Goal: Task Accomplishment & Management: Manage account settings

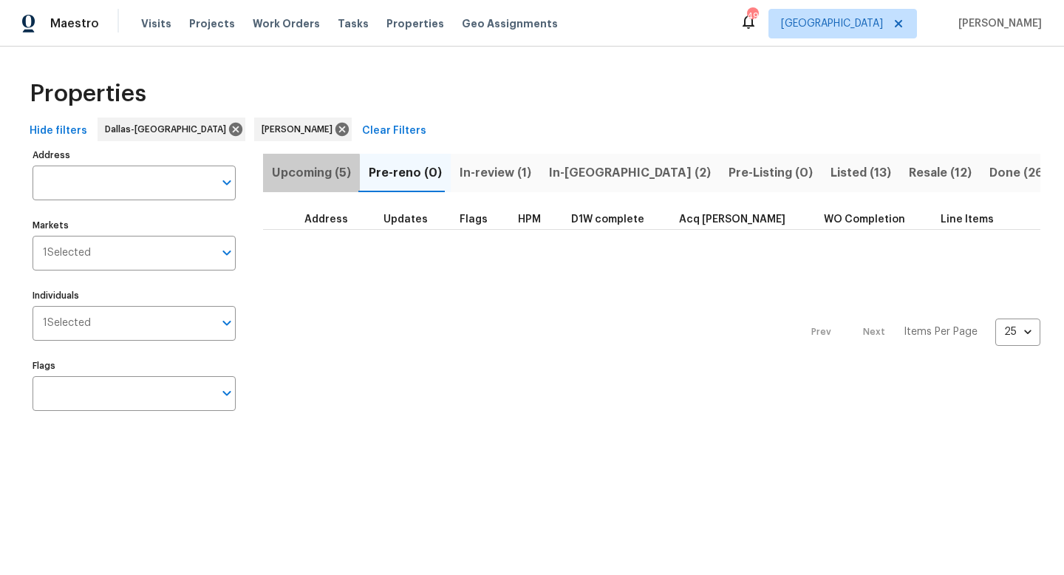
click at [310, 174] on span "Upcoming (5)" at bounding box center [311, 173] width 79 height 21
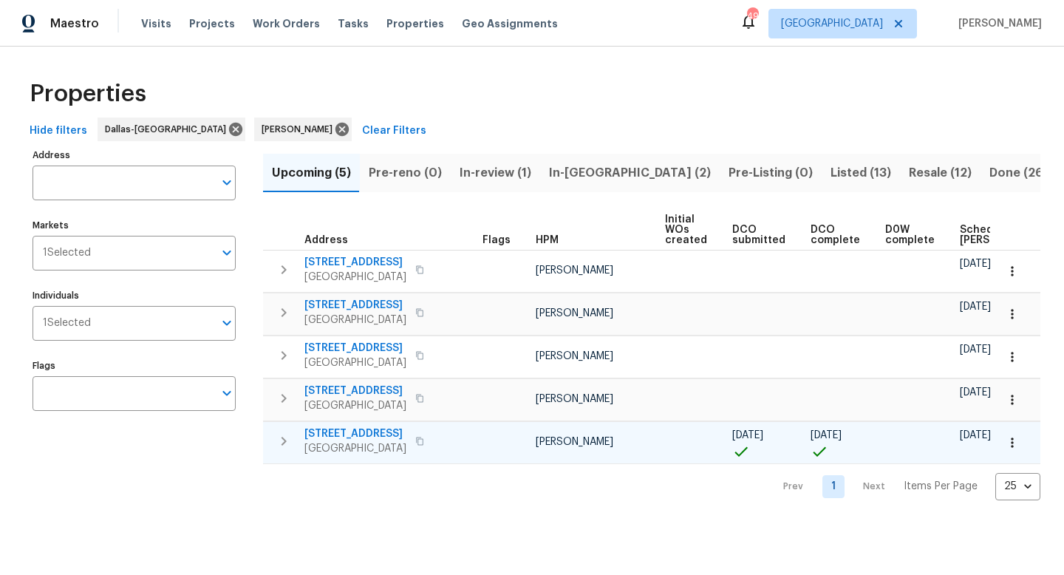
click at [361, 435] on span "[STREET_ADDRESS]" at bounding box center [356, 434] width 102 height 15
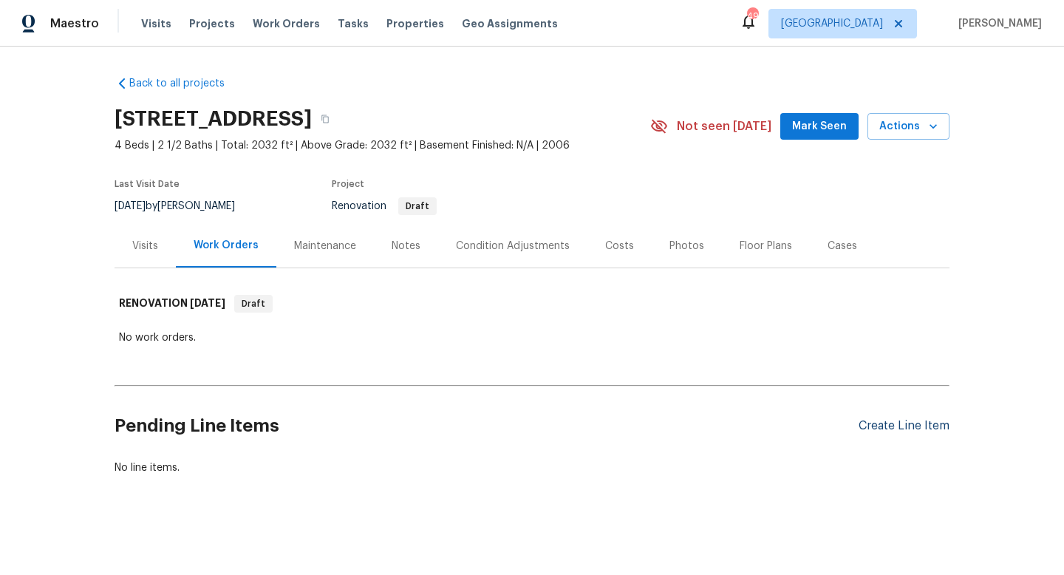
click at [877, 422] on div "Create Line Item" at bounding box center [904, 426] width 91 height 14
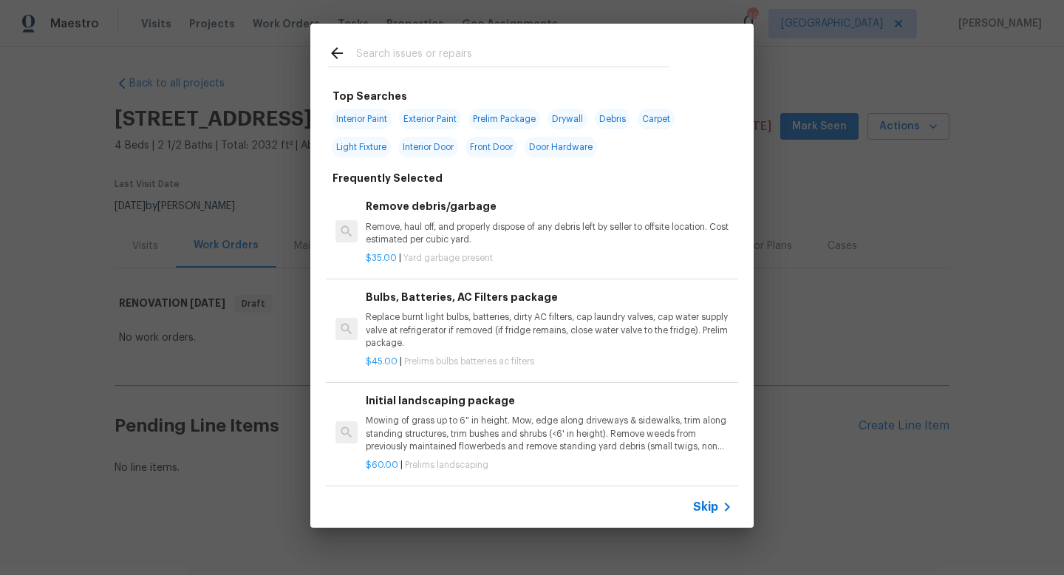
click at [364, 117] on span "Interior Paint" at bounding box center [362, 119] width 60 height 21
type input "Interior Paint"
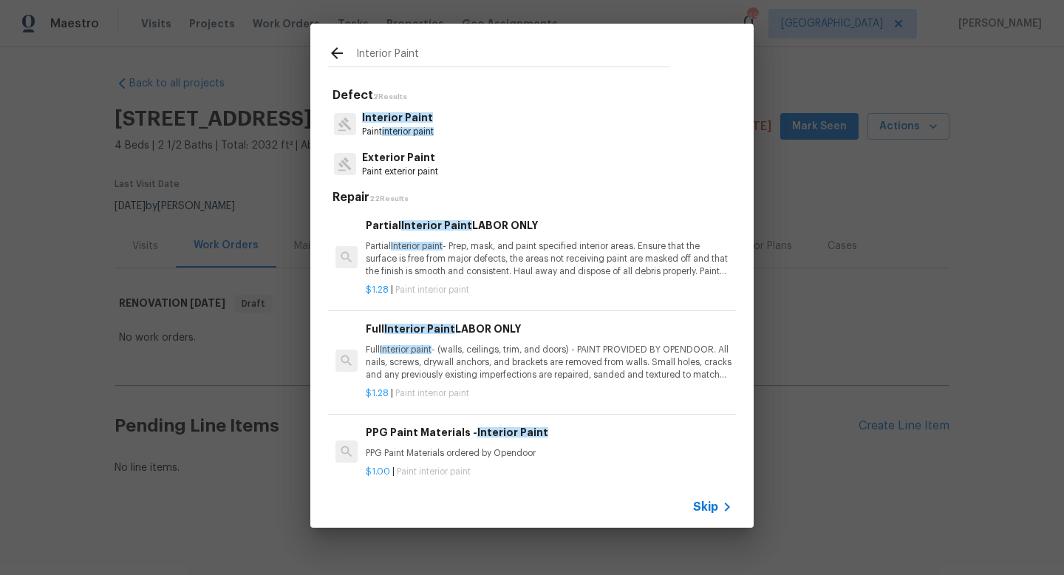
click at [387, 117] on span "Interior Paint" at bounding box center [397, 117] width 71 height 10
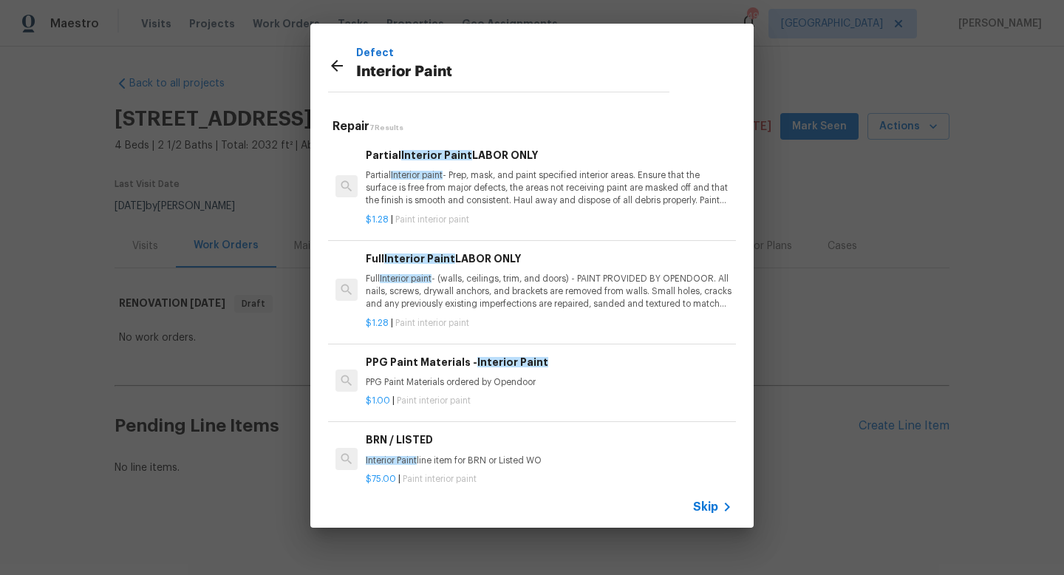
click at [461, 291] on p "Full Interior paint - (walls, ceilings, trim, and doors) - PAINT PROVIDED BY OP…" at bounding box center [549, 292] width 367 height 38
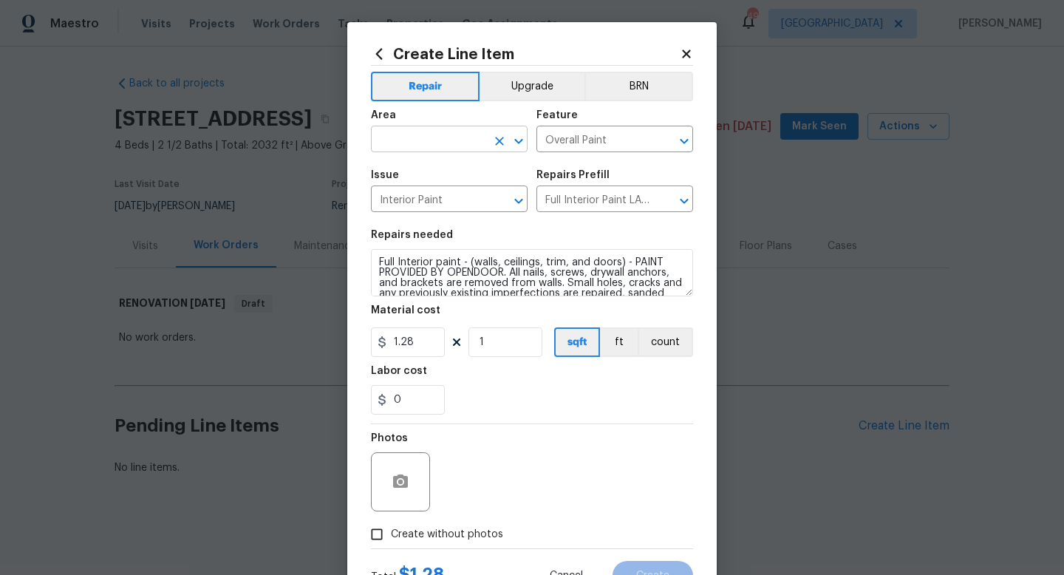
click at [382, 143] on input "text" at bounding box center [428, 140] width 115 height 23
click at [439, 200] on li "Interior Overall" at bounding box center [449, 198] width 157 height 24
type input "Interior Overall"
click at [491, 350] on input "1" at bounding box center [506, 342] width 74 height 30
drag, startPoint x: 523, startPoint y: 342, endPoint x: 358, endPoint y: 330, distance: 165.3
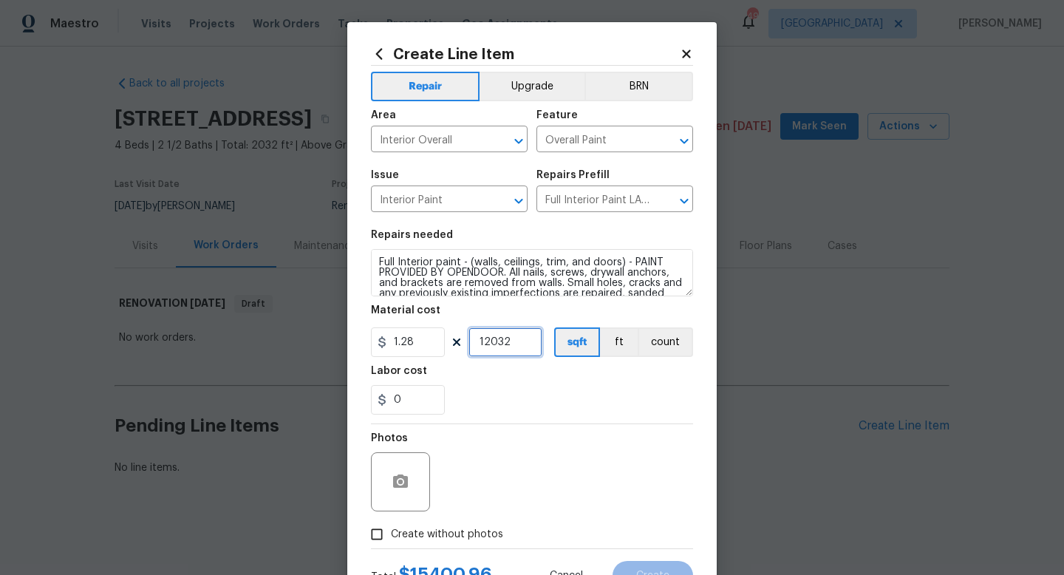
click at [358, 330] on div "Create Line Item Repair Upgrade BRN Area Interior Overall ​ Feature Overall Pai…" at bounding box center [532, 318] width 370 height 592
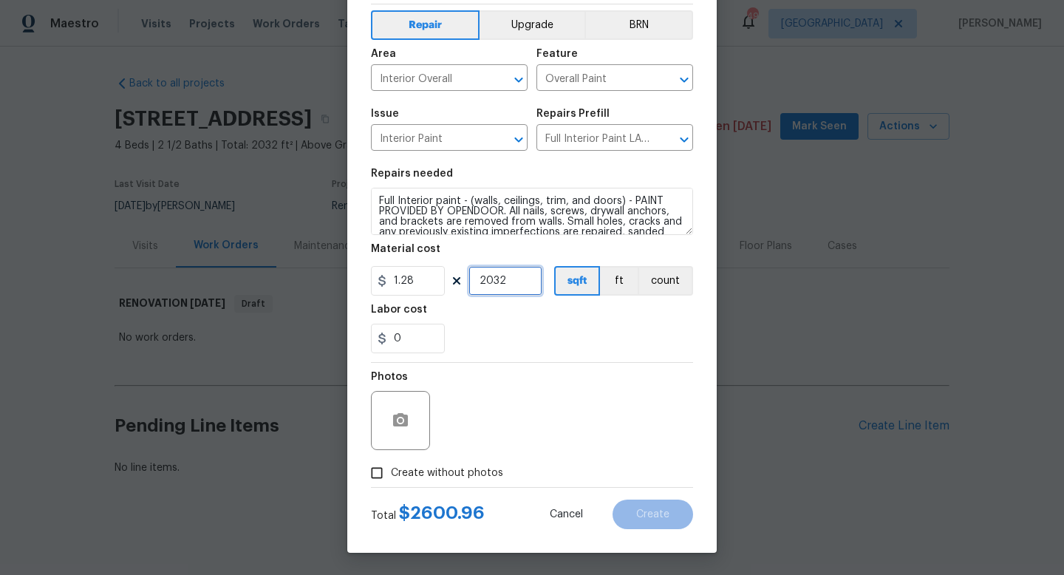
type input "2032"
click at [385, 473] on input "Create without photos" at bounding box center [377, 473] width 28 height 28
checkbox input "true"
click at [531, 384] on div "Reason*" at bounding box center [567, 381] width 251 height 19
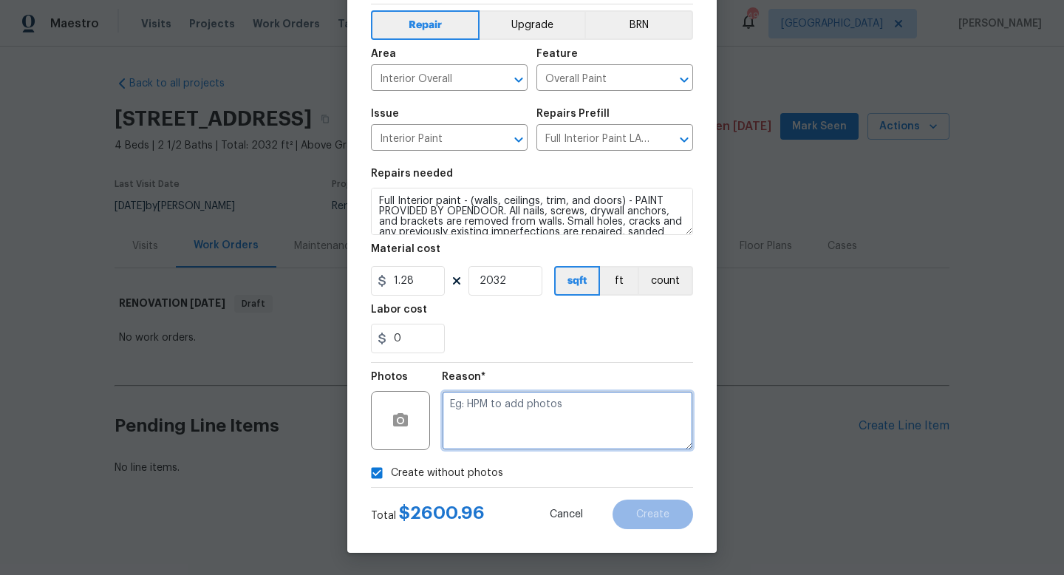
click at [530, 406] on textarea at bounding box center [567, 420] width 251 height 59
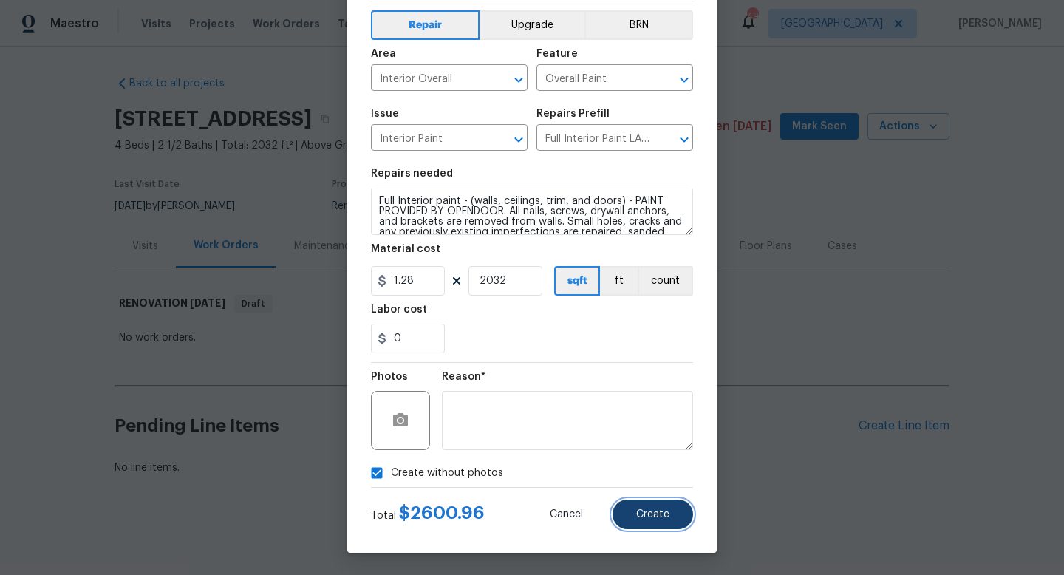
click at [662, 515] on span "Create" at bounding box center [652, 514] width 33 height 11
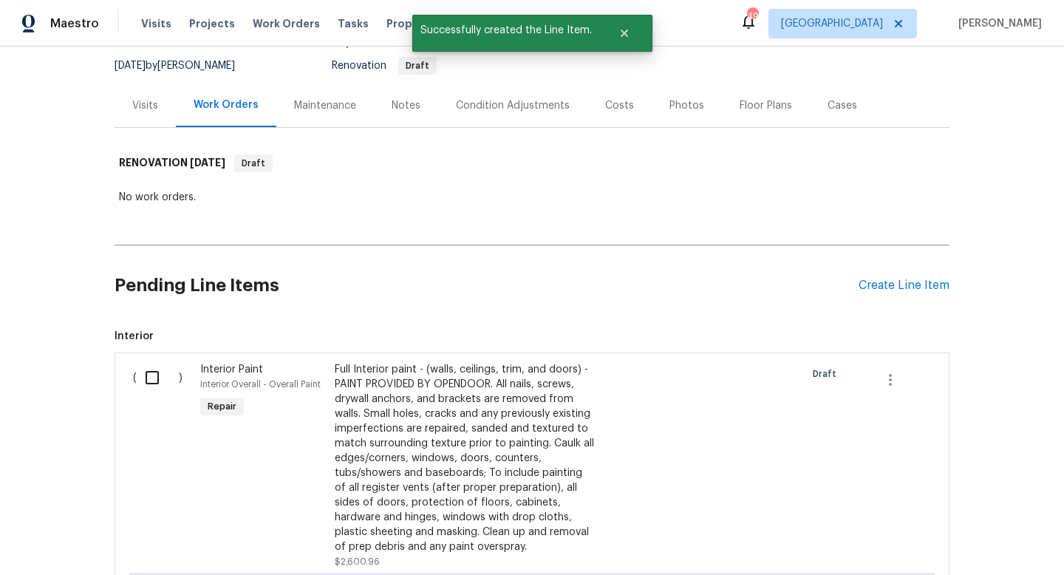
scroll to position [126, 0]
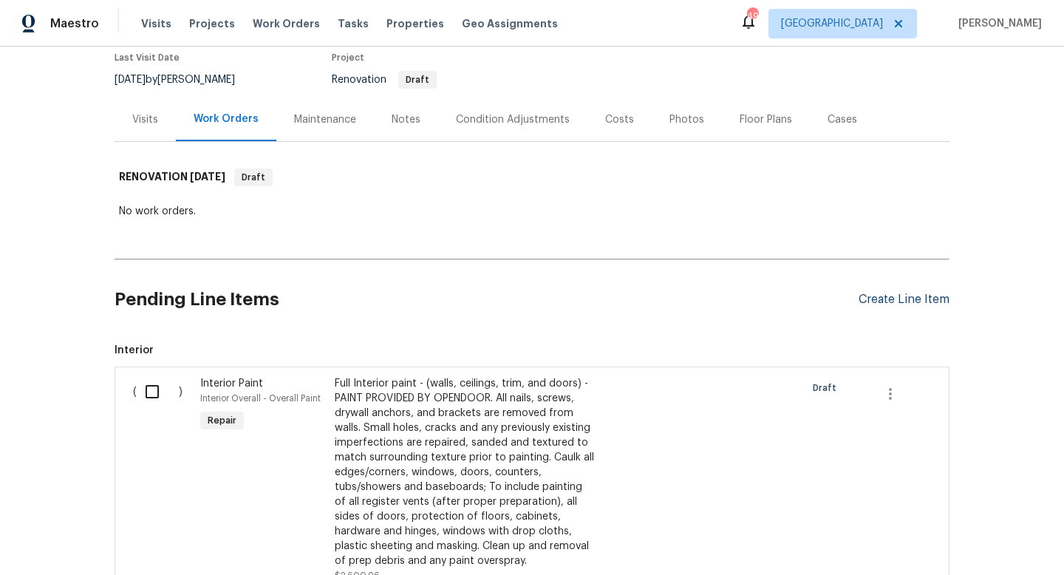
click at [880, 301] on div "Create Line Item" at bounding box center [904, 300] width 91 height 14
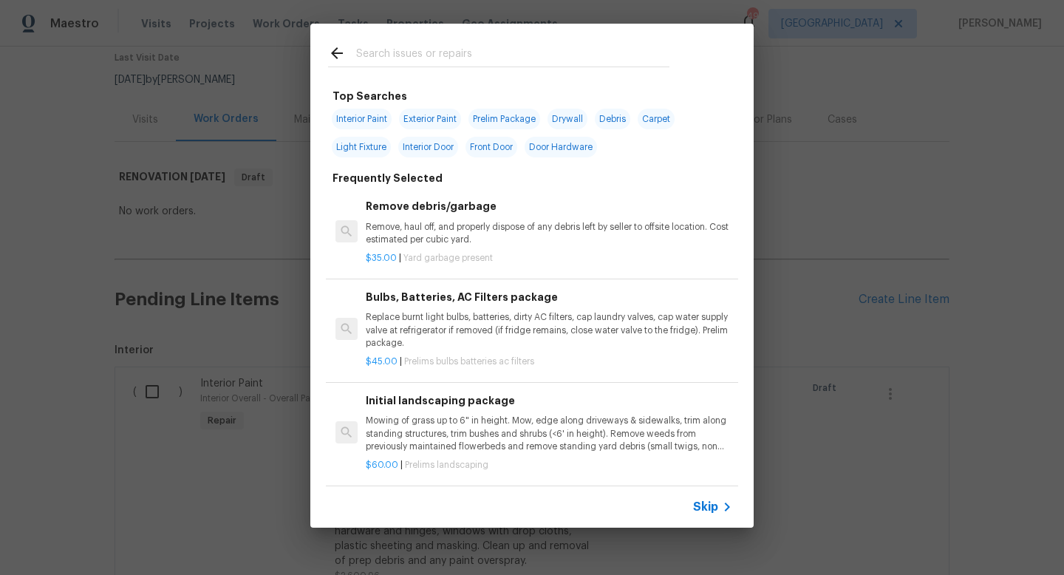
click at [381, 59] on input "text" at bounding box center [512, 55] width 313 height 22
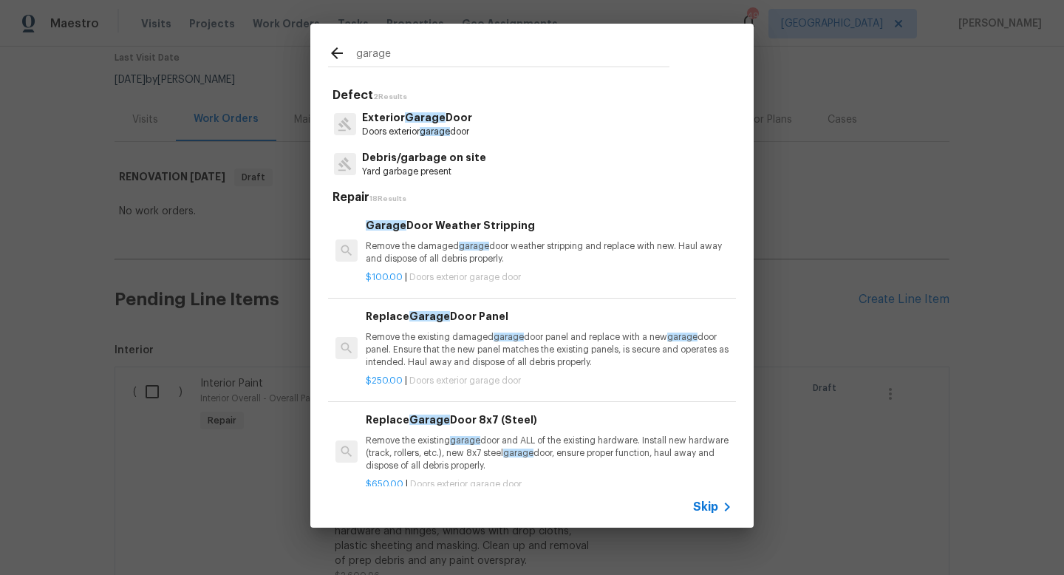
type input "garage"
click at [396, 128] on p "Doors exterior garage door" at bounding box center [417, 132] width 110 height 13
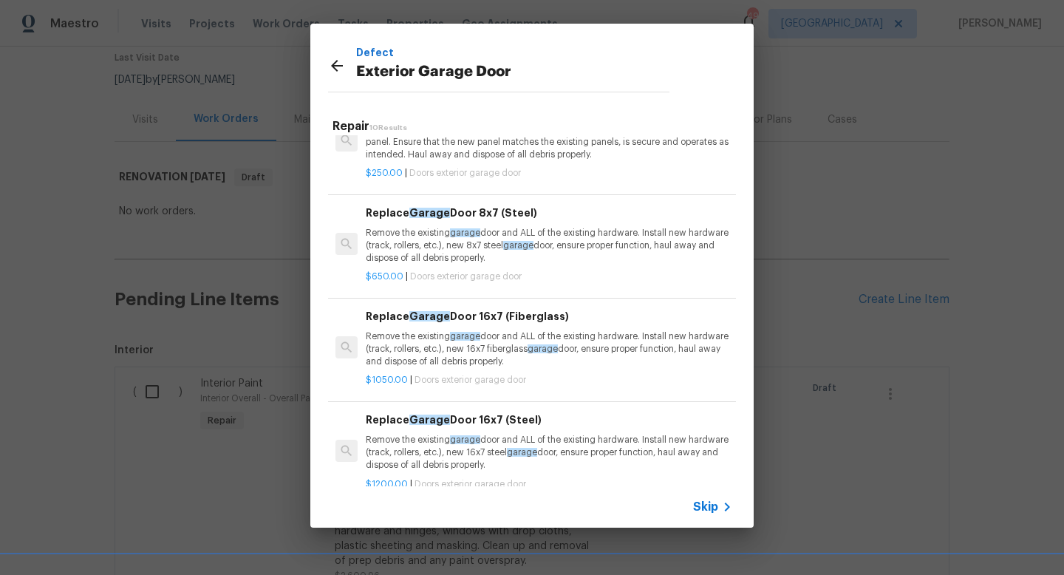
scroll to position [141, 0]
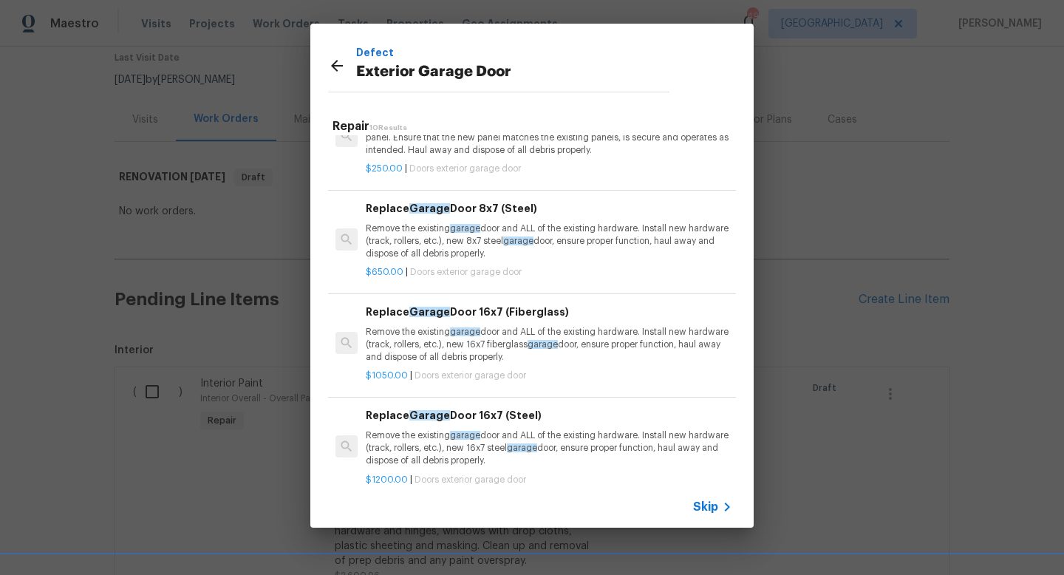
click at [502, 335] on p "Remove the existing garage door and ALL of the existing hardware. Install new h…" at bounding box center [549, 345] width 367 height 38
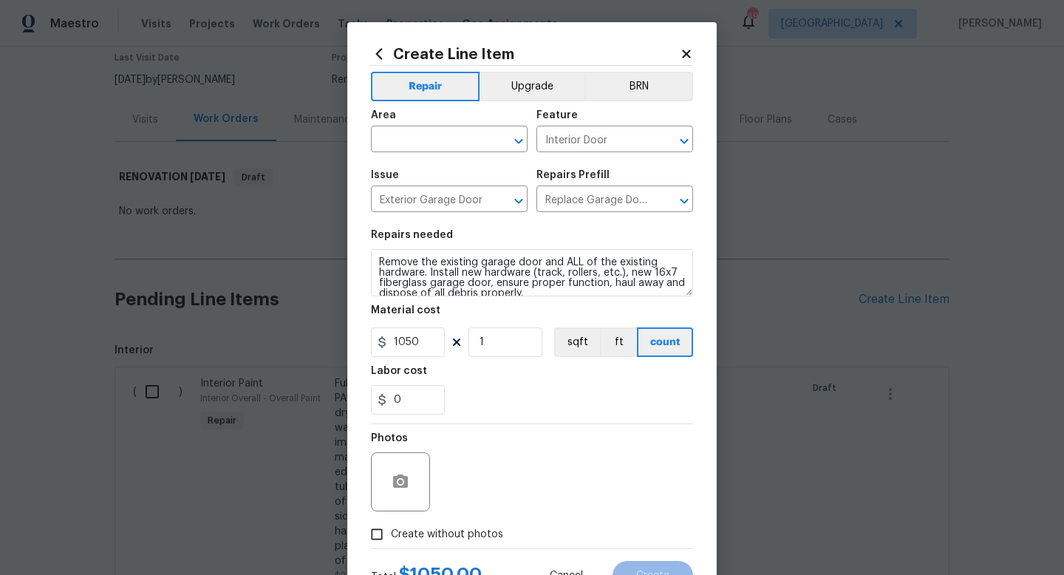
click at [427, 155] on span "Area ​" at bounding box center [449, 131] width 157 height 60
click at [421, 140] on input "text" at bounding box center [428, 140] width 115 height 23
click at [418, 174] on li "Garage" at bounding box center [449, 174] width 157 height 24
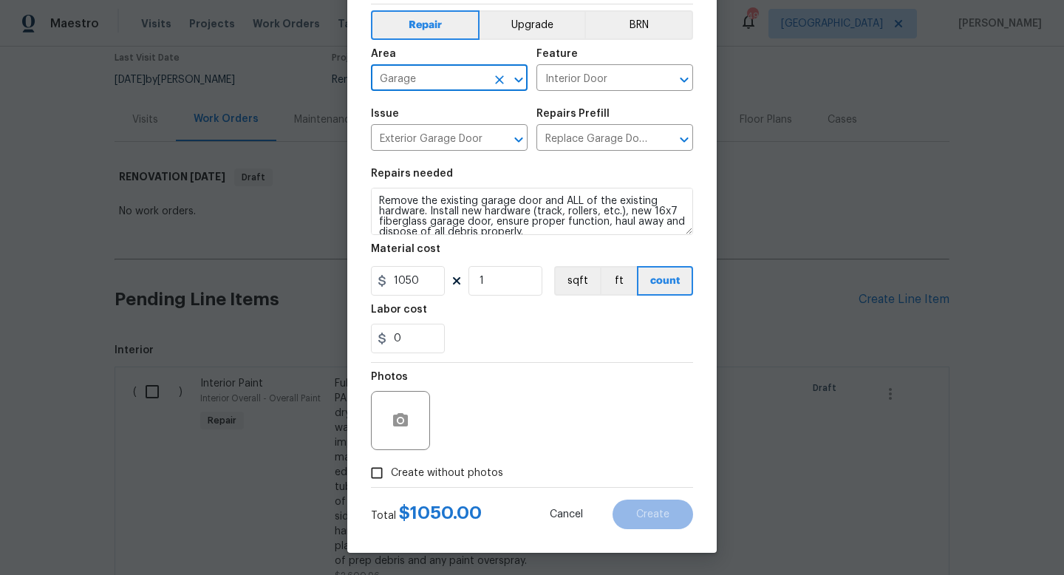
type input "Garage"
click at [381, 469] on input "Create without photos" at bounding box center [377, 473] width 28 height 28
checkbox input "true"
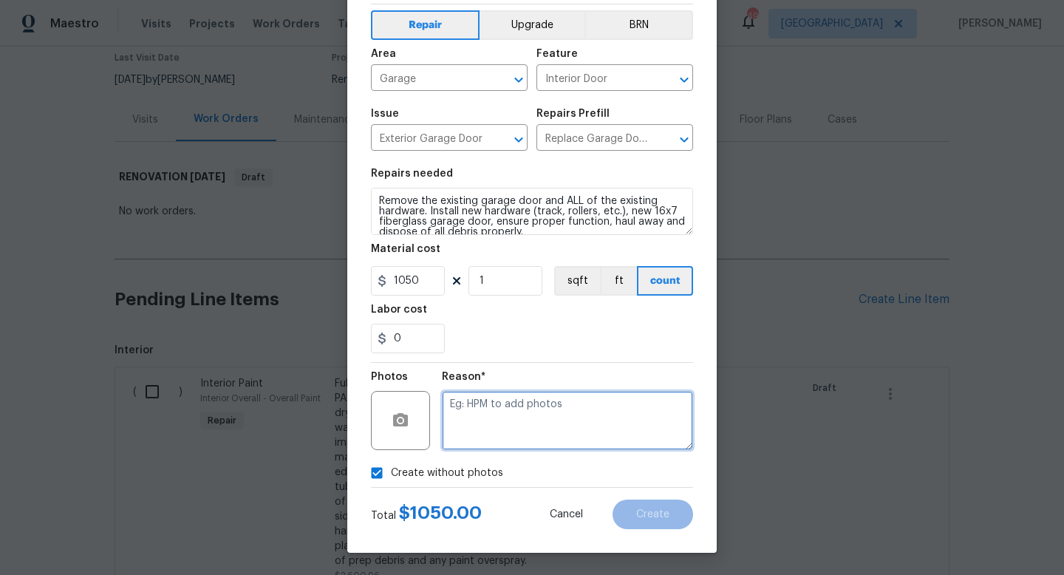
click at [497, 433] on textarea at bounding box center [567, 420] width 251 height 59
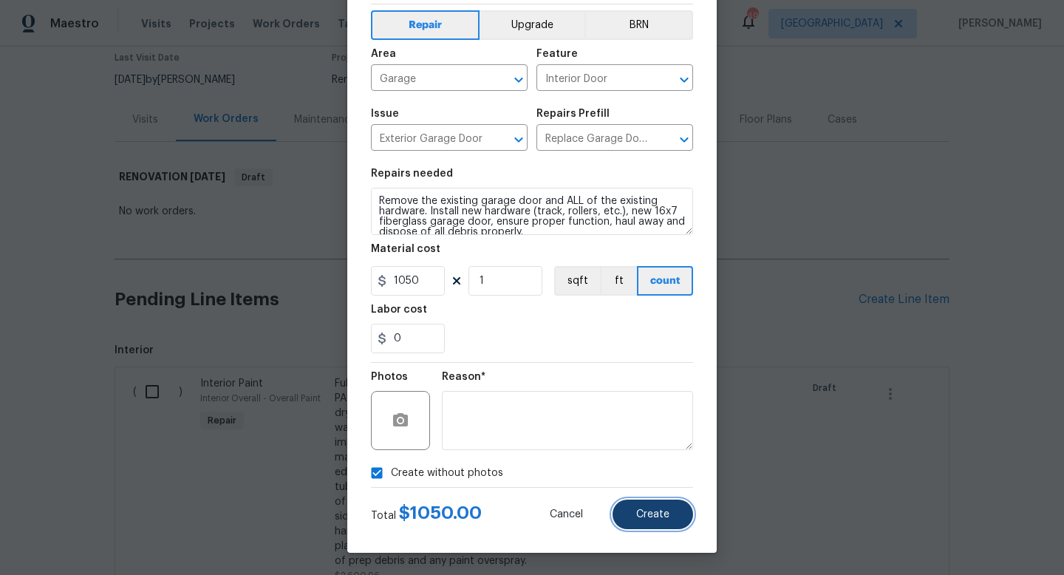
click at [636, 511] on button "Create" at bounding box center [653, 515] width 81 height 30
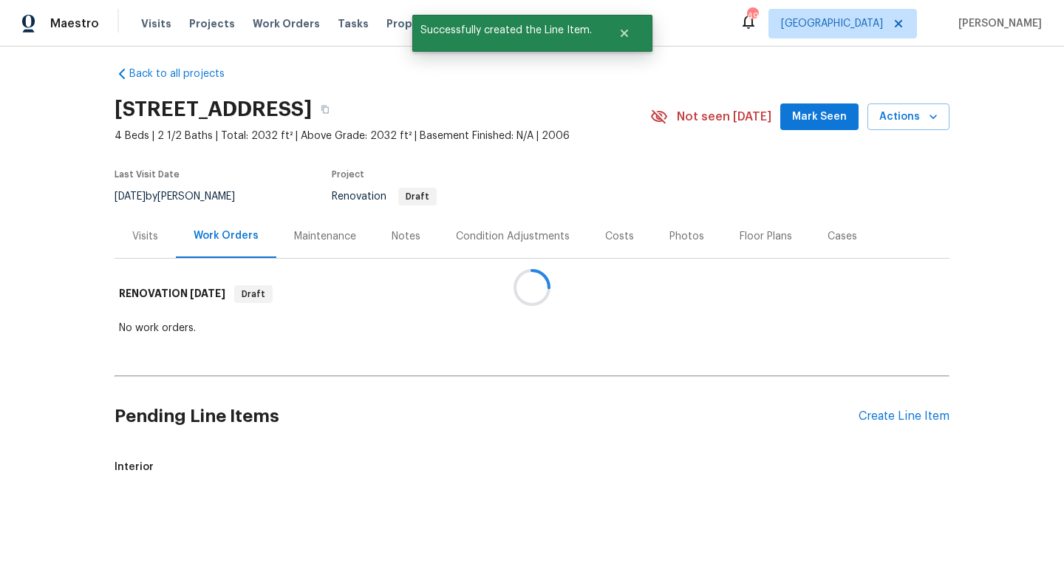
scroll to position [126, 0]
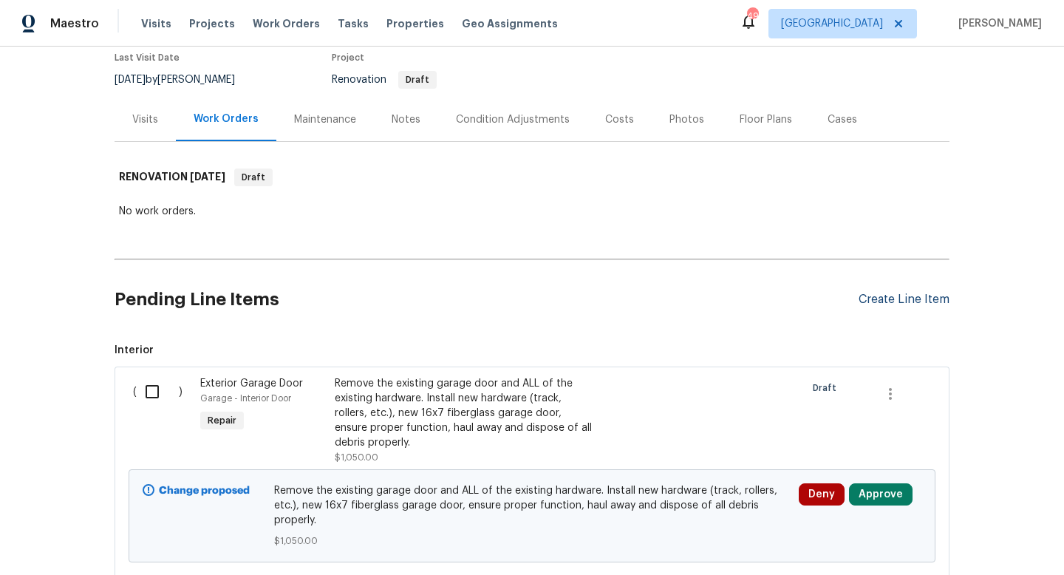
click at [889, 297] on div "Create Line Item" at bounding box center [904, 300] width 91 height 14
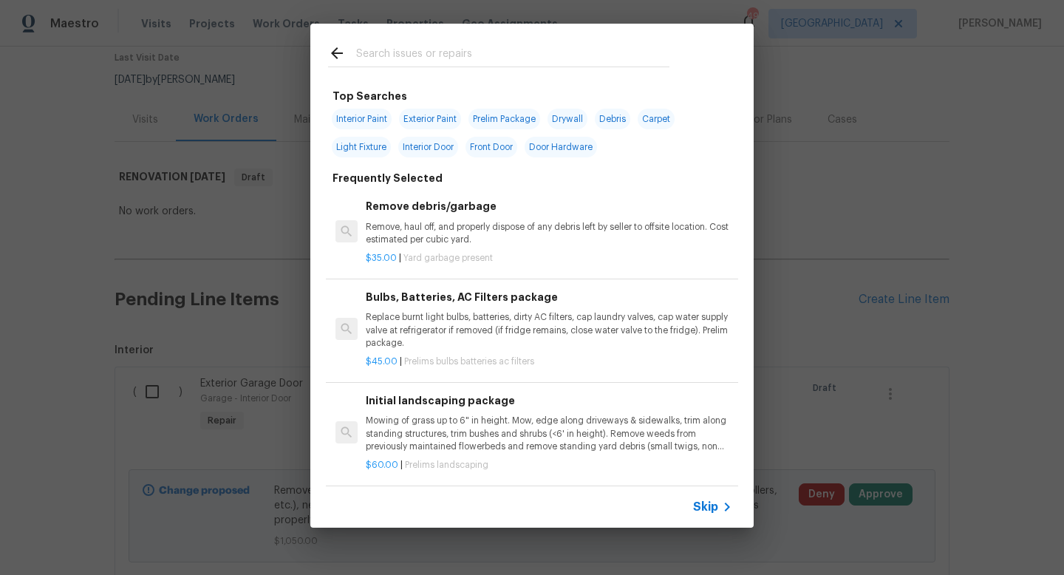
click at [432, 113] on span "Exterior Paint" at bounding box center [430, 119] width 62 height 21
type input "Exterior Paint"
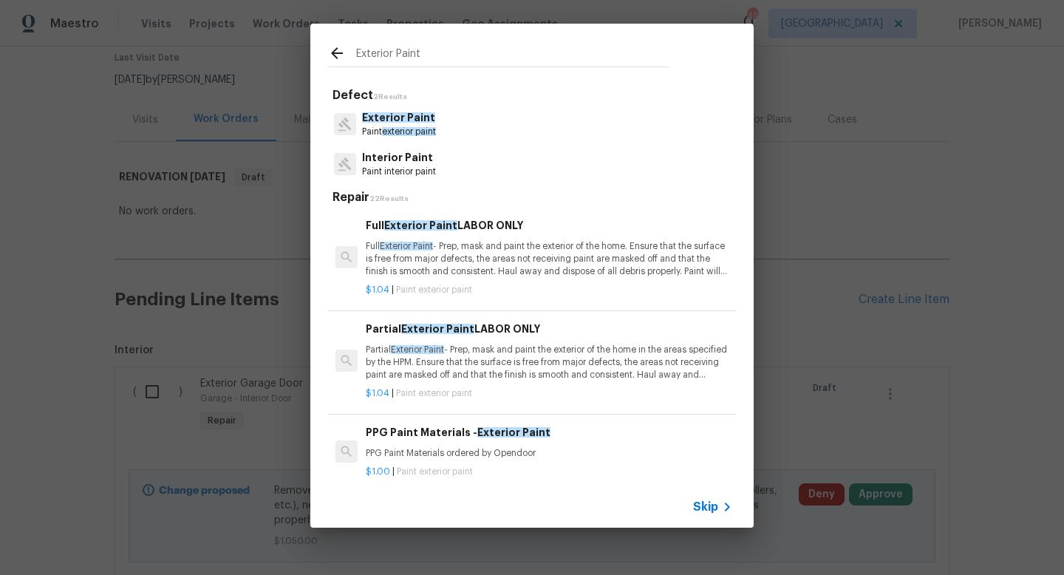
click at [418, 130] on span "exterior paint" at bounding box center [409, 131] width 54 height 9
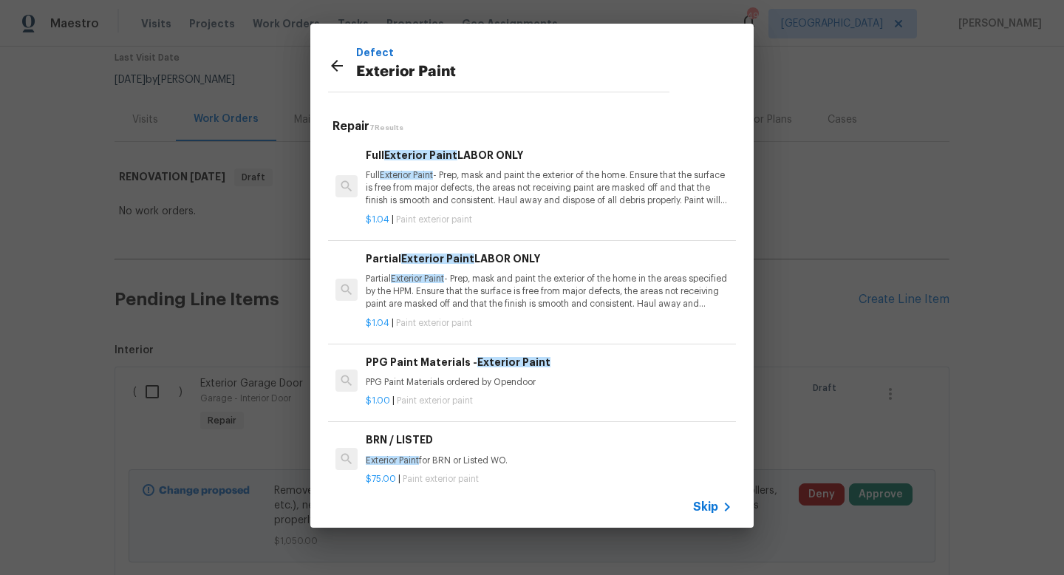
click at [461, 194] on p "Full Exterior Paint - Prep, mask and paint the exterior of the home. Ensure tha…" at bounding box center [549, 188] width 367 height 38
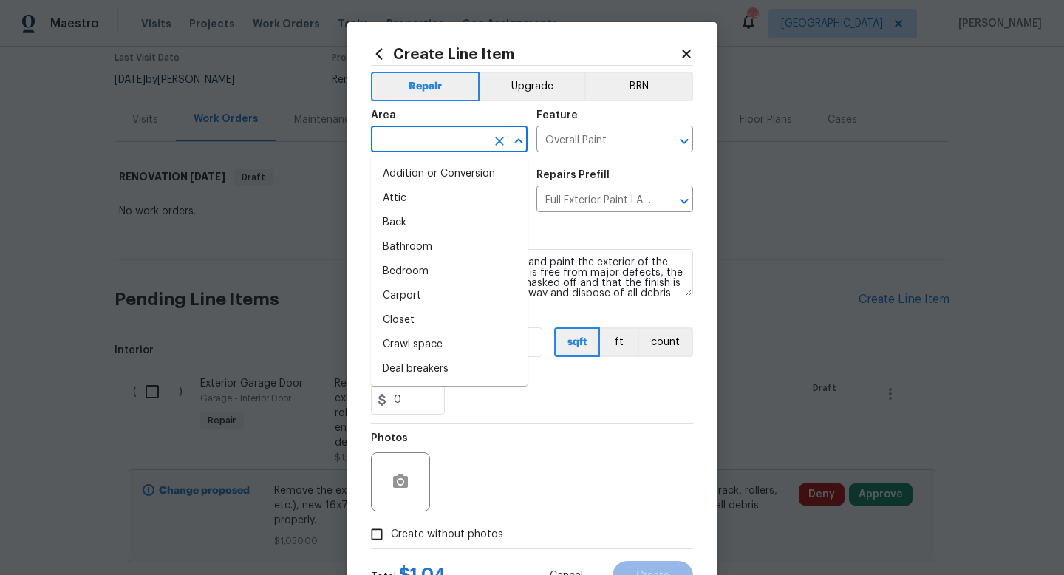
click at [447, 132] on input "text" at bounding box center [428, 140] width 115 height 23
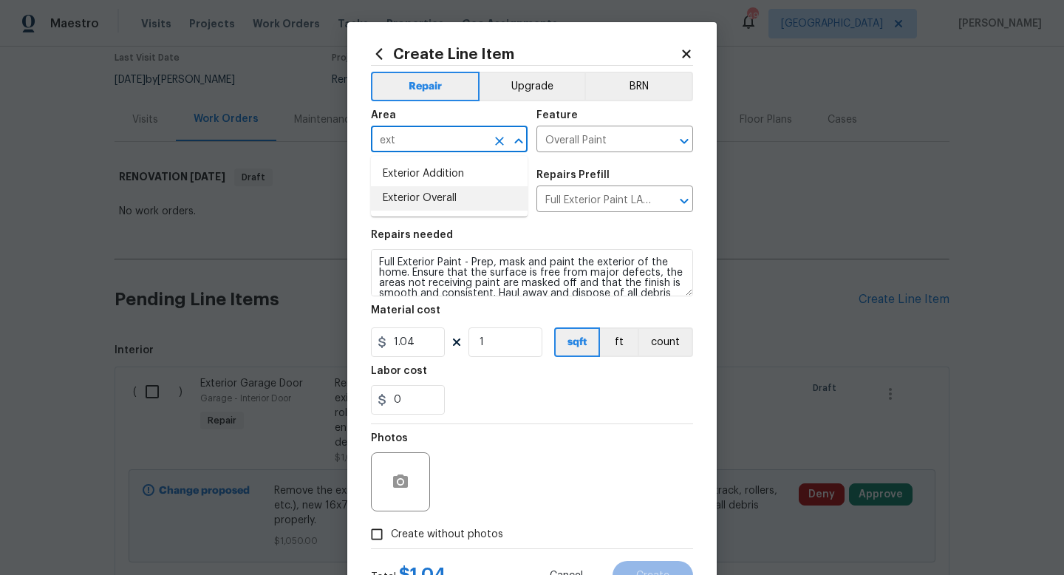
click at [441, 197] on li "Exterior Overall" at bounding box center [449, 198] width 157 height 24
type input "Exterior Overall"
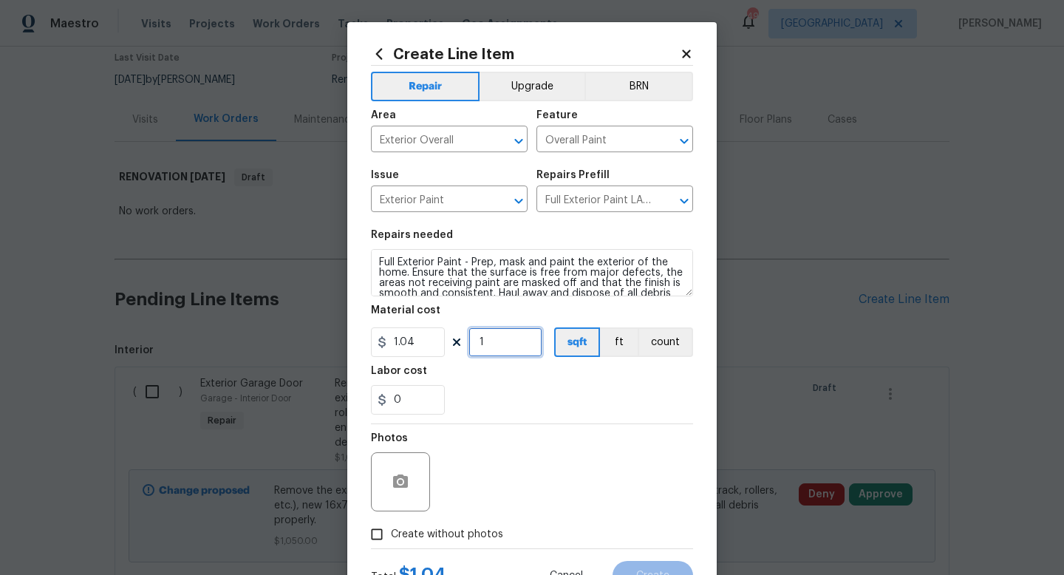
click at [493, 347] on input "1" at bounding box center [506, 342] width 74 height 30
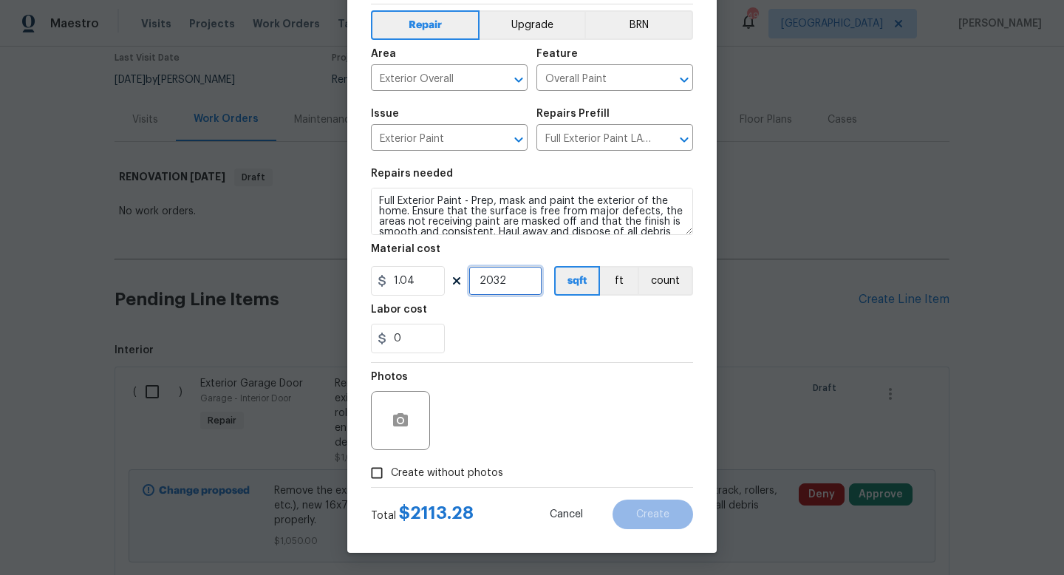
type input "2032"
click at [384, 473] on input "Create without photos" at bounding box center [377, 473] width 28 height 28
checkbox input "true"
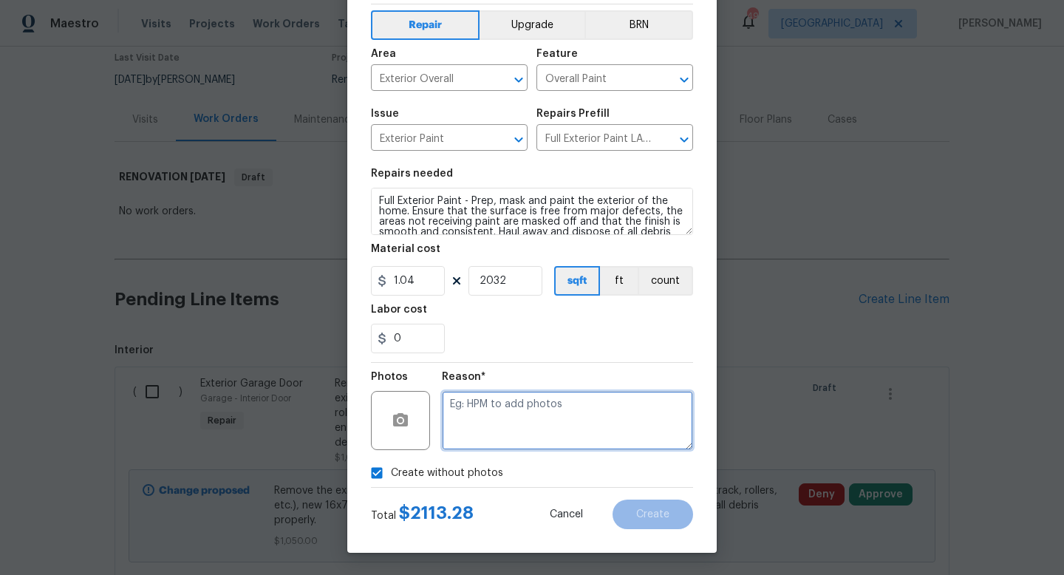
click at [497, 441] on textarea at bounding box center [567, 420] width 251 height 59
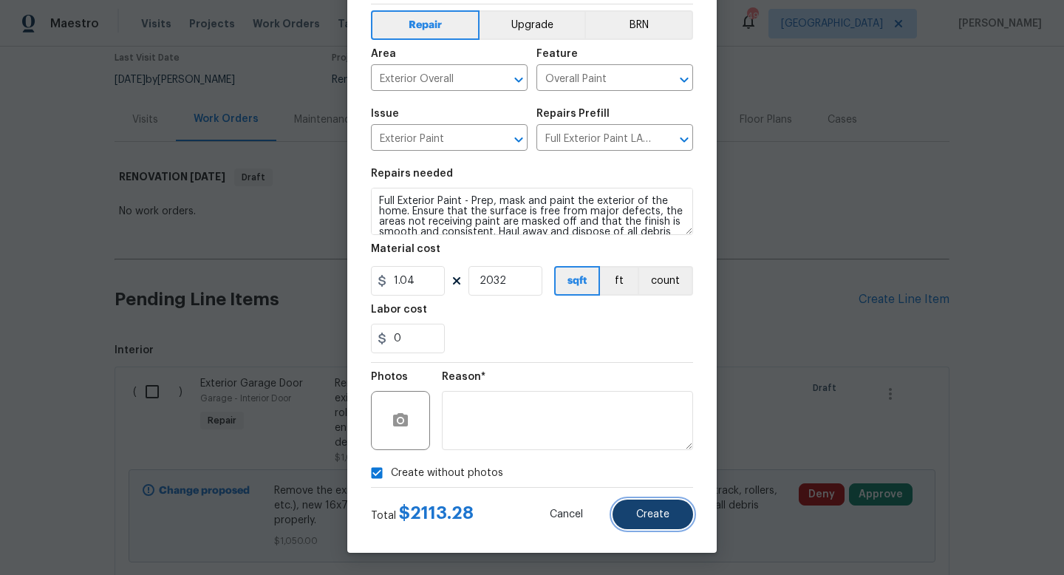
click at [628, 510] on button "Create" at bounding box center [653, 515] width 81 height 30
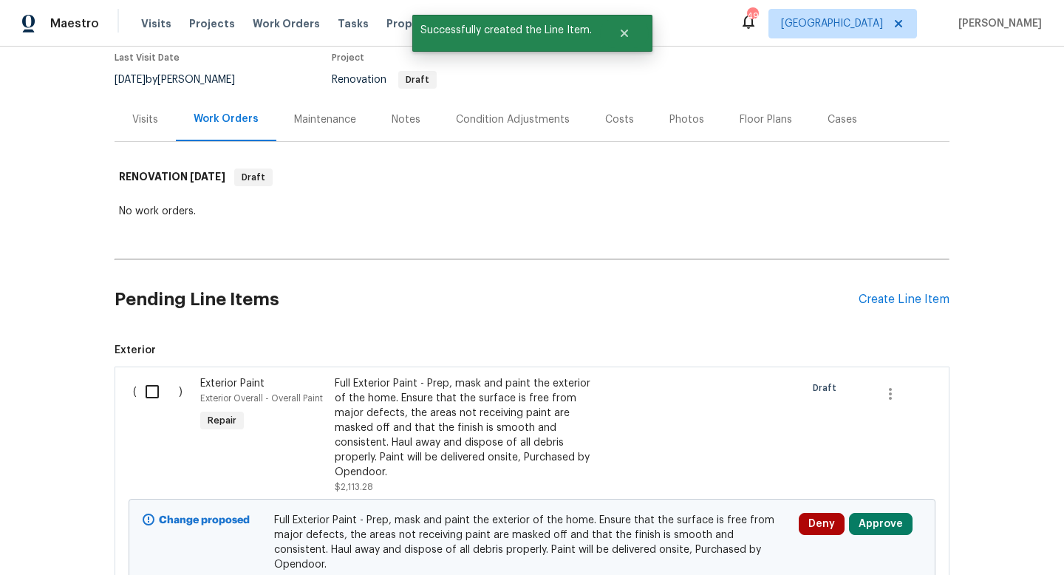
click at [523, 129] on div "Condition Adjustments" at bounding box center [512, 120] width 149 height 44
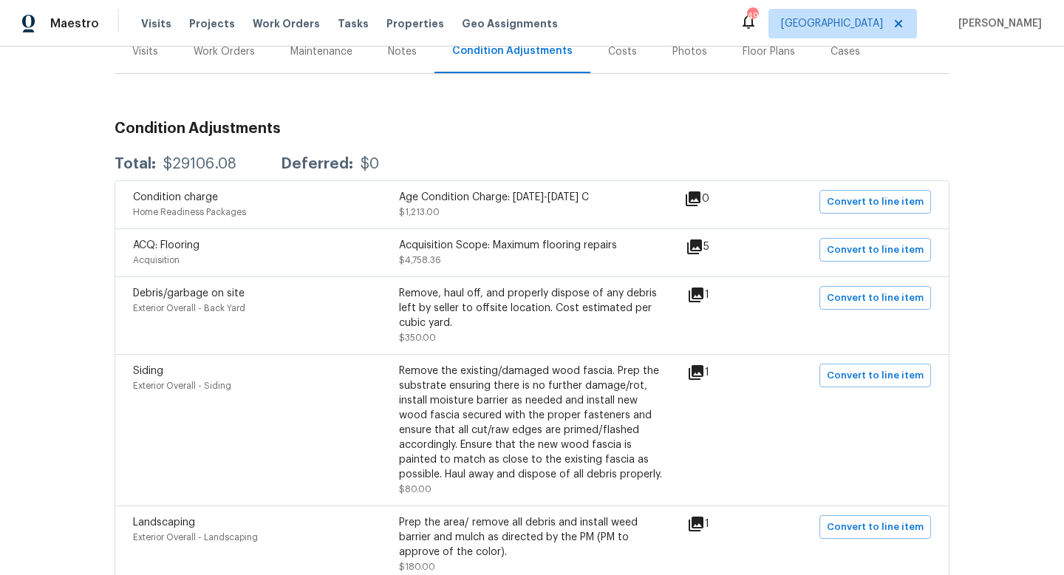
scroll to position [198, 0]
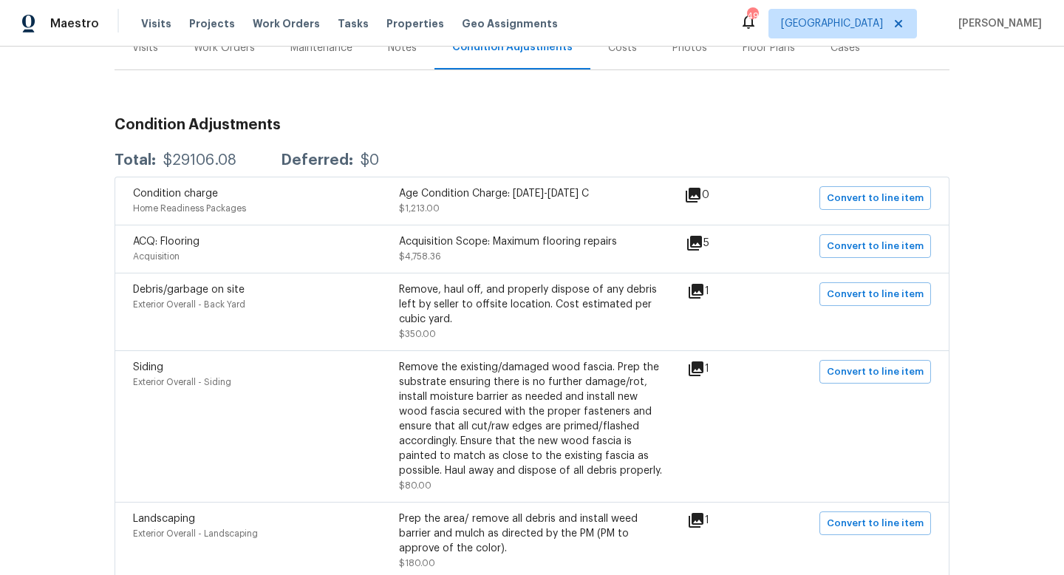
click at [705, 294] on icon at bounding box center [696, 291] width 18 height 18
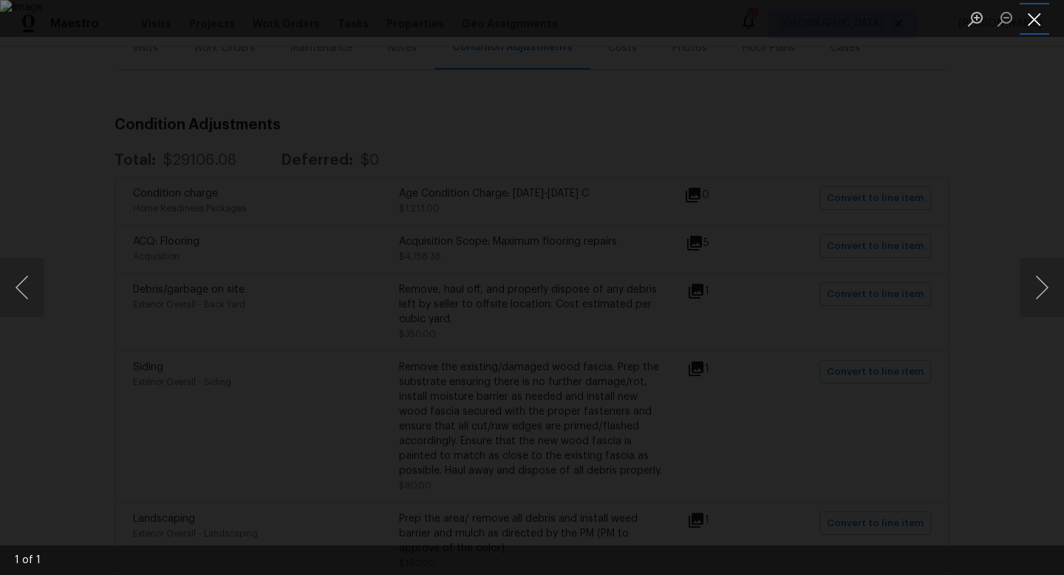
click at [1031, 18] on button "Close lightbox" at bounding box center [1035, 19] width 30 height 26
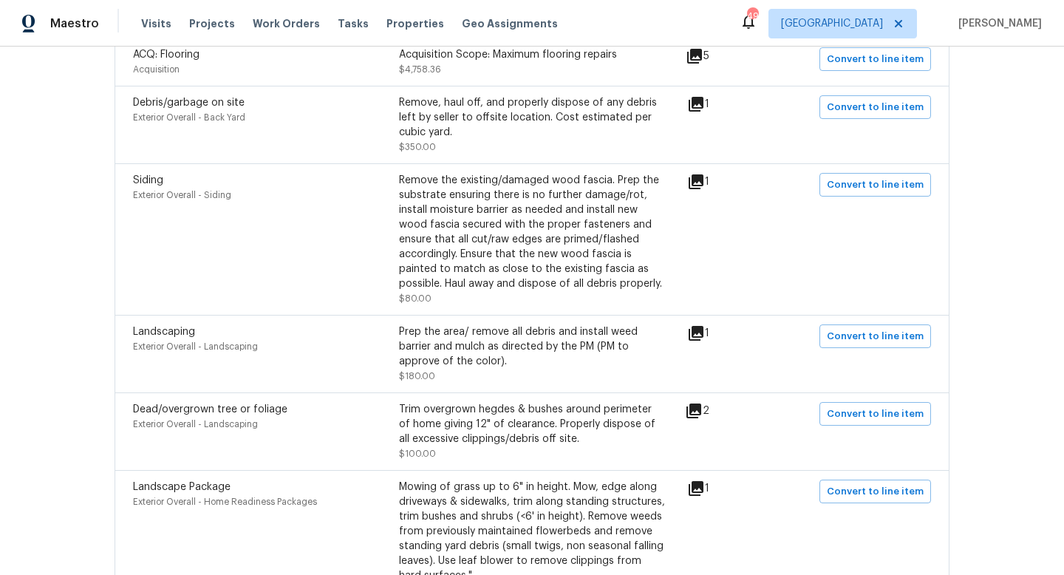
scroll to position [389, 0]
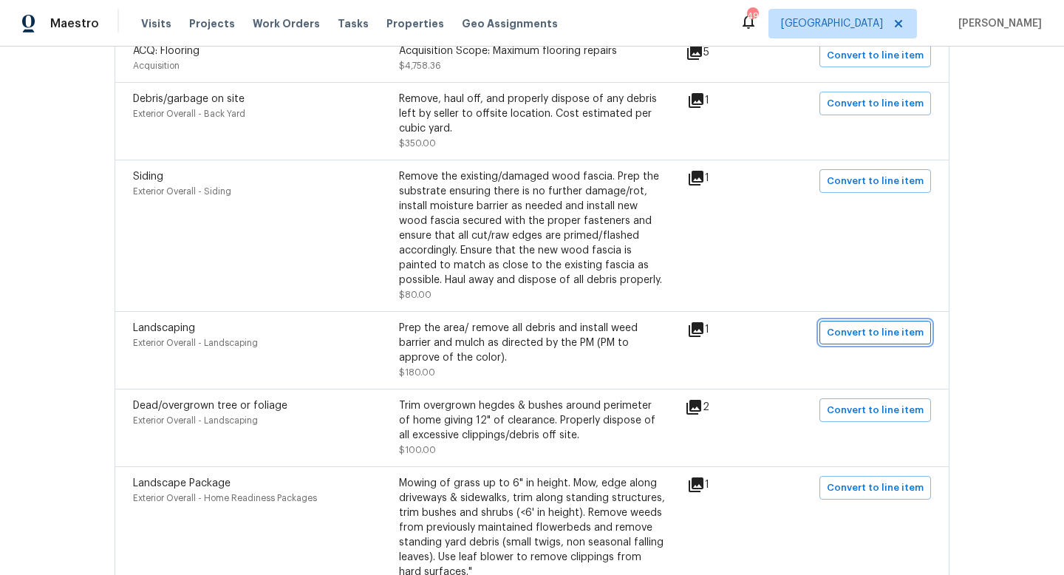
click at [873, 333] on span "Convert to line item" at bounding box center [875, 333] width 97 height 17
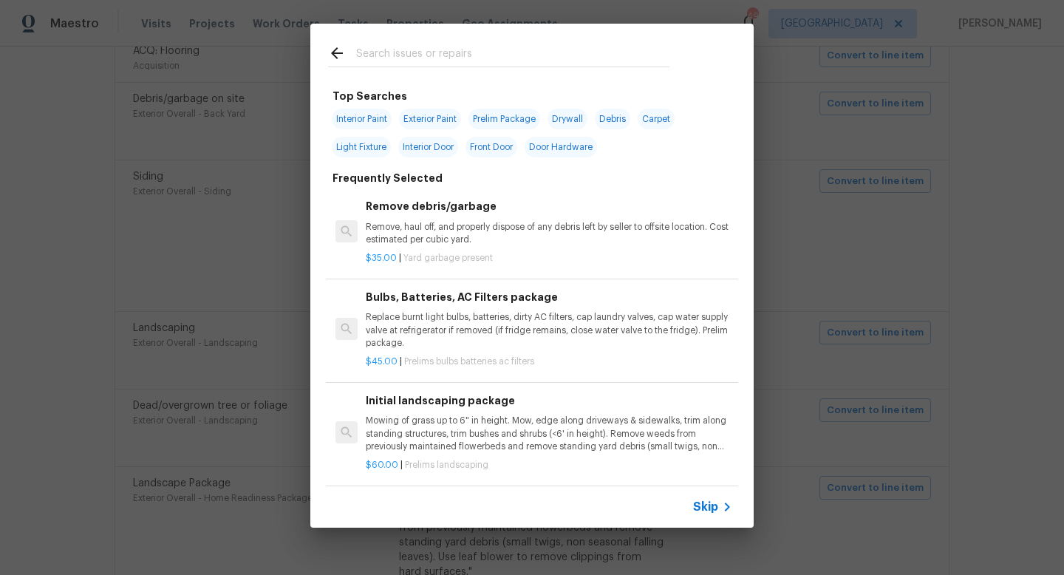
click at [714, 507] on span "Skip" at bounding box center [705, 507] width 25 height 15
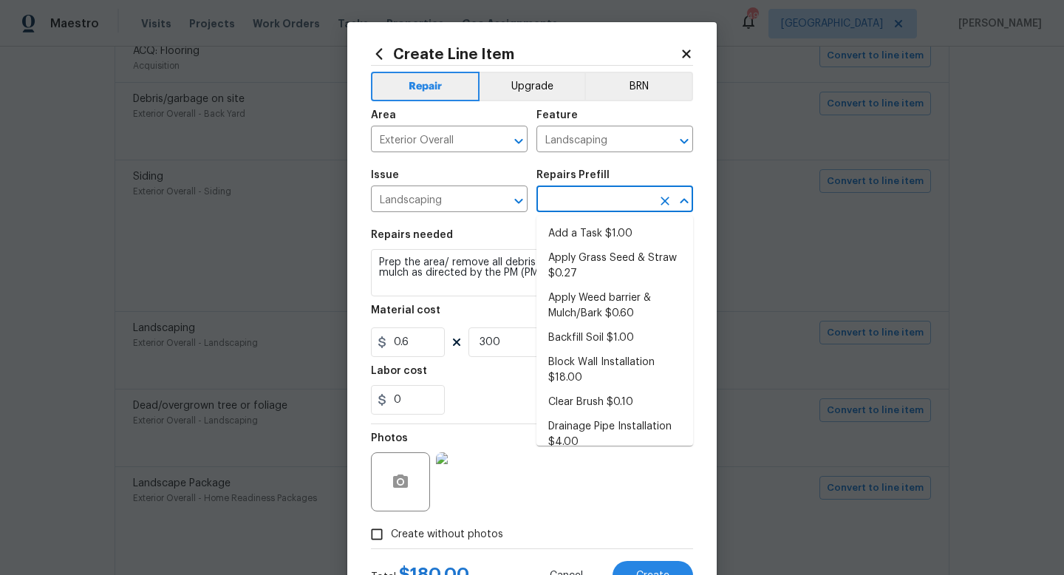
click at [580, 207] on input "text" at bounding box center [594, 200] width 115 height 23
click at [602, 297] on li "Apply Weed barrier & Mulch/Bark $0.60" at bounding box center [615, 306] width 157 height 40
type input "Apply Weed barrier & Mulch/Bark $0.60"
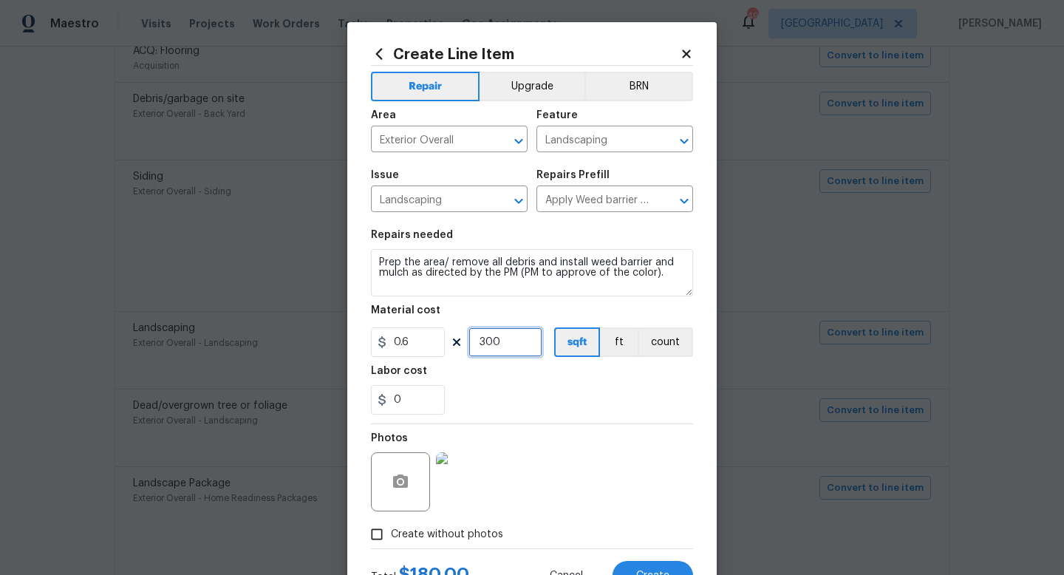
click at [506, 339] on input "300" at bounding box center [506, 342] width 74 height 30
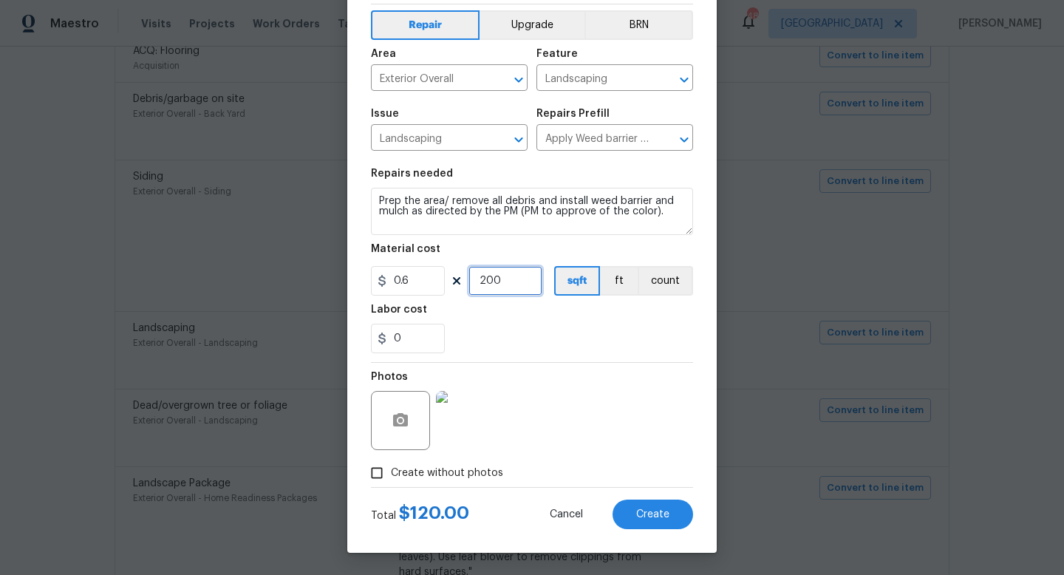
type input "200"
click at [372, 475] on input "Create without photos" at bounding box center [377, 473] width 28 height 28
checkbox input "false"
click at [637, 516] on span "Create" at bounding box center [652, 514] width 33 height 11
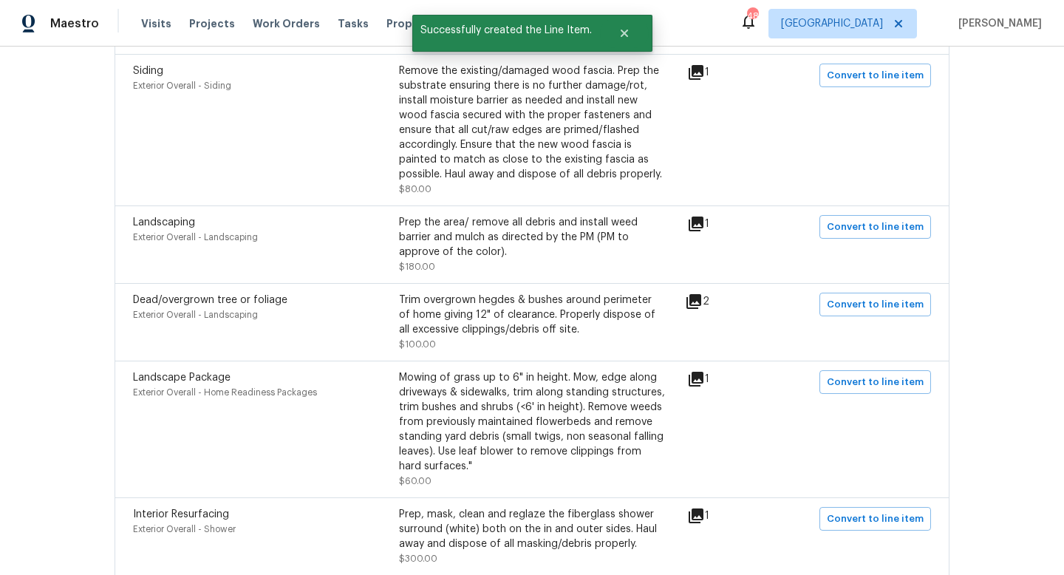
scroll to position [502, 0]
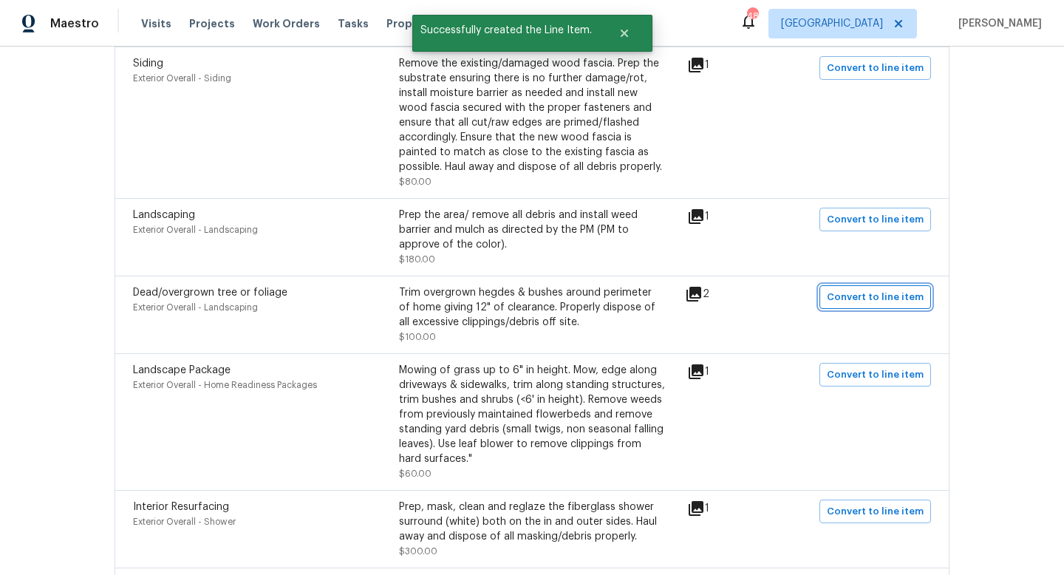
click at [844, 299] on span "Convert to line item" at bounding box center [875, 297] width 97 height 17
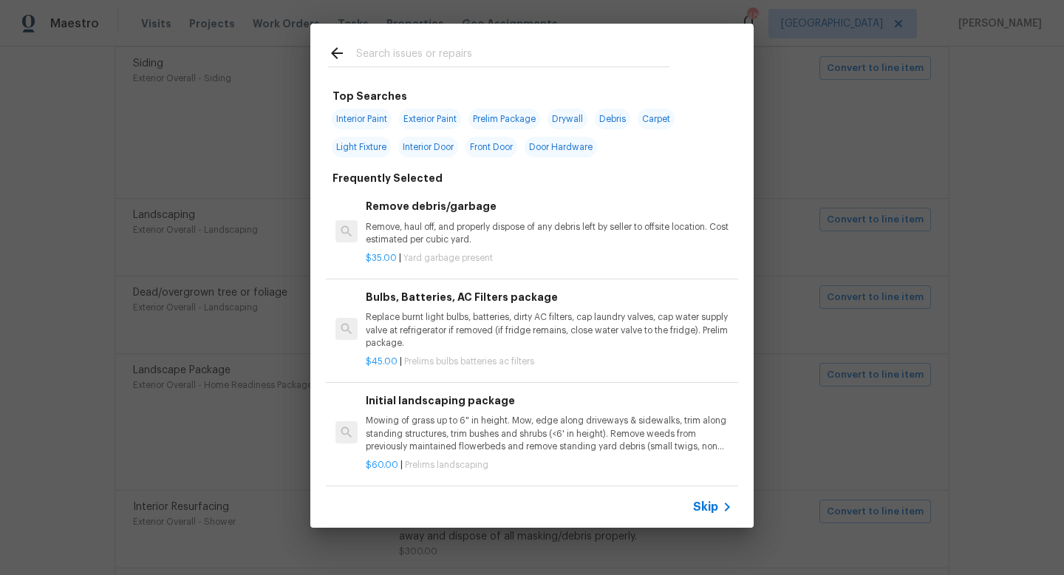
click at [699, 505] on span "Skip" at bounding box center [705, 507] width 25 height 15
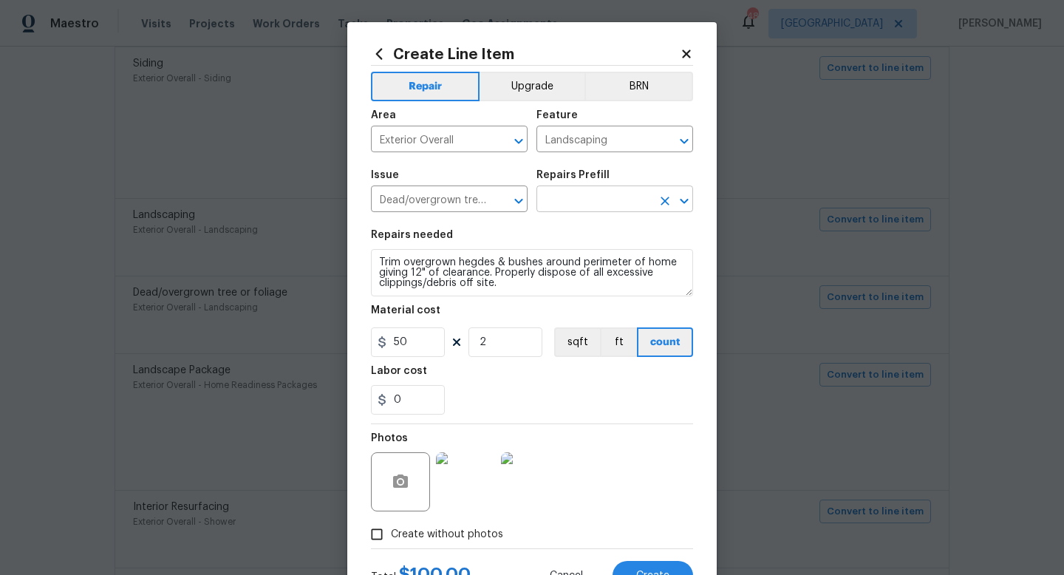
click at [568, 201] on input "text" at bounding box center [594, 200] width 115 height 23
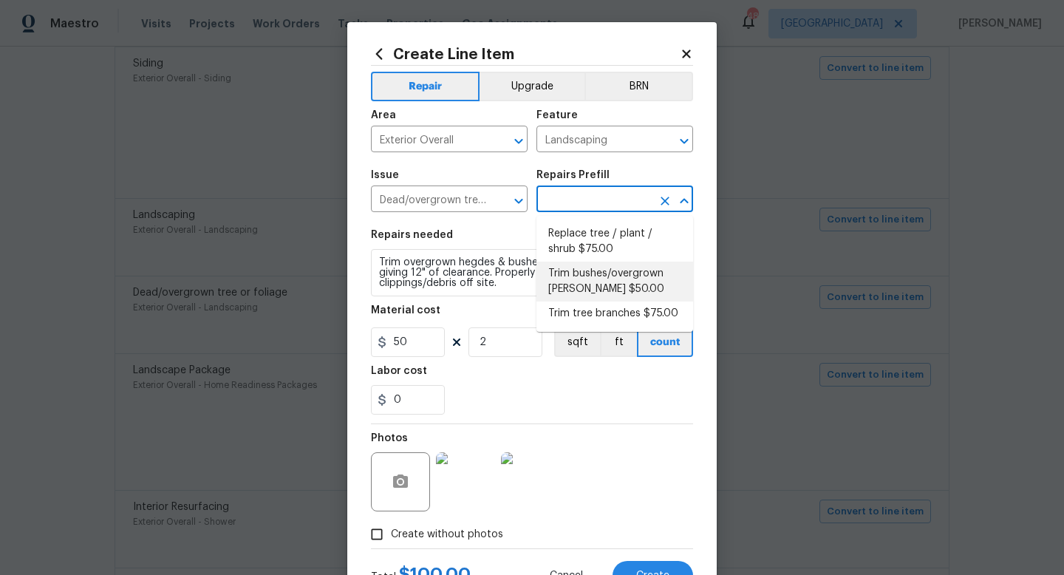
click at [580, 270] on li "Trim bushes/overgrown hedges $50.00" at bounding box center [615, 282] width 157 height 40
type input "Trim bushes/overgrown hedges $50.00"
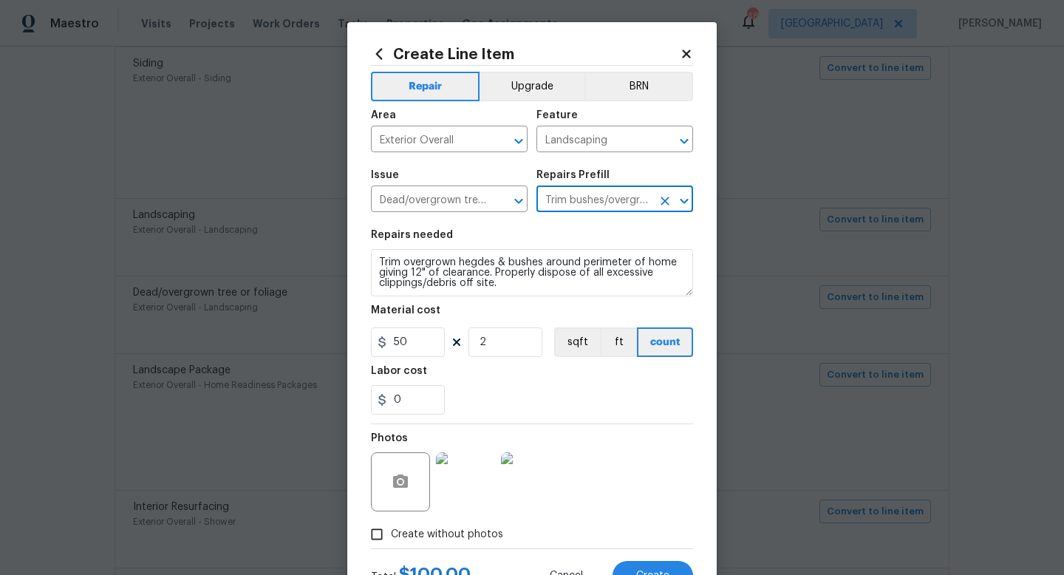
scroll to position [62, 0]
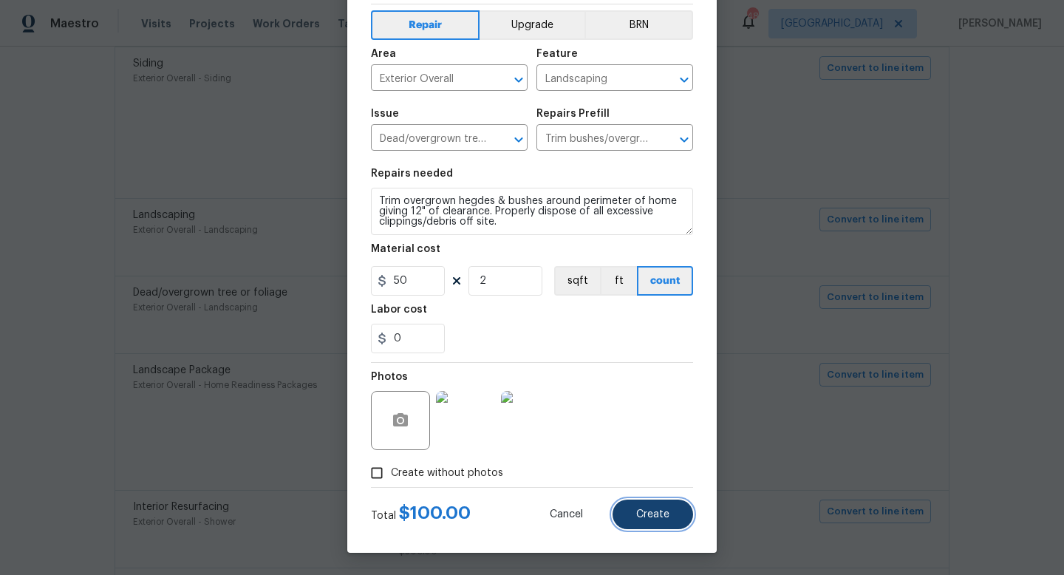
click at [648, 510] on span "Create" at bounding box center [652, 514] width 33 height 11
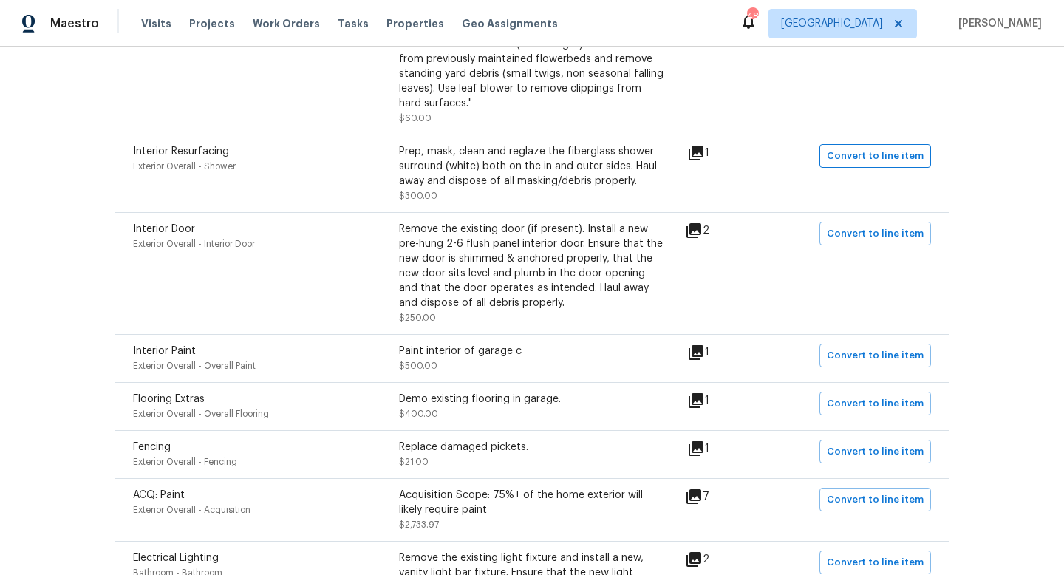
scroll to position [858, 0]
click at [857, 361] on span "Convert to line item" at bounding box center [875, 355] width 97 height 17
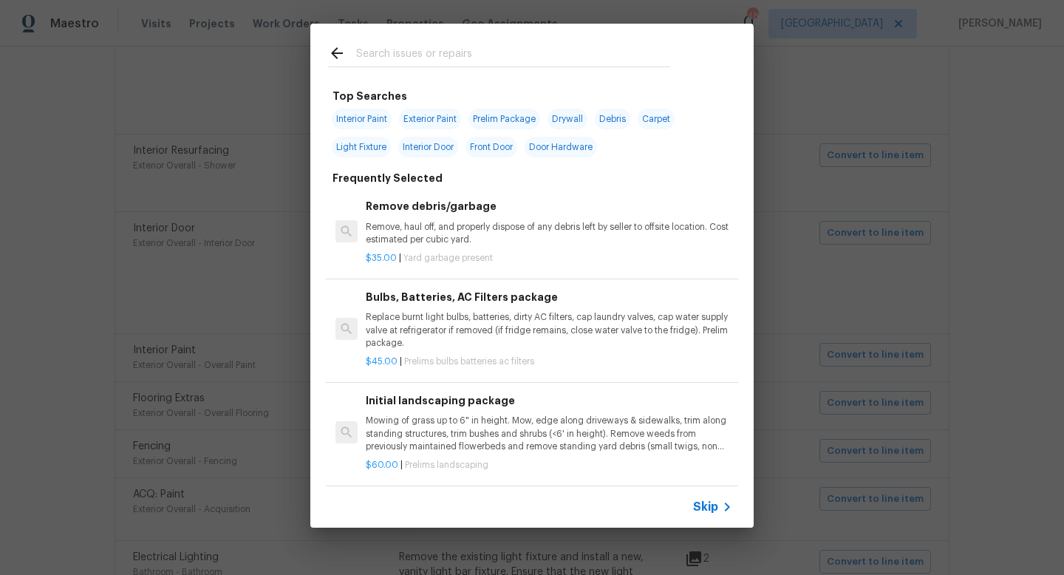
click at [713, 509] on span "Skip" at bounding box center [705, 507] width 25 height 15
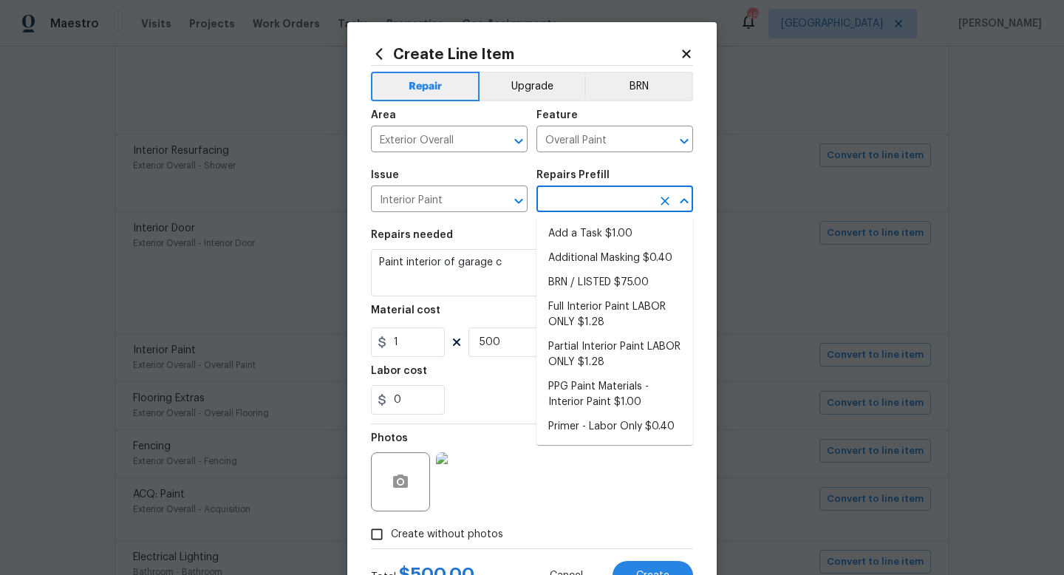
click at [563, 211] on input "text" at bounding box center [594, 200] width 115 height 23
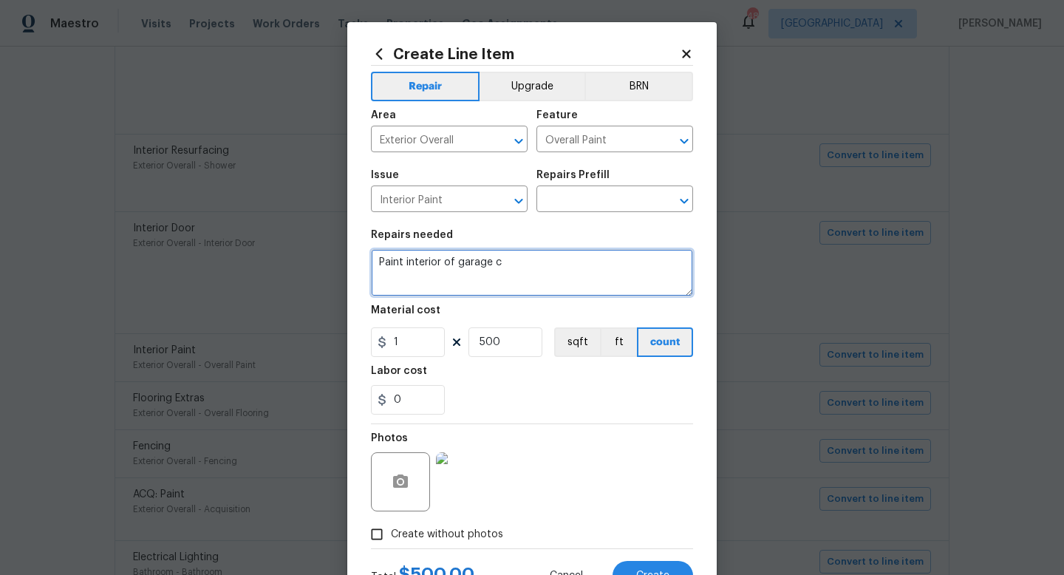
drag, startPoint x: 512, startPoint y: 269, endPoint x: 338, endPoint y: 250, distance: 174.8
click at [338, 250] on div "Create Line Item Repair Upgrade BRN Area Exterior Overall ​ Feature Overall Pai…" at bounding box center [532, 287] width 1064 height 575
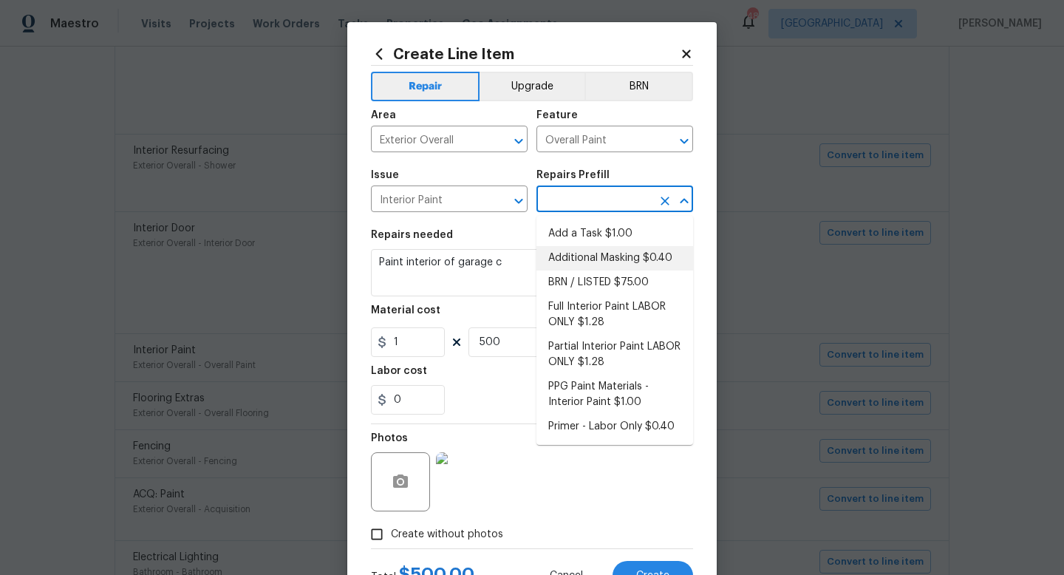
click at [590, 197] on input "text" at bounding box center [594, 200] width 115 height 23
click at [584, 228] on li "Add a Task $1.00" at bounding box center [615, 234] width 157 height 24
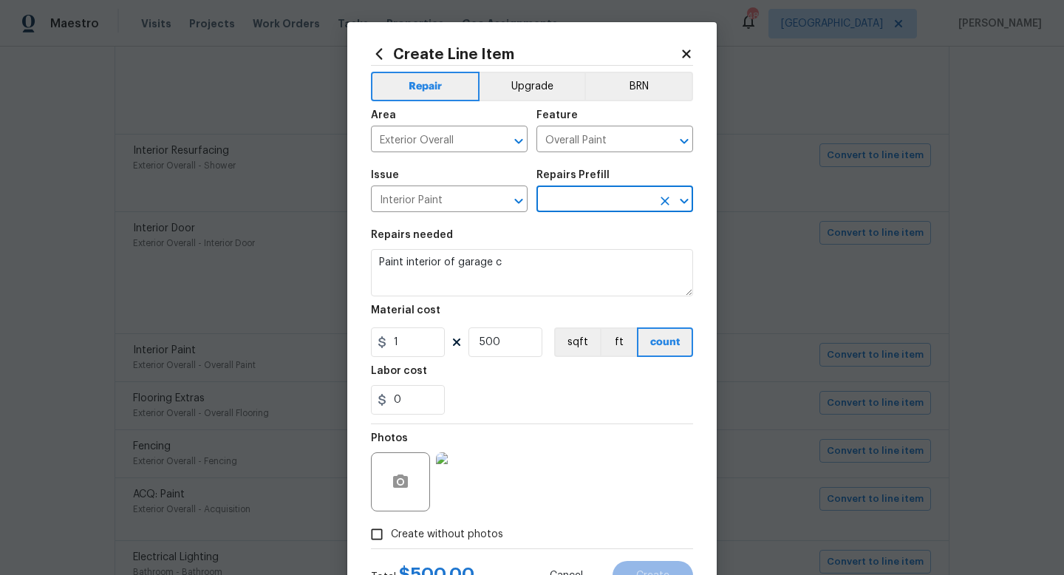
type input "Add a Task $1.00"
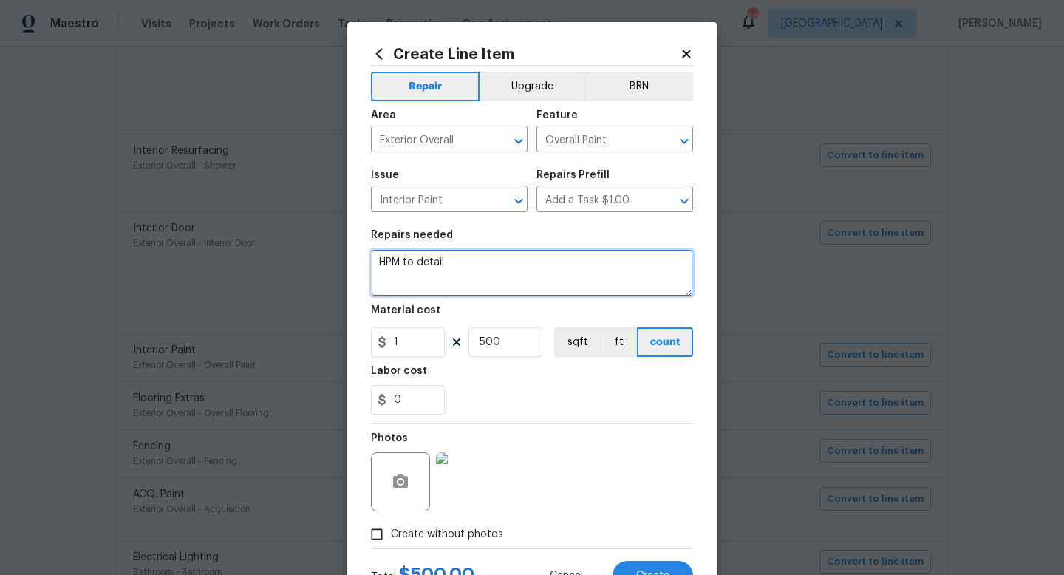
drag, startPoint x: 466, startPoint y: 262, endPoint x: 339, endPoint y: 237, distance: 129.7
click at [339, 237] on div "Create Line Item Repair Upgrade BRN Area Exterior Overall ​ Feature Overall Pai…" at bounding box center [532, 287] width 1064 height 575
paste textarea "Paint interior of garage c"
type textarea "Paint interior of garage c"
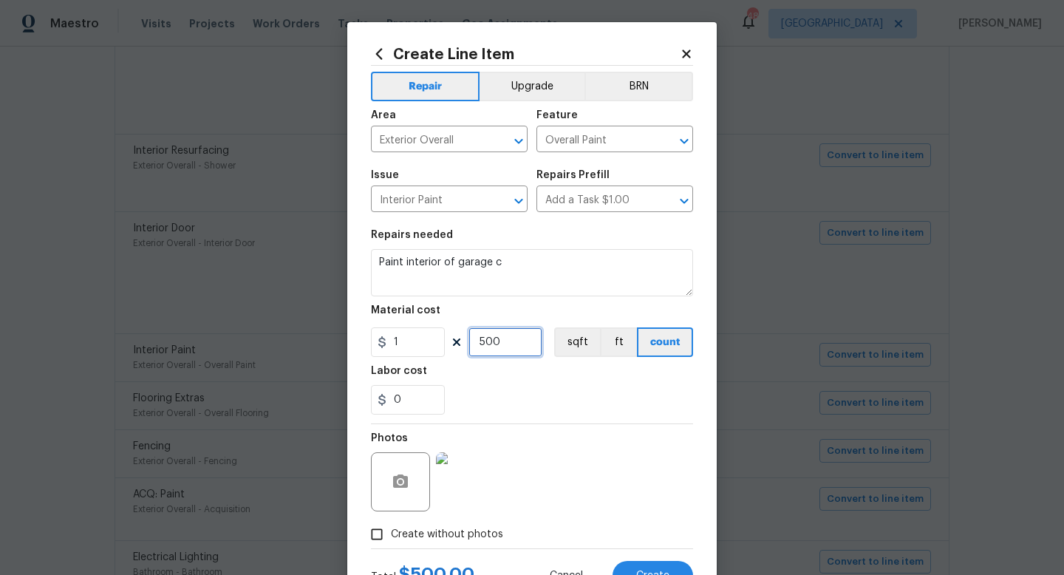
drag, startPoint x: 506, startPoint y: 345, endPoint x: 382, endPoint y: 305, distance: 130.7
click at [382, 305] on section "Repairs needed Paint interior of garage c Material cost 1 500 sqft ft count Lab…" at bounding box center [532, 322] width 322 height 203
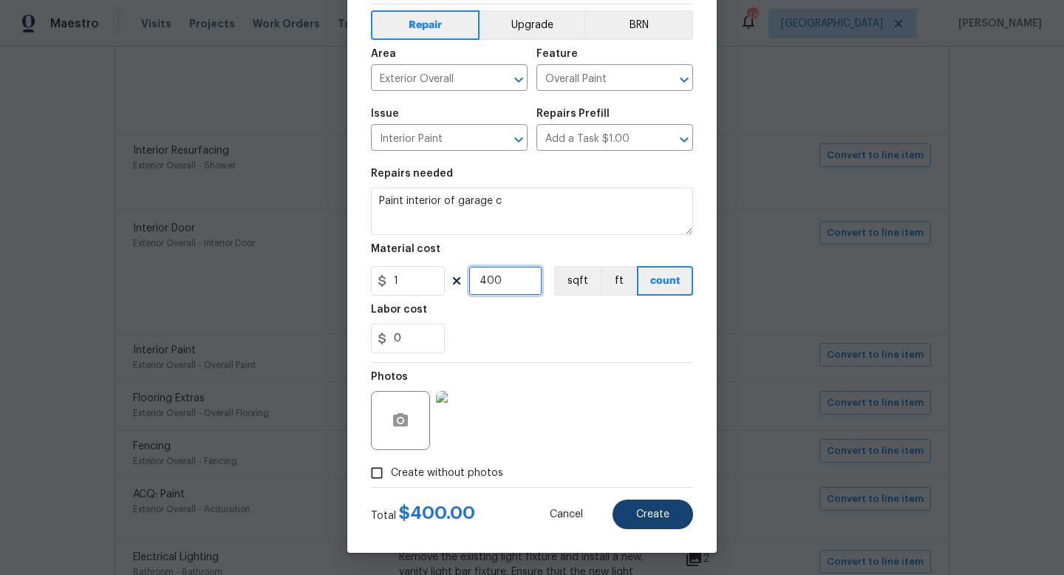
type input "400"
click at [645, 508] on button "Create" at bounding box center [653, 515] width 81 height 30
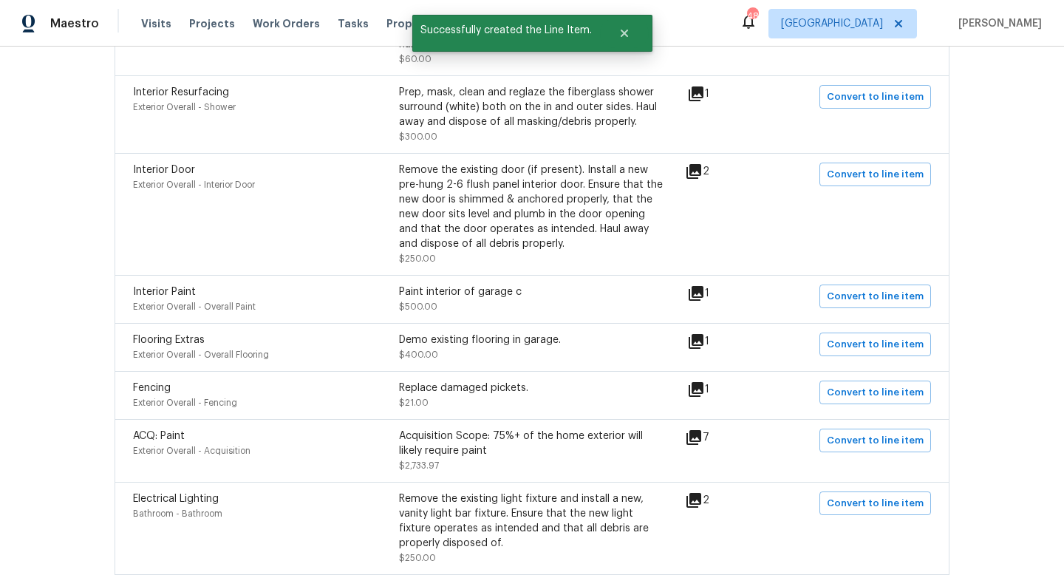
scroll to position [925, 0]
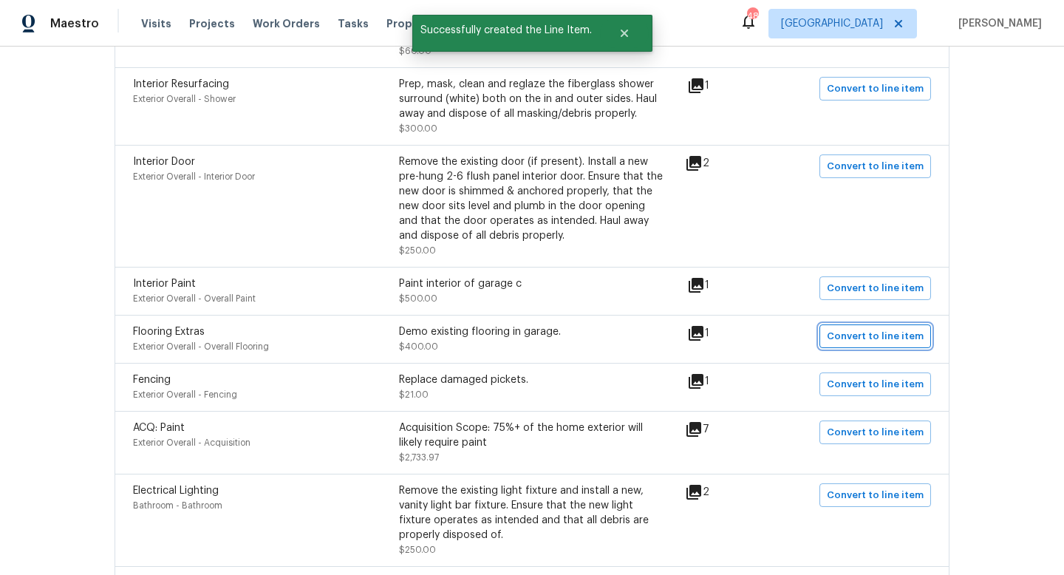
click at [865, 341] on span "Convert to line item" at bounding box center [875, 336] width 97 height 17
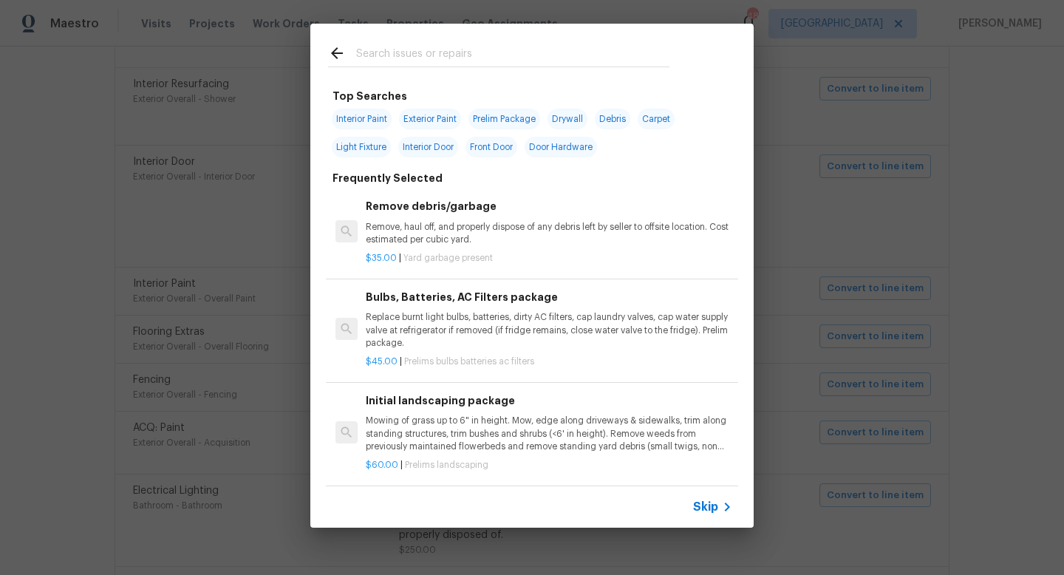
click at [713, 506] on span "Skip" at bounding box center [705, 507] width 25 height 15
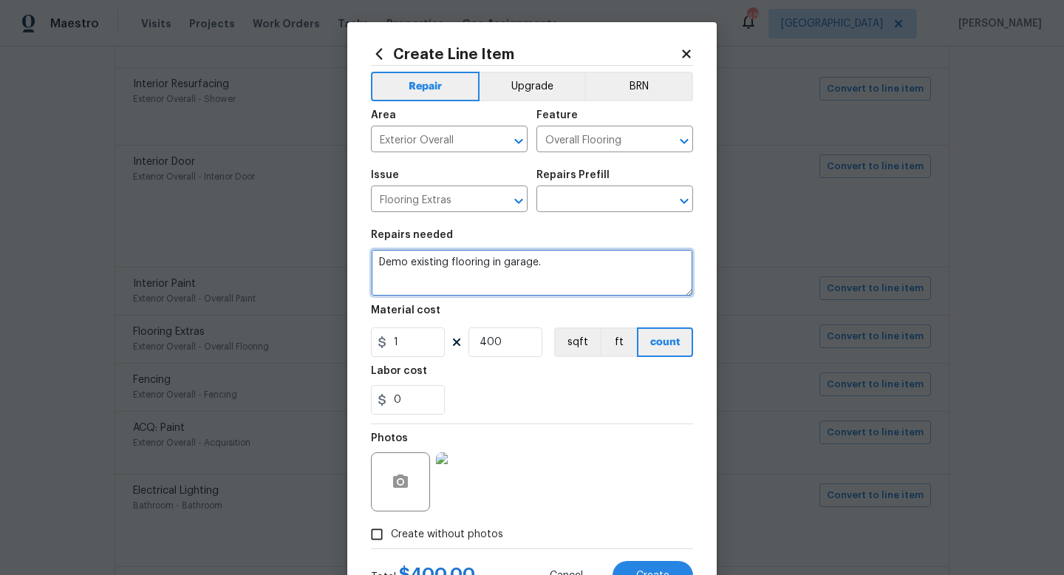
drag, startPoint x: 546, startPoint y: 275, endPoint x: 338, endPoint y: 262, distance: 208.1
click at [338, 262] on div "Create Line Item Repair Upgrade BRN Area Exterior Overall ​ Feature Overall Flo…" at bounding box center [532, 287] width 1064 height 575
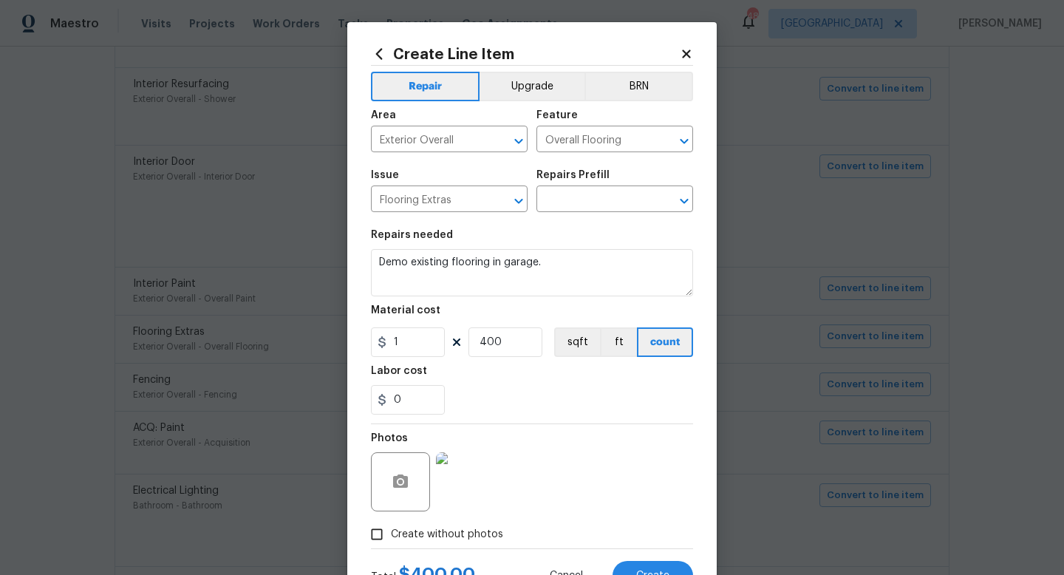
click at [584, 220] on div "Issue Flooring Extras ​ Repairs Prefill ​" at bounding box center [532, 191] width 322 height 60
click at [588, 205] on input "text" at bounding box center [594, 200] width 115 height 23
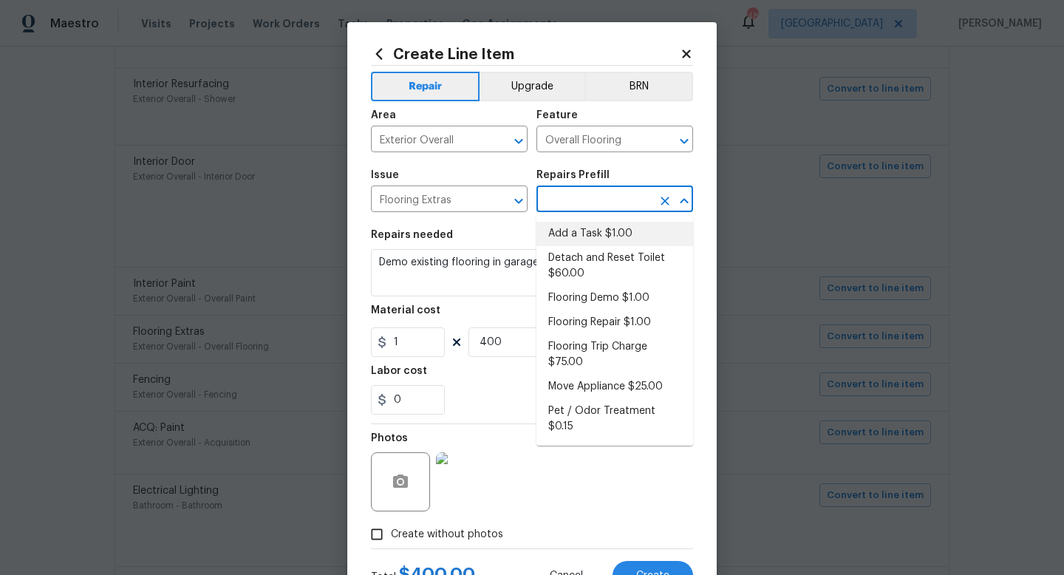
click at [588, 233] on li "Add a Task $1.00" at bounding box center [615, 234] width 157 height 24
type input "Add a Task $1.00"
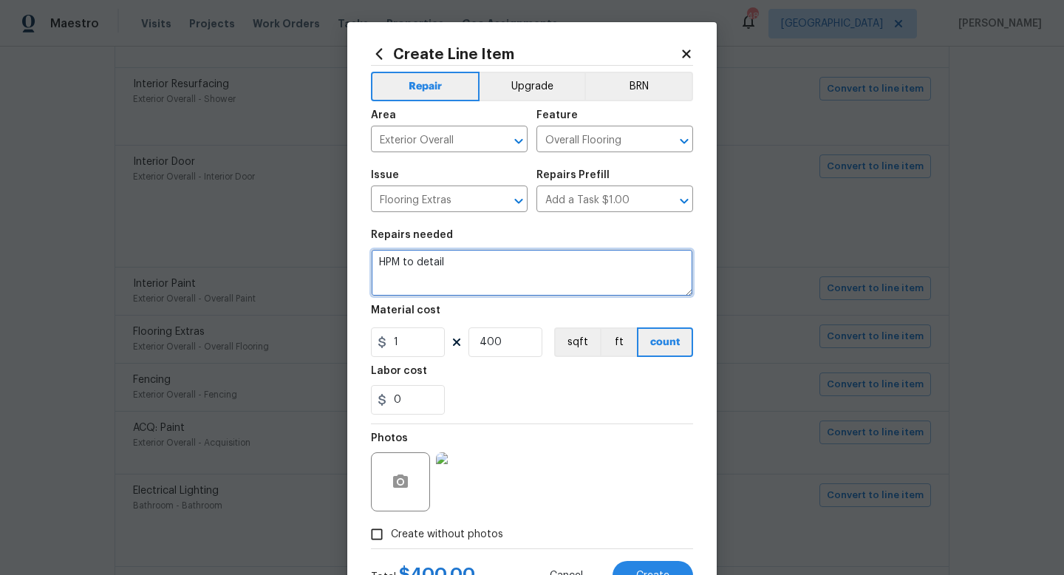
drag, startPoint x: 480, startPoint y: 254, endPoint x: 474, endPoint y: 278, distance: 24.6
click at [474, 278] on textarea "HPM to detail" at bounding box center [532, 272] width 322 height 47
paste textarea "Demo existing flooring in garage."
click at [379, 267] on textarea "Demo existing flooring in garage." at bounding box center [532, 272] width 322 height 47
type textarea "Demo existing flooring in garage."
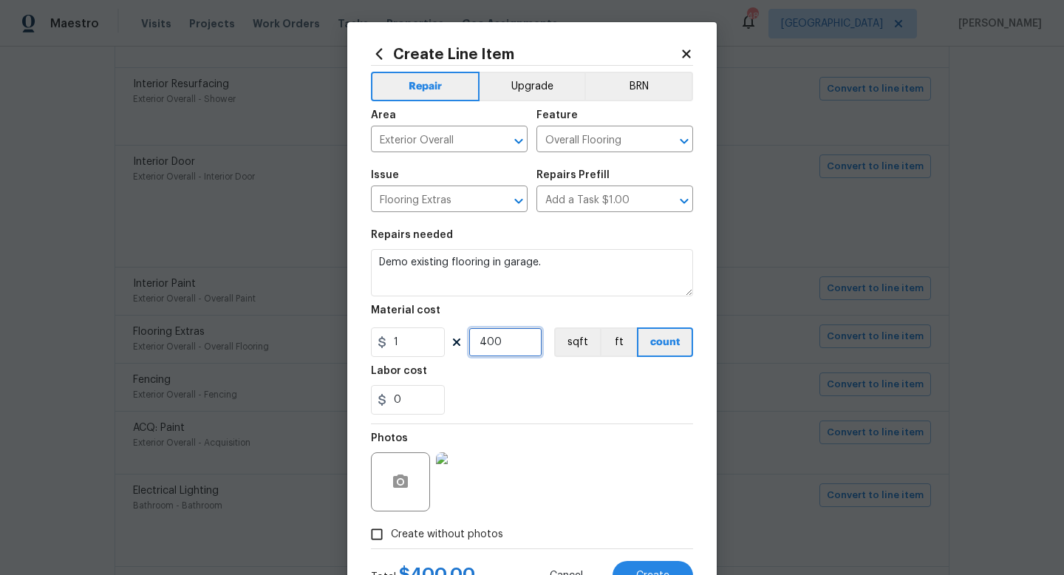
drag, startPoint x: 519, startPoint y: 342, endPoint x: 330, endPoint y: 340, distance: 189.2
click at [330, 340] on div "Create Line Item Repair Upgrade BRN Area Exterior Overall ​ Feature Overall Flo…" at bounding box center [532, 287] width 1064 height 575
type input "200"
click at [370, 536] on input "Create without photos" at bounding box center [377, 534] width 28 height 28
checkbox input "false"
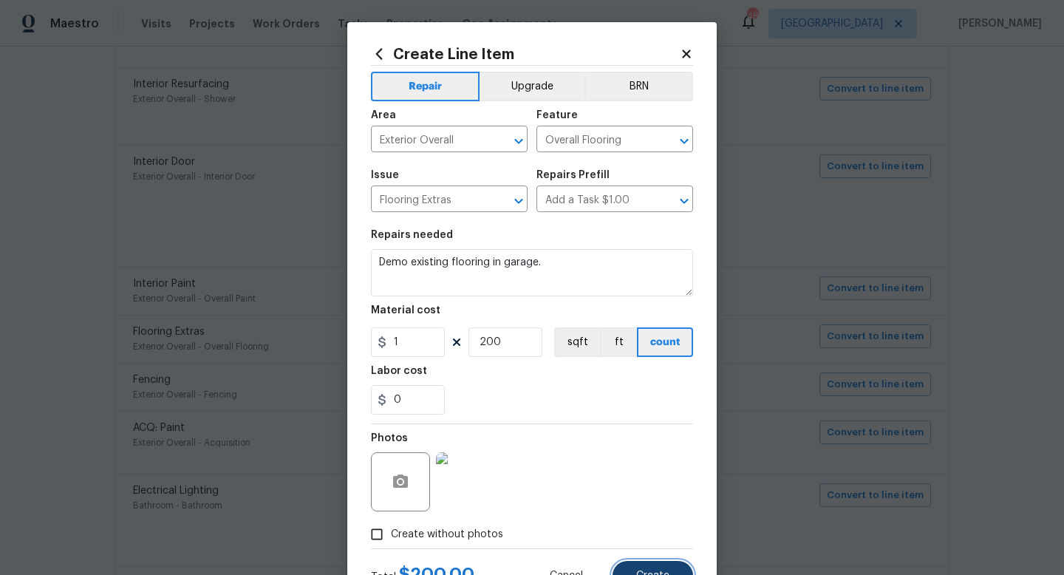
click at [657, 565] on button "Create" at bounding box center [653, 576] width 81 height 30
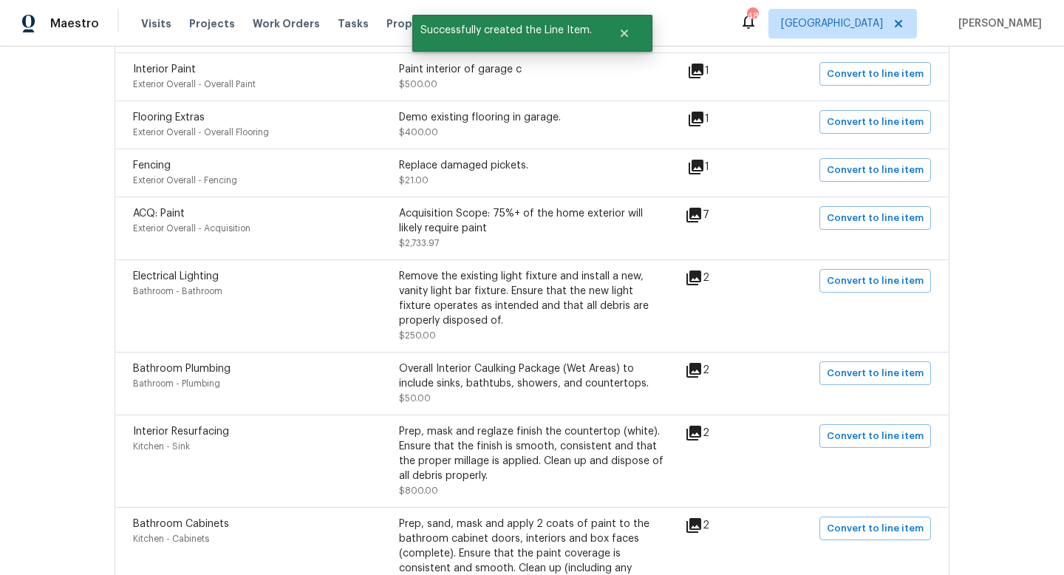
scroll to position [1142, 0]
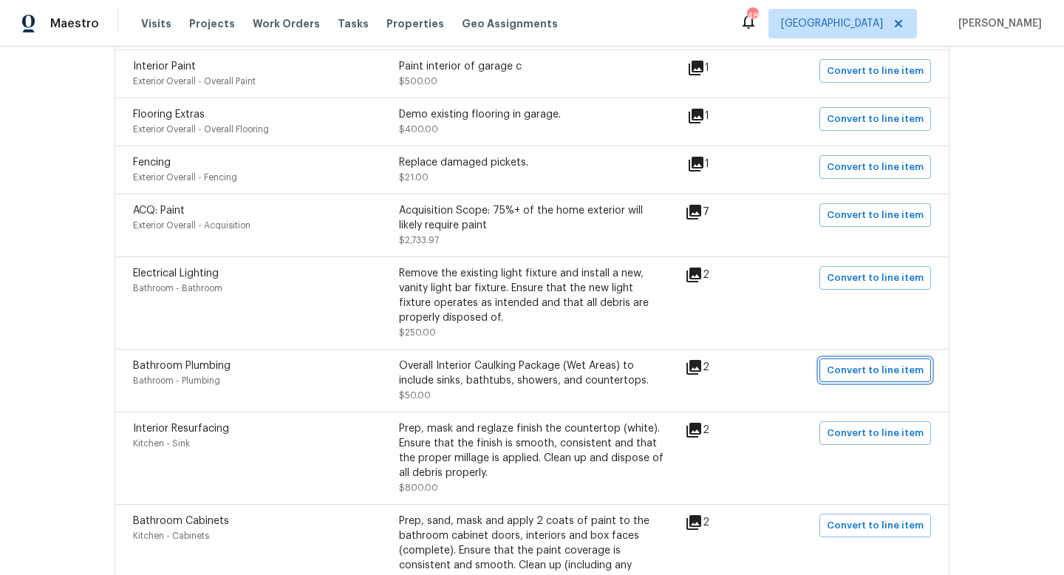
click at [864, 376] on span "Convert to line item" at bounding box center [875, 370] width 97 height 17
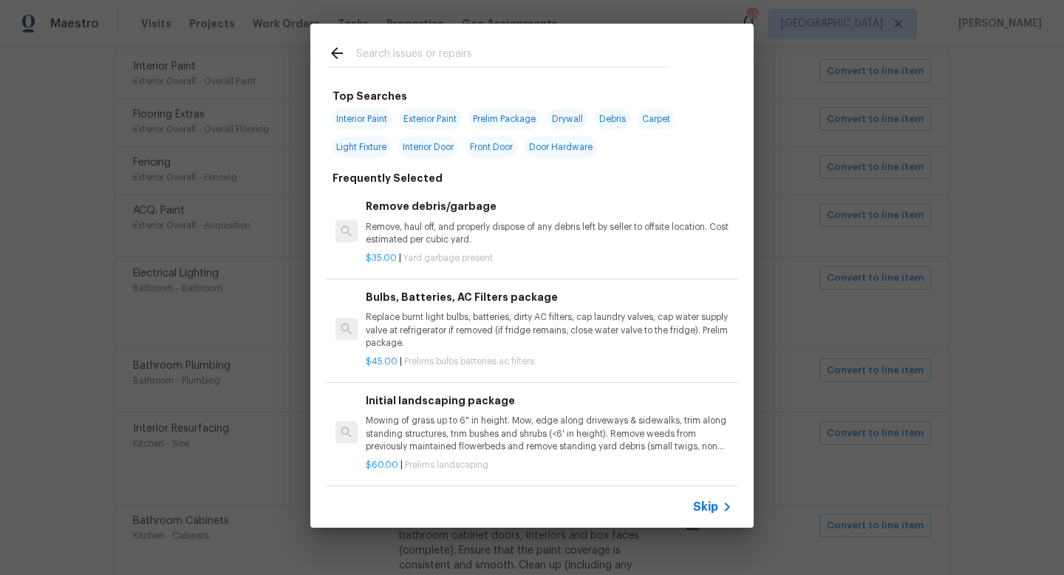
click at [713, 506] on span "Skip" at bounding box center [705, 507] width 25 height 15
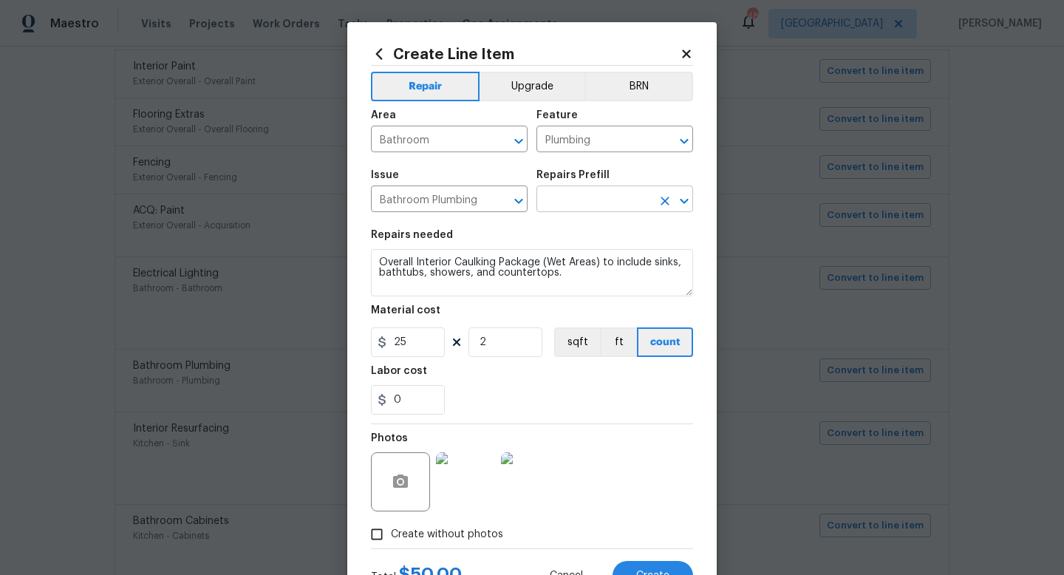
click at [577, 200] on input "text" at bounding box center [594, 200] width 115 height 23
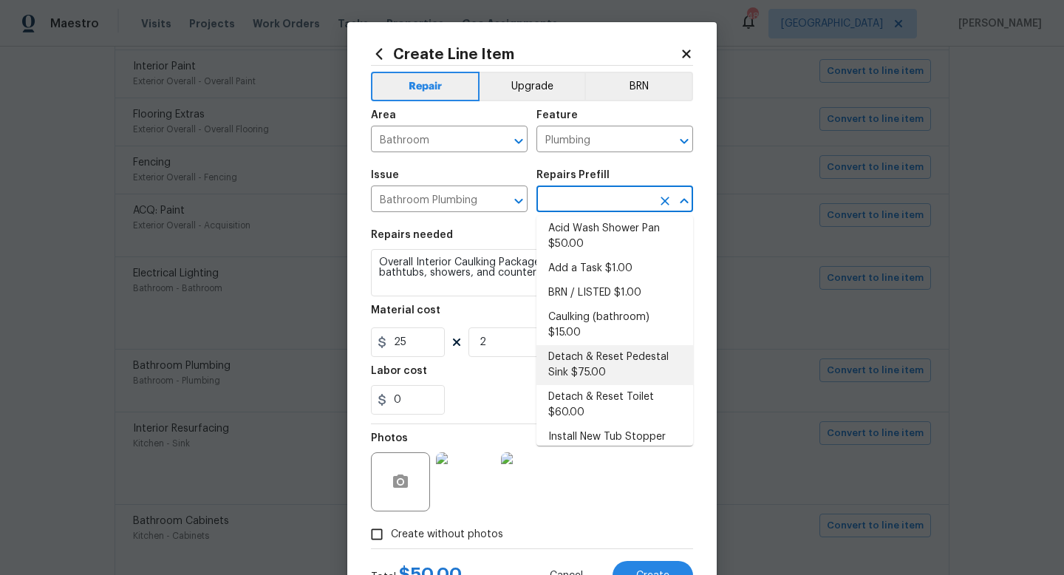
scroll to position [2, 0]
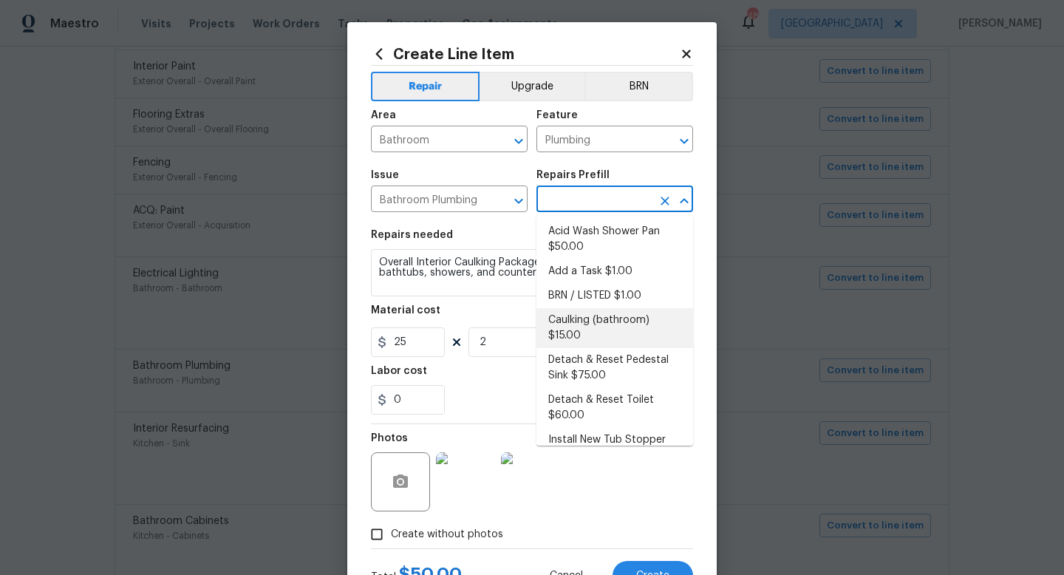
click at [605, 324] on li "Caulking (bathroom) $15.00" at bounding box center [615, 328] width 157 height 40
type input "Caulking (bathroom) $15.00"
type input "15"
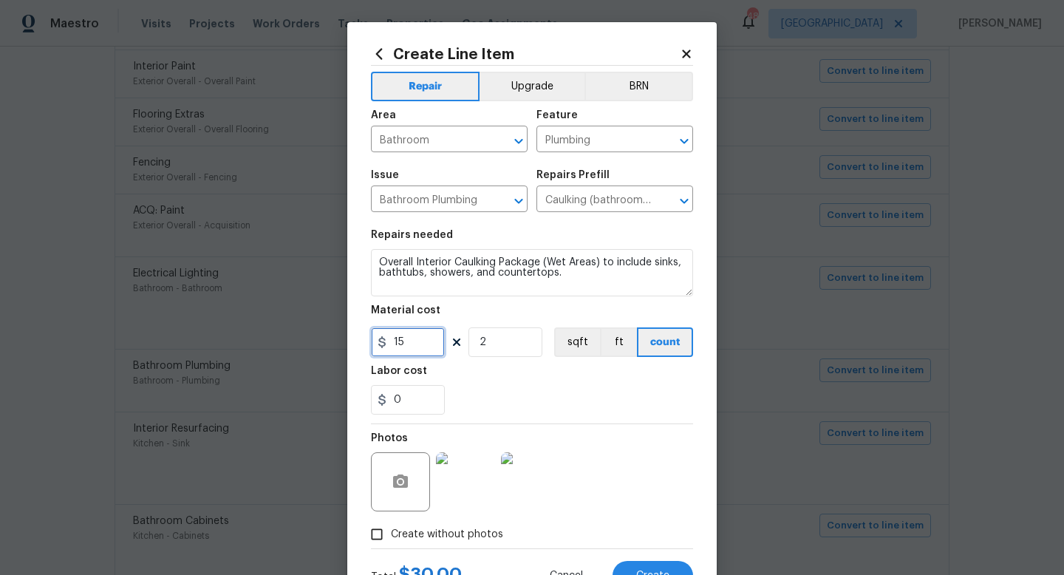
drag, startPoint x: 440, startPoint y: 348, endPoint x: 318, endPoint y: 347, distance: 122.0
click at [318, 347] on div "Create Line Item Repair Upgrade BRN Area Bathroom ​ Feature Plumbing ​ Issue Ba…" at bounding box center [532, 287] width 1064 height 575
click at [580, 404] on div "0" at bounding box center [532, 400] width 322 height 30
click at [668, 568] on button "Create" at bounding box center [653, 576] width 81 height 30
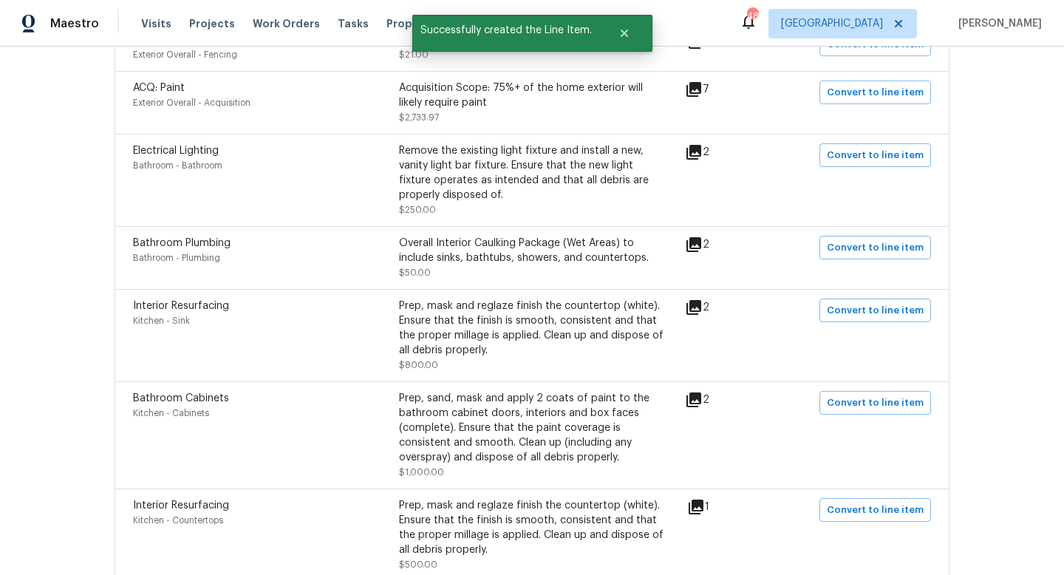
scroll to position [1267, 0]
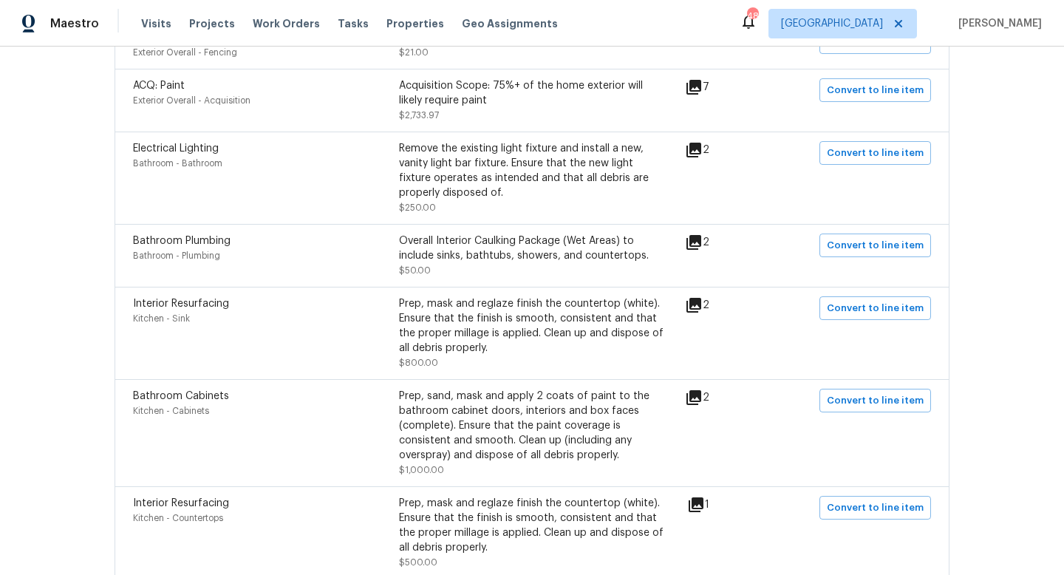
click at [701, 311] on icon at bounding box center [694, 305] width 15 height 15
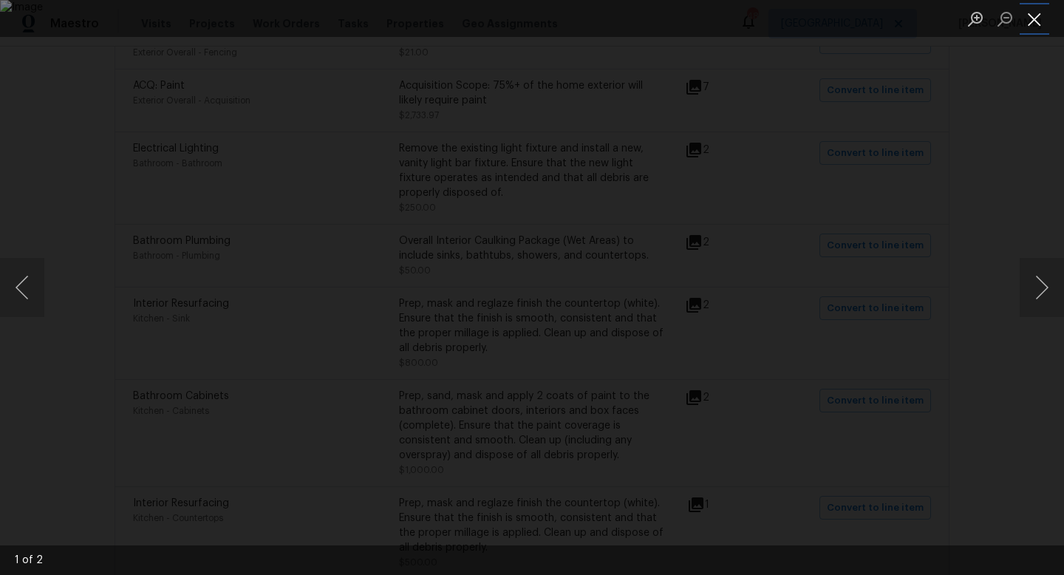
click at [1042, 27] on button "Close lightbox" at bounding box center [1035, 19] width 30 height 26
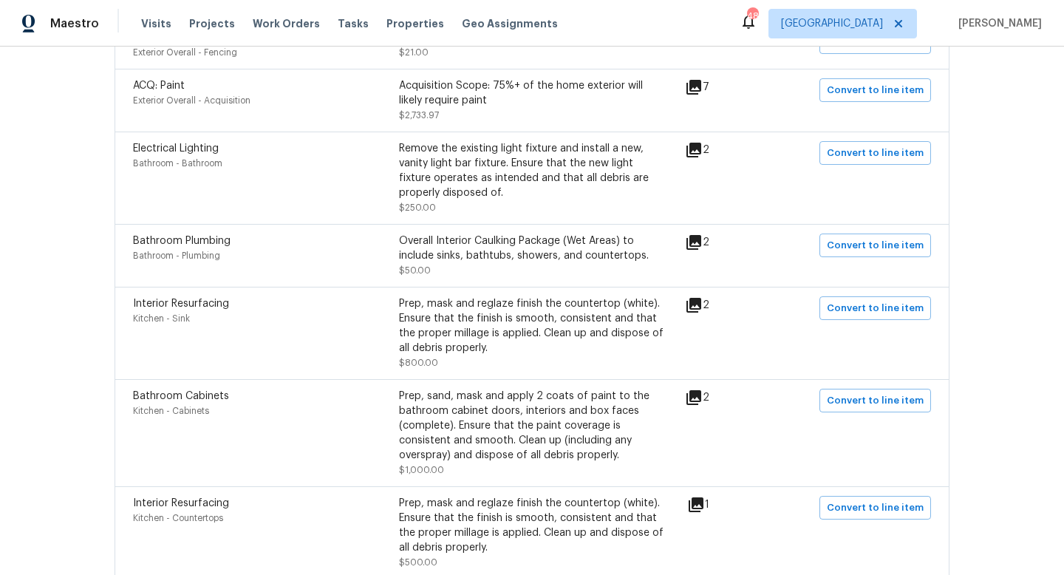
click at [701, 310] on icon at bounding box center [694, 305] width 15 height 15
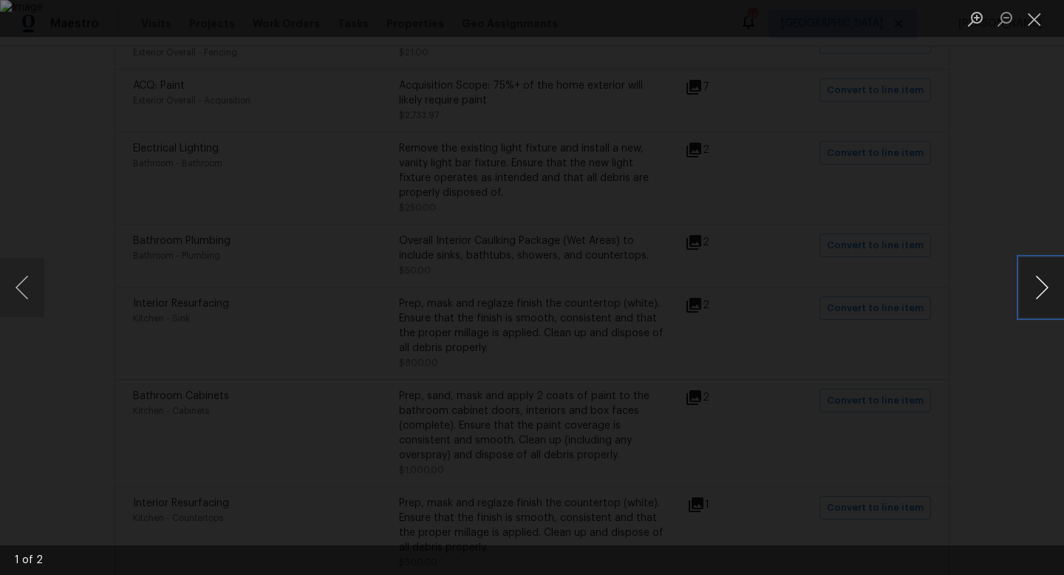
click at [1026, 281] on button "Next image" at bounding box center [1042, 287] width 44 height 59
click at [1027, 24] on button "Close lightbox" at bounding box center [1035, 19] width 30 height 26
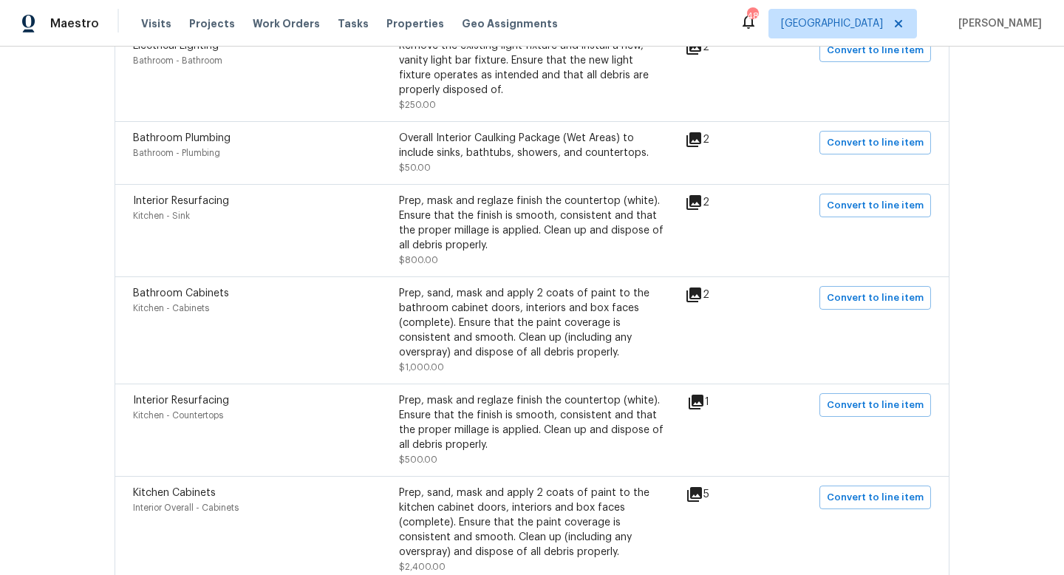
scroll to position [1371, 0]
click at [700, 407] on icon at bounding box center [696, 400] width 15 height 15
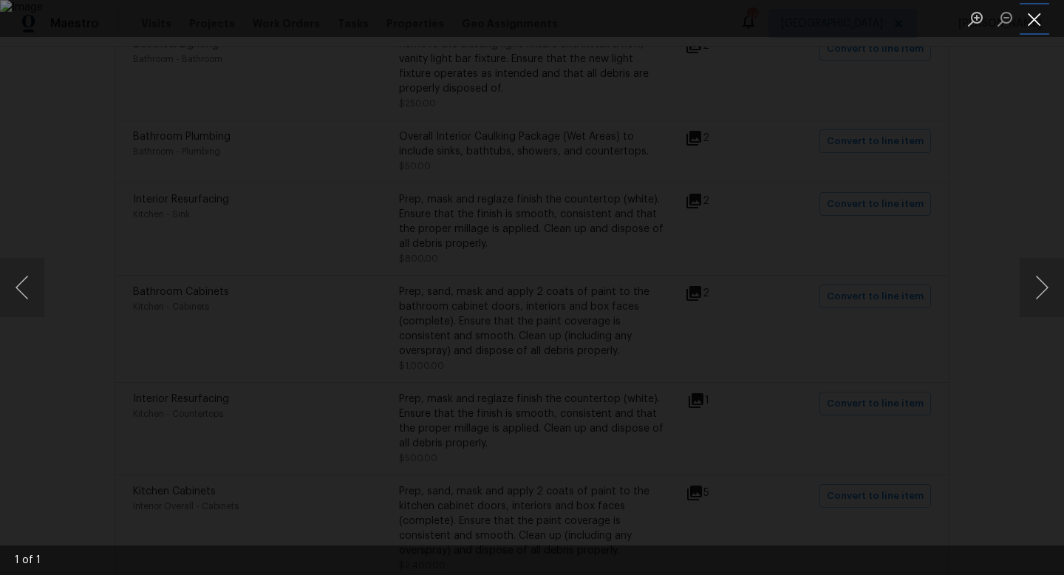
click at [1046, 11] on button "Close lightbox" at bounding box center [1035, 19] width 30 height 26
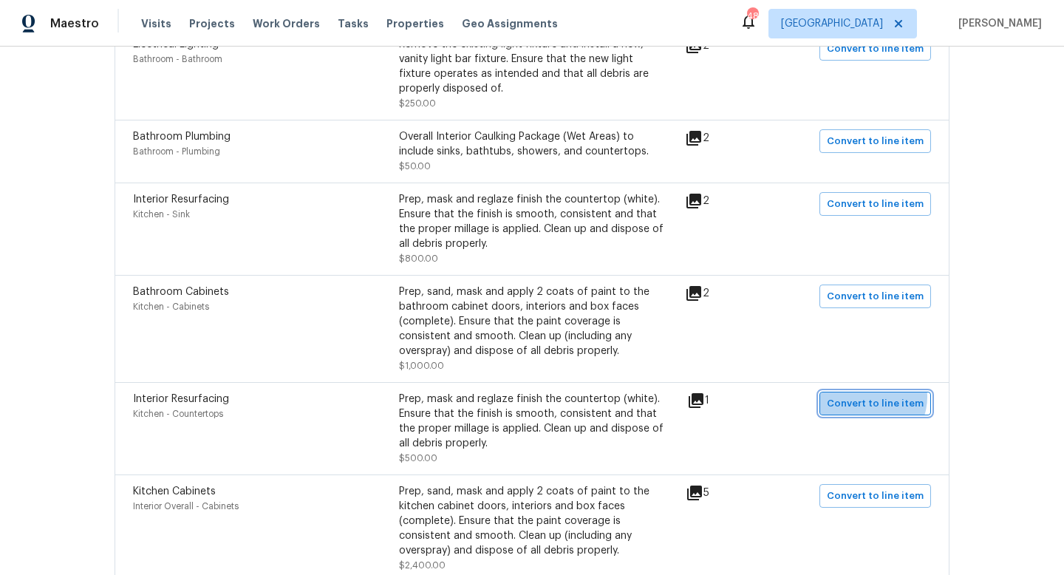
click at [873, 403] on span "Convert to line item" at bounding box center [875, 403] width 97 height 17
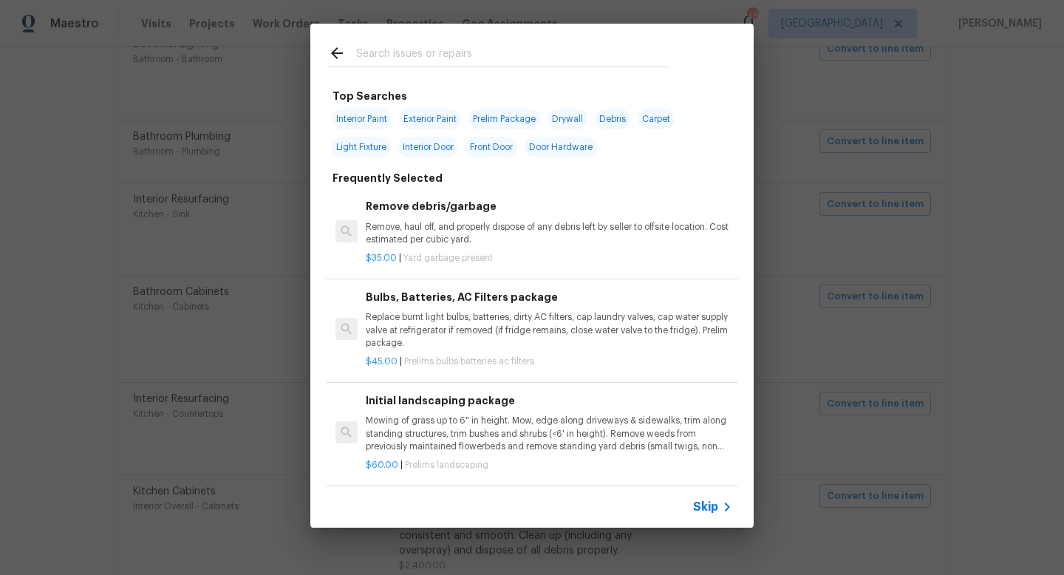
click at [707, 506] on span "Skip" at bounding box center [705, 507] width 25 height 15
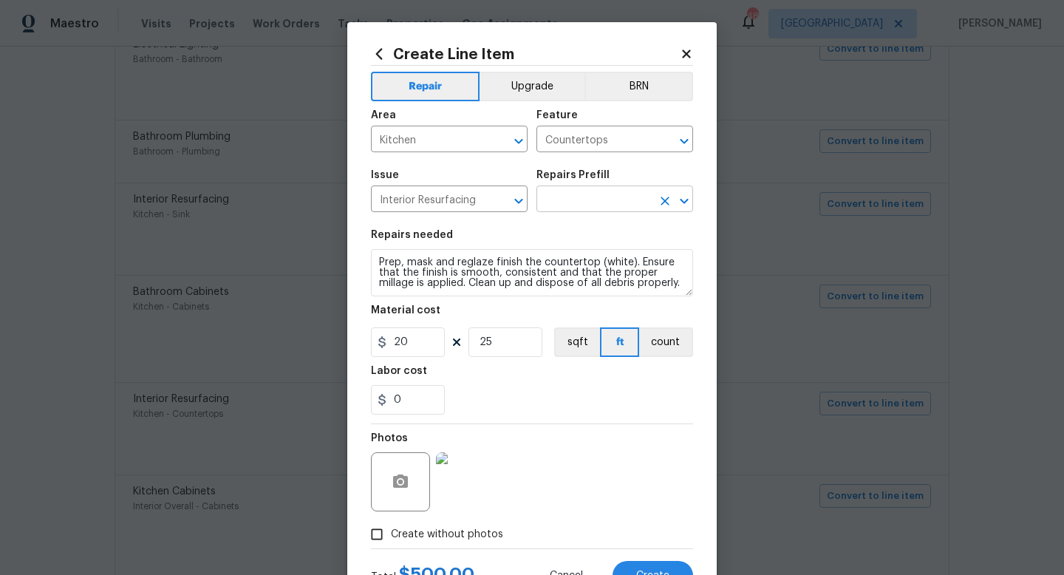
click at [579, 200] on input "text" at bounding box center [594, 200] width 115 height 23
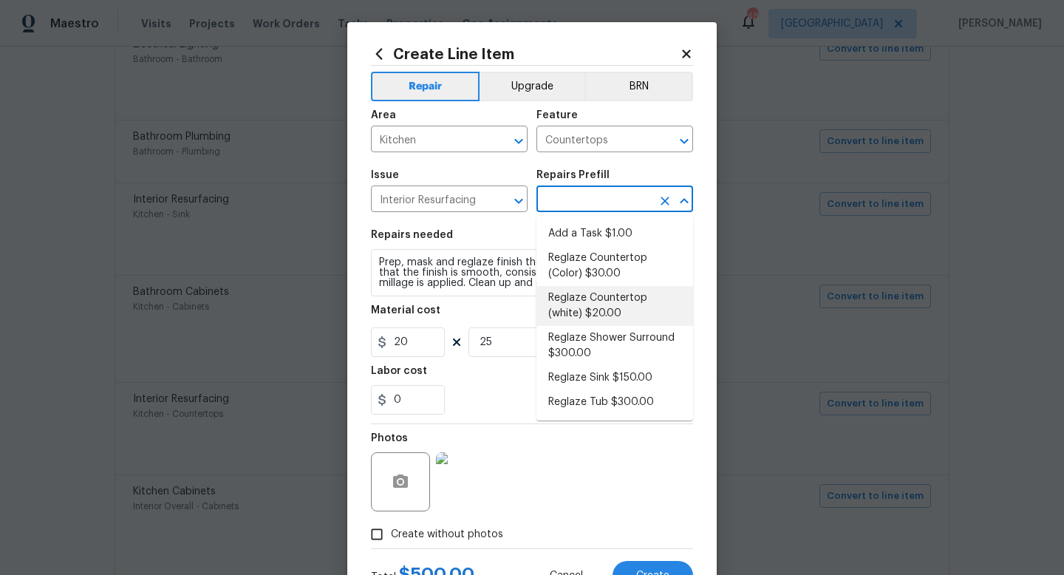
click at [585, 299] on li "Reglaze Countertop (white) $20.00" at bounding box center [615, 306] width 157 height 40
type input "Reglaze Countertop (white) $20.00"
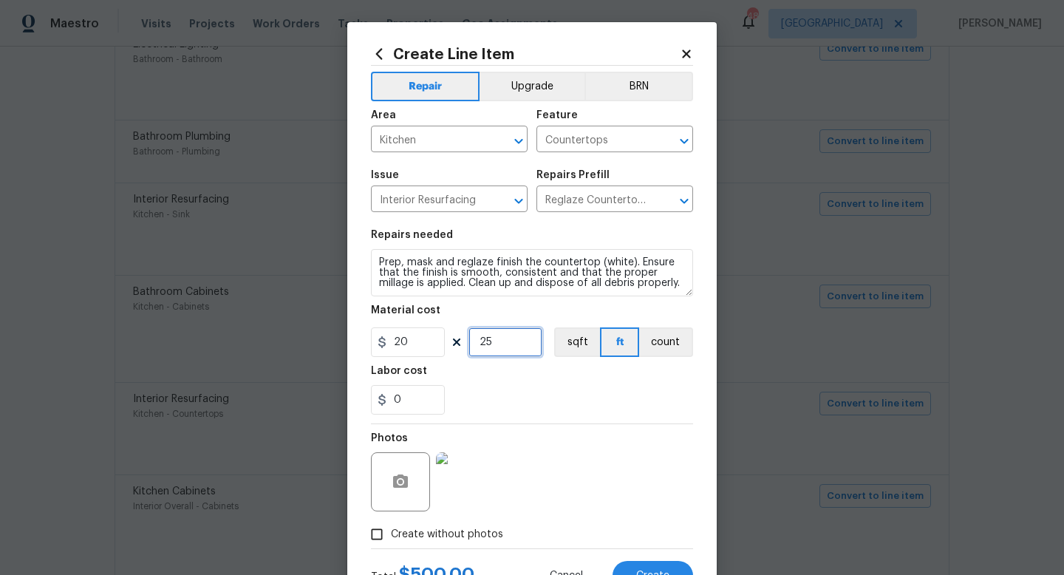
drag, startPoint x: 500, startPoint y: 346, endPoint x: 407, endPoint y: 345, distance: 93.1
click at [407, 345] on div "20 25 sqft ft count" at bounding box center [532, 342] width 322 height 30
type input "20"
click at [661, 568] on button "Create" at bounding box center [653, 576] width 81 height 30
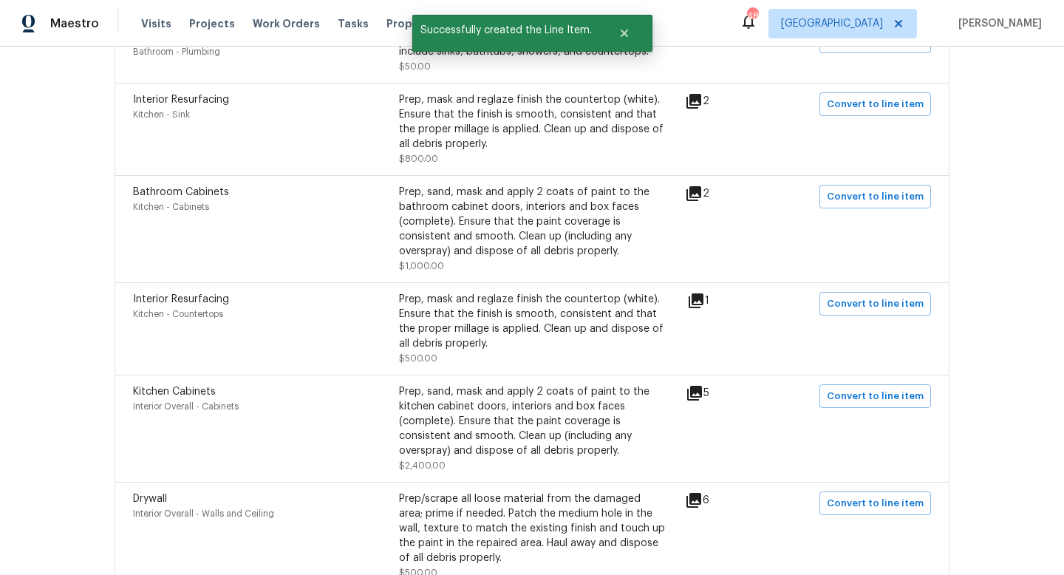
scroll to position [1483, 0]
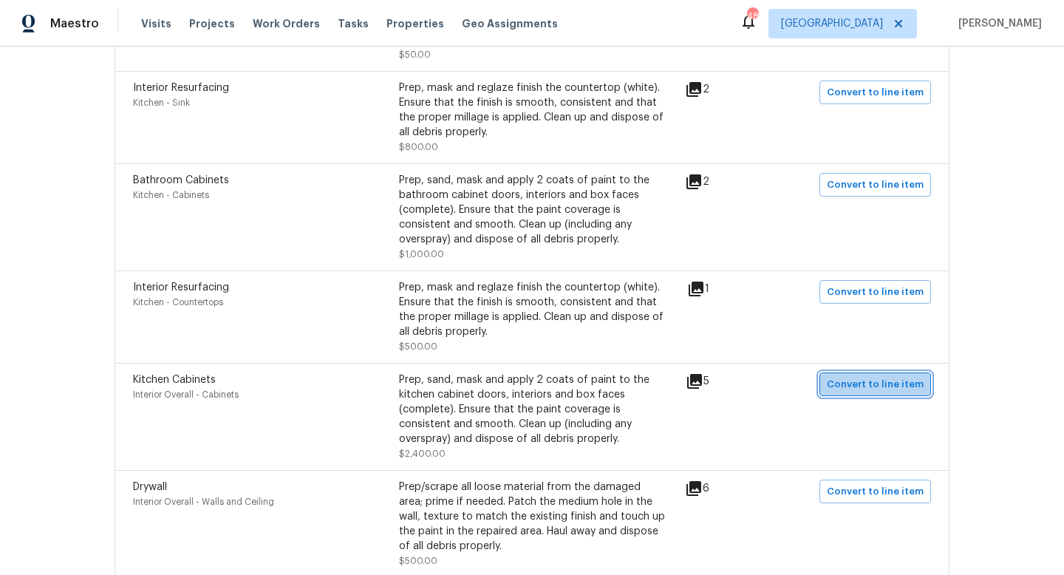
click at [883, 390] on span "Convert to line item" at bounding box center [875, 384] width 97 height 17
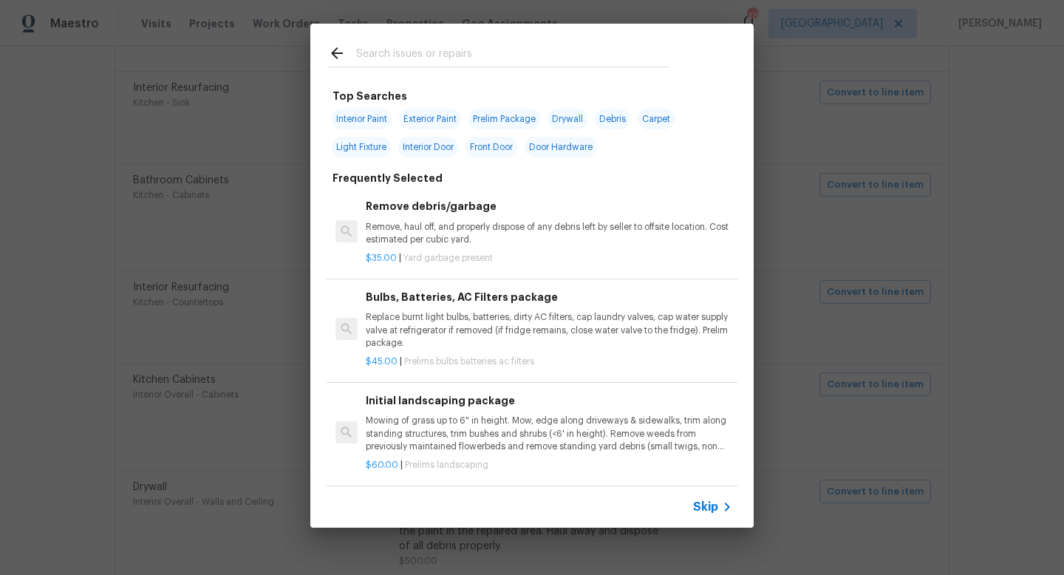
click at [719, 513] on icon at bounding box center [727, 507] width 18 height 18
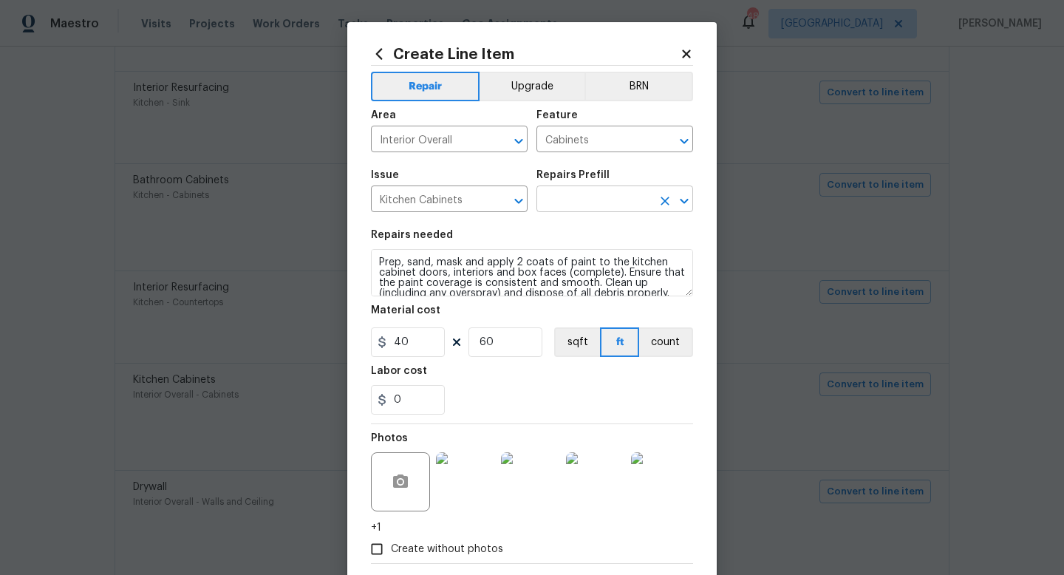
click at [615, 207] on input "text" at bounding box center [594, 200] width 115 height 23
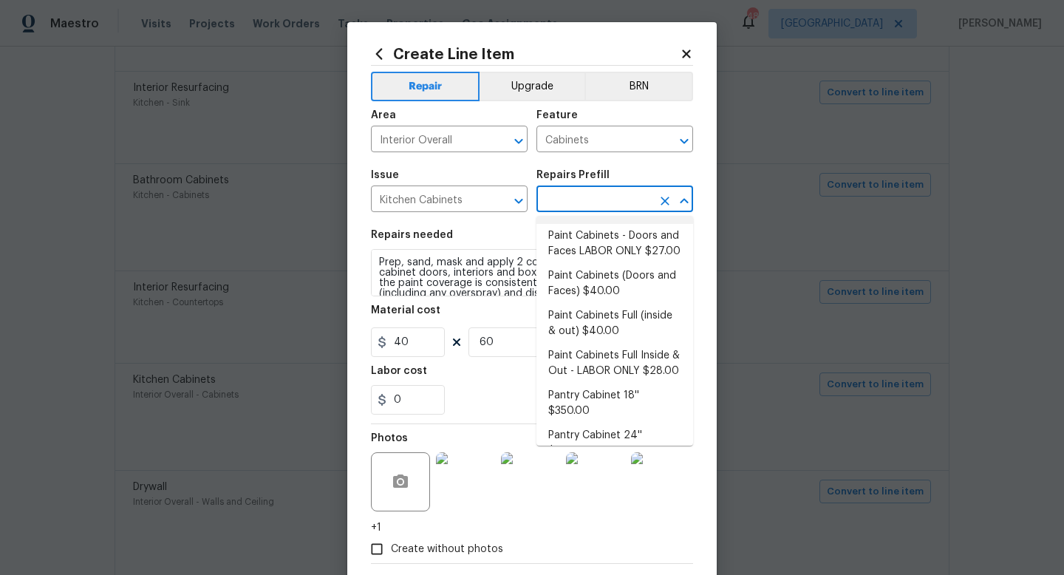
scroll to position [231, 0]
click at [602, 346] on li "Paint Cabinets Full Inside & Out - LABOR ONLY $28.00" at bounding box center [615, 363] width 157 height 40
type textarea "Prep, sand, mask and apply 2 coats of paint to the kitchen cabinet doors, inter…"
type input "Paint Cabinets Full Inside & Out - LABOR ONLY $28.00"
type input "28"
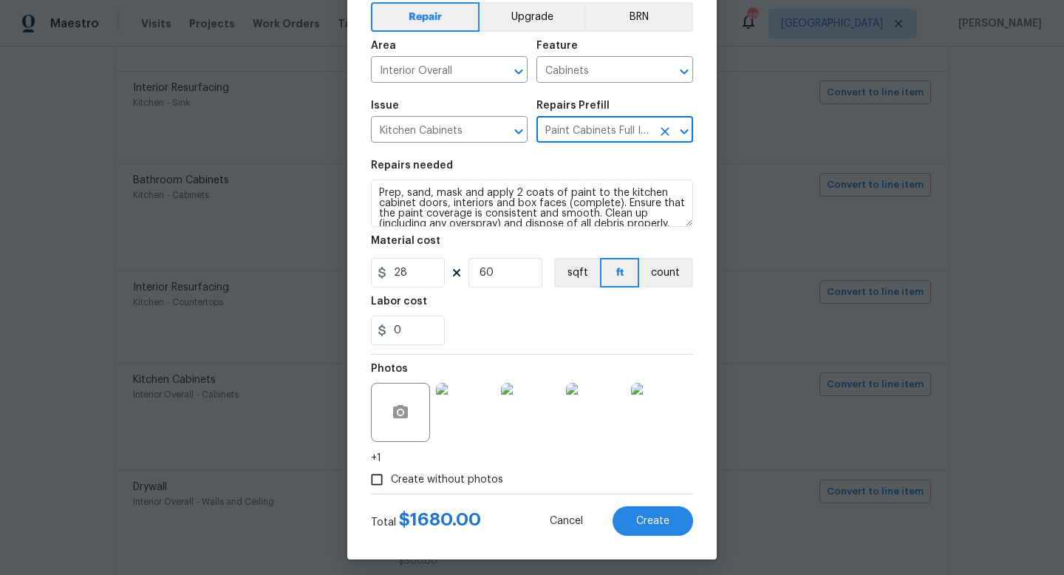
scroll to position [77, 0]
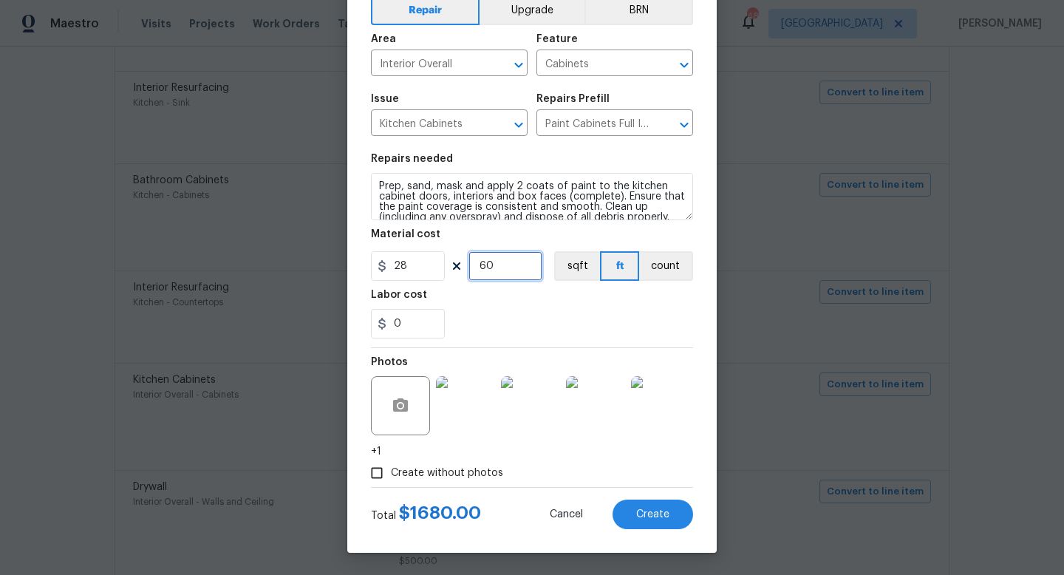
drag, startPoint x: 497, startPoint y: 265, endPoint x: 458, endPoint y: 263, distance: 39.2
click at [458, 263] on div "28 60 sqft ft count" at bounding box center [532, 266] width 322 height 30
type input "72"
click at [653, 518] on span "Create" at bounding box center [652, 514] width 33 height 11
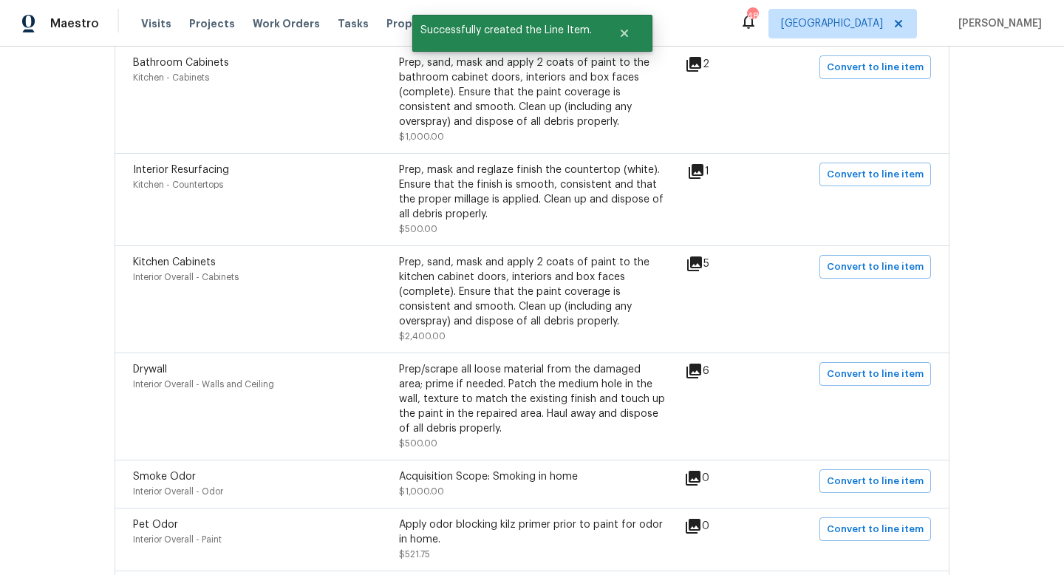
scroll to position [1602, 0]
click at [862, 381] on span "Convert to line item" at bounding box center [875, 372] width 97 height 17
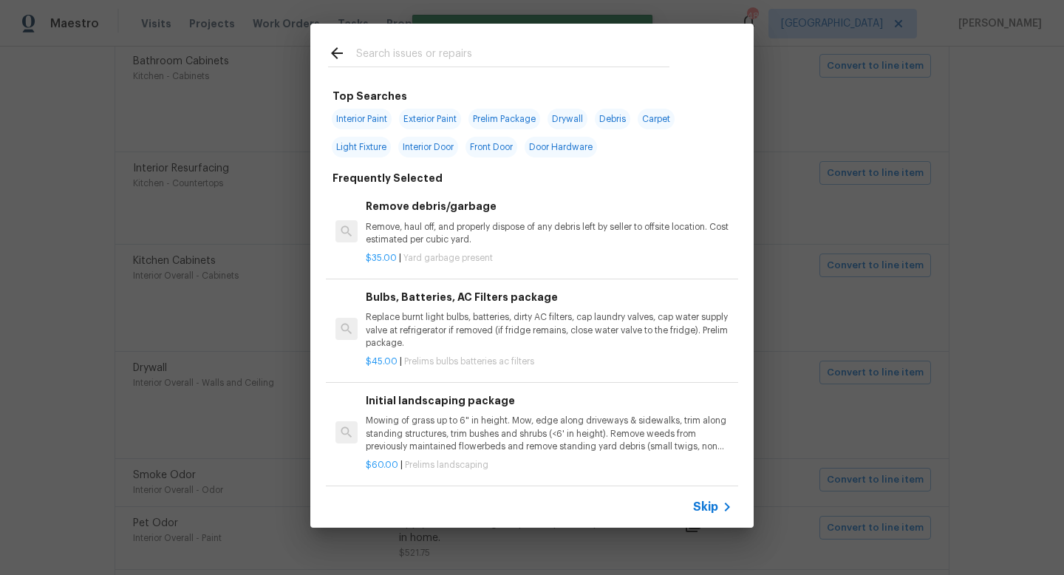
click at [709, 503] on span "Skip" at bounding box center [705, 507] width 25 height 15
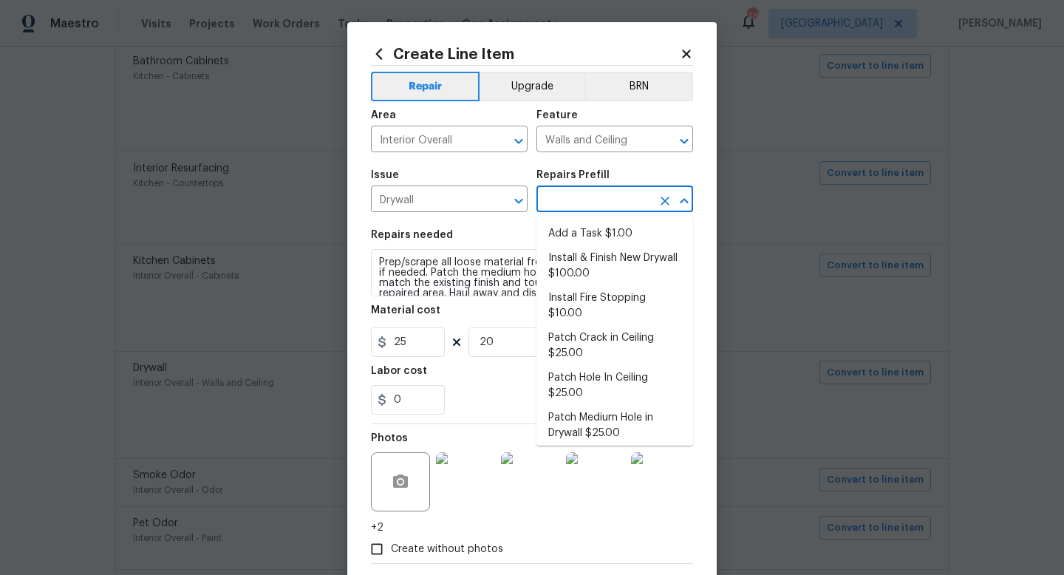
click at [590, 191] on input "text" at bounding box center [594, 200] width 115 height 23
click at [619, 406] on li "Patch Medium Hole in Drywall $25.00" at bounding box center [615, 426] width 157 height 40
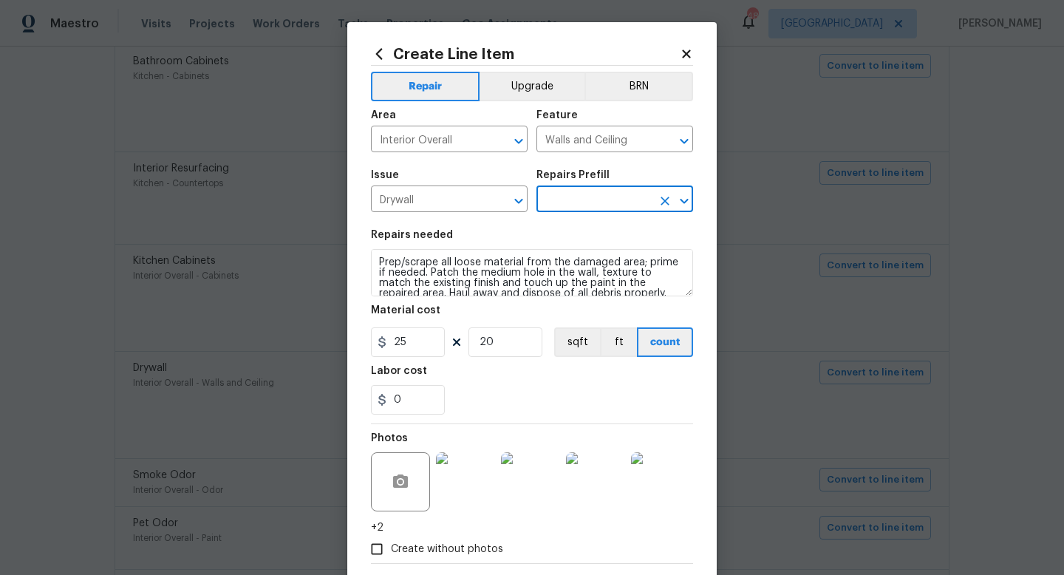
type input "Patch Medium Hole in Drywall $25.00"
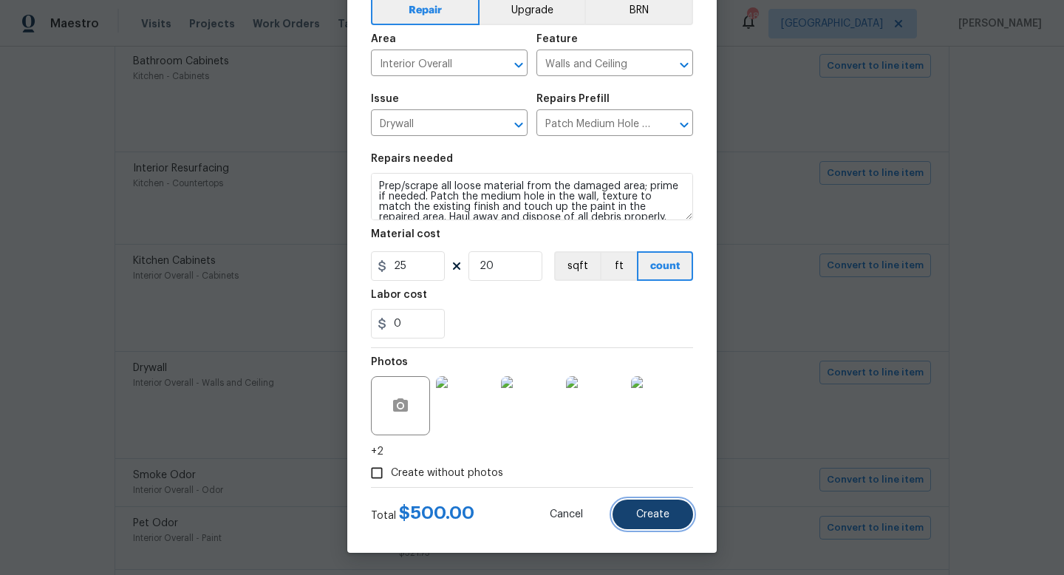
click at [651, 524] on button "Create" at bounding box center [653, 515] width 81 height 30
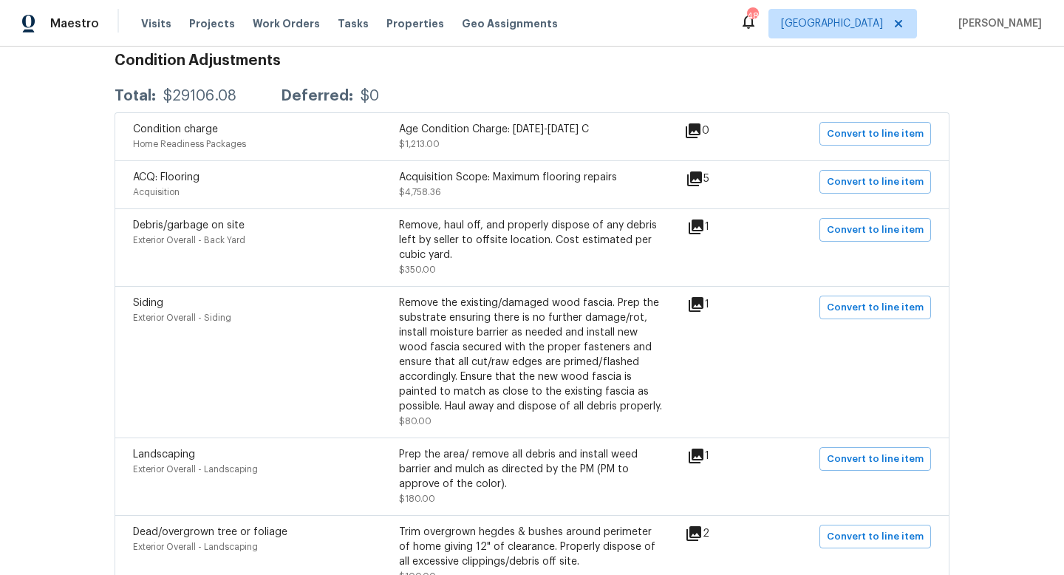
scroll to position [0, 0]
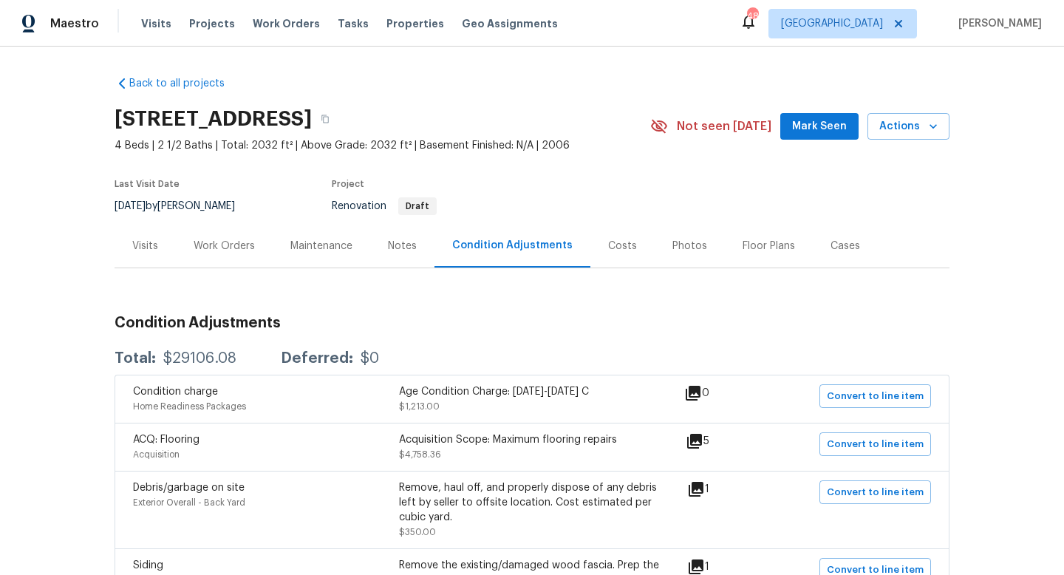
click at [240, 245] on div "Work Orders" at bounding box center [224, 246] width 61 height 15
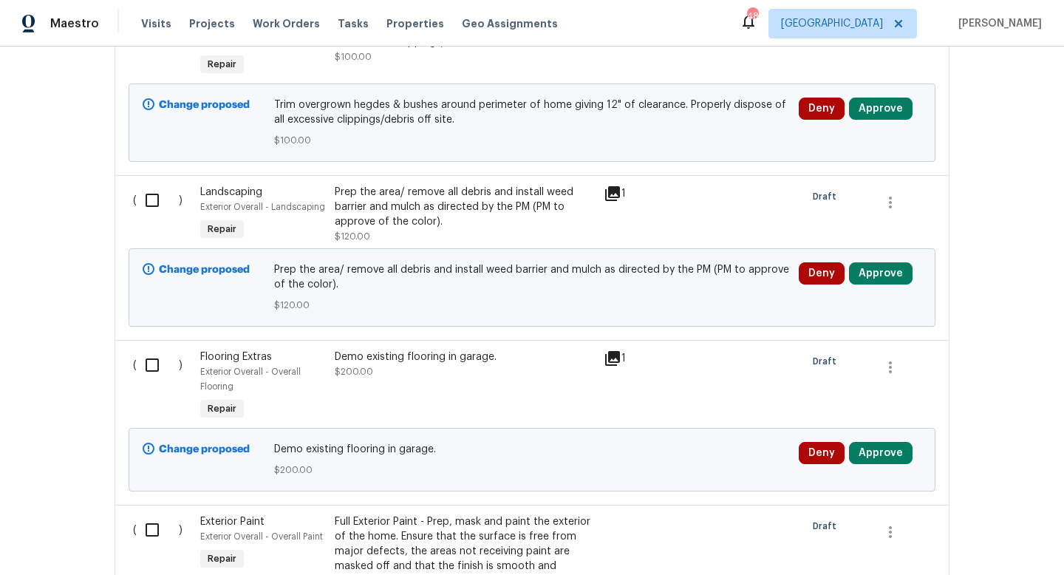
scroll to position [2314, 0]
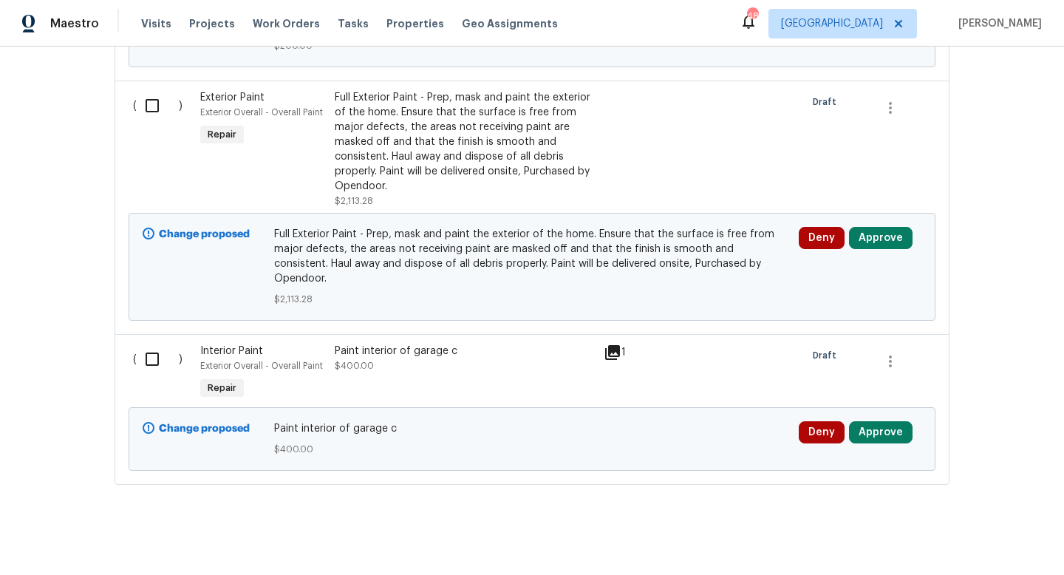
click at [154, 345] on input "checkbox" at bounding box center [158, 359] width 42 height 31
checkbox input "true"
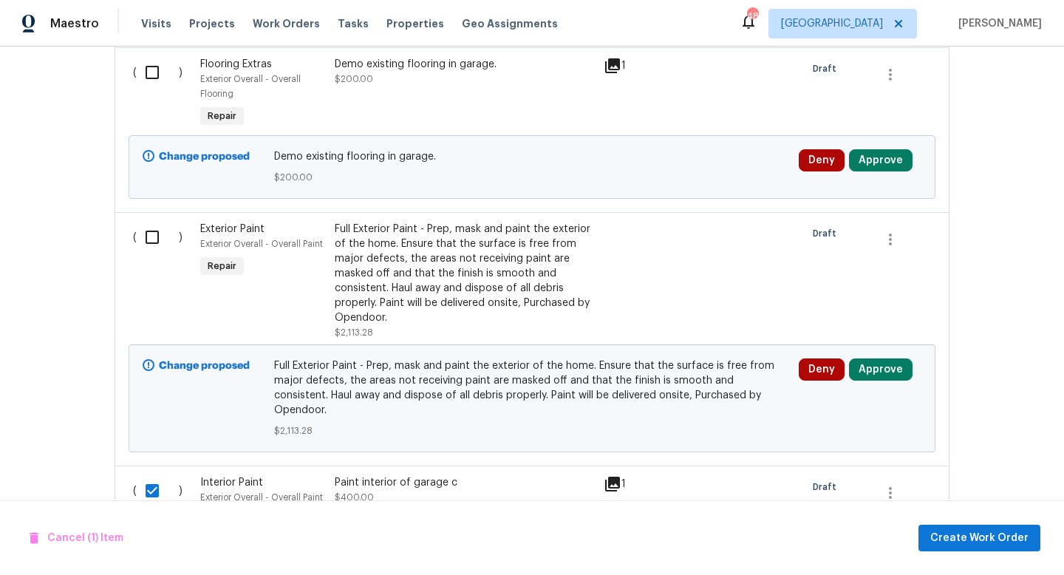
scroll to position [2173, 0]
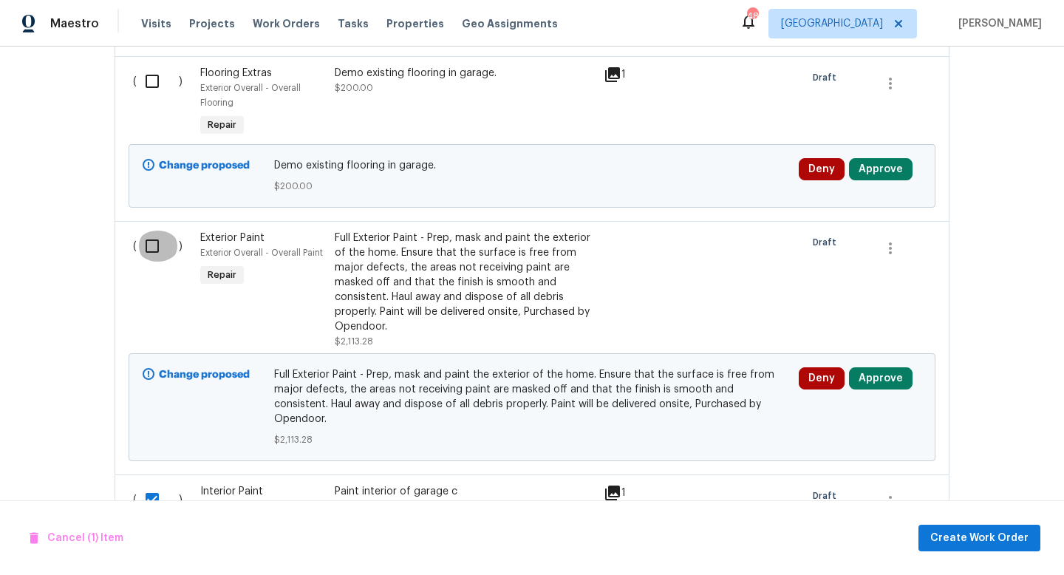
click at [149, 248] on input "checkbox" at bounding box center [158, 246] width 42 height 31
checkbox input "true"
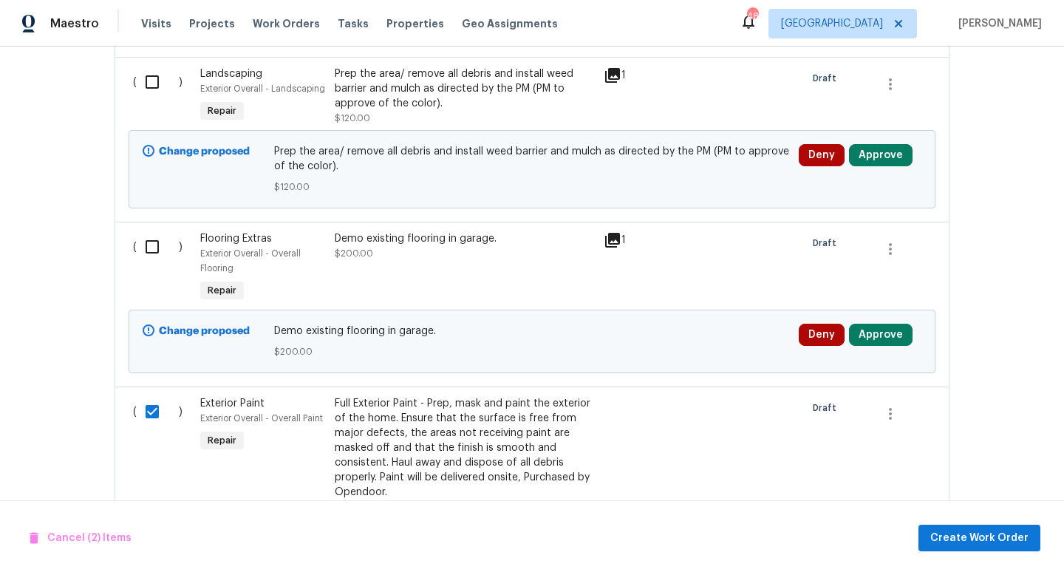
click at [149, 248] on input "checkbox" at bounding box center [158, 246] width 42 height 31
checkbox input "true"
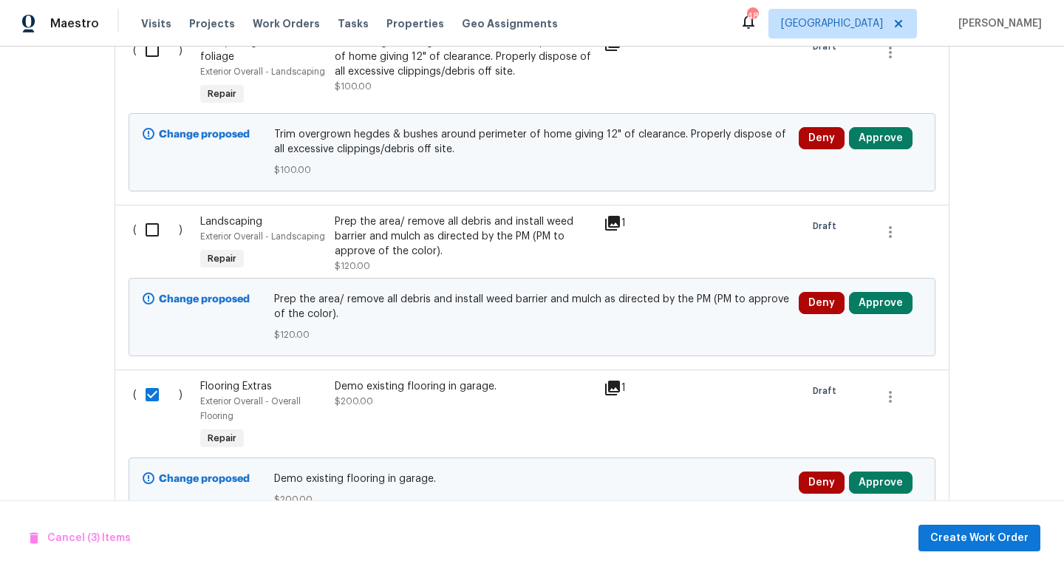
scroll to position [1858, 0]
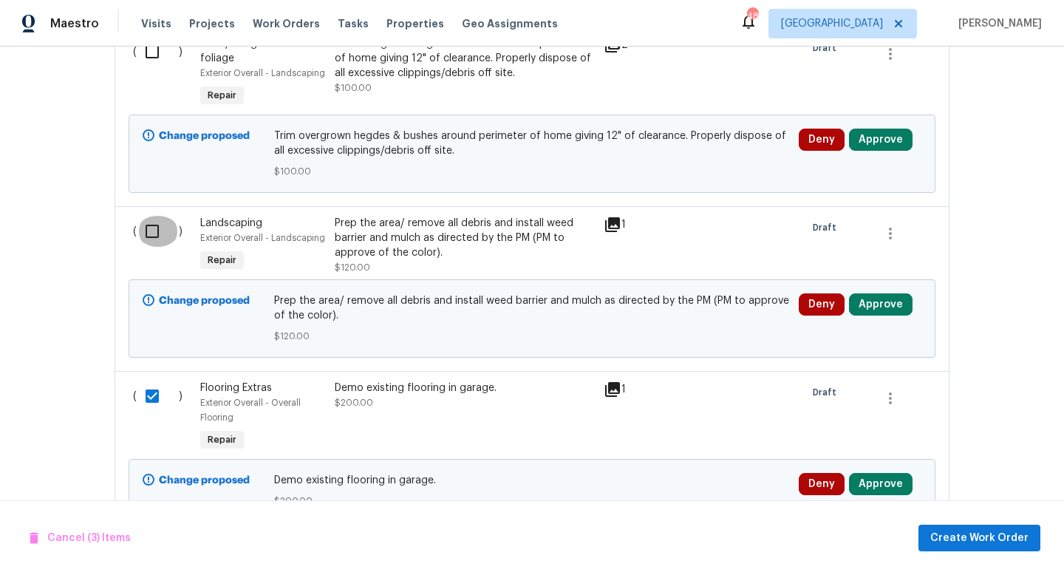
click at [159, 232] on input "checkbox" at bounding box center [158, 231] width 42 height 31
checkbox input "true"
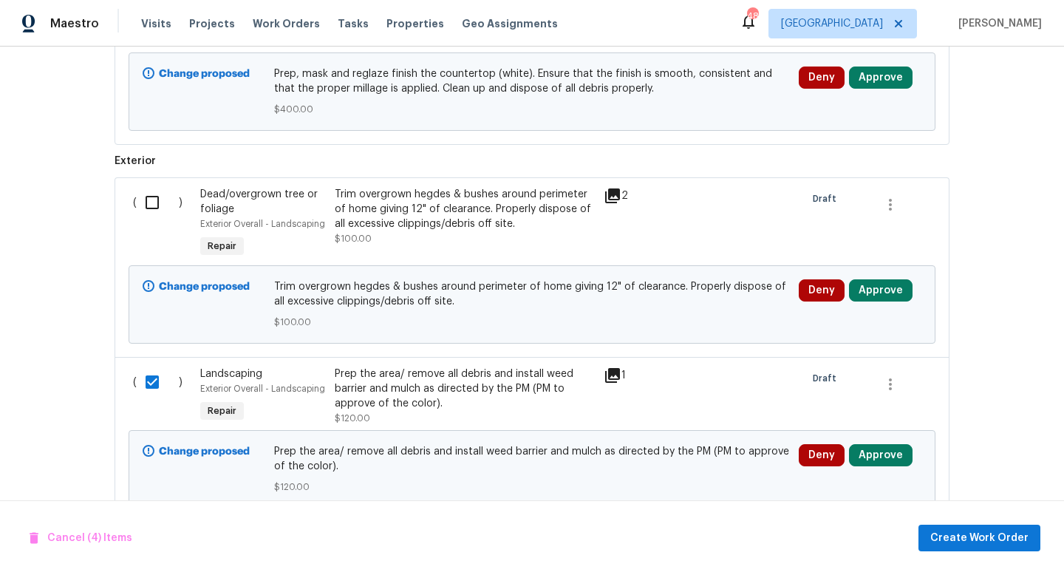
scroll to position [1705, 0]
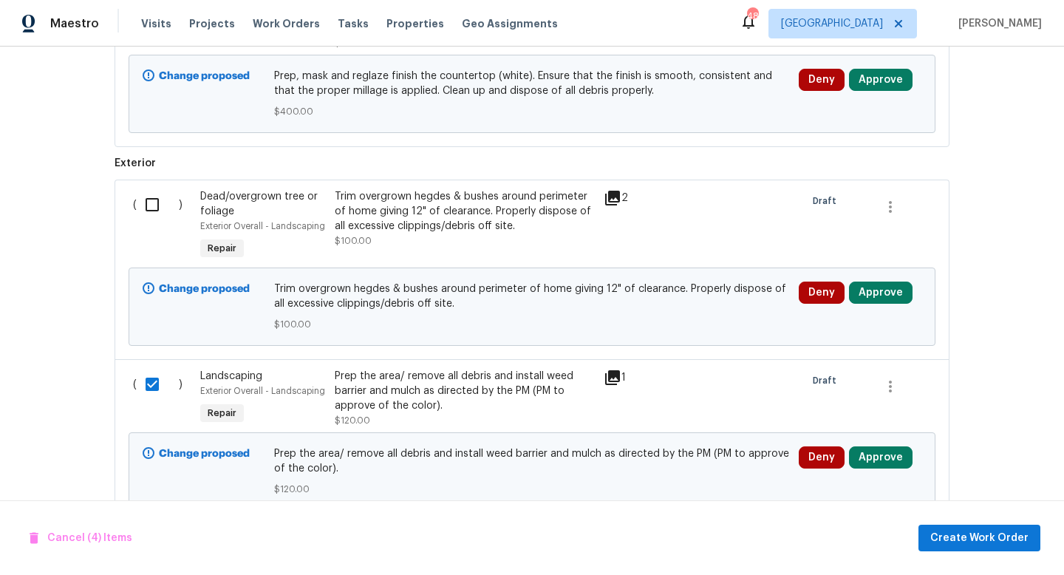
click at [151, 207] on input "checkbox" at bounding box center [158, 204] width 42 height 31
checkbox input "true"
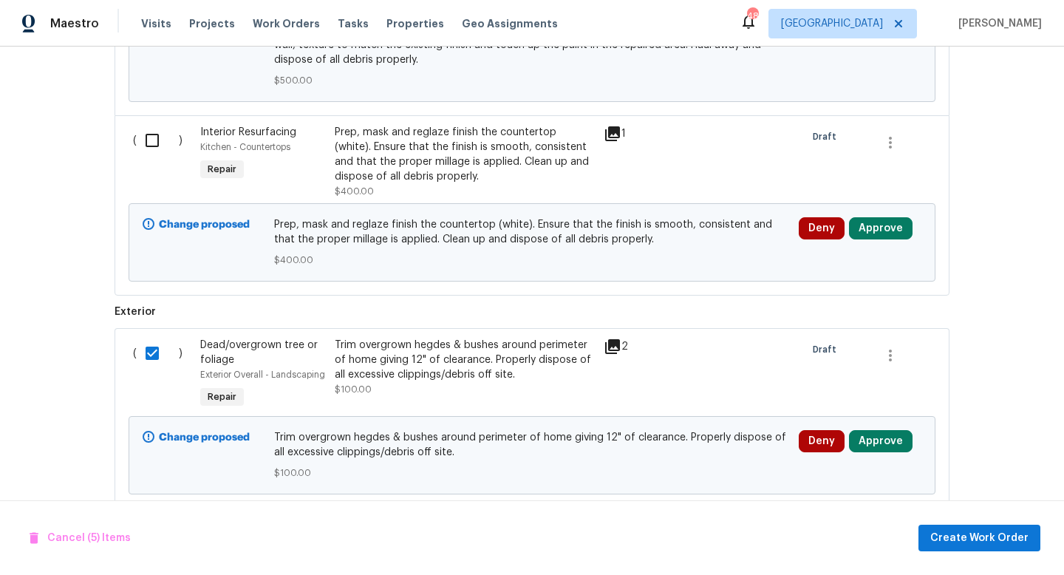
scroll to position [1553, 0]
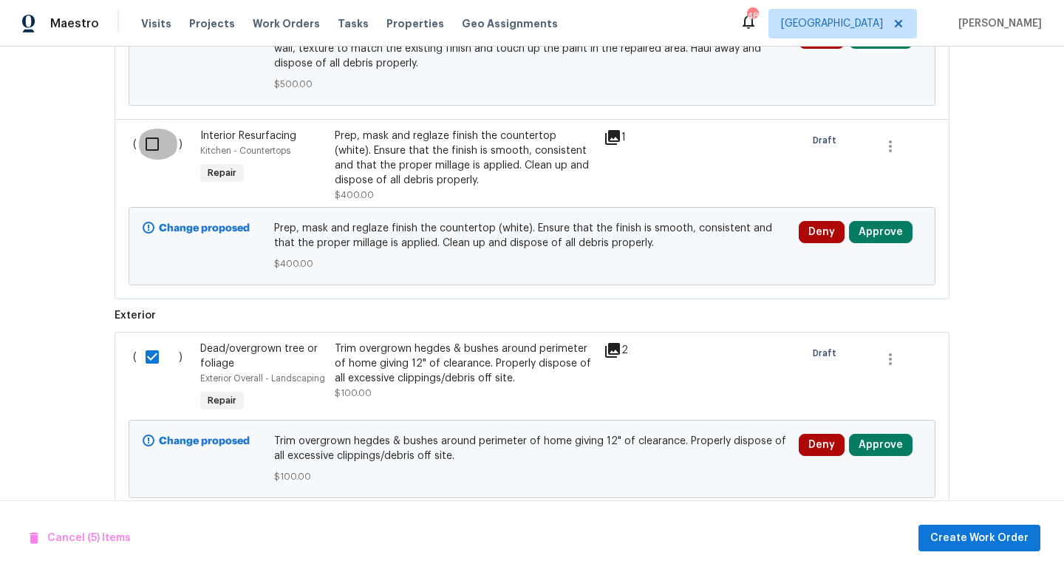
click at [156, 146] on input "checkbox" at bounding box center [158, 144] width 42 height 31
checkbox input "true"
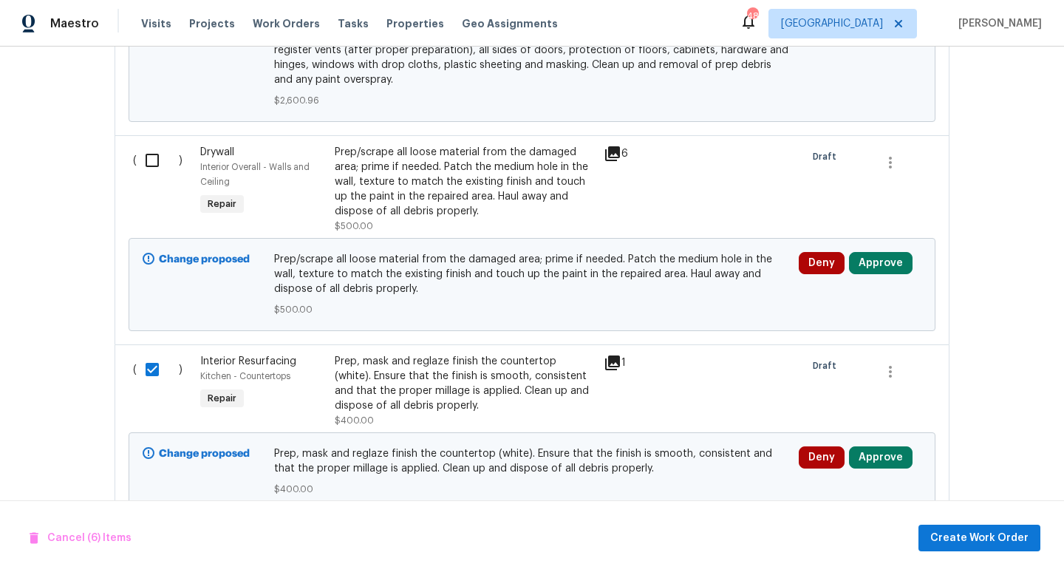
click at [151, 175] on input "checkbox" at bounding box center [158, 160] width 42 height 31
checkbox input "true"
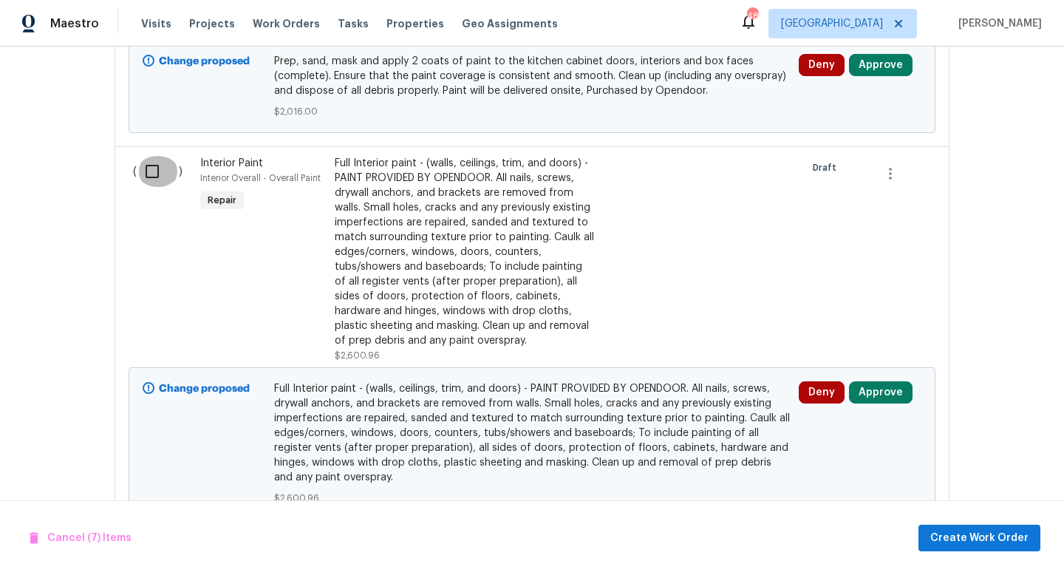
click at [151, 175] on input "checkbox" at bounding box center [158, 171] width 42 height 31
checkbox input "true"
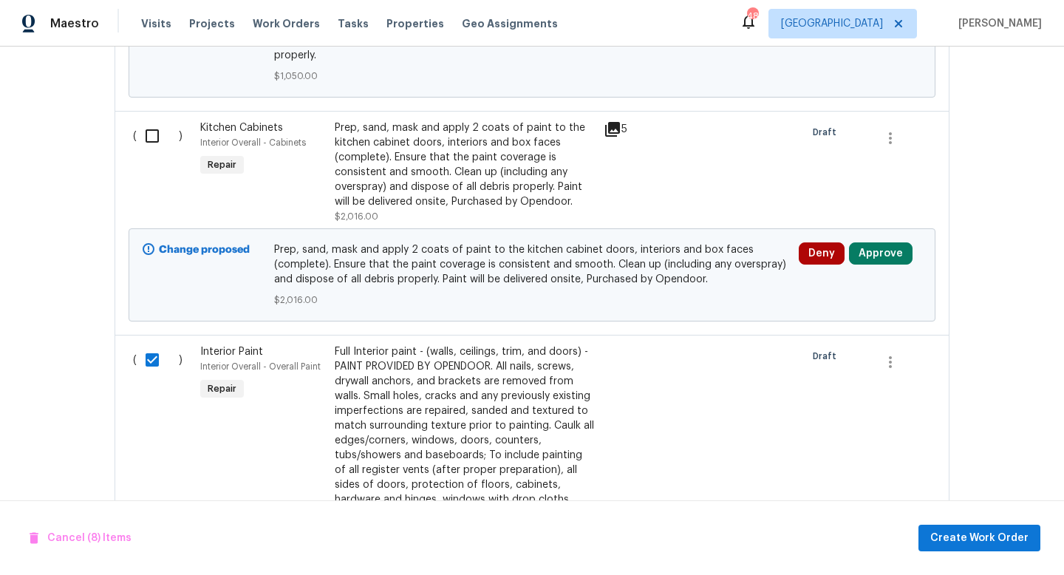
scroll to position [730, 0]
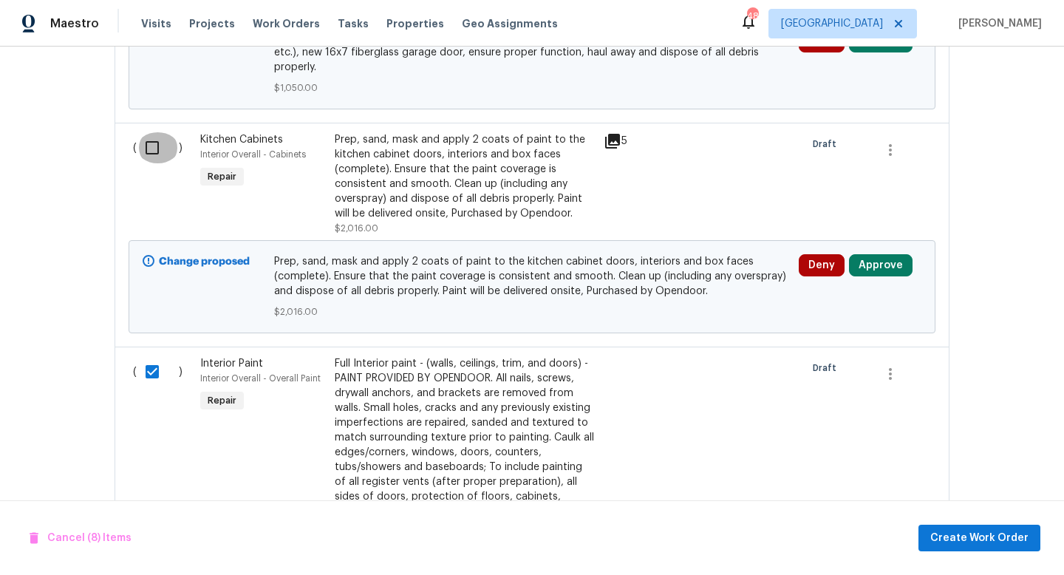
click at [149, 159] on input "checkbox" at bounding box center [158, 147] width 42 height 31
checkbox input "true"
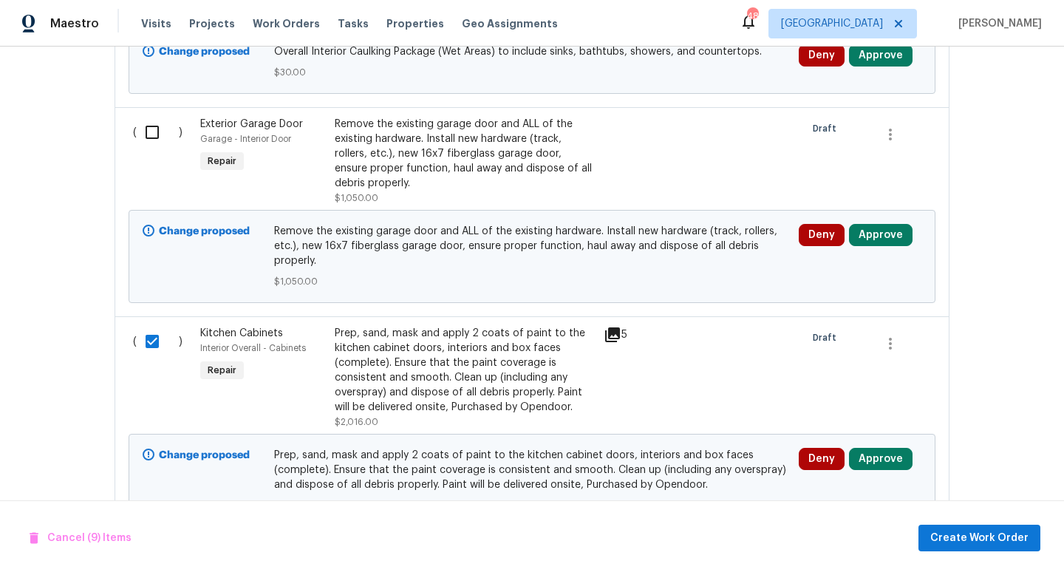
click at [154, 139] on input "checkbox" at bounding box center [158, 132] width 42 height 31
checkbox input "true"
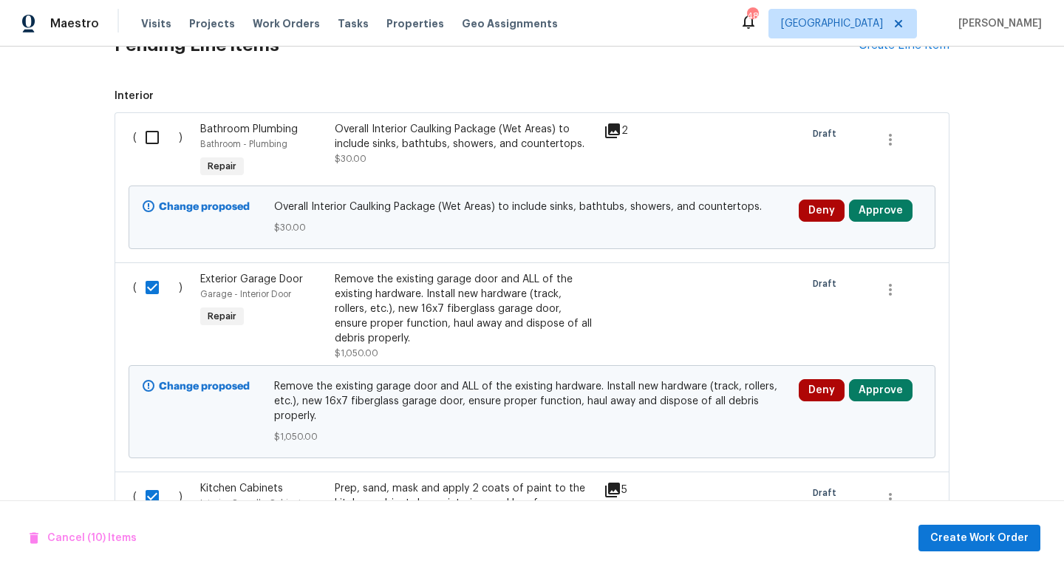
scroll to position [356, 0]
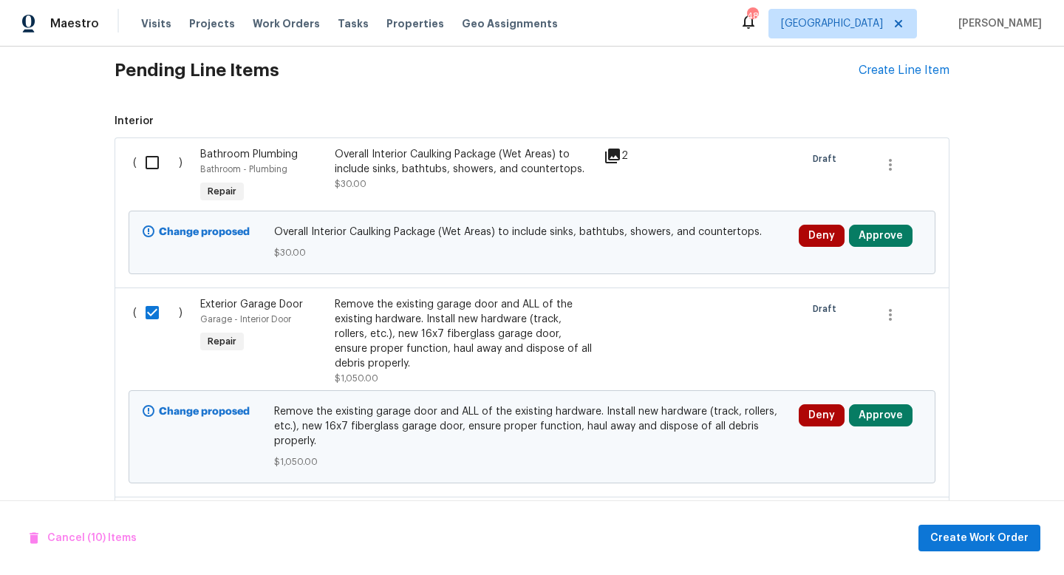
click at [149, 163] on input "checkbox" at bounding box center [158, 162] width 42 height 31
checkbox input "true"
click at [984, 536] on span "Create Work Order" at bounding box center [980, 538] width 98 height 18
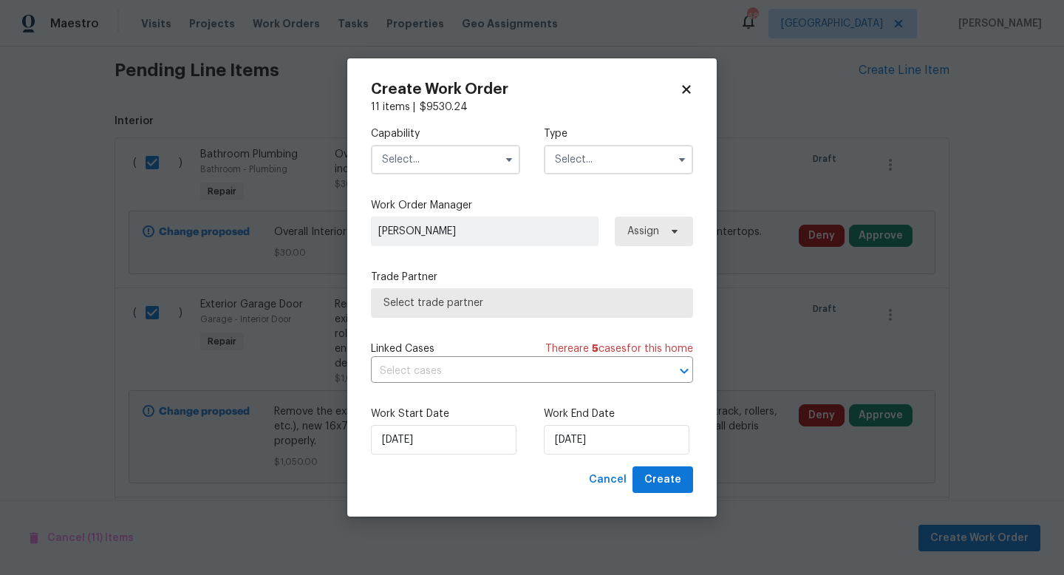
click at [461, 164] on input "text" at bounding box center [445, 160] width 149 height 30
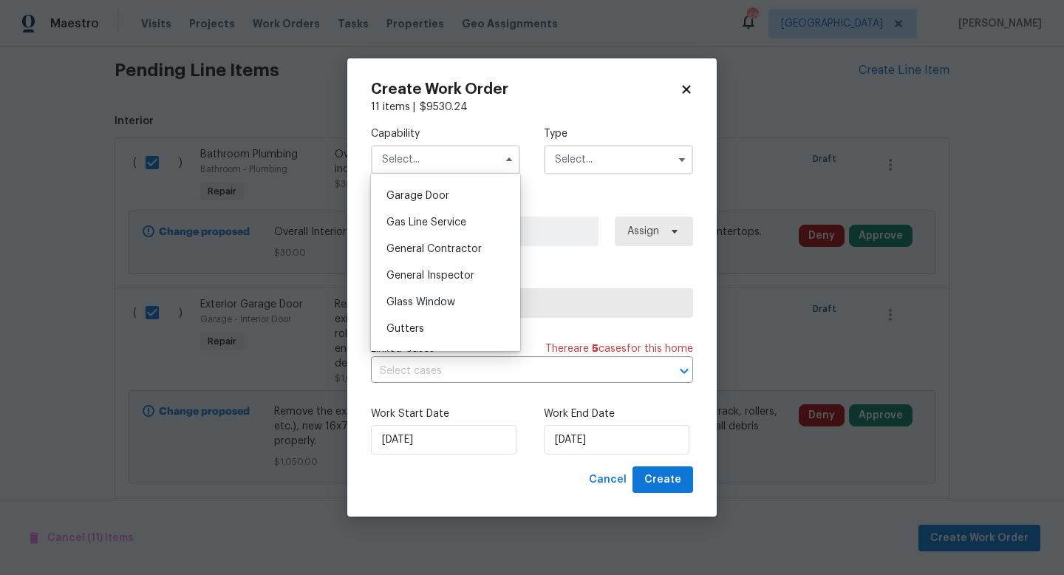
scroll to position [651, 0]
click at [438, 249] on span "General Contractor" at bounding box center [434, 246] width 95 height 10
type input "General Contractor"
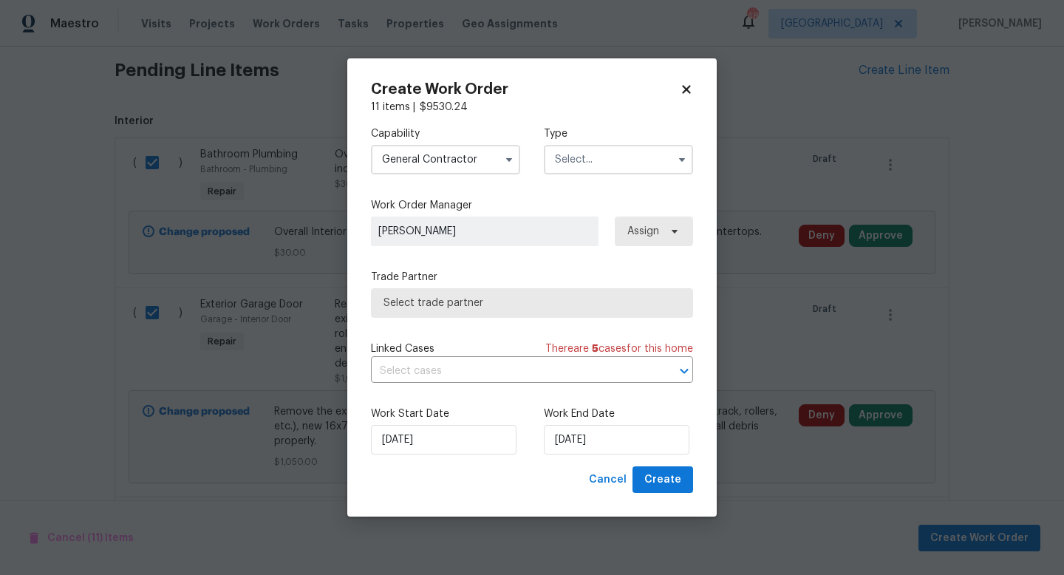
click at [604, 167] on input "text" at bounding box center [618, 160] width 149 height 30
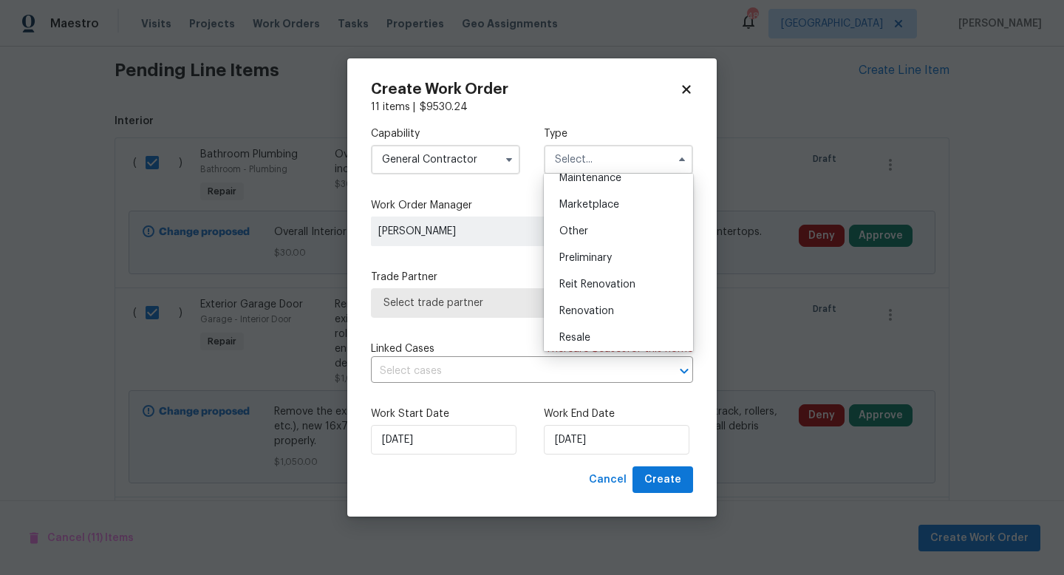
scroll to position [254, 0]
click at [599, 302] on div "Renovation" at bounding box center [619, 309] width 142 height 27
type input "Renovation"
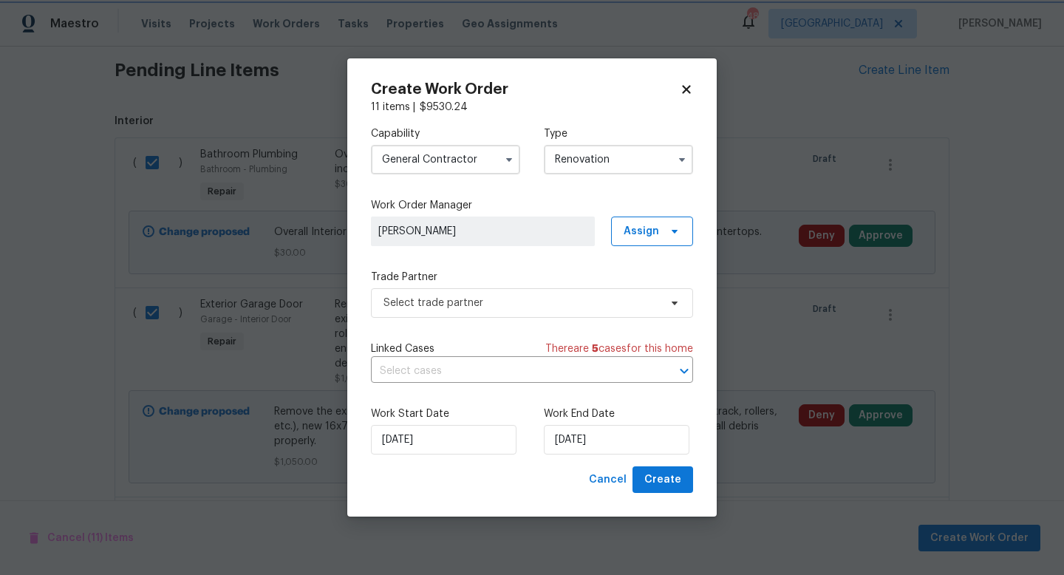
scroll to position [0, 0]
click at [488, 298] on span "Select trade partner" at bounding box center [522, 303] width 276 height 15
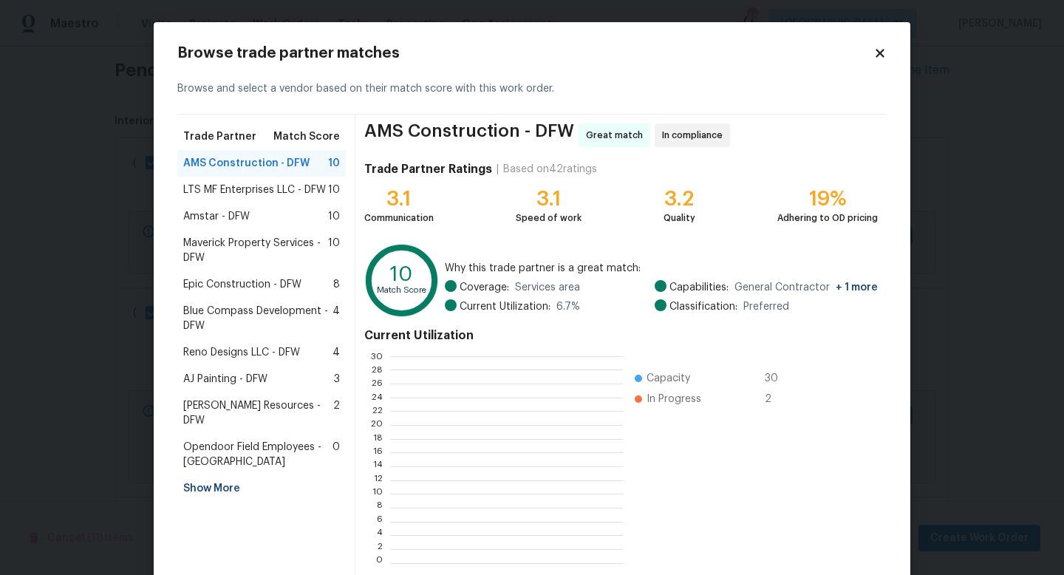
scroll to position [207, 232]
click at [242, 246] on span "Maverick Property Services - DFW" at bounding box center [255, 251] width 145 height 30
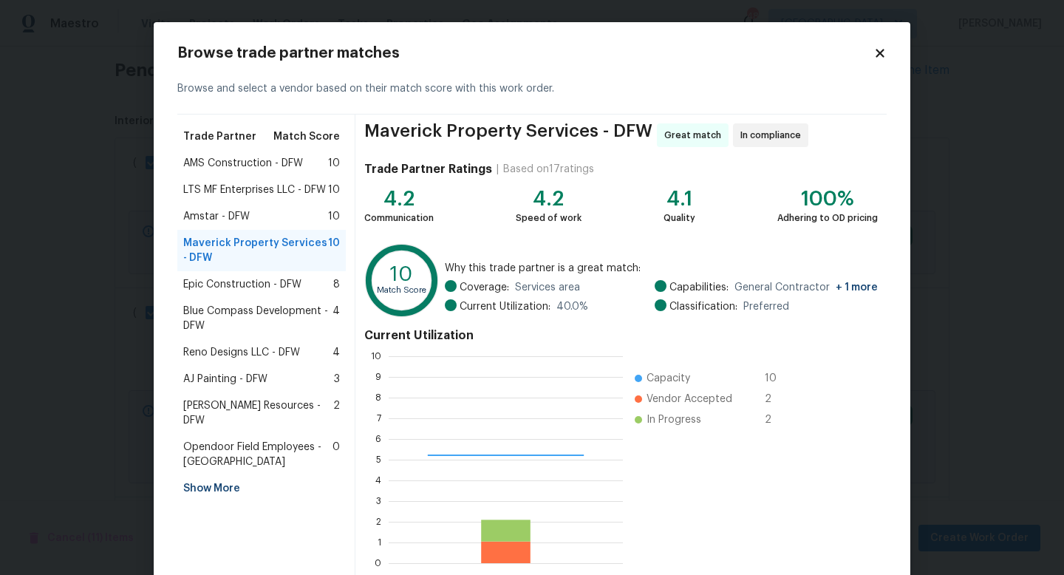
scroll to position [77, 0]
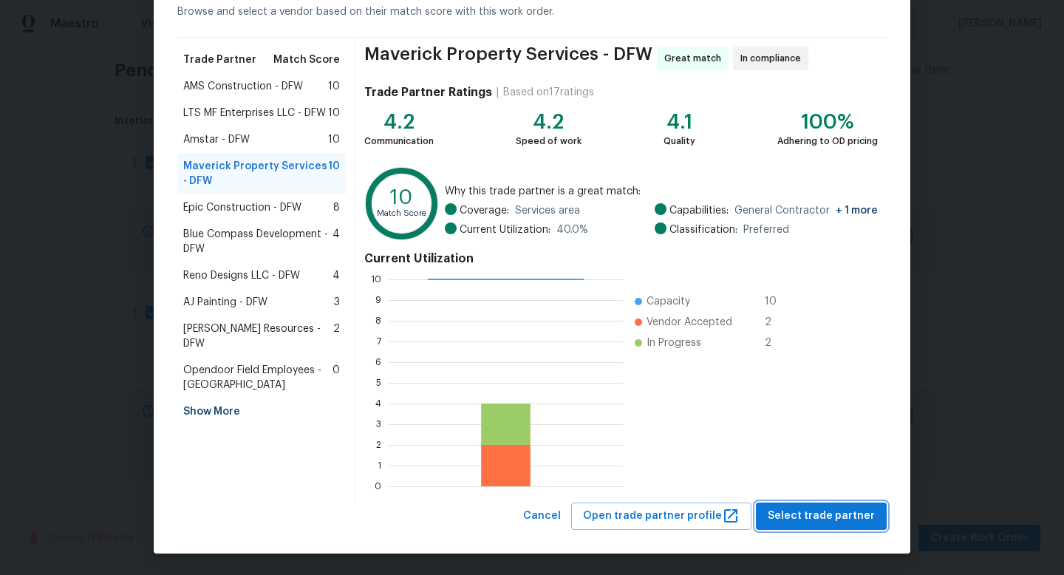
click at [798, 518] on span "Select trade partner" at bounding box center [821, 516] width 107 height 18
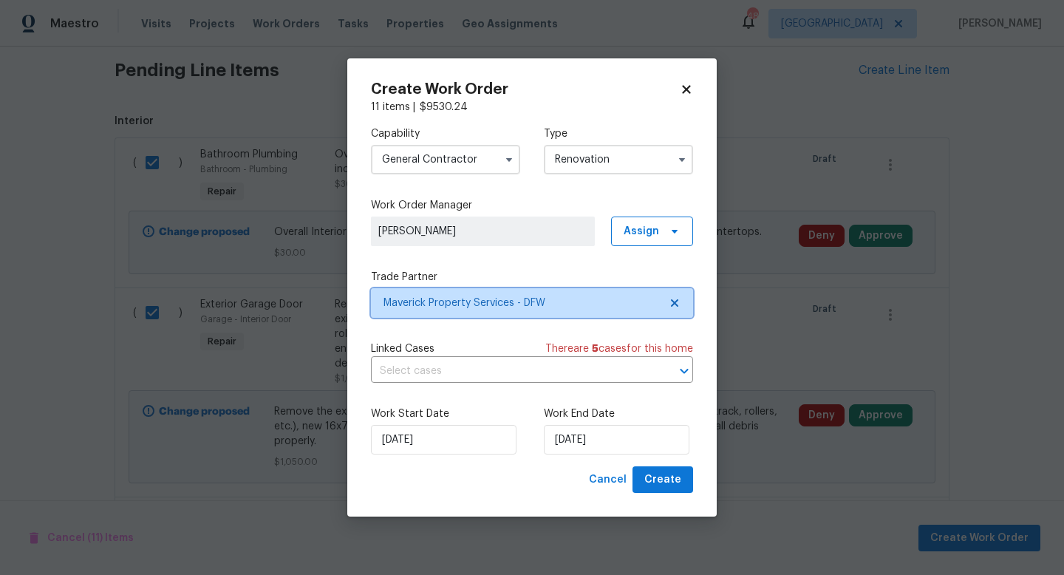
scroll to position [0, 0]
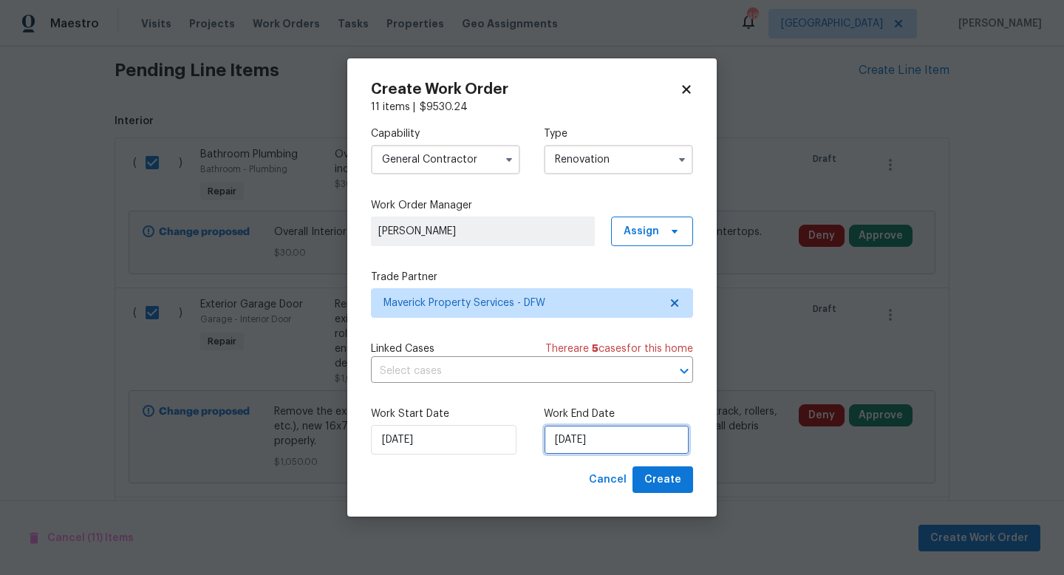
click at [577, 444] on input "8/15/2025" at bounding box center [617, 440] width 146 height 30
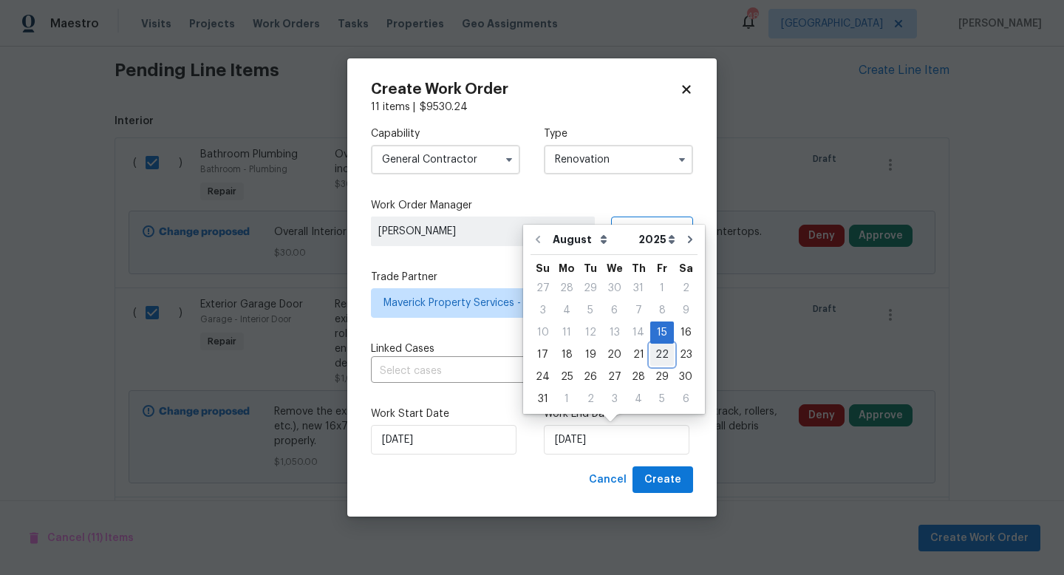
click at [654, 358] on div "22" at bounding box center [662, 354] width 24 height 21
type input "8/22/2025"
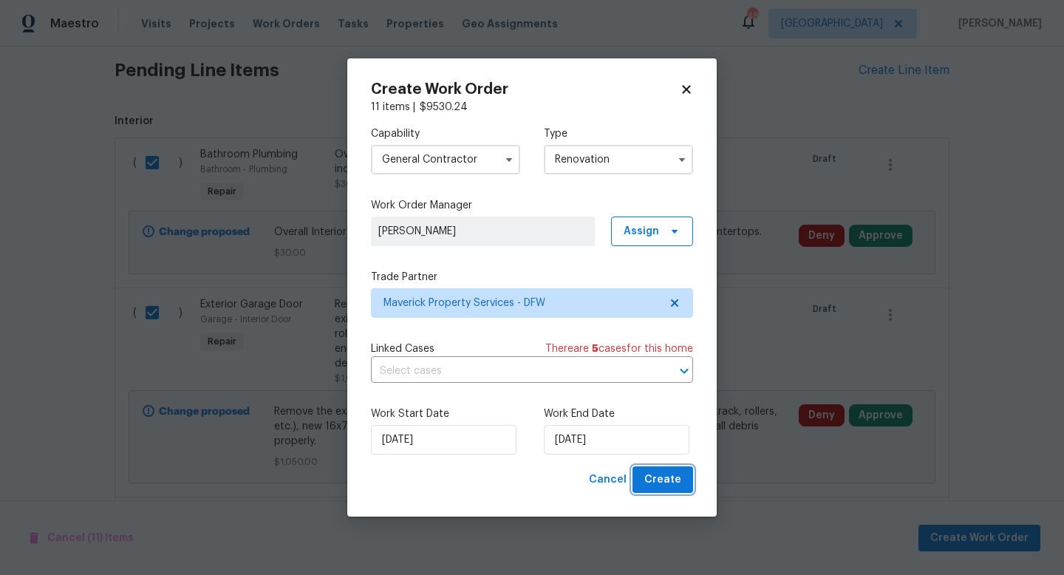
click at [673, 483] on span "Create" at bounding box center [663, 480] width 37 height 18
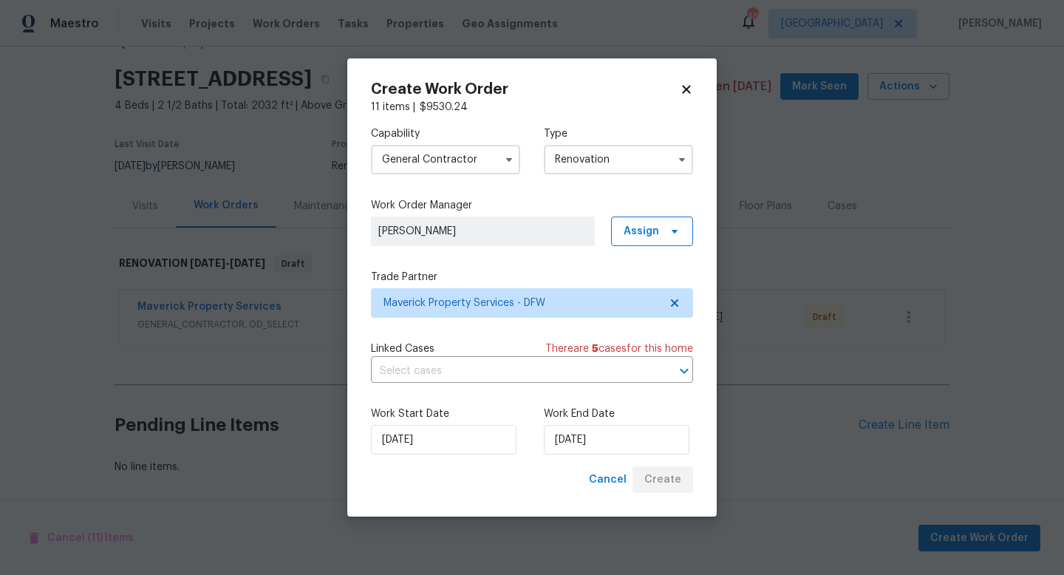
scroll to position [40, 0]
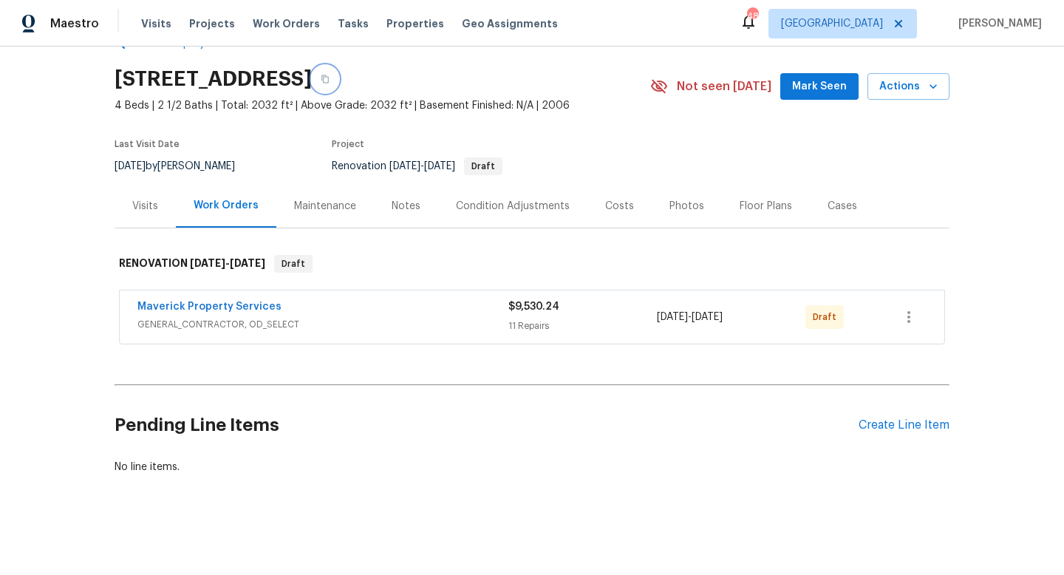
click at [330, 83] on icon "button" at bounding box center [325, 79] width 9 height 9
click at [393, 210] on div "Notes" at bounding box center [406, 206] width 29 height 15
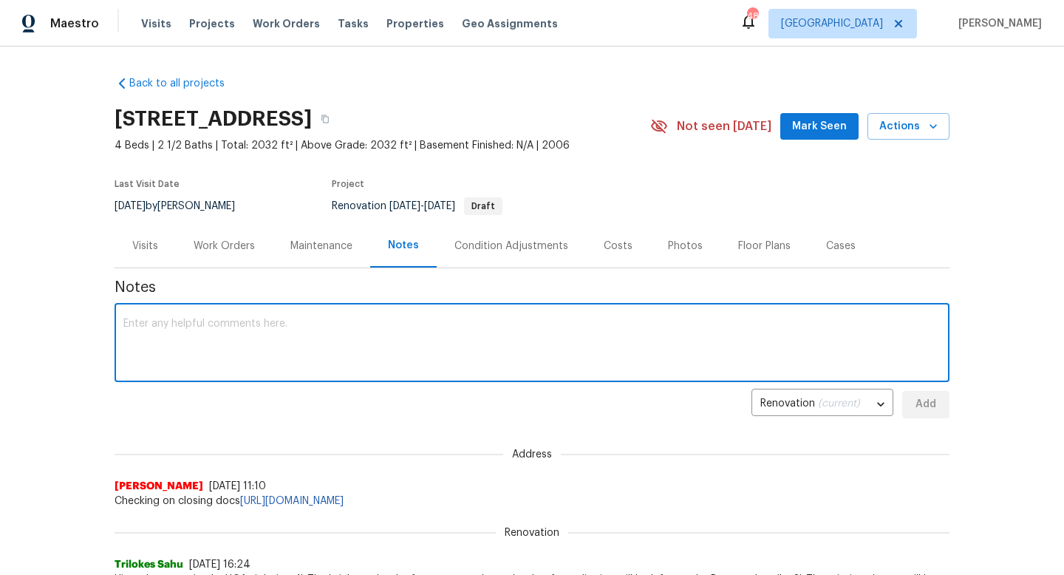
click at [311, 343] on textarea at bounding box center [532, 345] width 818 height 52
paste textarea "https://opendoor.slack.com/archives/C07MF4A0E48/p1755189421191929"
type textarea "Paint and appliance order - https://opendoor.slack.com/archives/C07MF4A0E48/p17…"
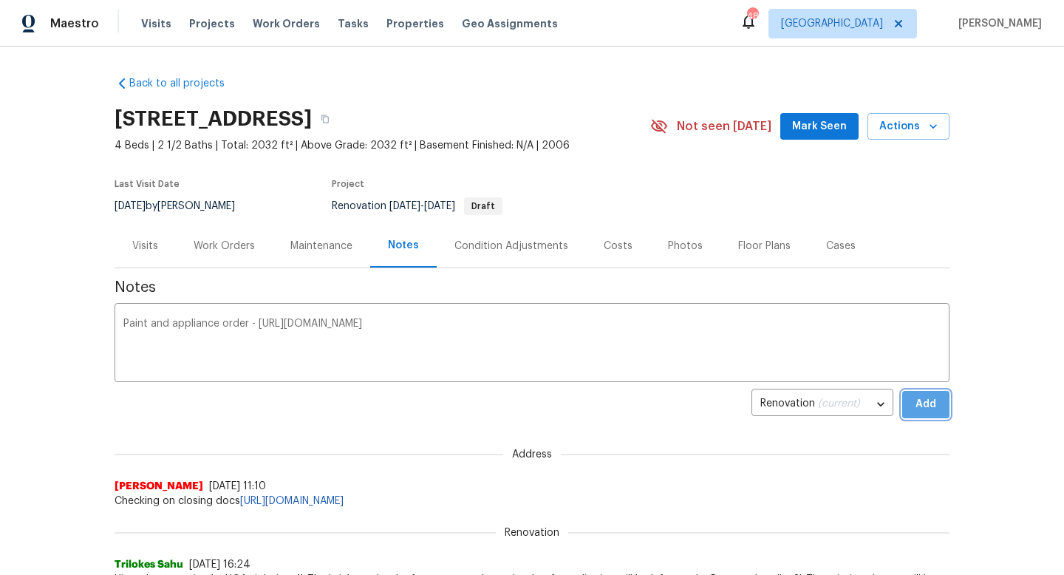
click at [934, 405] on span "Add" at bounding box center [926, 404] width 24 height 18
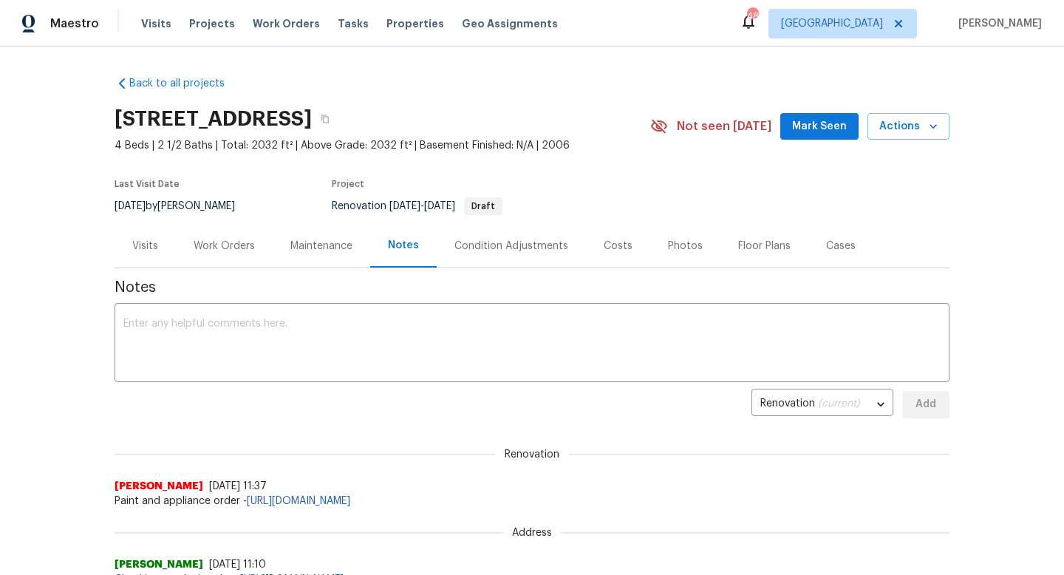
click at [802, 131] on span "Mark Seen" at bounding box center [819, 127] width 55 height 18
click at [362, 347] on textarea at bounding box center [532, 345] width 818 height 52
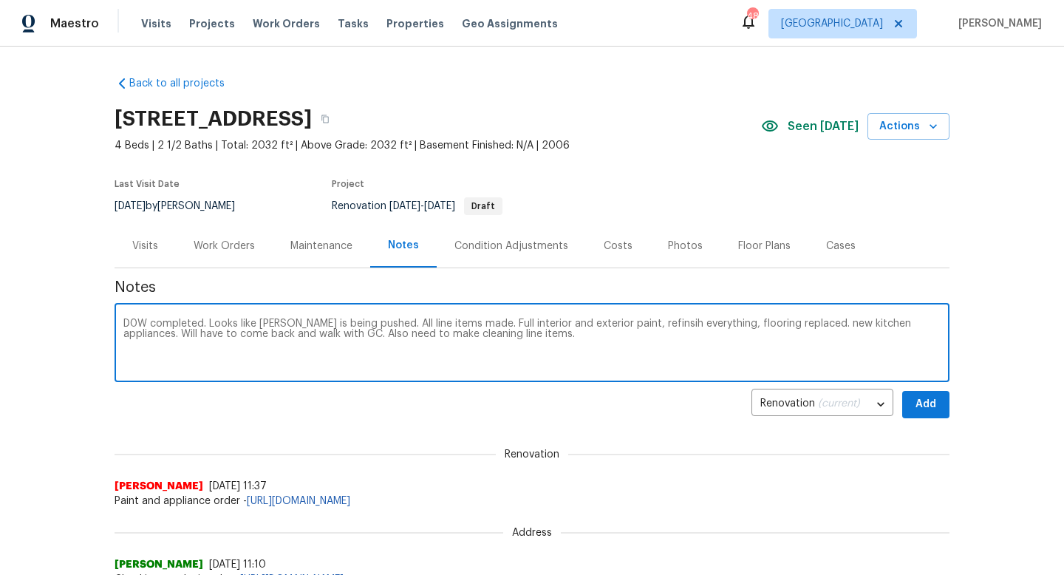
type textarea "D0W completed. Looks like COE is being pushed. All line items made. Full interi…"
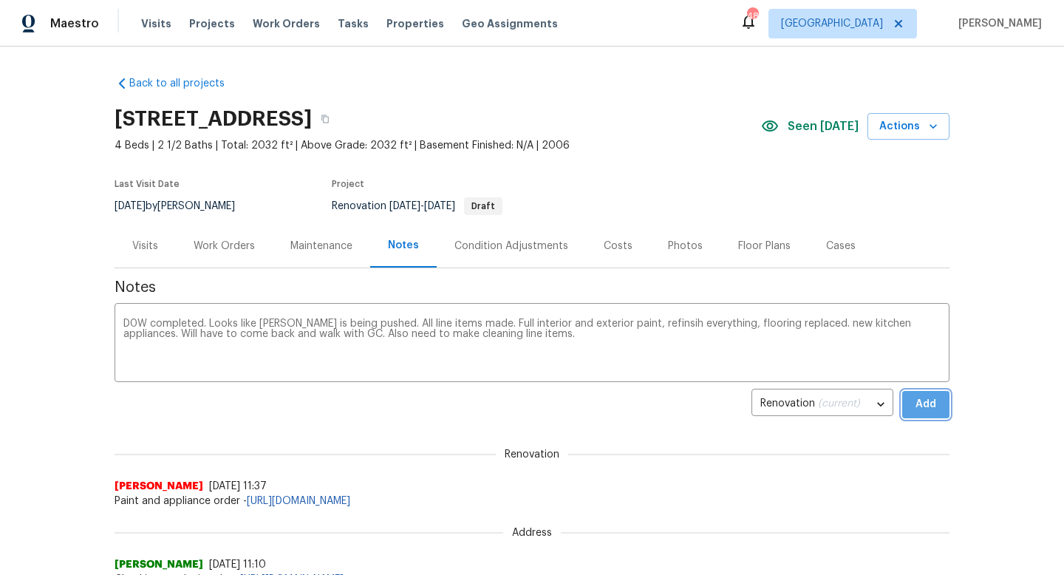
click at [928, 404] on span "Add" at bounding box center [926, 404] width 24 height 18
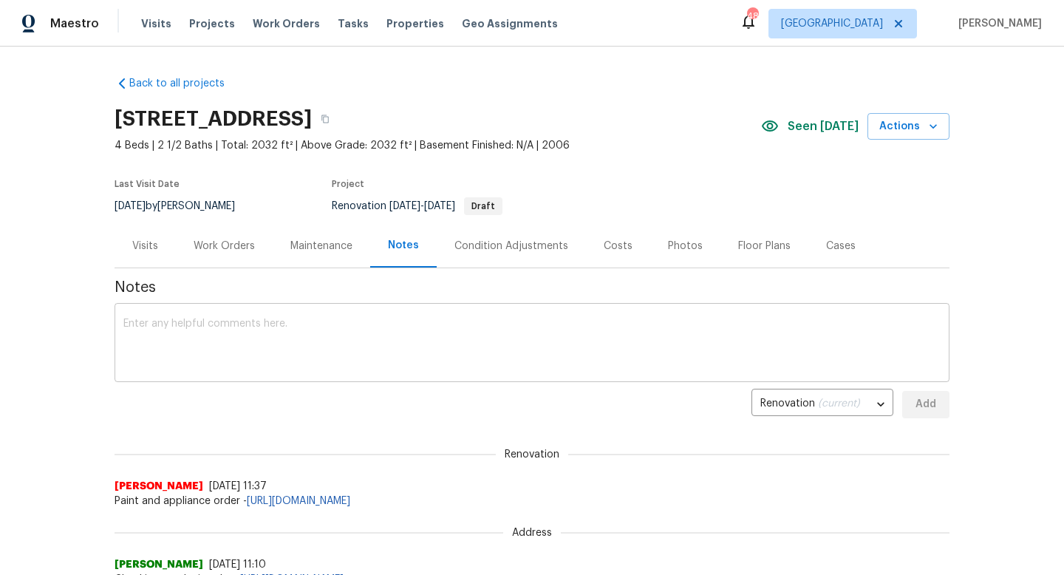
click at [511, 381] on div "x ​" at bounding box center [532, 344] width 835 height 75
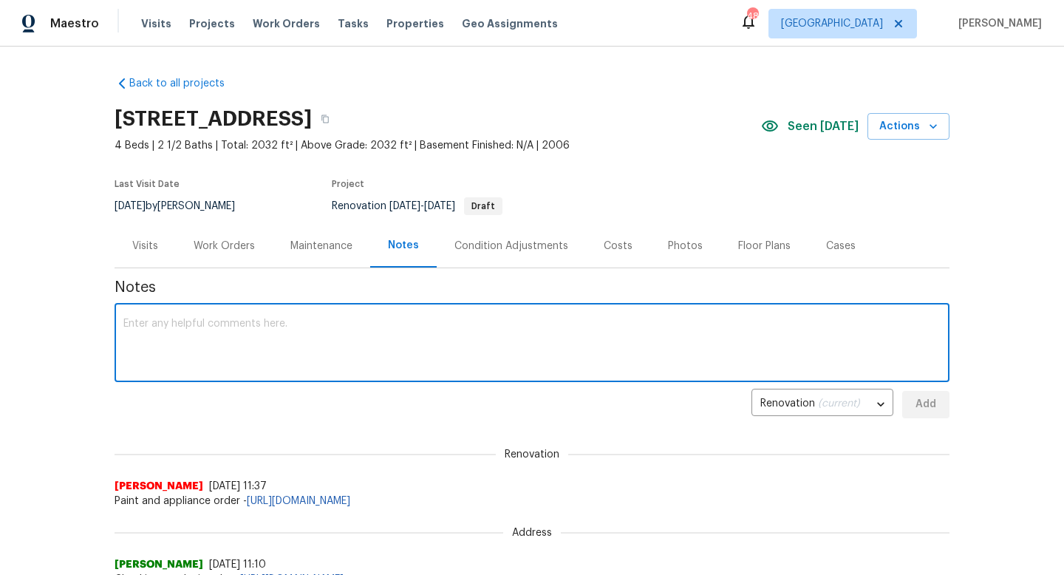
click at [208, 243] on div "Work Orders" at bounding box center [224, 246] width 61 height 15
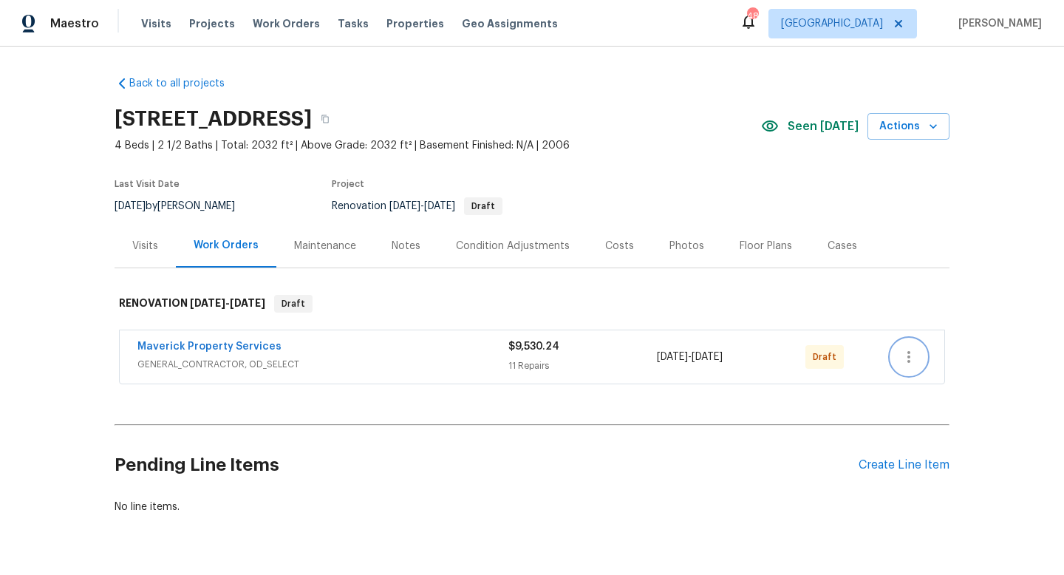
click at [909, 353] on icon "button" at bounding box center [909, 357] width 3 height 12
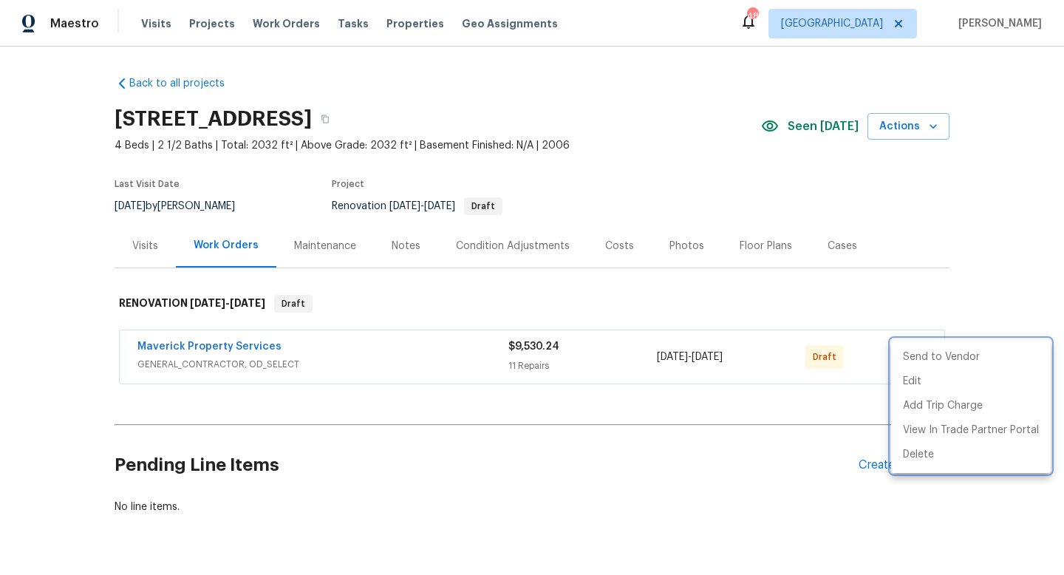
click at [217, 344] on div at bounding box center [532, 287] width 1064 height 575
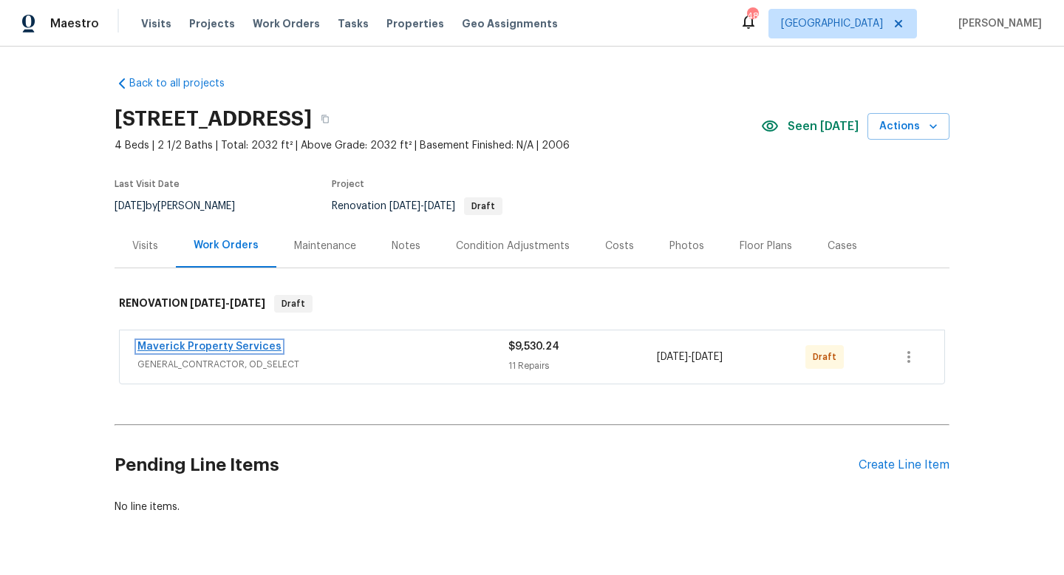
click at [206, 344] on link "Maverick Property Services" at bounding box center [209, 347] width 144 height 10
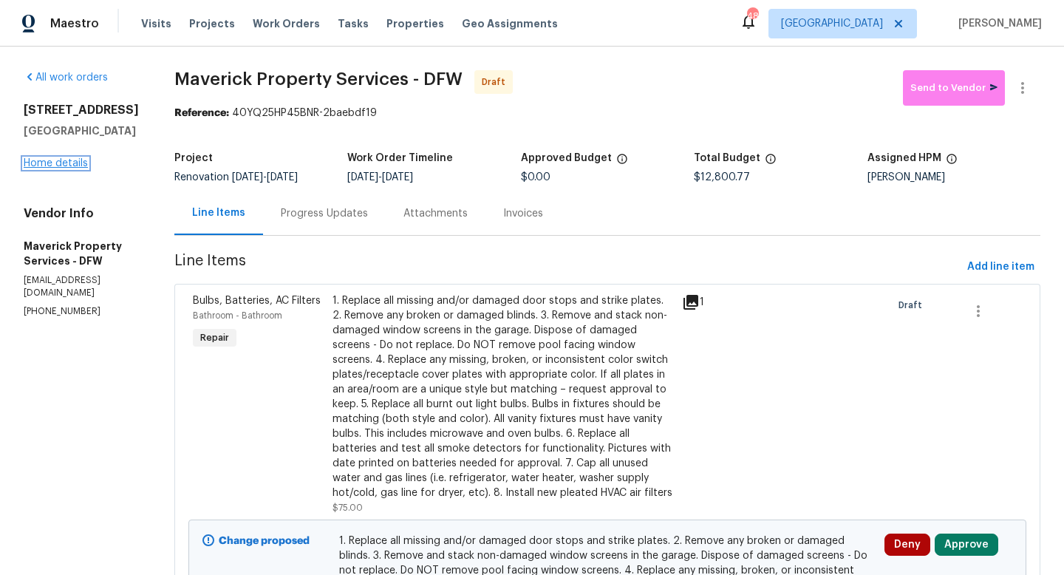
click at [67, 165] on link "Home details" at bounding box center [56, 163] width 64 height 10
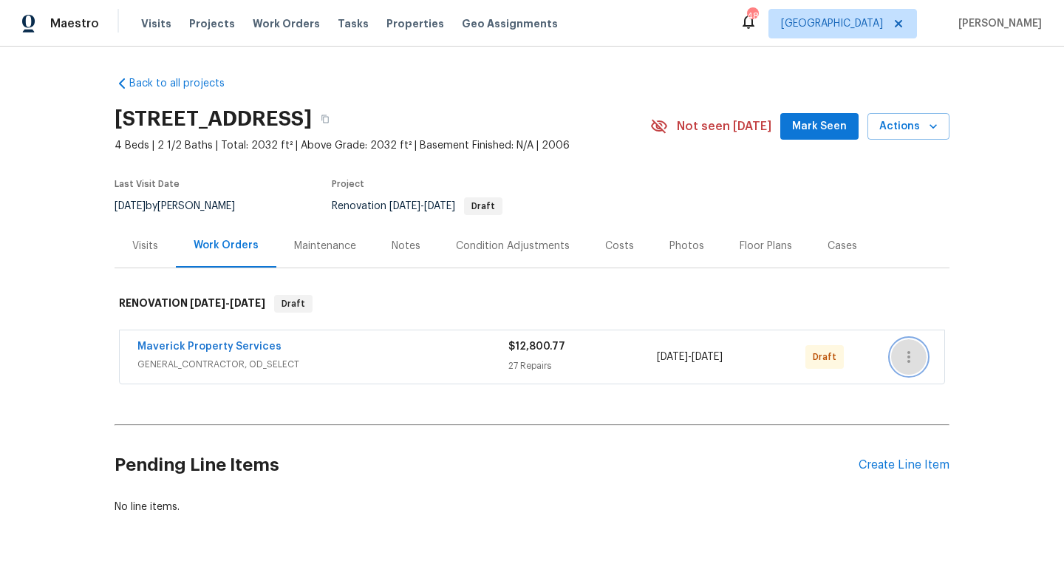
click at [911, 354] on icon "button" at bounding box center [909, 357] width 18 height 18
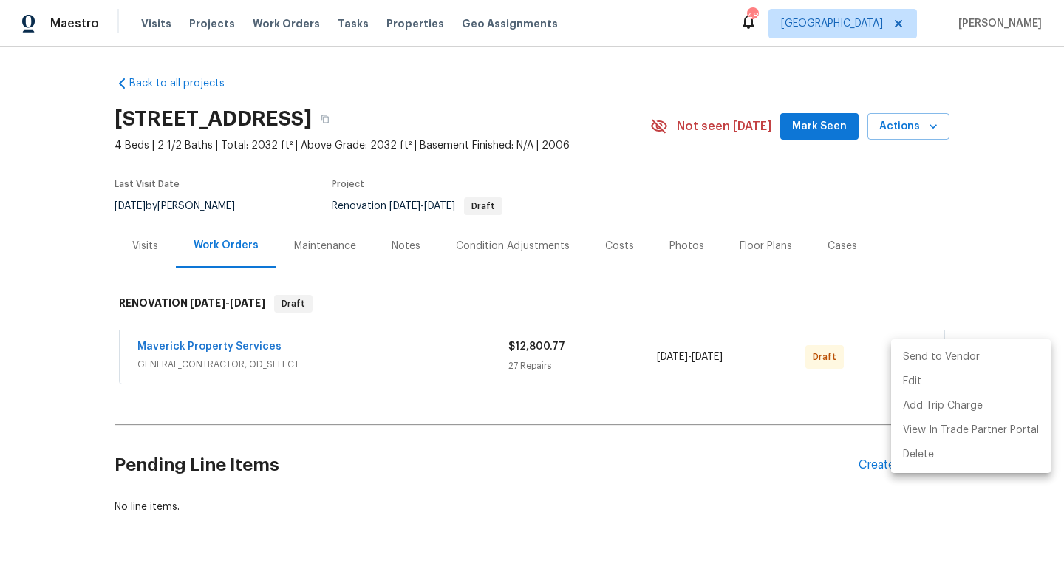
click at [952, 358] on li "Send to Vendor" at bounding box center [971, 357] width 160 height 24
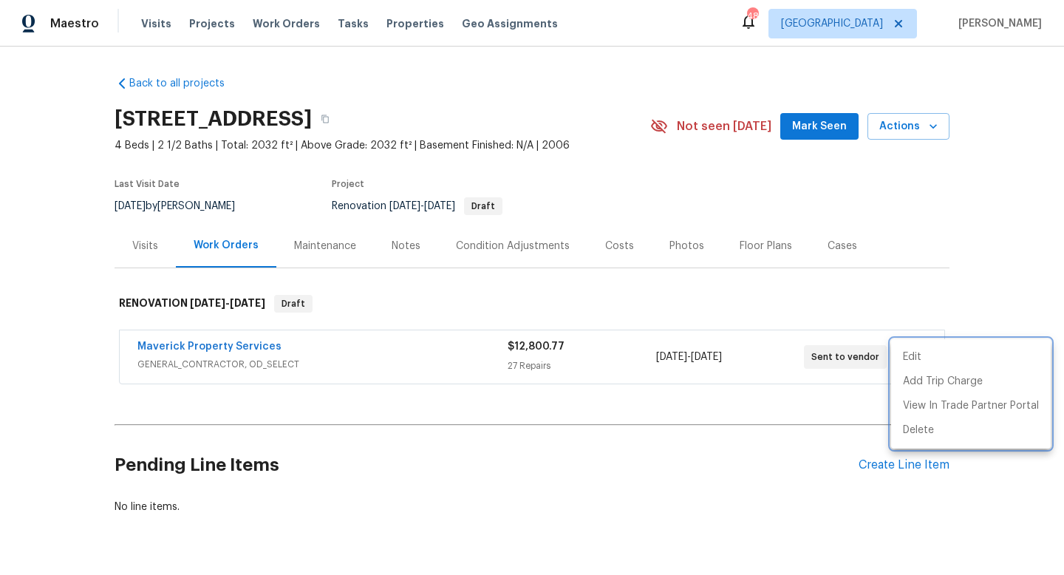
click at [798, 496] on div at bounding box center [532, 287] width 1064 height 575
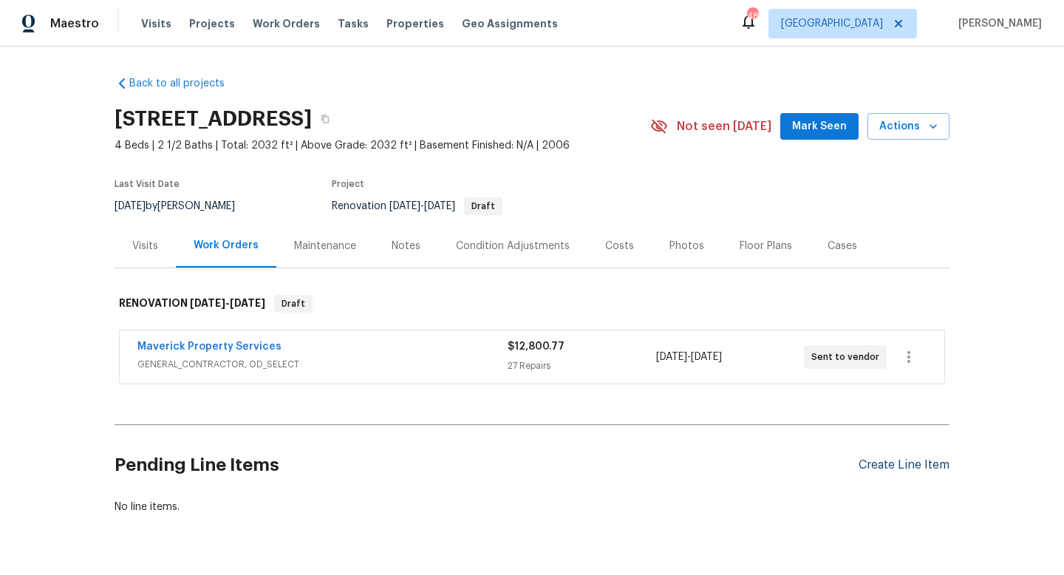
click at [900, 463] on div "Create Line Item" at bounding box center [904, 465] width 91 height 14
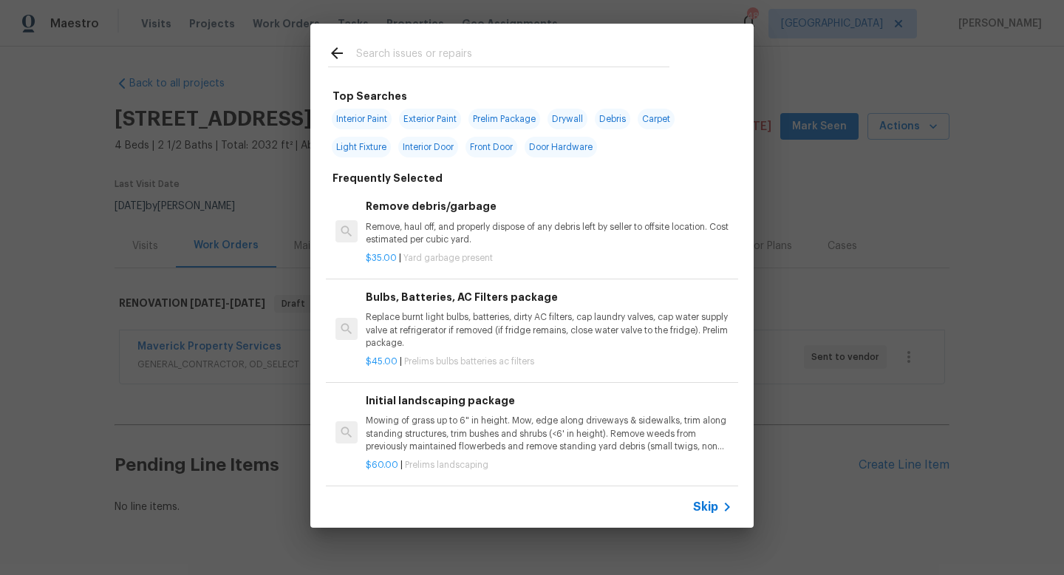
click at [407, 63] on input "text" at bounding box center [512, 55] width 313 height 22
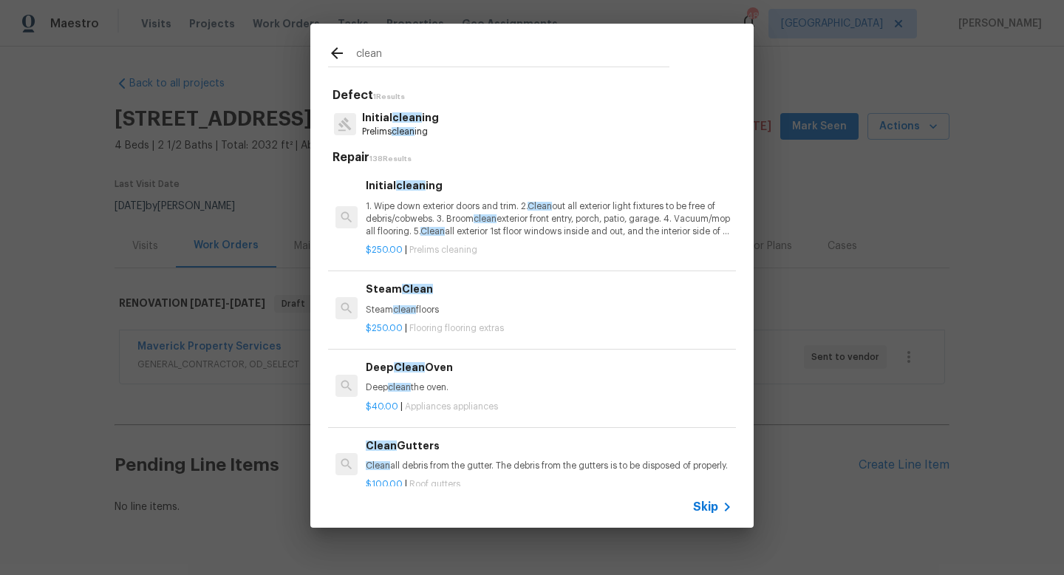
type input "clean"
click at [425, 122] on p "Initial clean ing" at bounding box center [400, 118] width 77 height 16
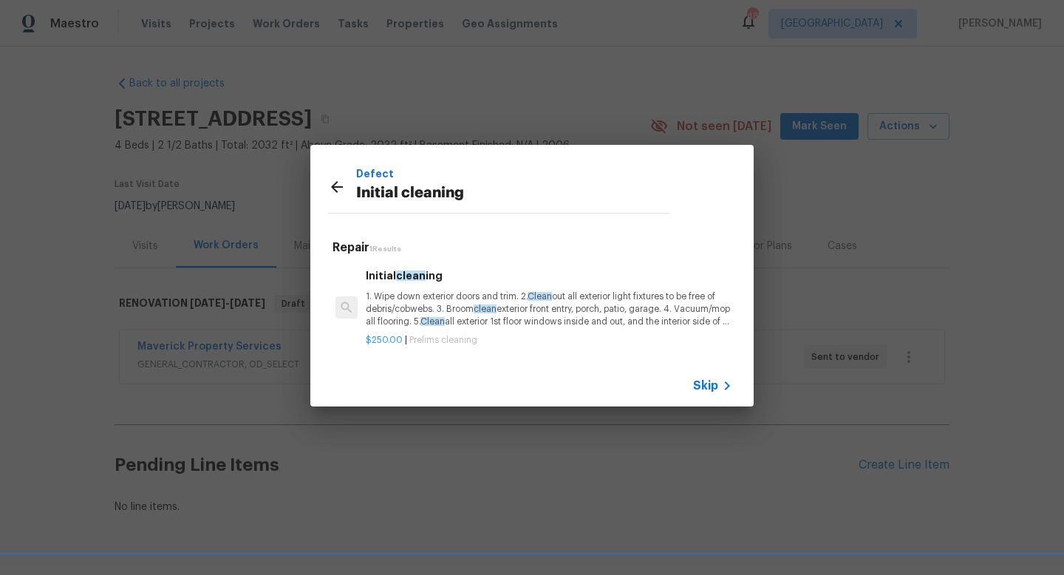
click at [411, 302] on p "1. Wipe down exterior doors and trim. 2. Clean out all exterior light fixtures …" at bounding box center [549, 310] width 367 height 38
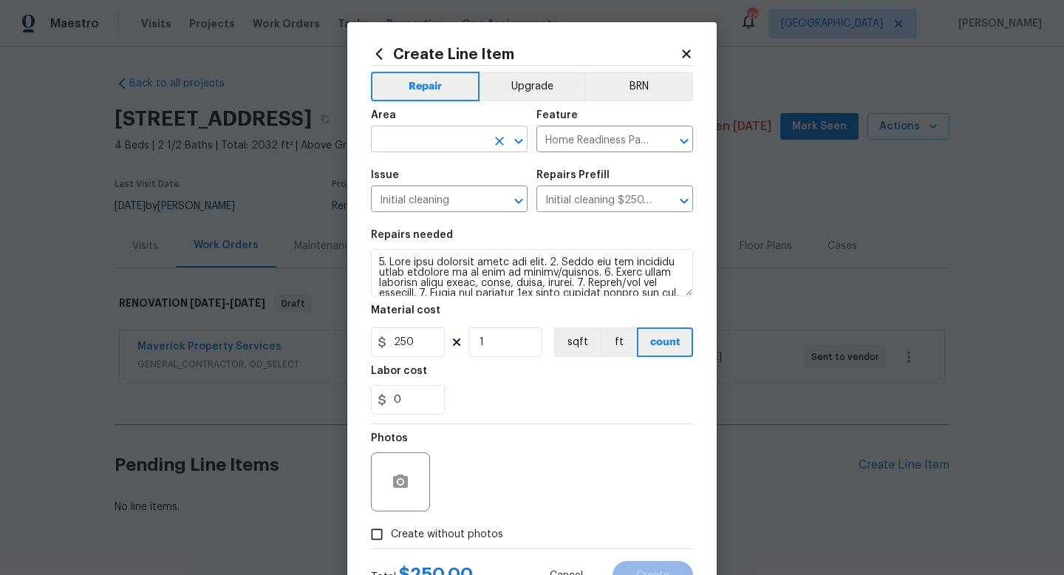
click at [454, 147] on input "text" at bounding box center [428, 140] width 115 height 23
click at [428, 203] on li "Interior Overall" at bounding box center [449, 198] width 157 height 24
type input "Interior Overall"
click at [377, 534] on input "Create without photos" at bounding box center [377, 534] width 28 height 28
checkbox input "true"
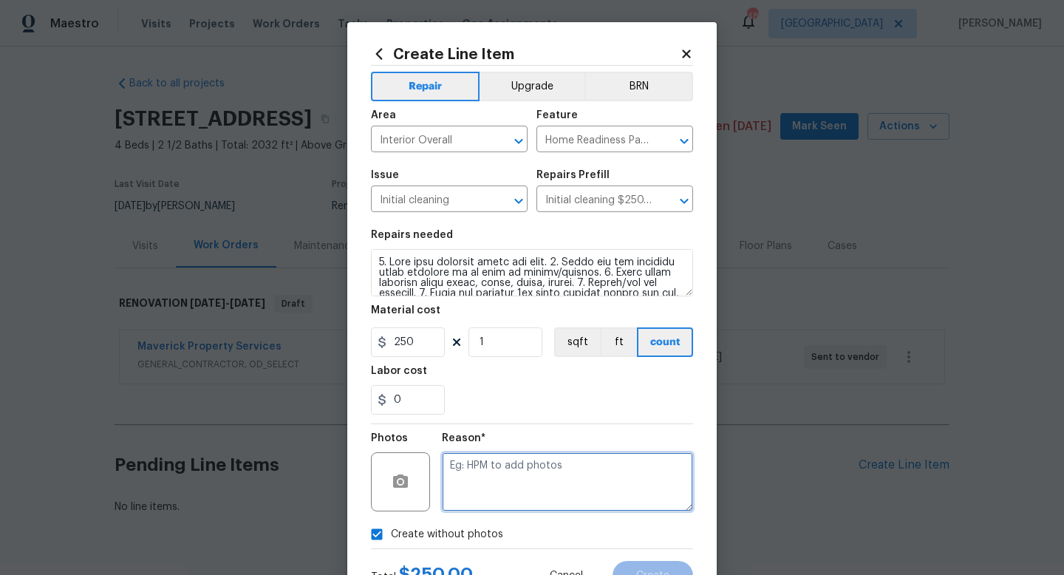
click at [490, 474] on textarea at bounding box center [567, 481] width 251 height 59
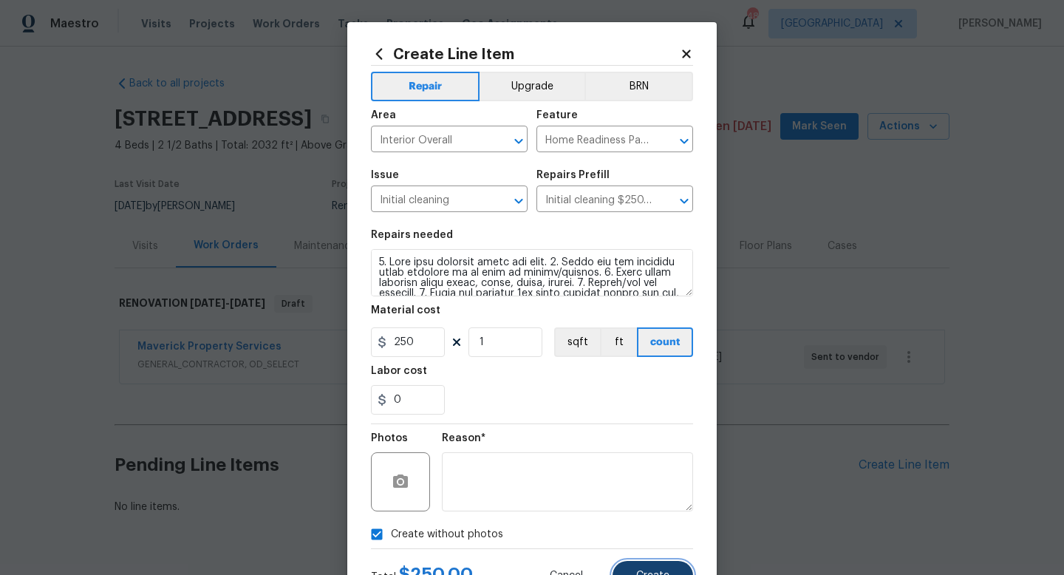
click at [653, 574] on span "Create" at bounding box center [652, 576] width 33 height 11
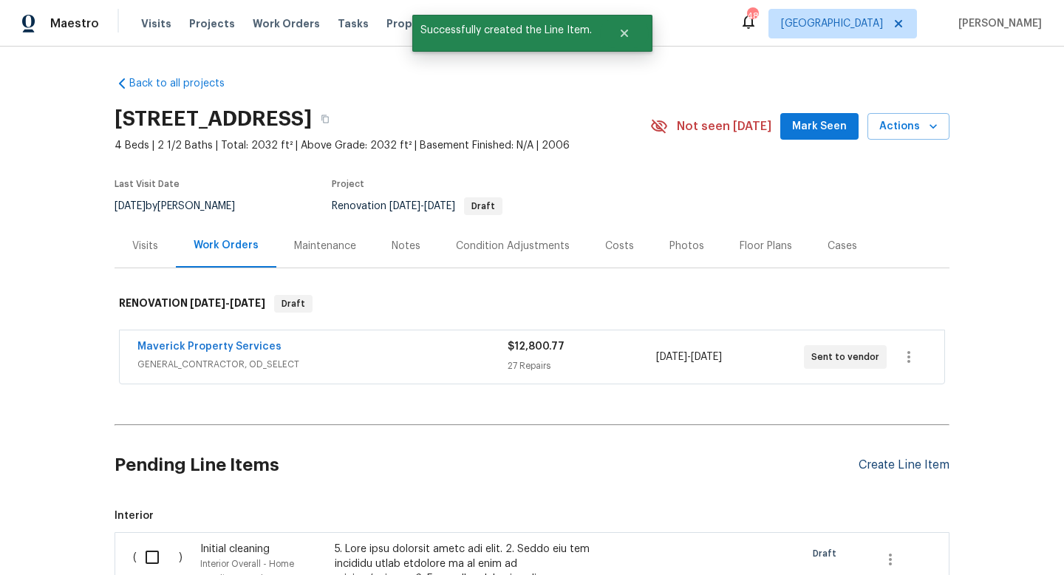
click at [908, 463] on div "Create Line Item" at bounding box center [904, 465] width 91 height 14
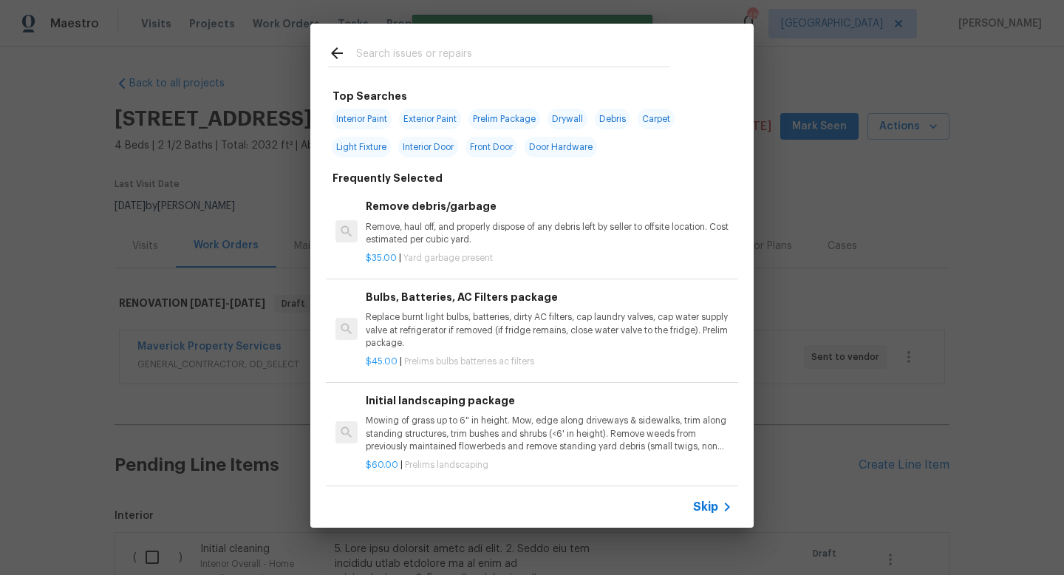
click at [465, 59] on input "text" at bounding box center [512, 55] width 313 height 22
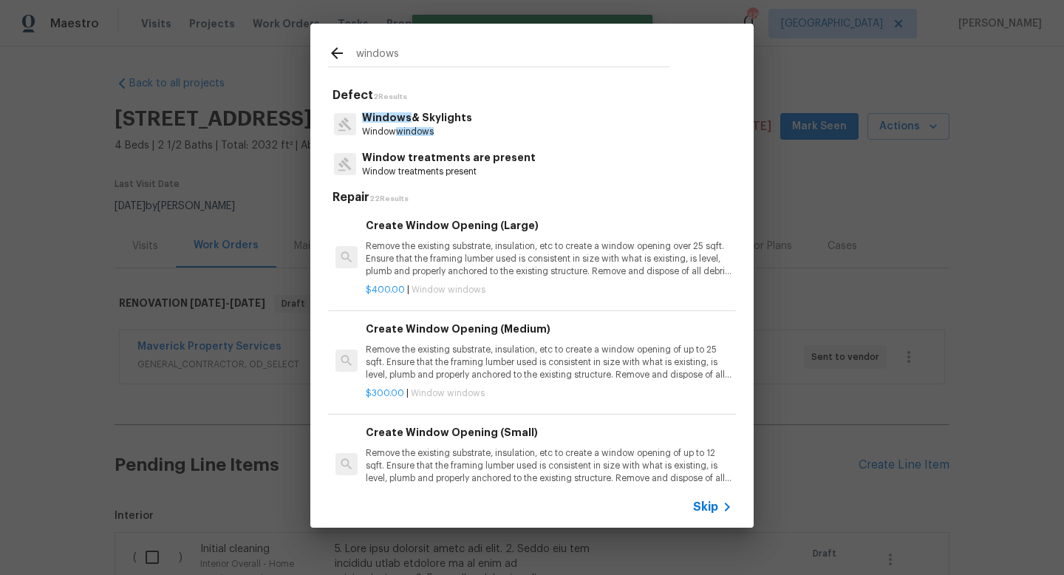
type input "windows"
click at [401, 120] on span "Windows" at bounding box center [387, 117] width 50 height 10
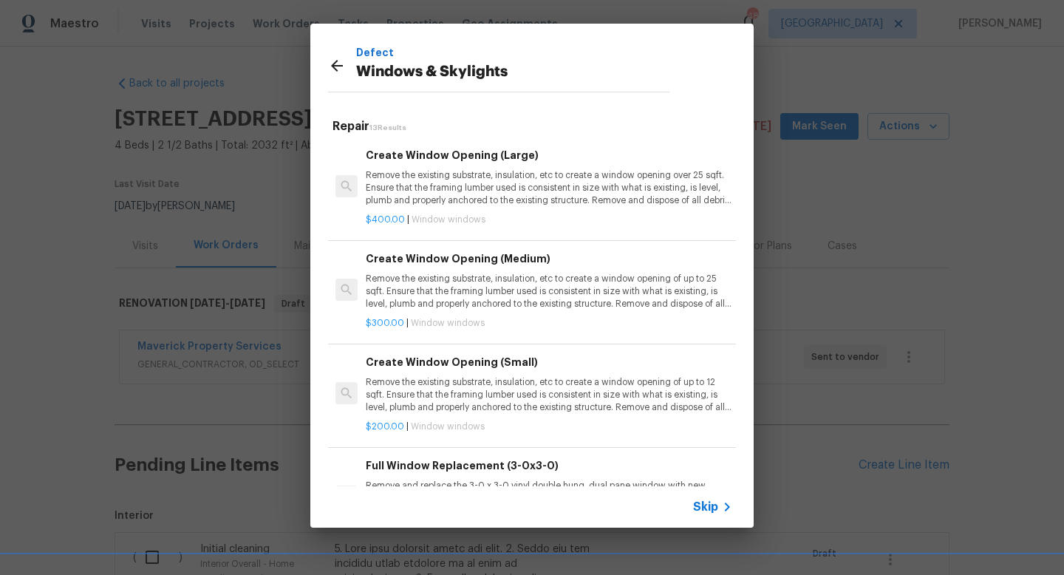
drag, startPoint x: 458, startPoint y: 225, endPoint x: 458, endPoint y: 204, distance: 21.4
click at [458, 204] on div "Create Window Opening (Large) Remove the existing substrate, insulation, etc to…" at bounding box center [549, 187] width 371 height 84
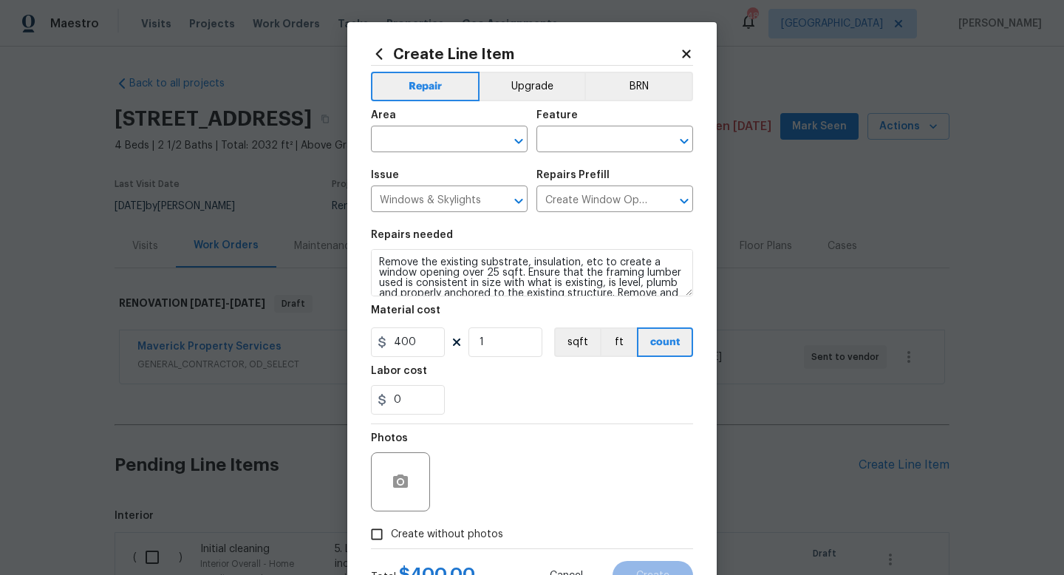
click at [379, 44] on div "Create Line Item Repair Upgrade BRN Area ​ Feature ​ Issue Windows & Skylights …" at bounding box center [532, 318] width 370 height 592
click at [379, 55] on icon at bounding box center [379, 53] width 7 height 11
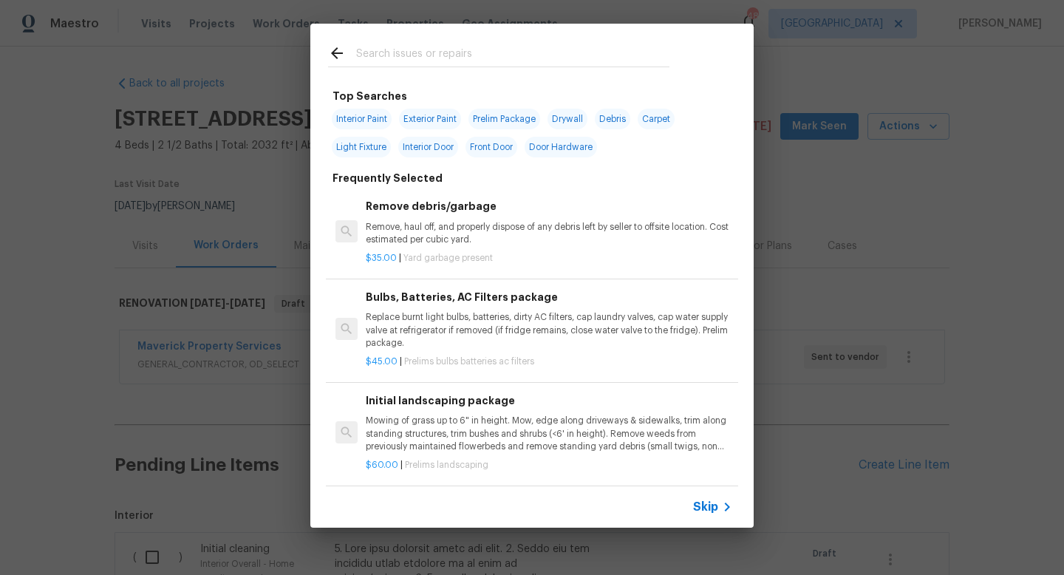
click at [388, 47] on input "text" at bounding box center [512, 55] width 313 height 22
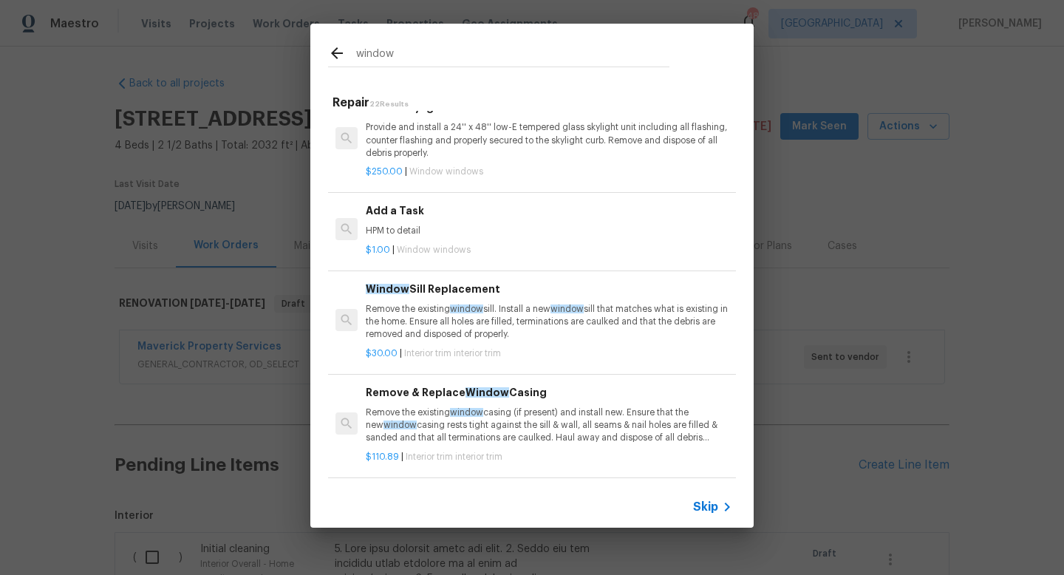
scroll to position [1220, 0]
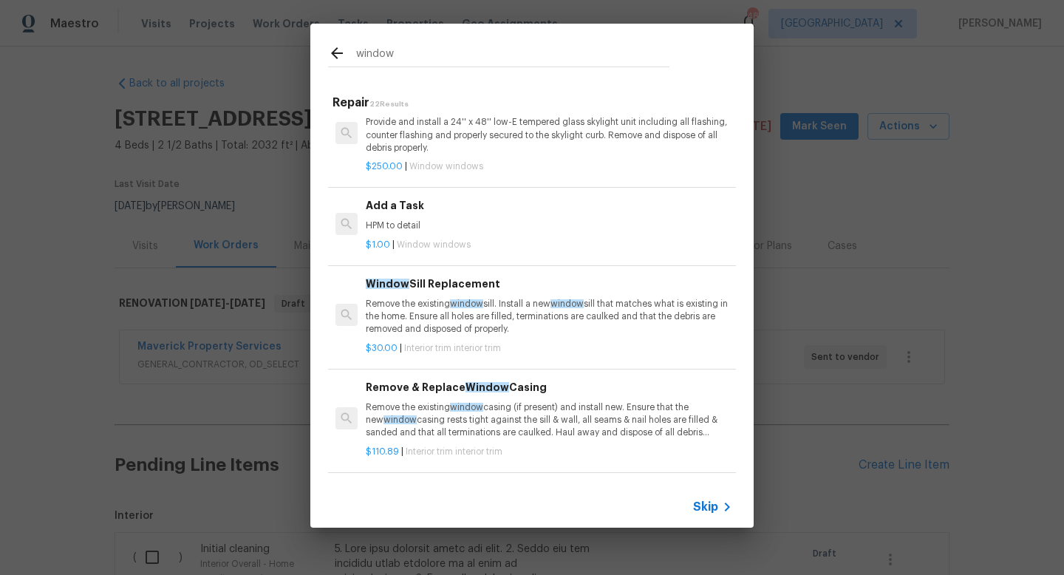
type input "window"
click at [401, 216] on div "Add a Task HPM to detail" at bounding box center [549, 214] width 367 height 35
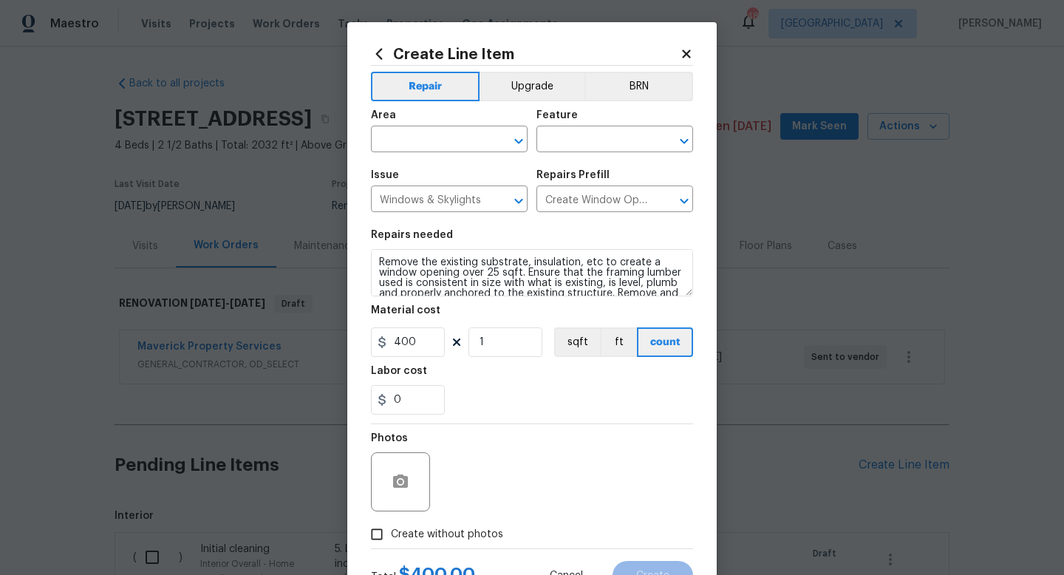
type input "Add a Task $1.00"
type textarea "HPM to detail"
type input "1"
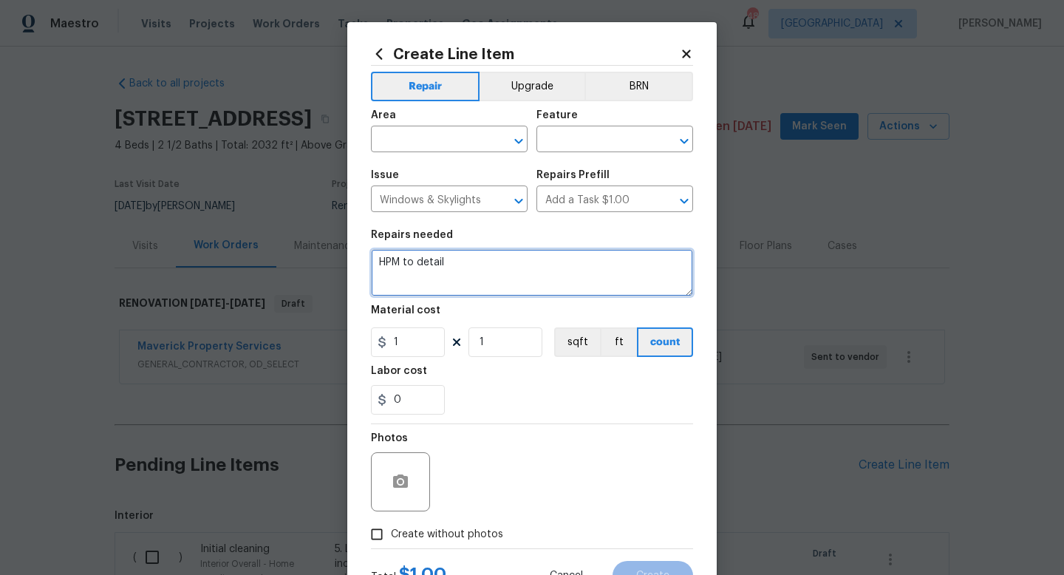
drag, startPoint x: 461, startPoint y: 273, endPoint x: 375, endPoint y: 256, distance: 87.4
click at [375, 256] on textarea "HPM to detail" at bounding box center [532, 272] width 322 height 47
type textarea "Deep clean all windows inside and out."
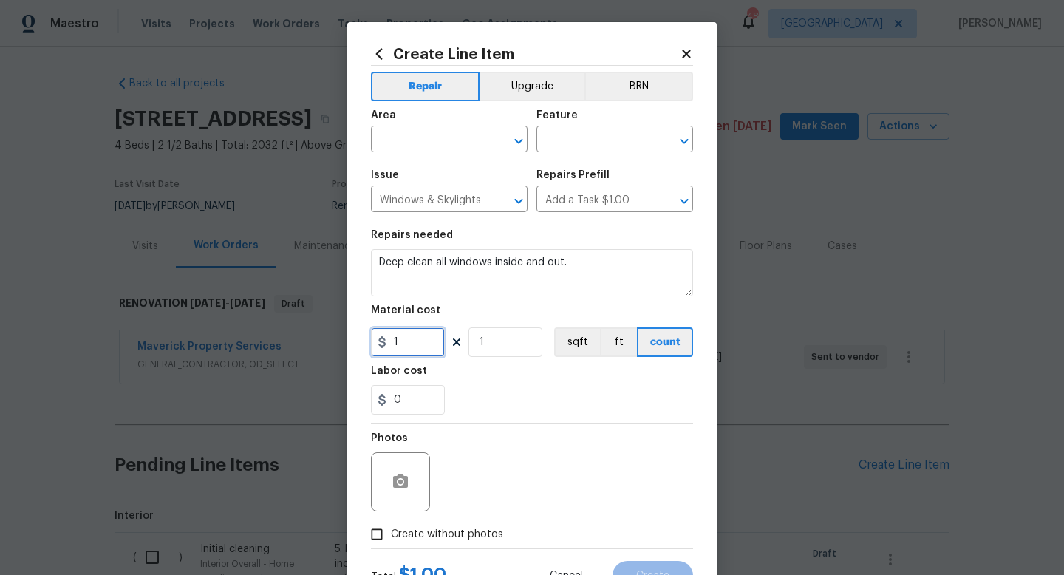
click at [409, 344] on input "1" at bounding box center [408, 342] width 74 height 30
type input "150"
click at [378, 533] on input "Create without photos" at bounding box center [377, 534] width 28 height 28
checkbox input "true"
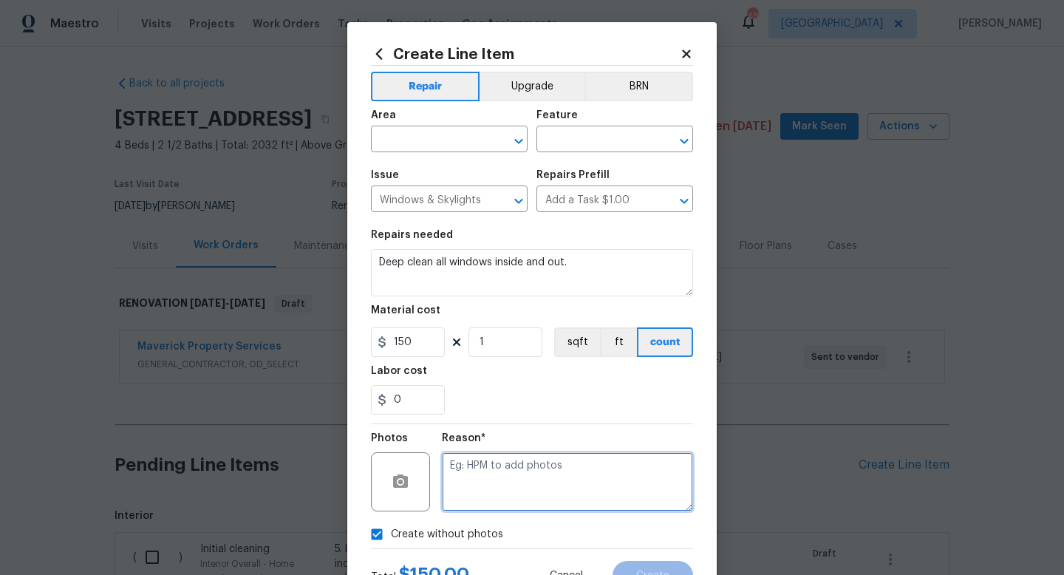
click at [507, 509] on textarea at bounding box center [567, 481] width 251 height 59
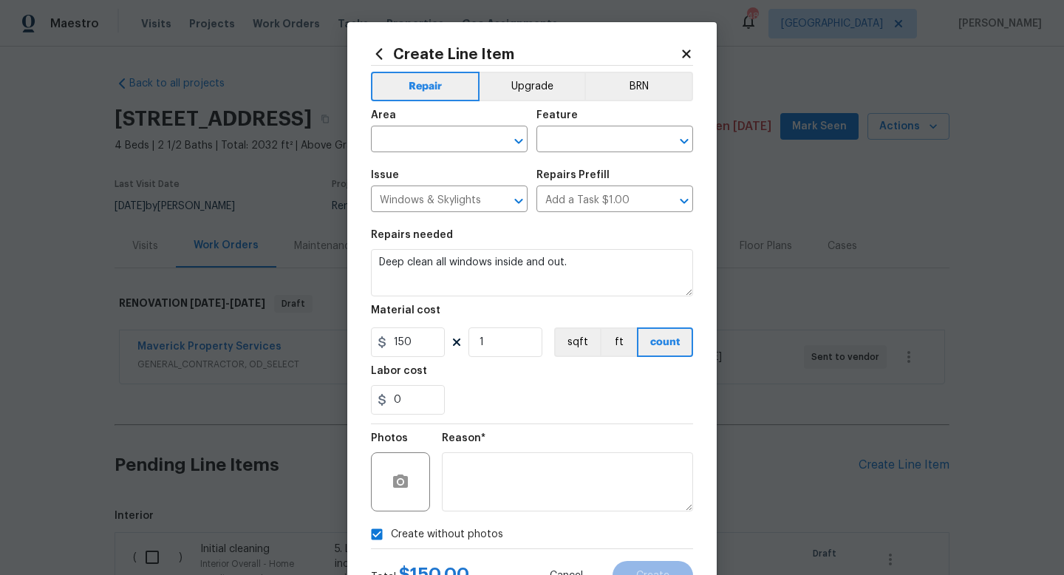
scroll to position [62, 0]
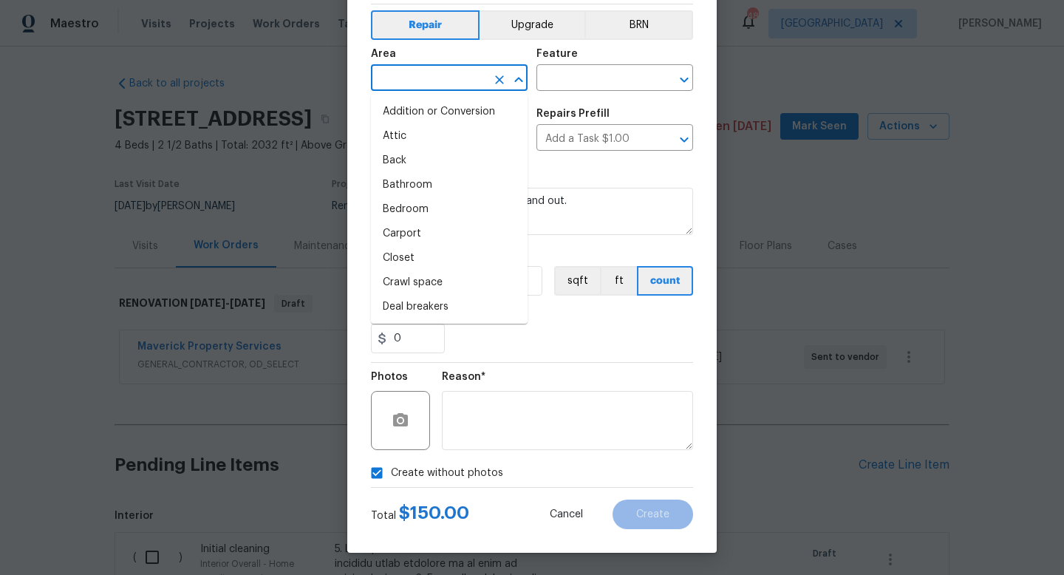
click at [427, 74] on input "text" at bounding box center [428, 79] width 115 height 23
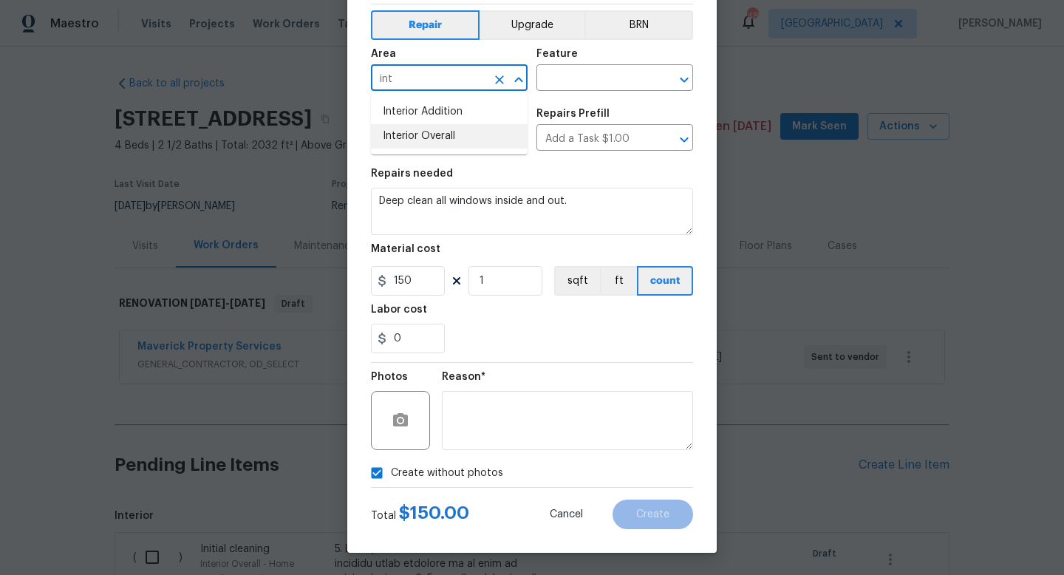
click at [424, 139] on li "Interior Overall" at bounding box center [449, 136] width 157 height 24
type input "Interior Overall"
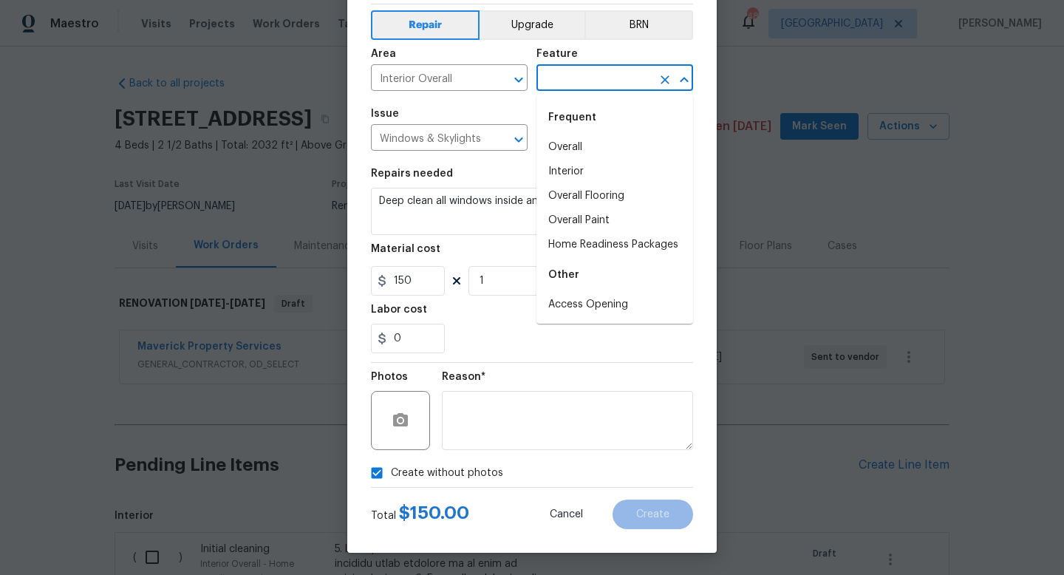
click at [594, 83] on input "text" at bounding box center [594, 79] width 115 height 23
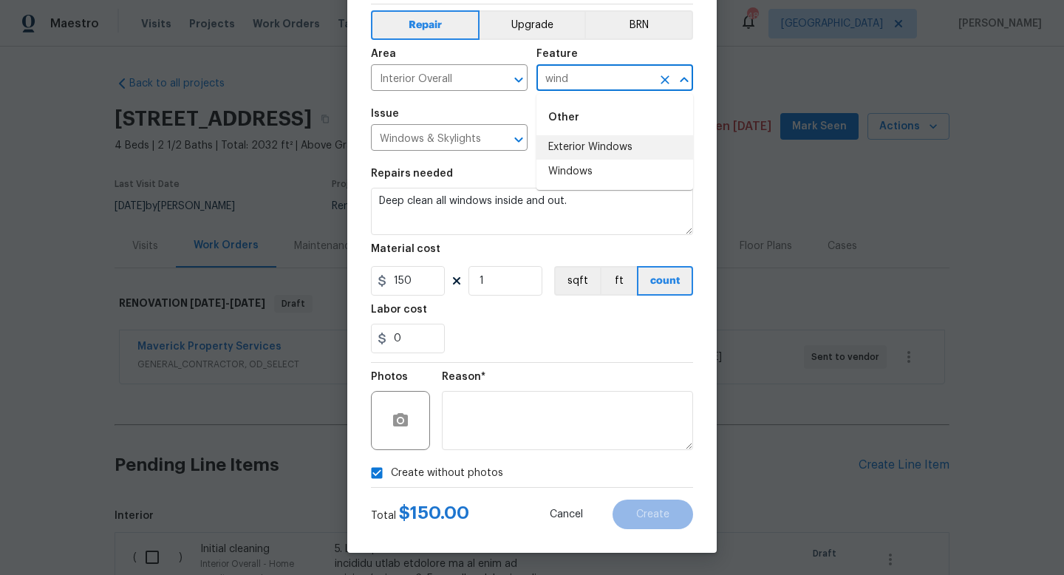
click at [591, 151] on li "Exterior Windows" at bounding box center [615, 147] width 157 height 24
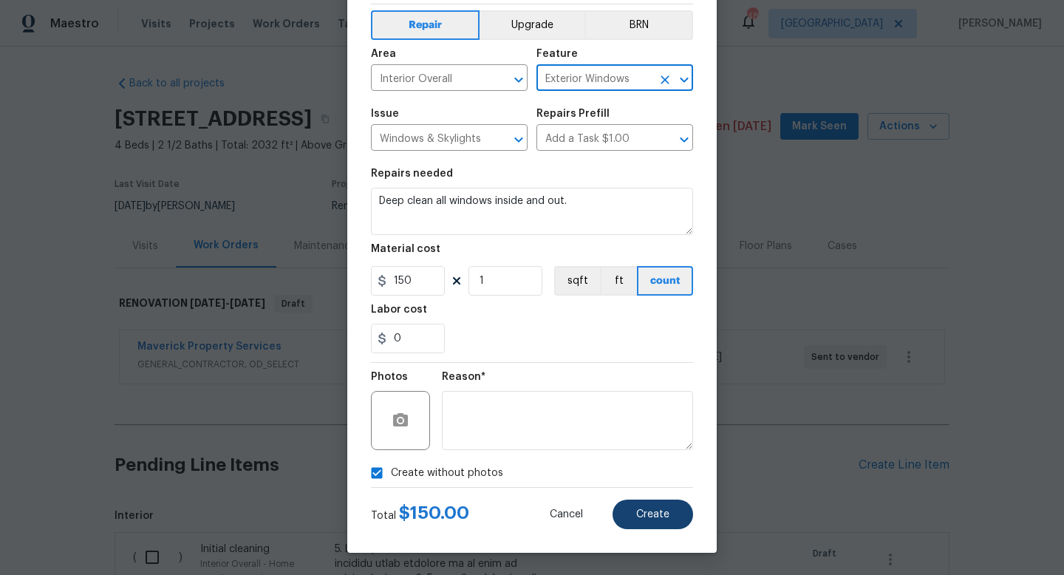
type input "Exterior Windows"
click at [639, 506] on button "Create" at bounding box center [653, 515] width 81 height 30
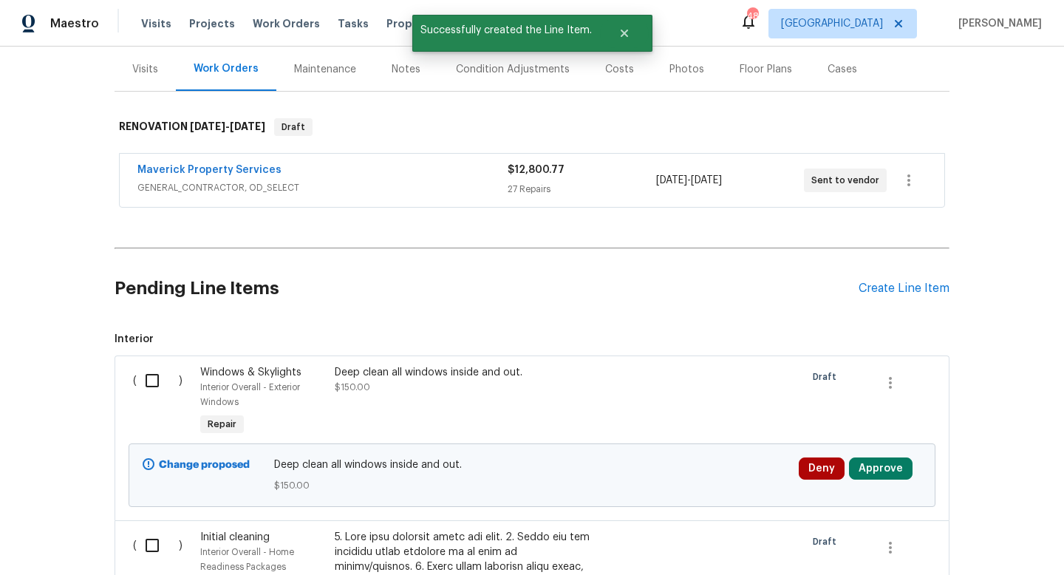
scroll to position [233, 0]
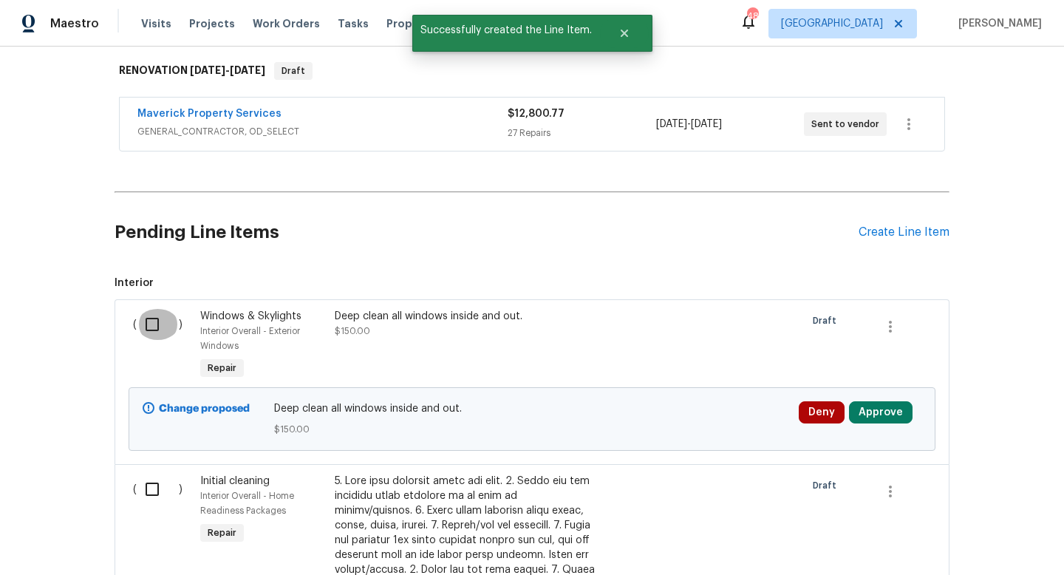
click at [149, 322] on input "checkbox" at bounding box center [158, 324] width 42 height 31
checkbox input "true"
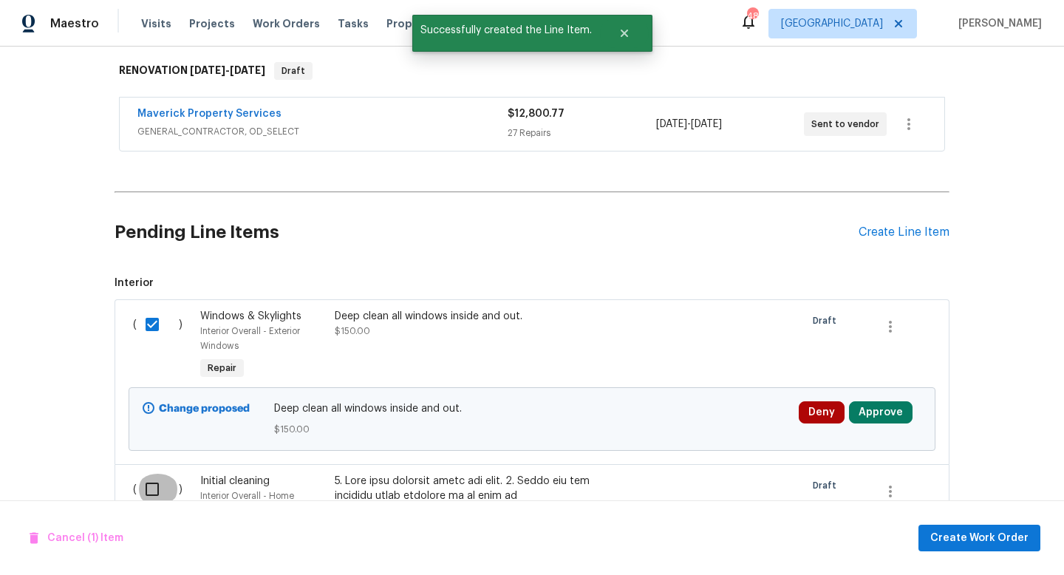
click at [152, 488] on input "checkbox" at bounding box center [158, 489] width 42 height 31
checkbox input "true"
click at [989, 531] on span "Create Work Order" at bounding box center [980, 538] width 98 height 18
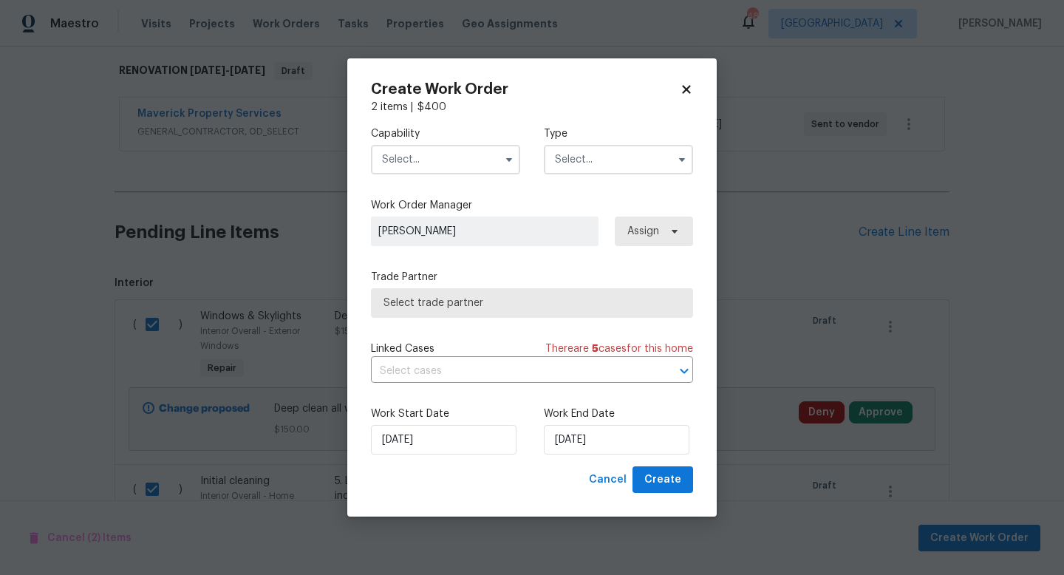
click at [441, 155] on input "text" at bounding box center [445, 160] width 149 height 30
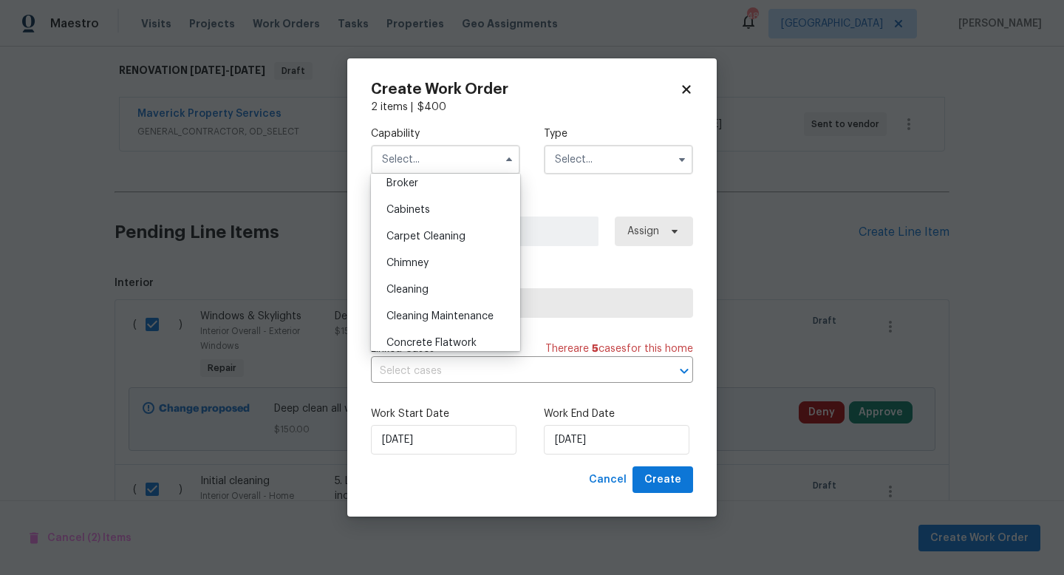
scroll to position [115, 0]
click at [421, 288] on span "Cleaning" at bounding box center [408, 289] width 42 height 10
type input "Cleaning"
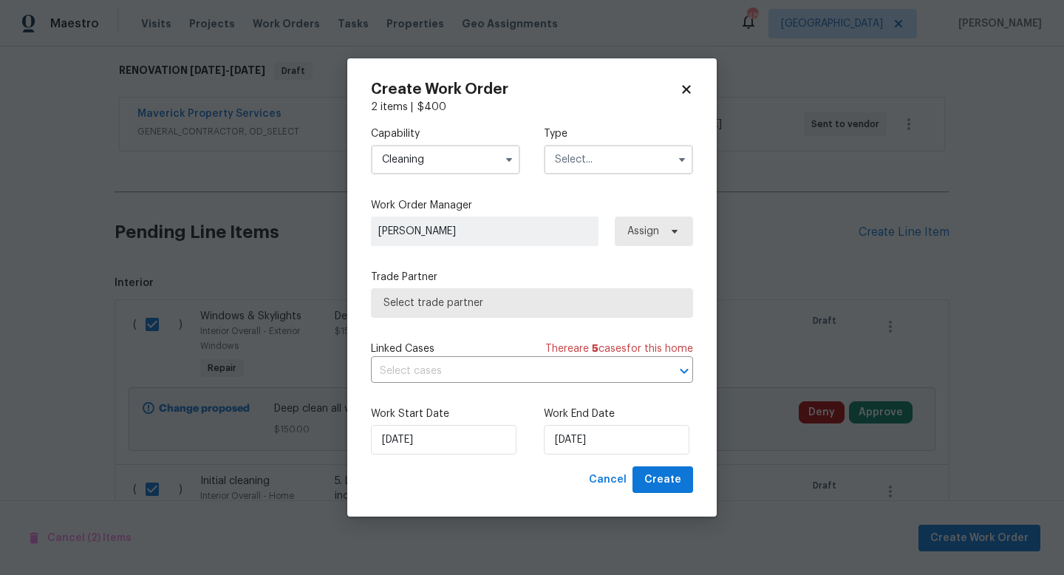
click at [578, 158] on input "text" at bounding box center [618, 160] width 149 height 30
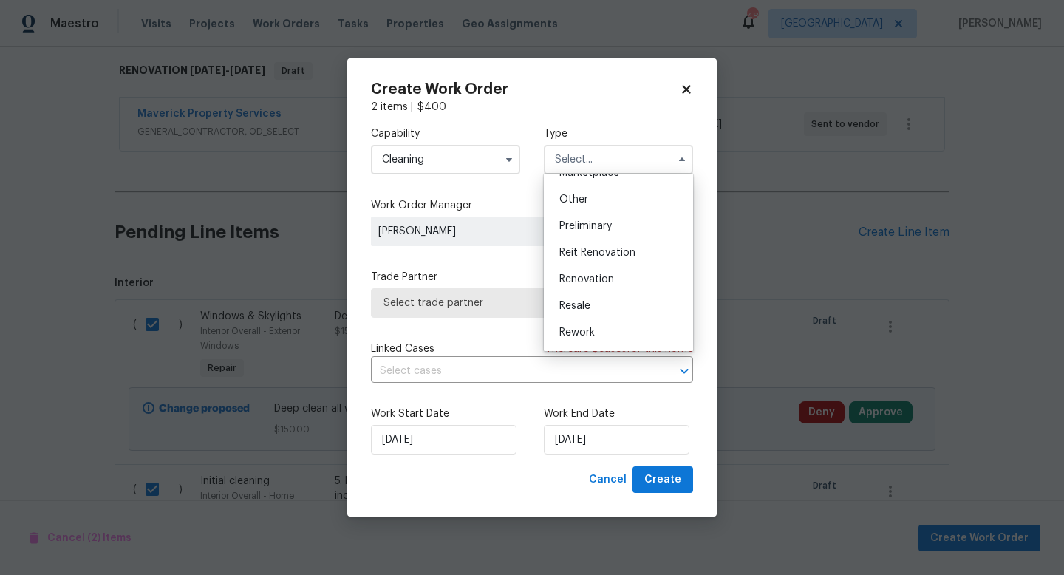
scroll to position [286, 0]
click at [588, 282] on span "Renovation" at bounding box center [587, 277] width 55 height 10
type input "Renovation"
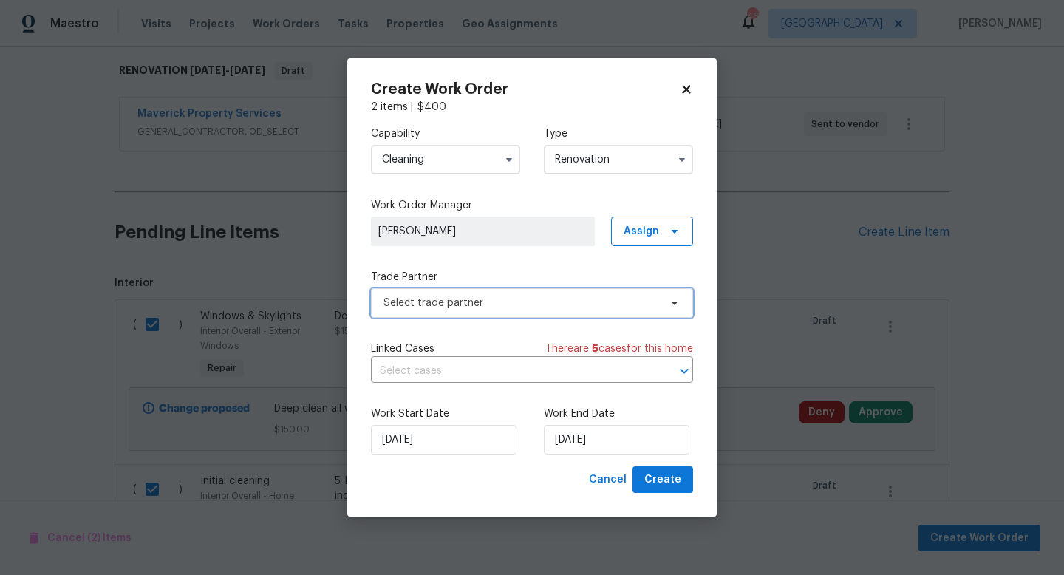
click at [480, 305] on span "Select trade partner" at bounding box center [522, 303] width 276 height 15
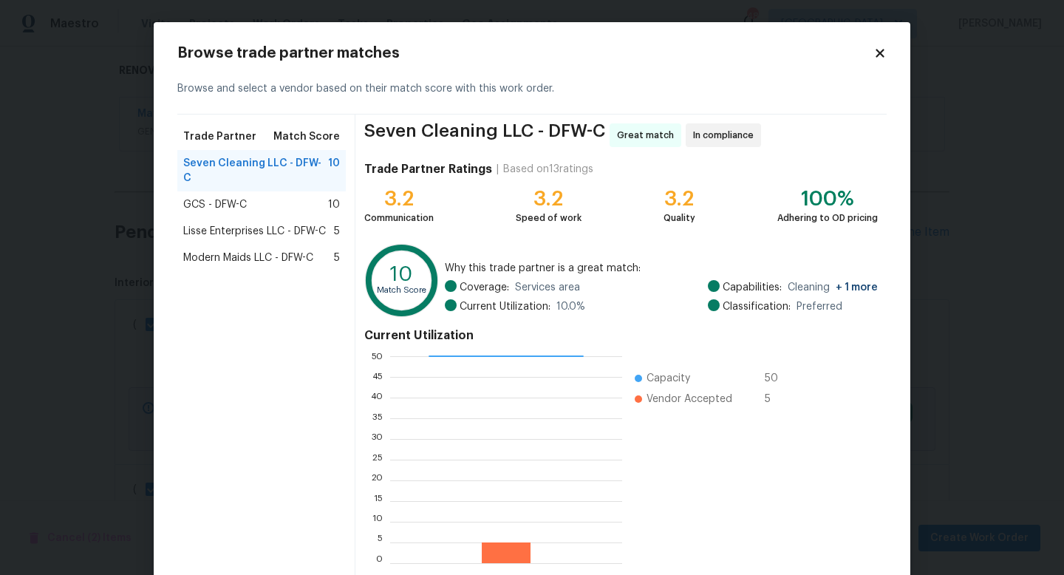
scroll to position [77, 0]
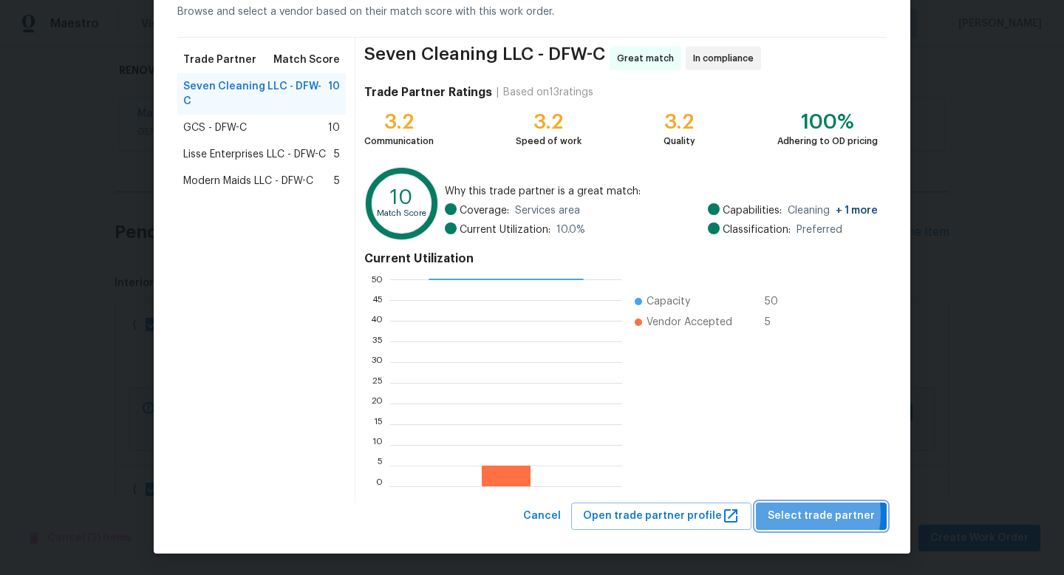
click at [809, 514] on span "Select trade partner" at bounding box center [821, 516] width 107 height 18
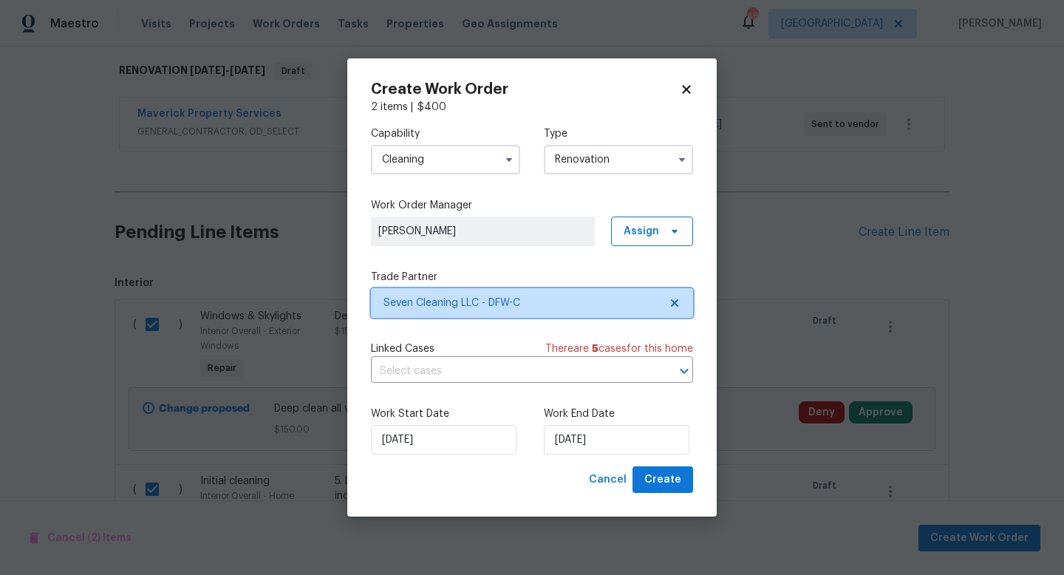
scroll to position [0, 0]
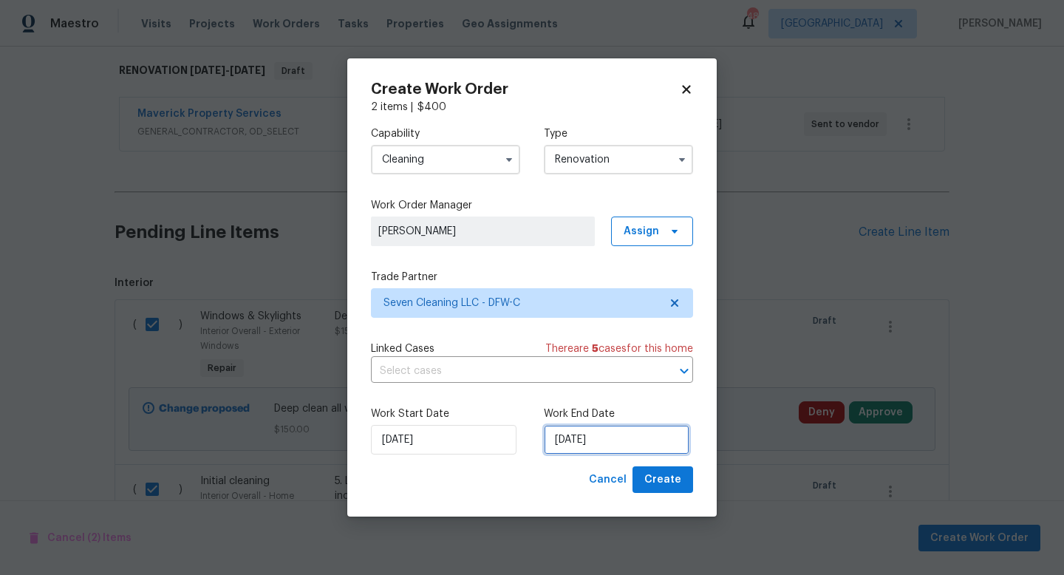
click at [580, 435] on input "8/15/2025" at bounding box center [617, 440] width 146 height 30
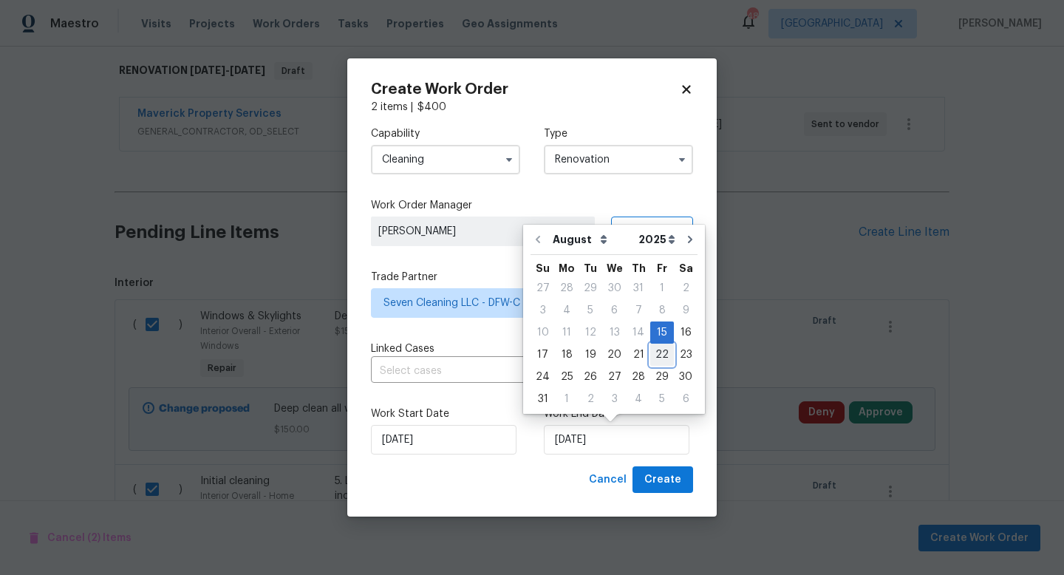
click at [656, 358] on div "22" at bounding box center [662, 354] width 24 height 21
type input "8/22/2025"
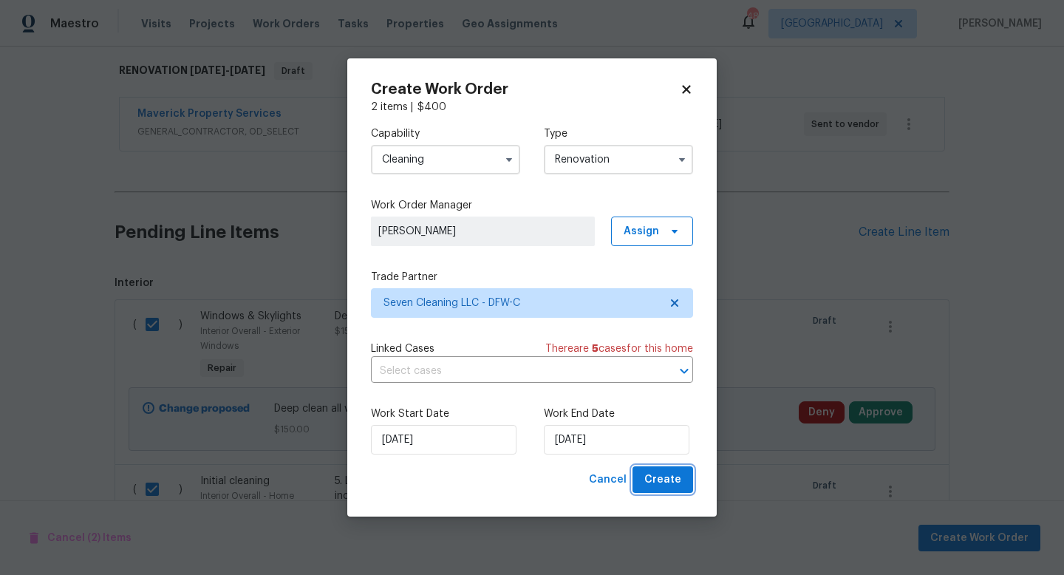
click at [658, 485] on span "Create" at bounding box center [663, 480] width 37 height 18
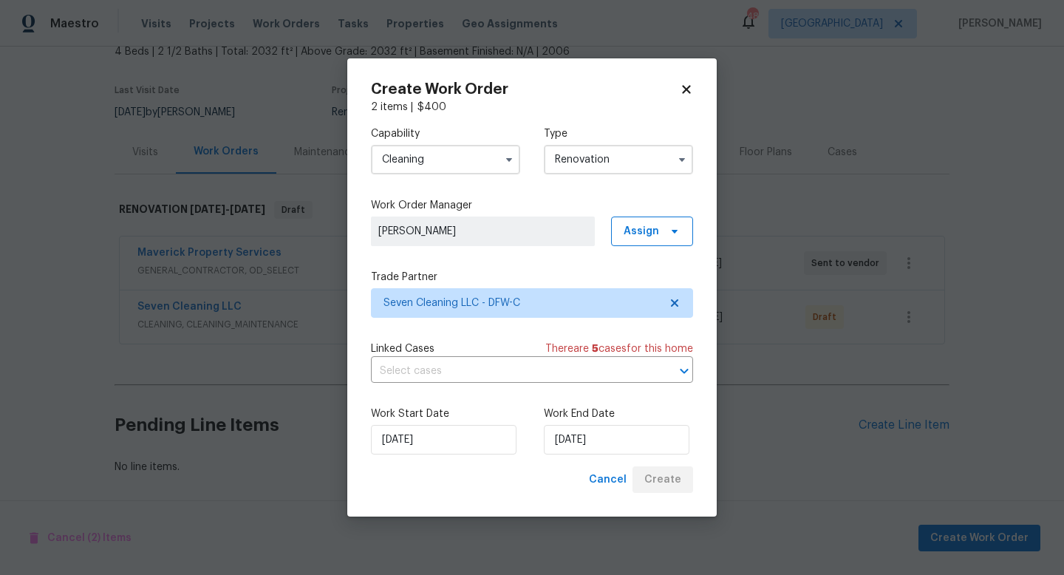
scroll to position [94, 0]
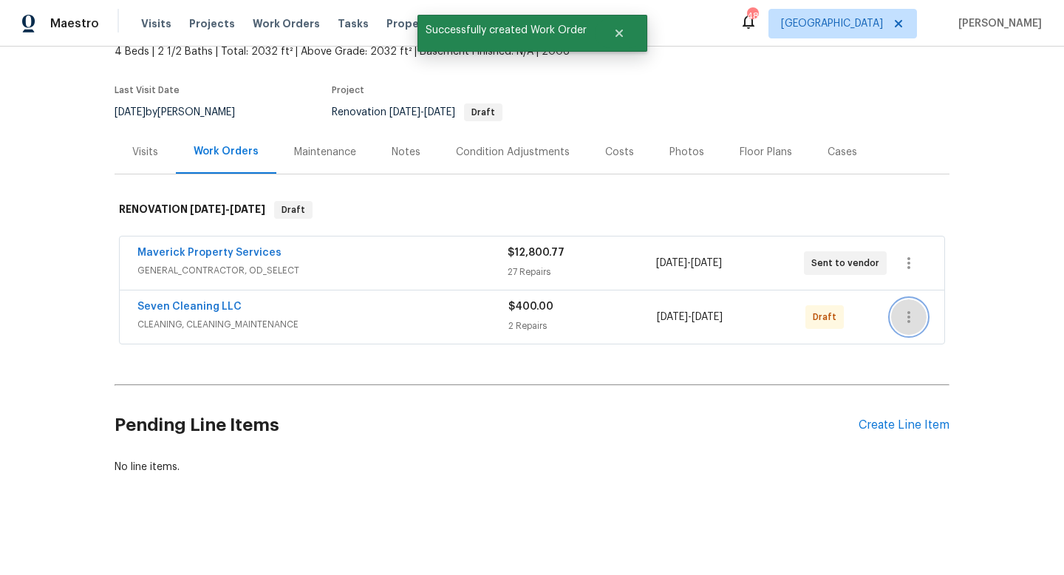
click at [899, 326] on button "button" at bounding box center [908, 316] width 35 height 35
click at [923, 321] on li "Send to Vendor" at bounding box center [971, 317] width 160 height 24
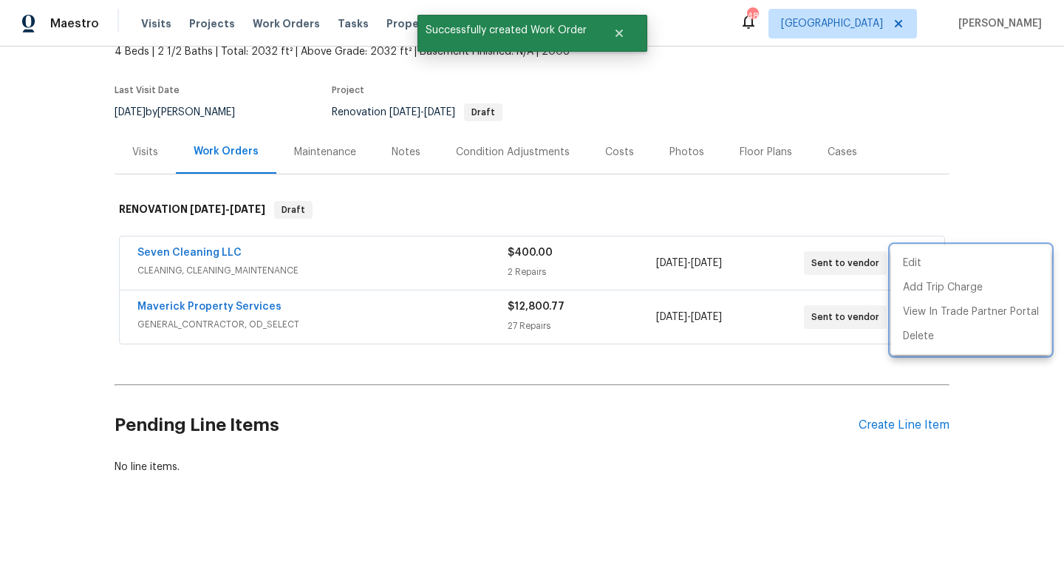
click at [316, 394] on div at bounding box center [532, 287] width 1064 height 575
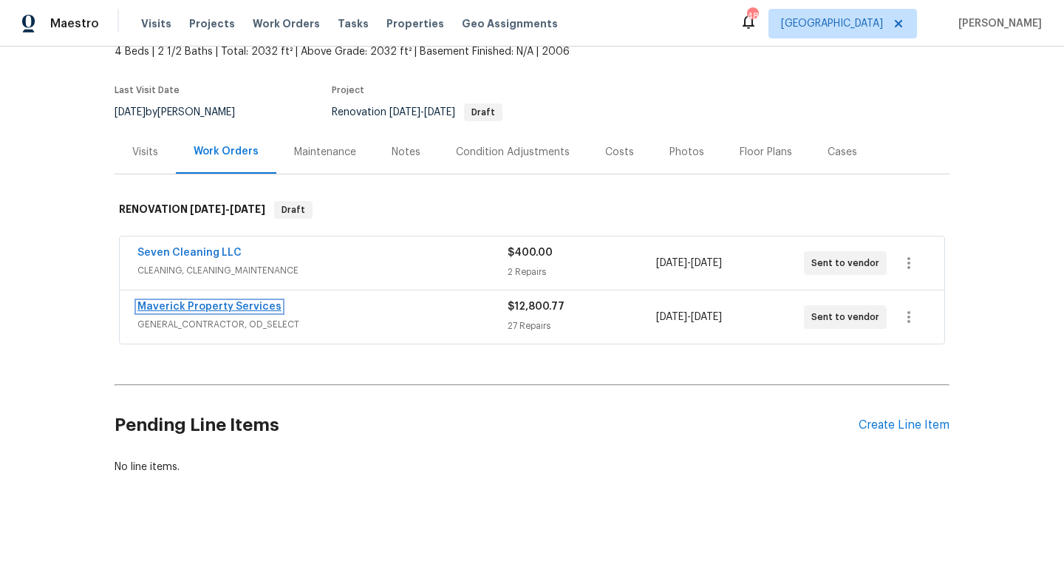
click at [183, 304] on link "Maverick Property Services" at bounding box center [209, 307] width 144 height 10
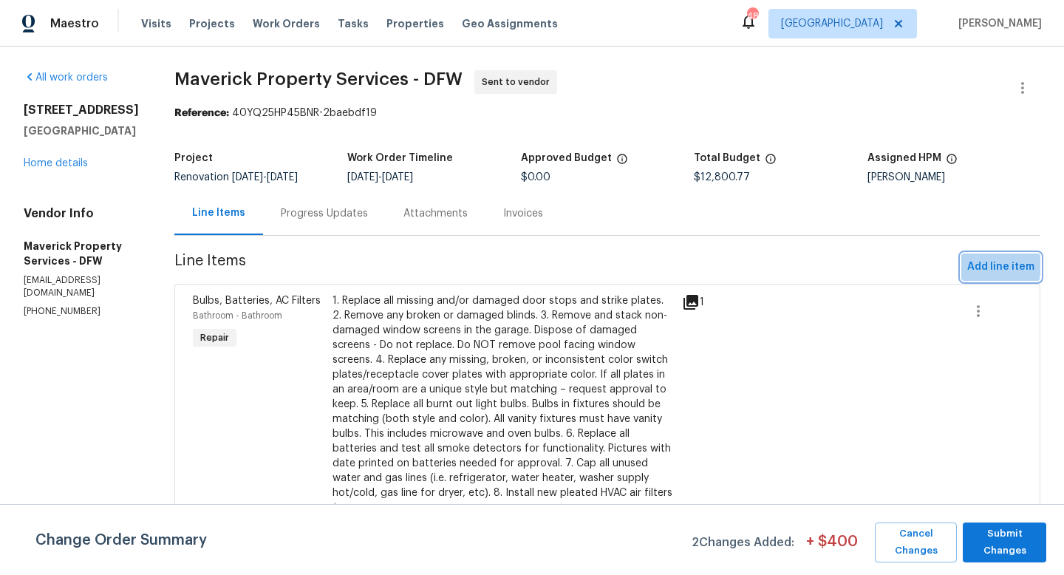
click at [974, 275] on span "Add line item" at bounding box center [1001, 267] width 67 height 18
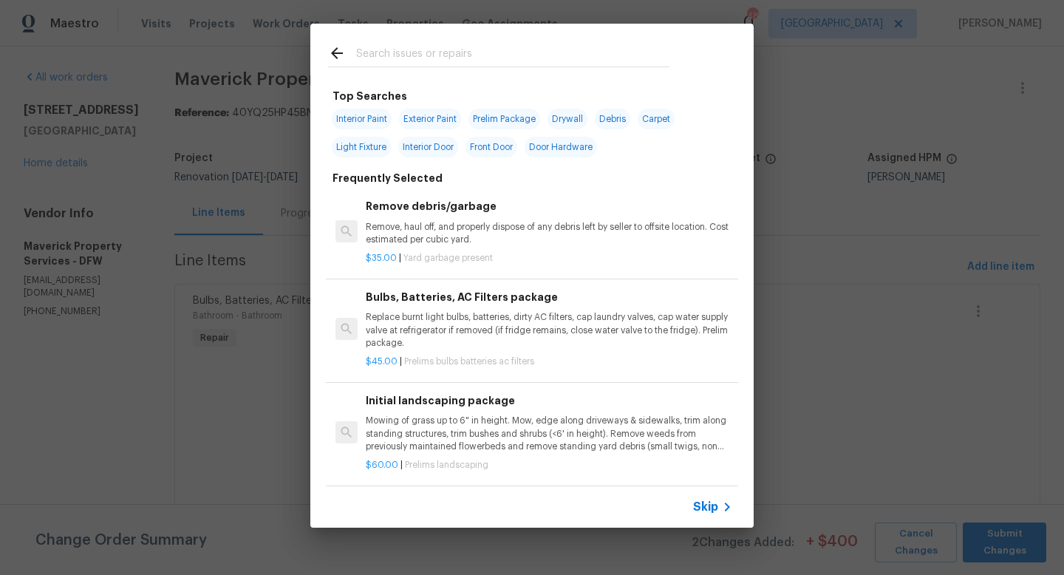
click at [449, 59] on input "text" at bounding box center [512, 55] width 313 height 22
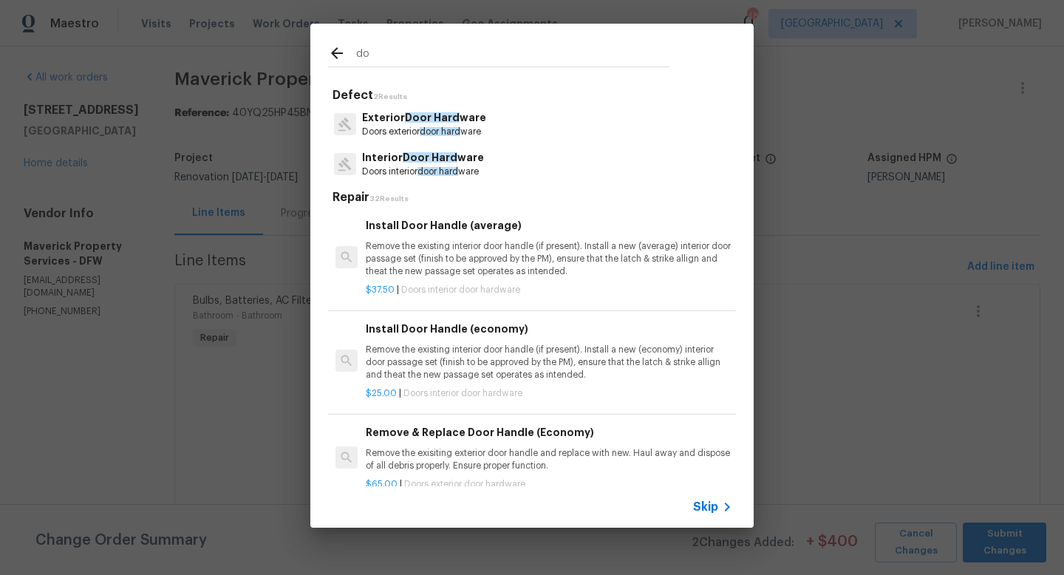
type input "d"
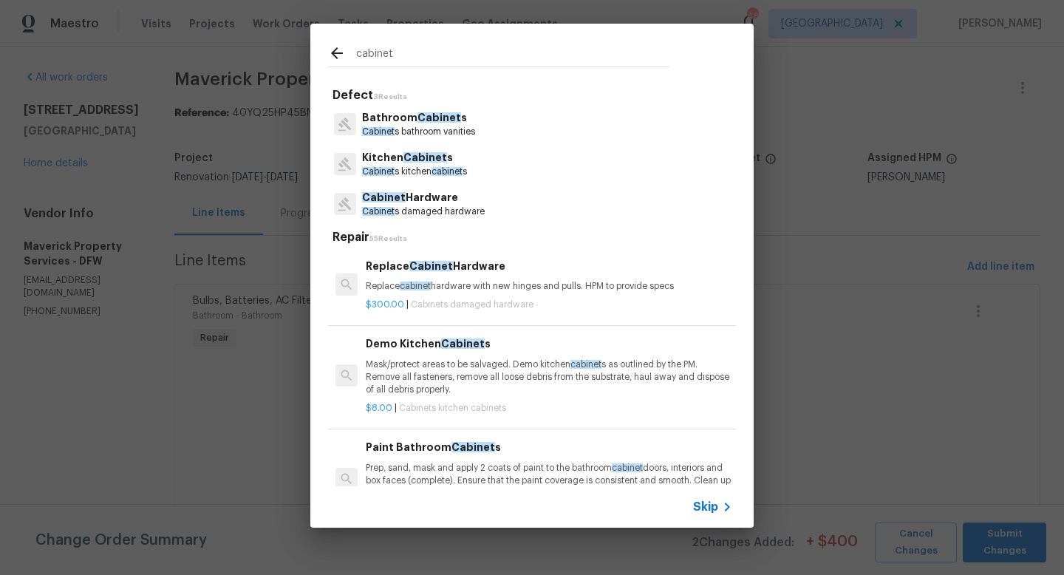
type input "cabinet"
click at [433, 194] on p "Cabinet Hardware" at bounding box center [423, 198] width 123 height 16
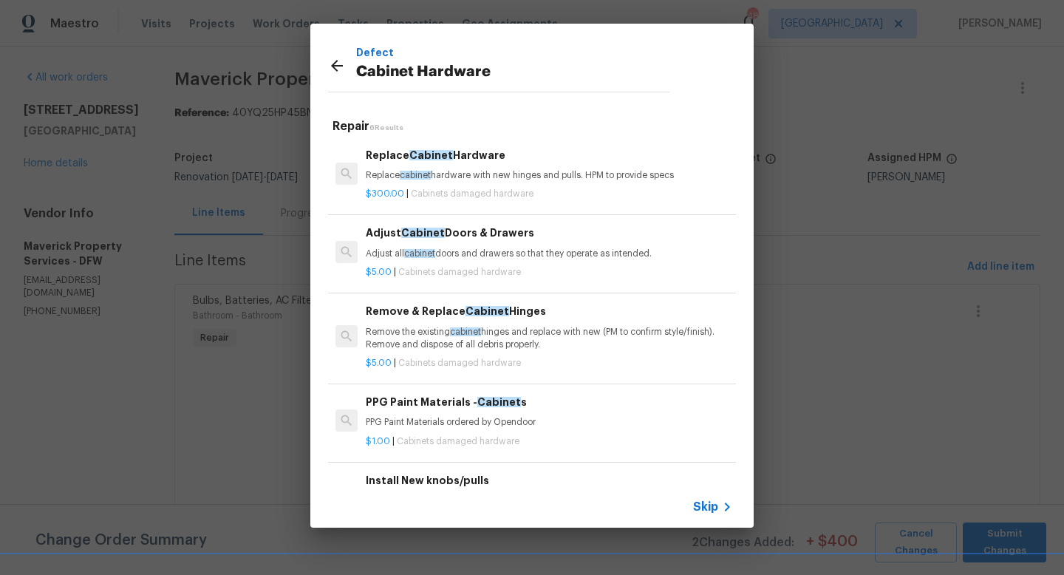
click at [489, 180] on p "Replace cabinet hardware with new hinges and pulls. HPM to provide specs" at bounding box center [549, 175] width 367 height 13
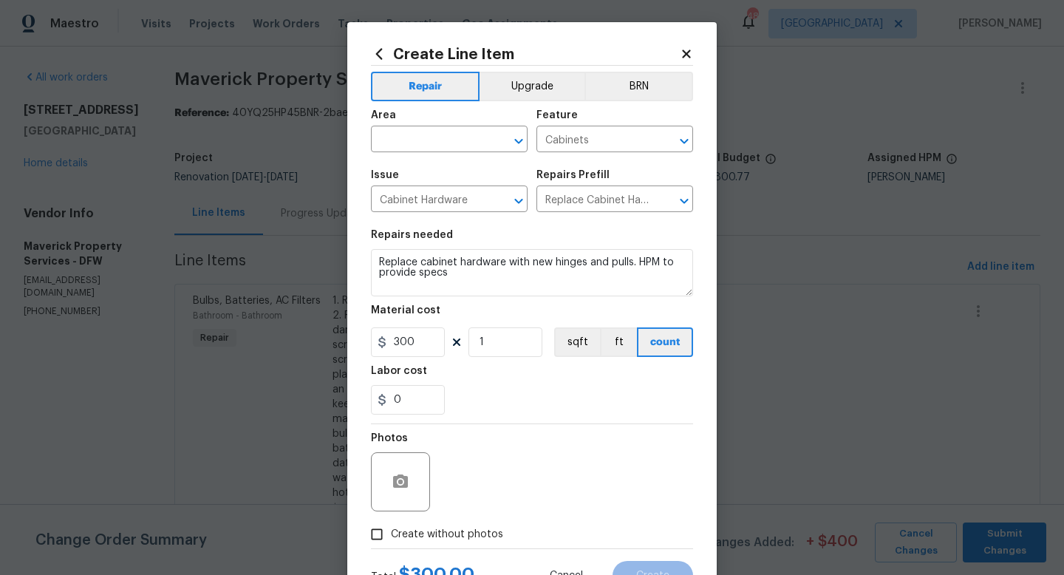
click at [444, 158] on span "Area ​" at bounding box center [449, 131] width 157 height 60
click at [442, 157] on span "Area ​" at bounding box center [449, 131] width 157 height 60
click at [442, 148] on input "text" at bounding box center [428, 140] width 115 height 23
click at [447, 202] on li "Interior Overall" at bounding box center [449, 198] width 157 height 24
type input "Interior Overall"
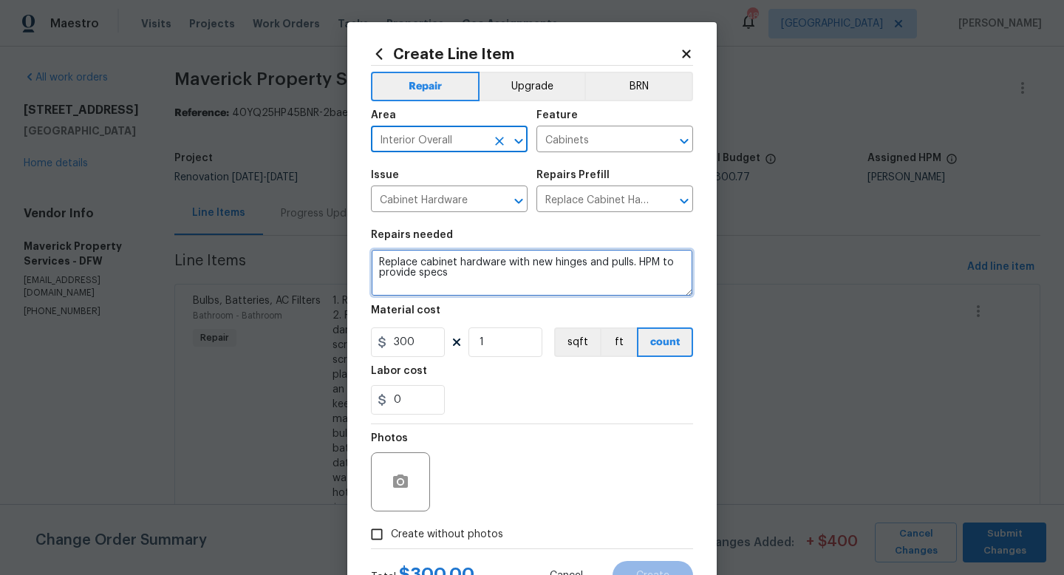
click at [376, 266] on textarea "Replace cabinet hardware with new hinges and pulls. HPM to provide specs" at bounding box center [532, 272] width 322 height 47
type textarea "All cabinets - Replace cabinet hardware with new hinges and pulls. HPM to provi…"
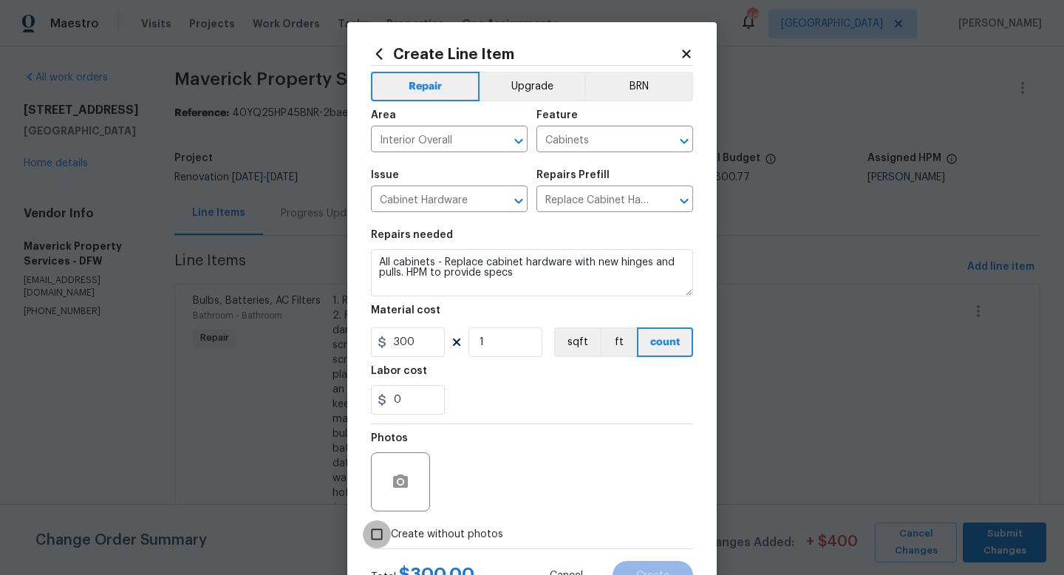
click at [374, 533] on input "Create without photos" at bounding box center [377, 534] width 28 height 28
checkbox input "true"
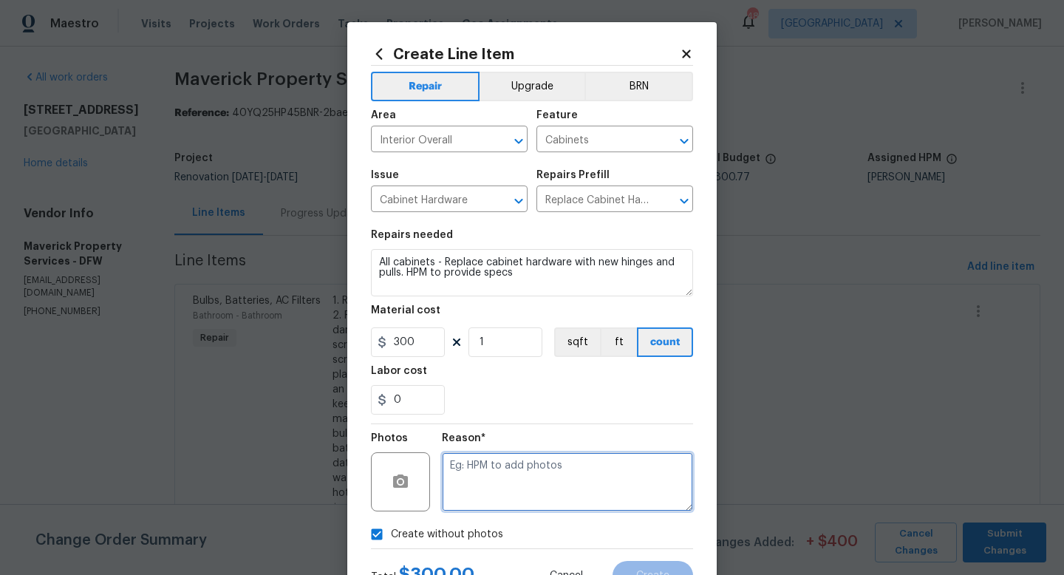
click at [493, 486] on textarea at bounding box center [567, 481] width 251 height 59
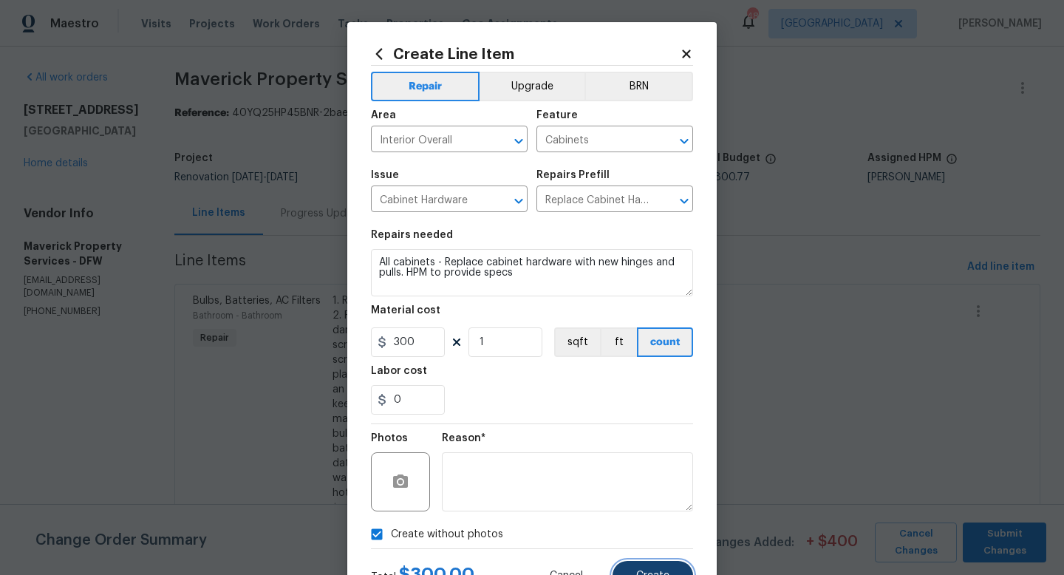
click at [647, 574] on span "Create" at bounding box center [652, 576] width 33 height 11
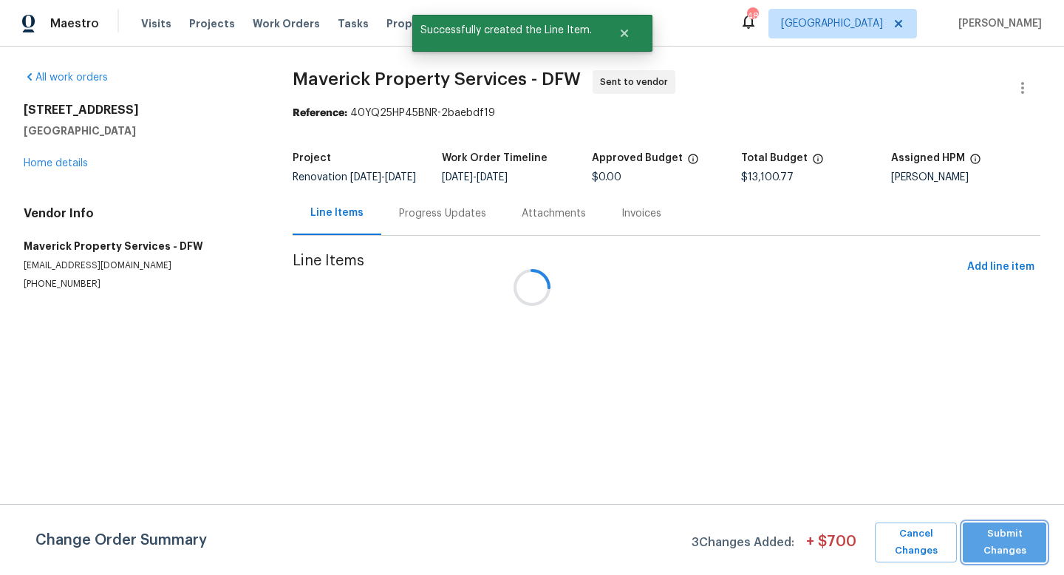
click at [999, 548] on span "Submit Changes" at bounding box center [1005, 543] width 69 height 34
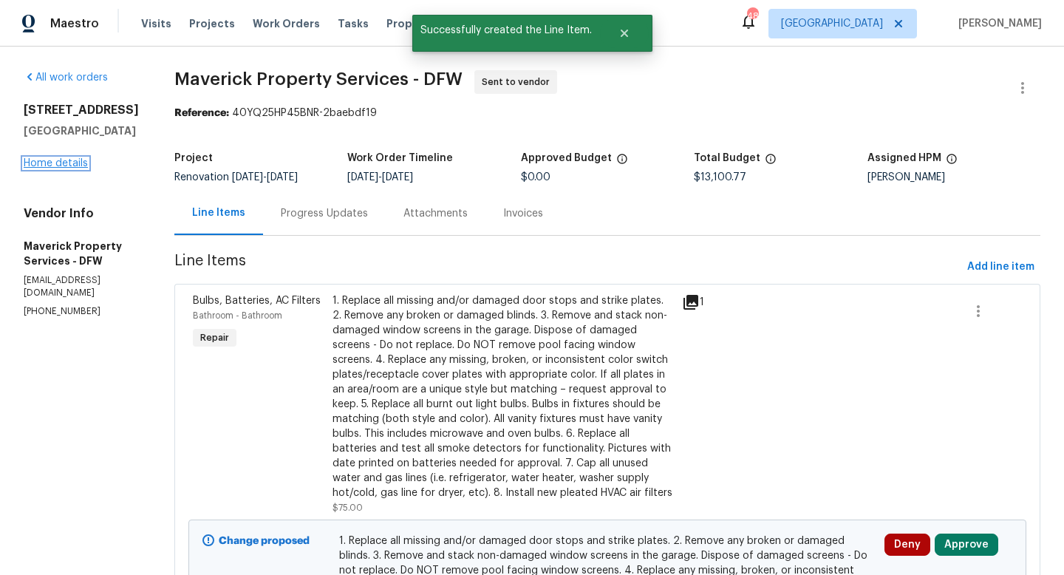
click at [57, 163] on link "Home details" at bounding box center [56, 163] width 64 height 10
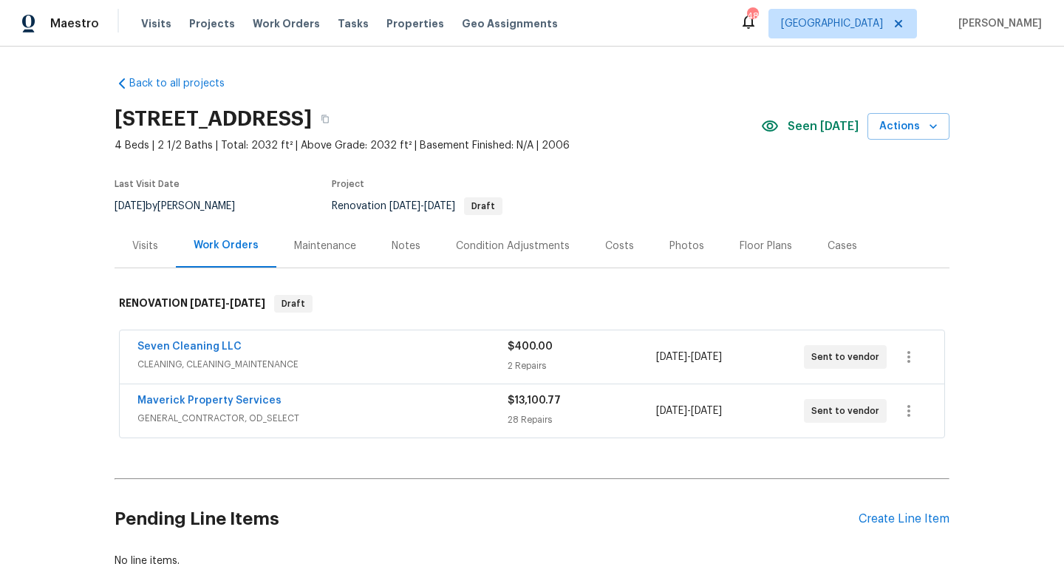
click at [605, 240] on div "Costs" at bounding box center [619, 246] width 29 height 15
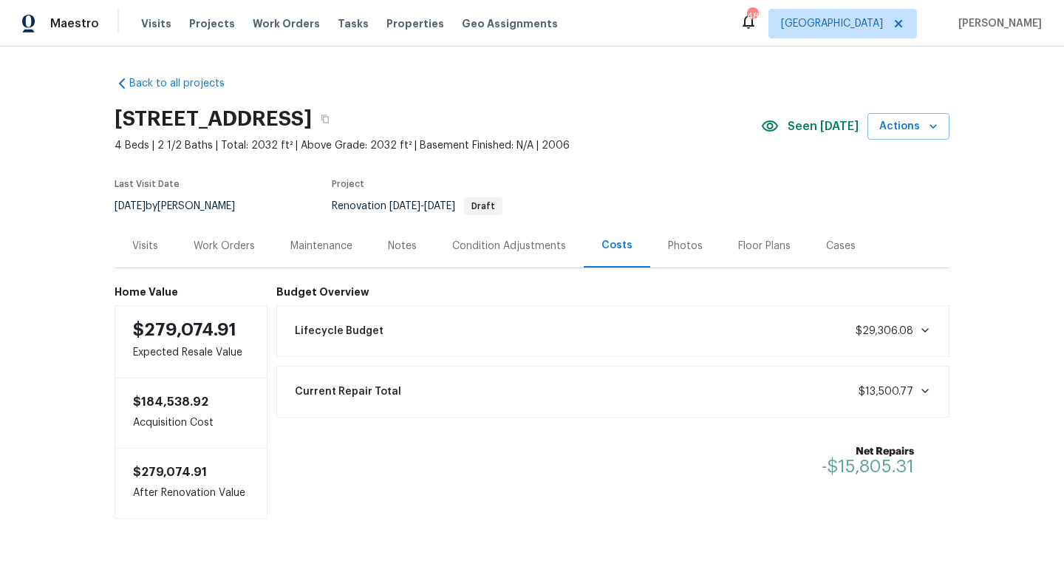
click at [402, 242] on div "Notes" at bounding box center [402, 246] width 29 height 15
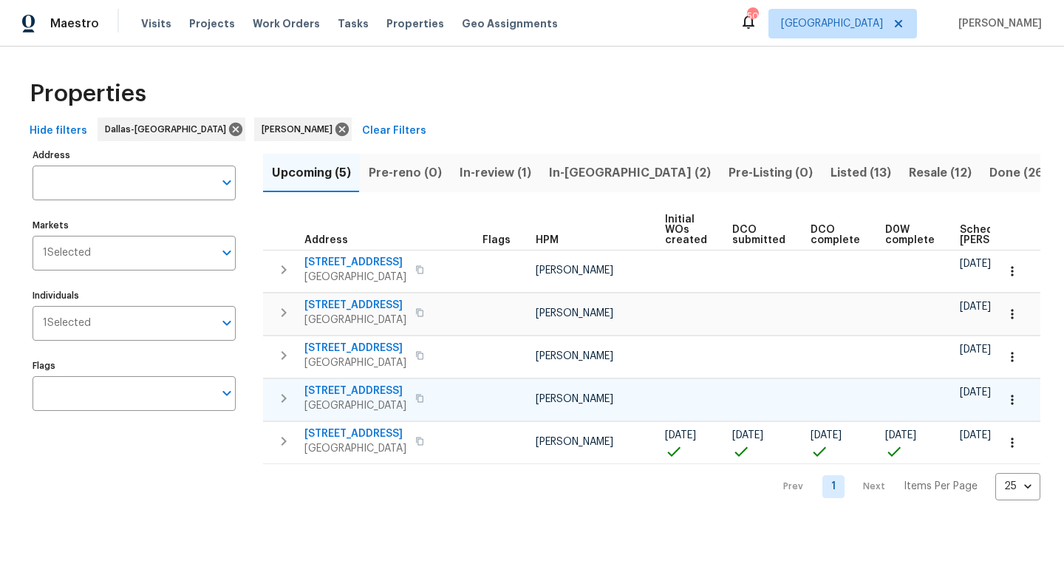
scroll to position [0, 163]
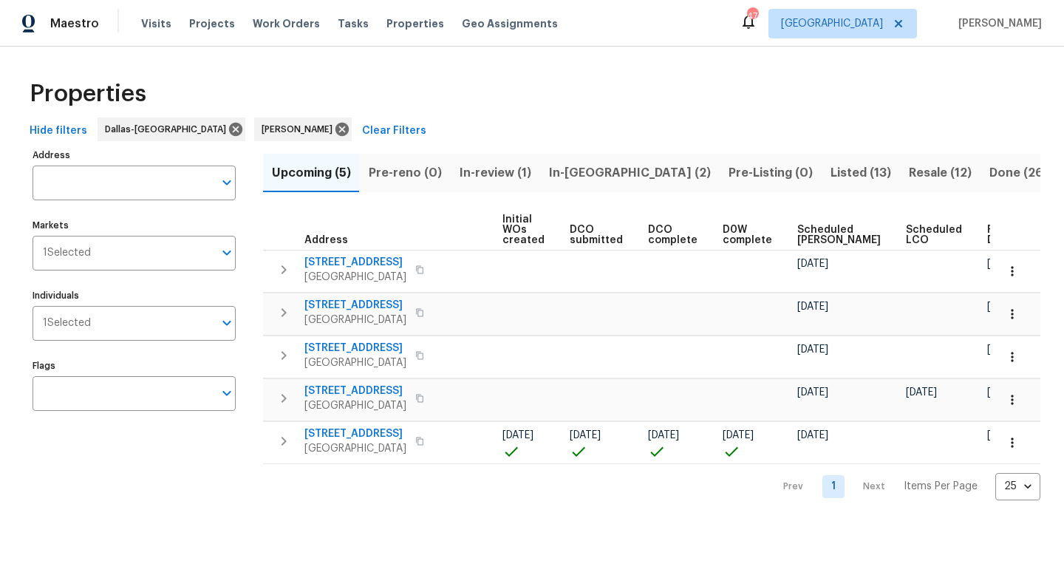
click at [831, 180] on span "Listed (13)" at bounding box center [861, 173] width 61 height 21
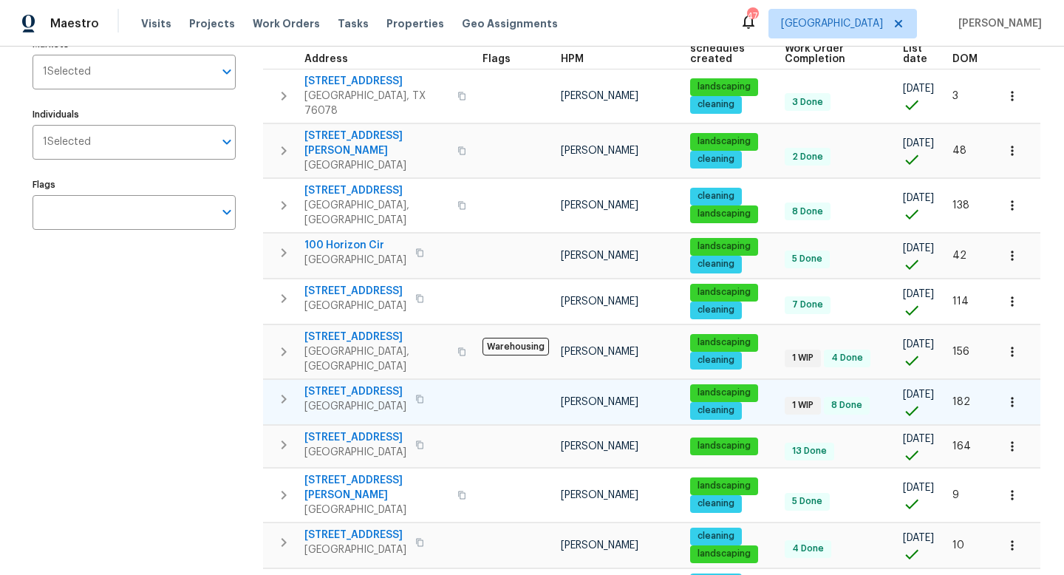
scroll to position [179, 0]
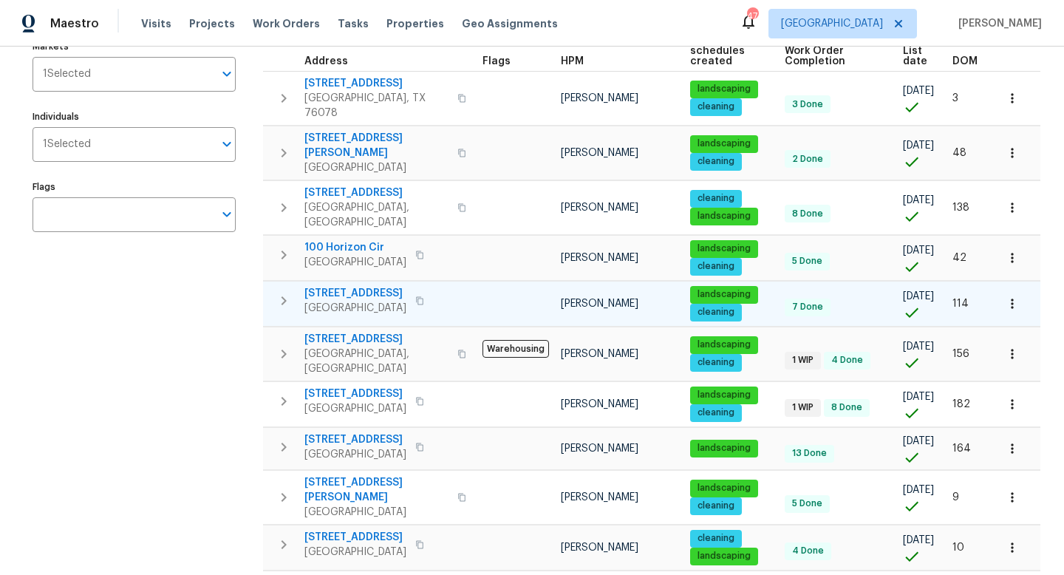
click at [331, 286] on span "3909 Trenton Pl" at bounding box center [356, 293] width 102 height 15
click at [1015, 296] on icon "button" at bounding box center [1012, 303] width 15 height 15
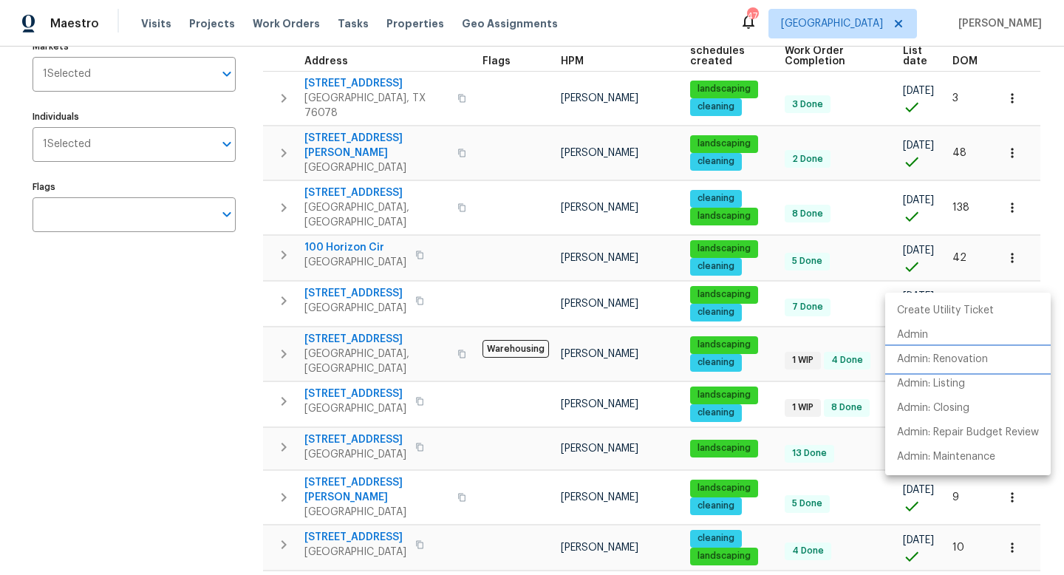
click at [988, 361] on p "Admin: Renovation" at bounding box center [942, 360] width 91 height 16
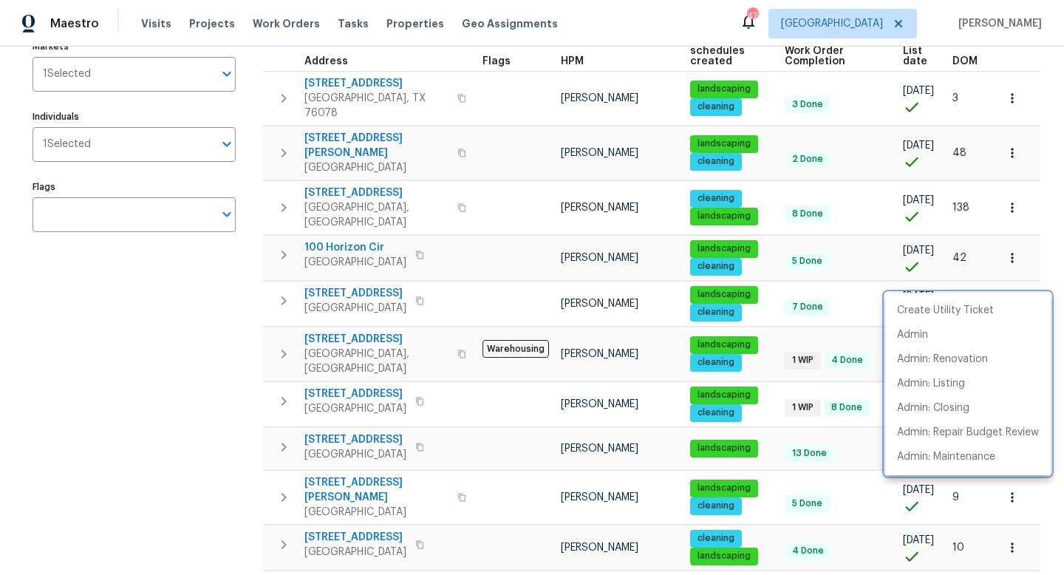
click at [174, 347] on div at bounding box center [532, 287] width 1064 height 575
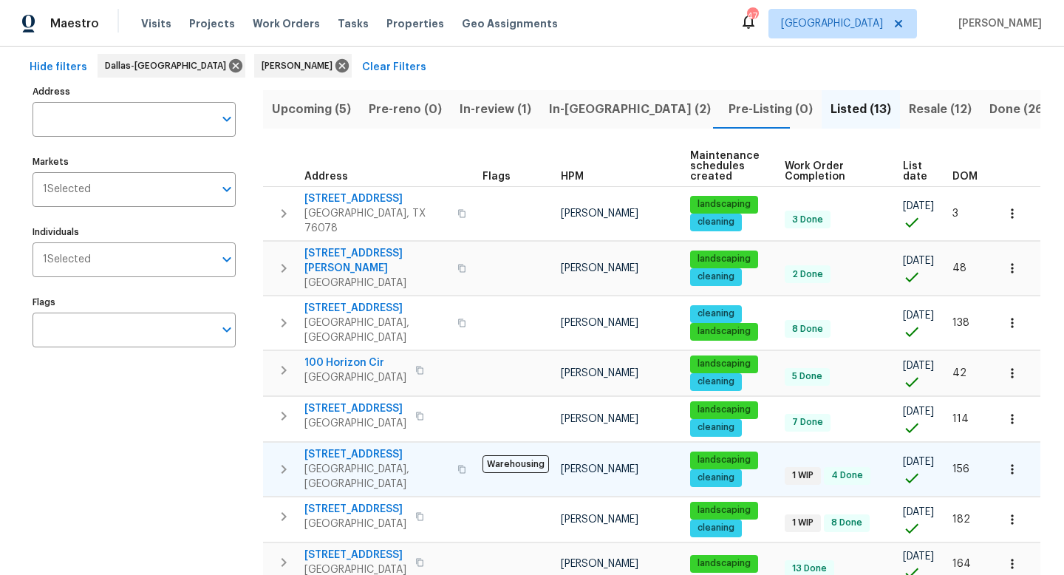
scroll to position [0, 0]
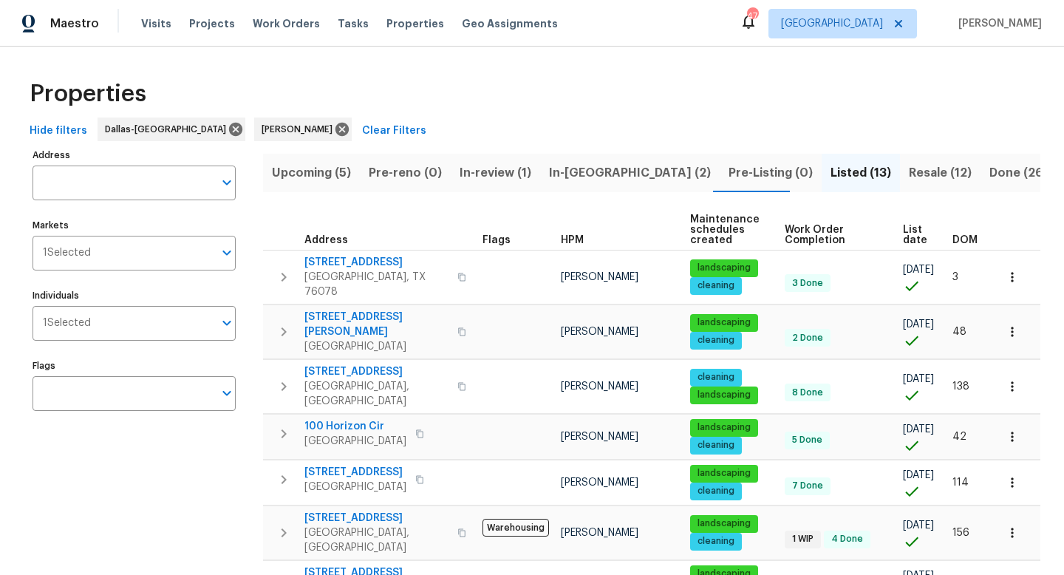
click at [466, 171] on span "In-review (1)" at bounding box center [496, 173] width 72 height 21
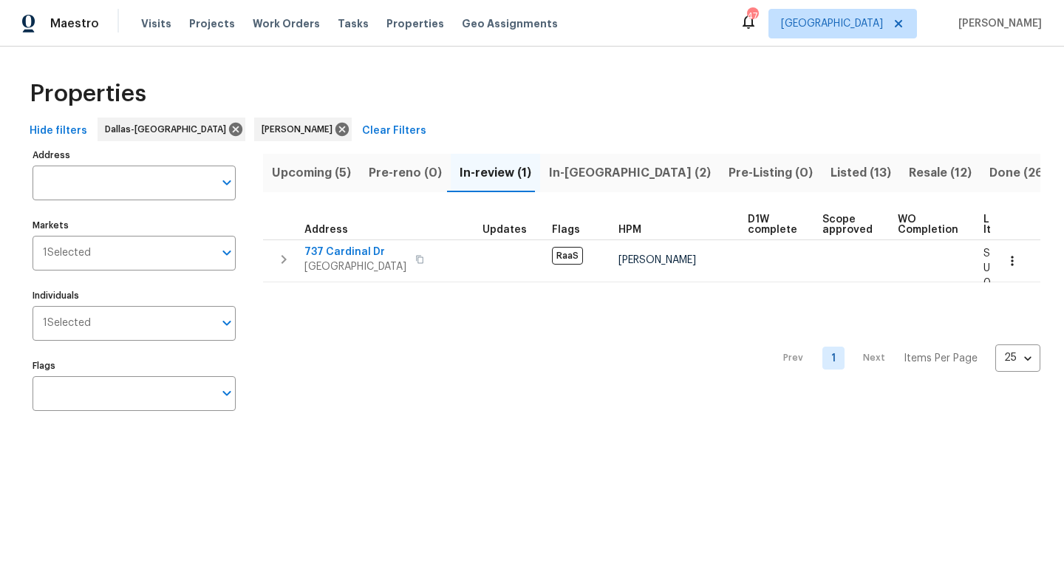
click at [550, 171] on span "In-reno (2)" at bounding box center [630, 173] width 162 height 21
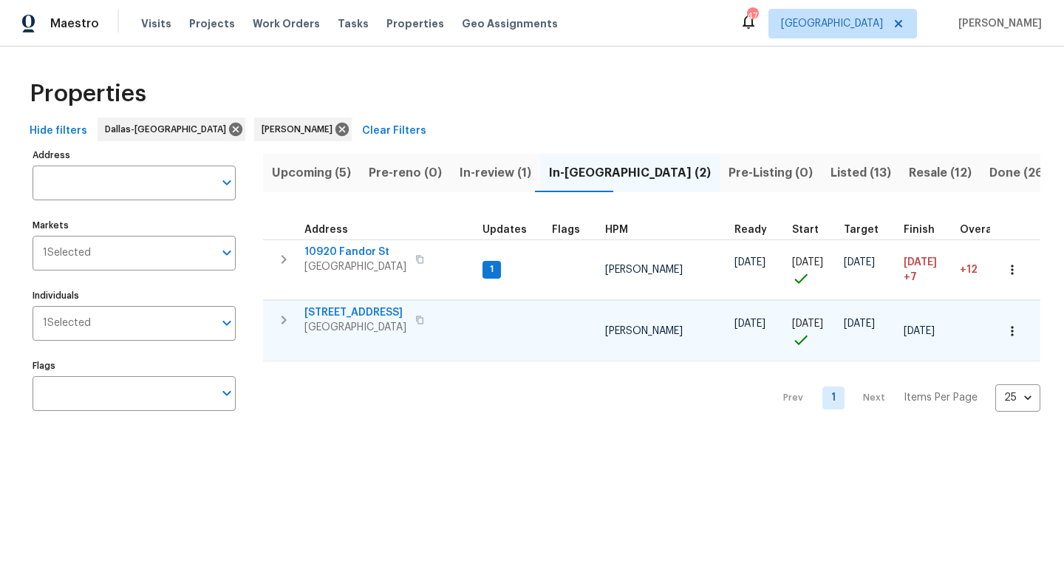
click at [338, 312] on span "4925 Prestwick Dr" at bounding box center [356, 312] width 102 height 15
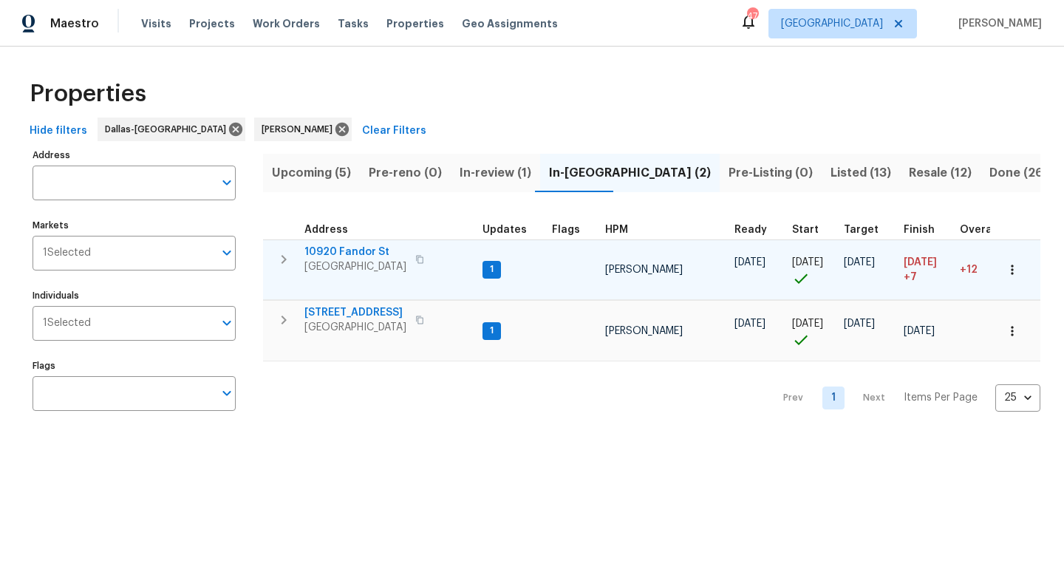
click at [334, 247] on span "10920 Fandor St" at bounding box center [356, 252] width 102 height 15
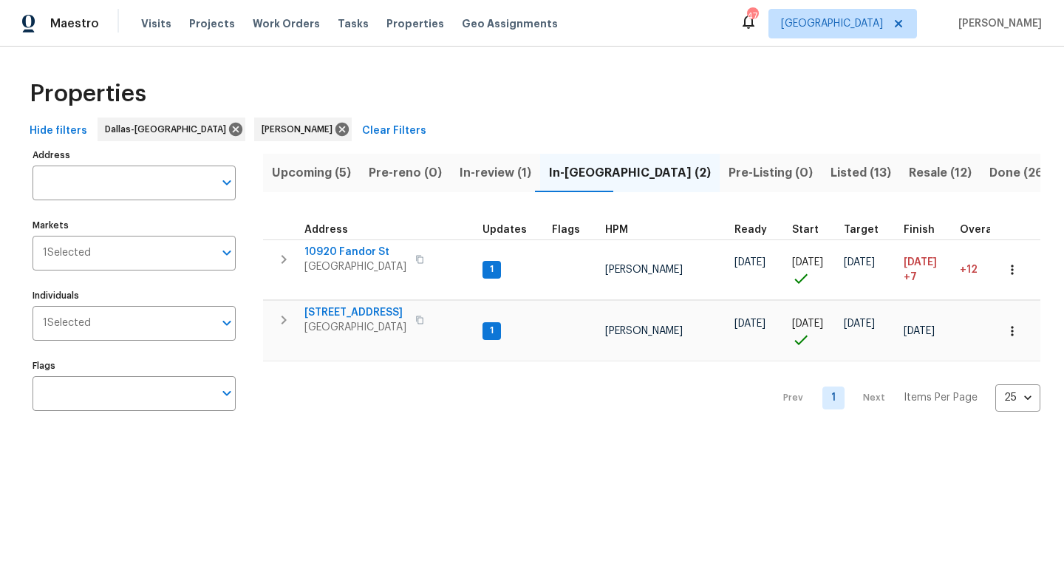
click at [831, 174] on span "Listed (13)" at bounding box center [861, 173] width 61 height 21
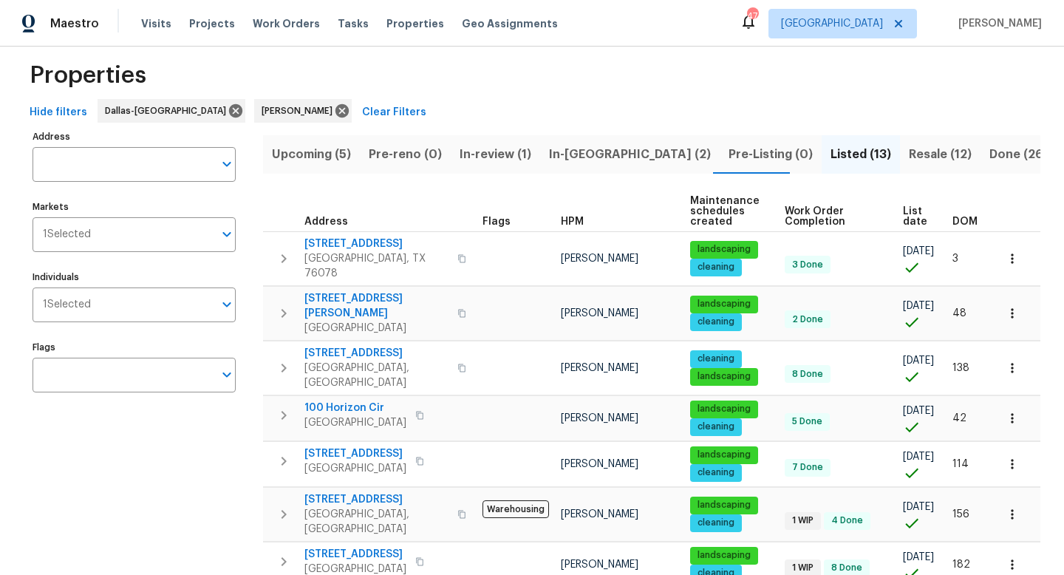
scroll to position [15, 0]
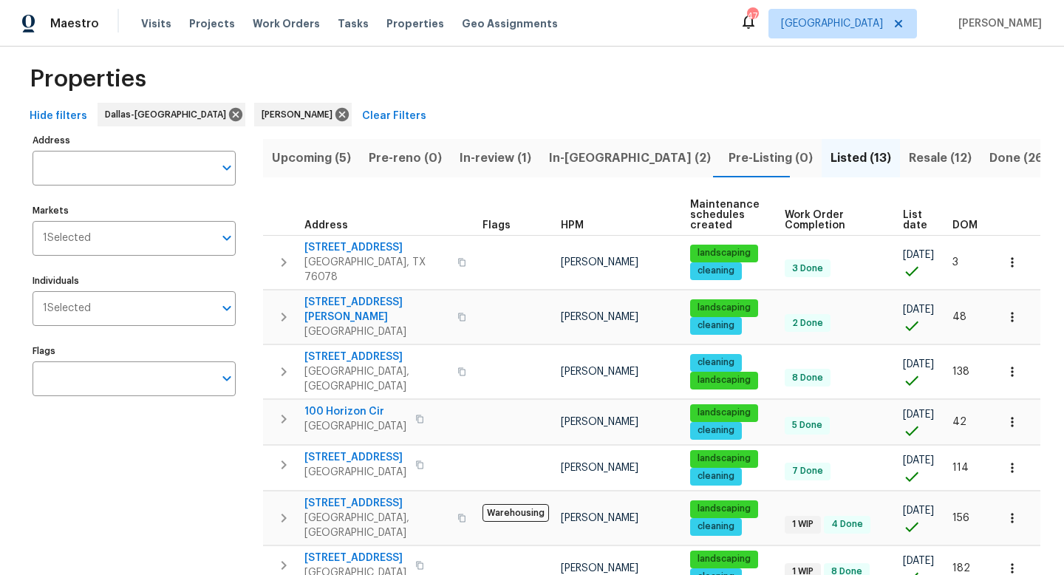
click at [909, 155] on span "Resale (12)" at bounding box center [940, 158] width 63 height 21
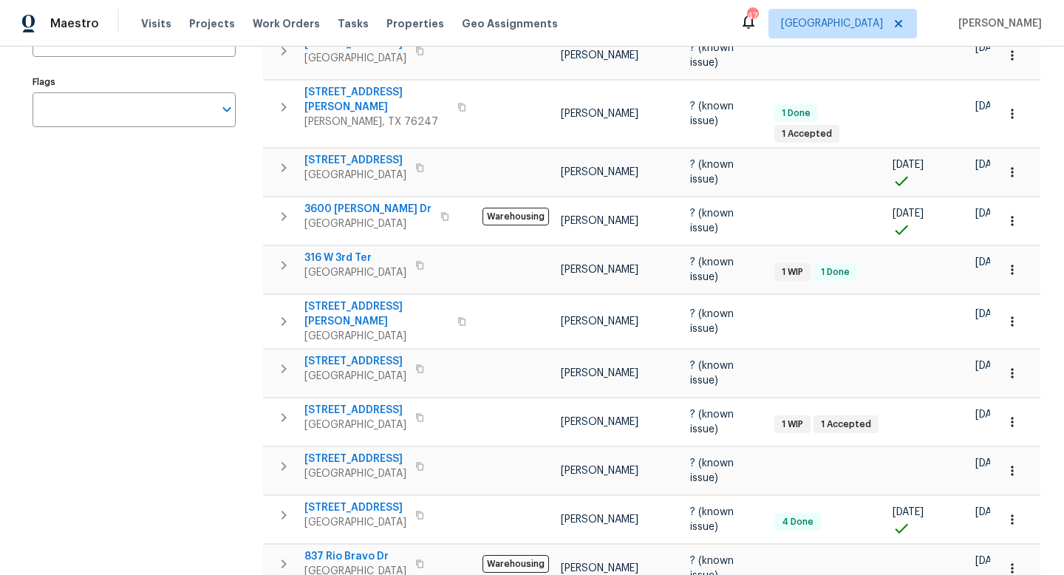
scroll to position [290, 0]
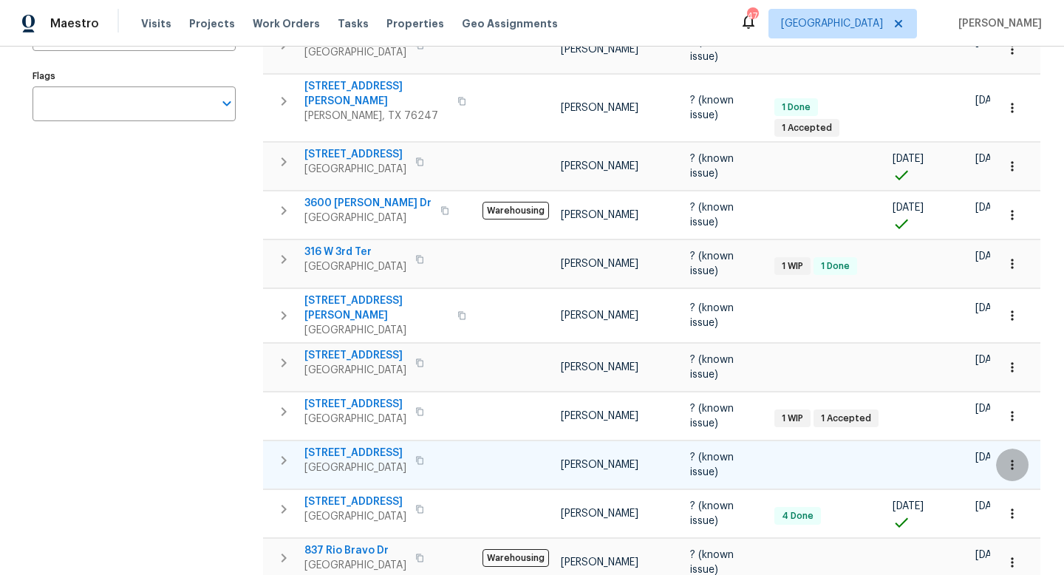
click at [1010, 458] on icon "button" at bounding box center [1012, 465] width 15 height 15
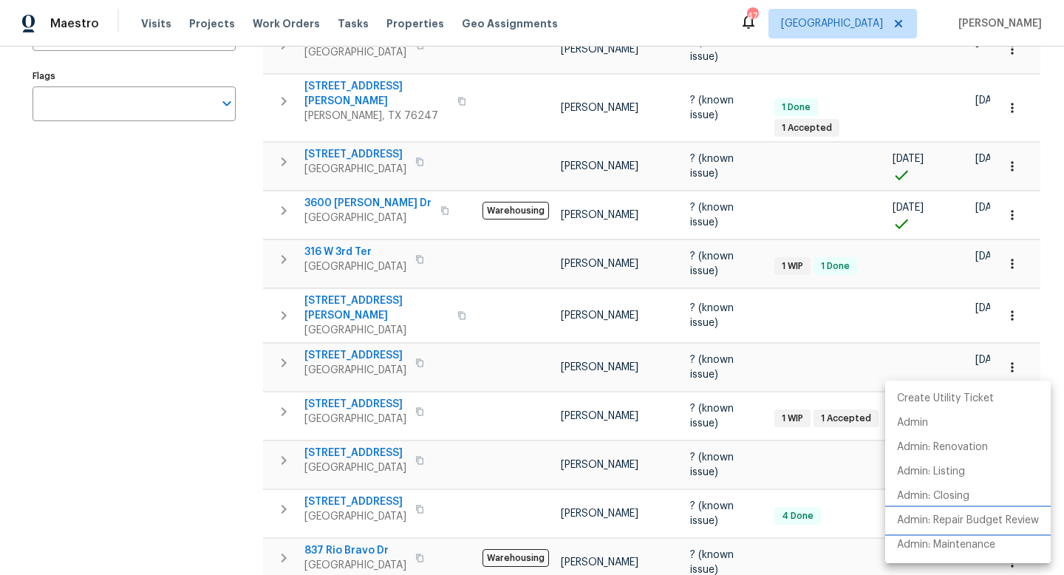
click at [970, 523] on p "Admin: Repair Budget Review" at bounding box center [968, 521] width 142 height 16
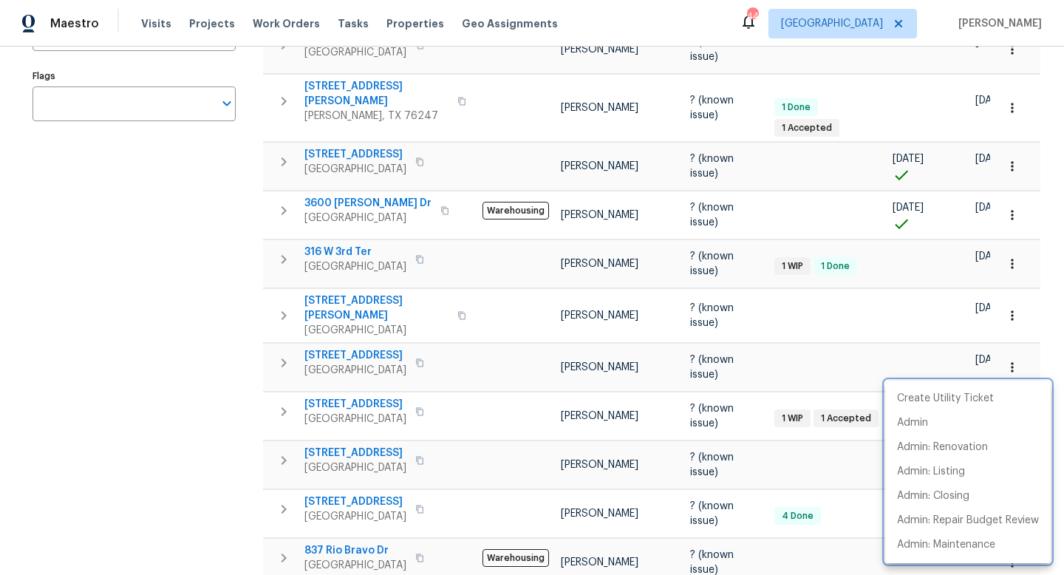
click at [576, 455] on div at bounding box center [532, 287] width 1064 height 575
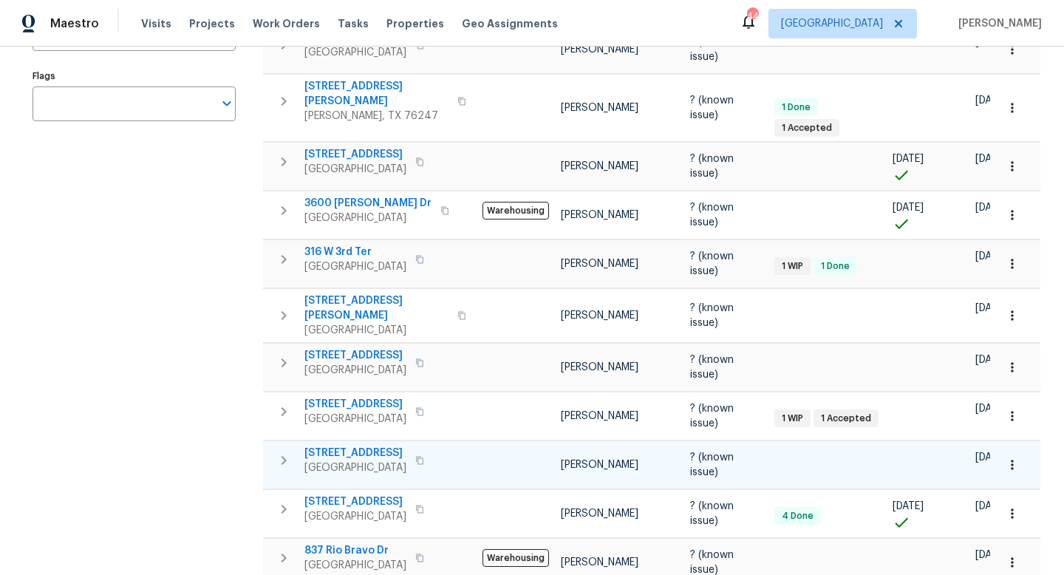
click at [373, 446] on span "6400 Hawthorn Dr" at bounding box center [356, 453] width 102 height 15
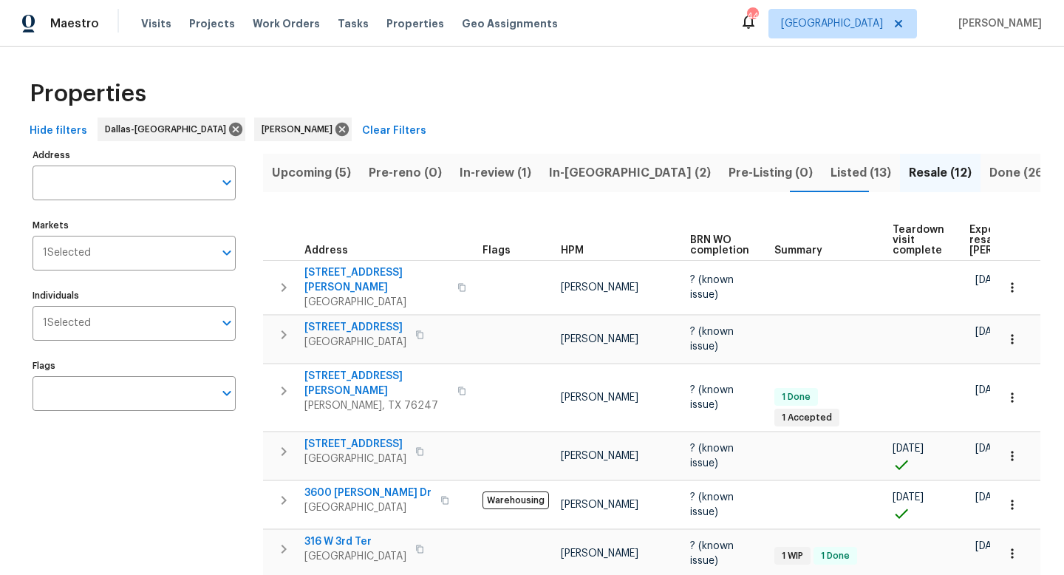
scroll to position [332, 0]
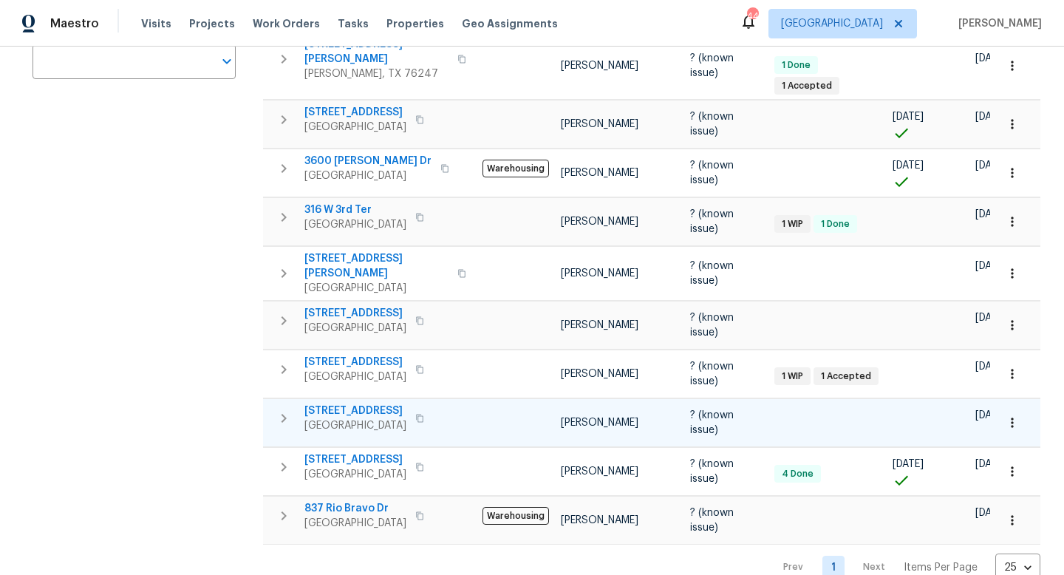
click at [1013, 415] on icon "button" at bounding box center [1012, 422] width 15 height 15
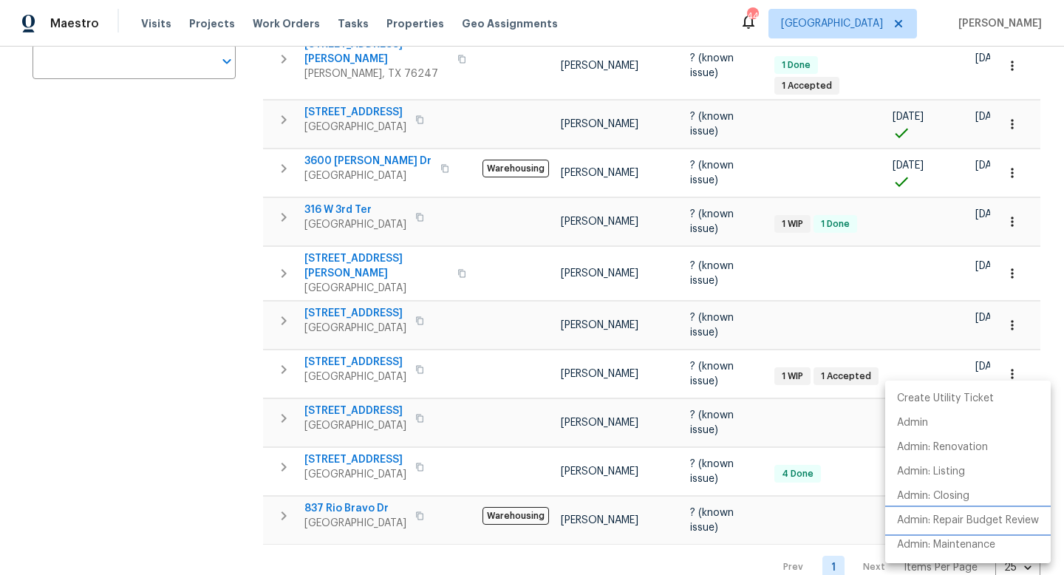
click at [971, 521] on p "Admin: Repair Budget Review" at bounding box center [968, 521] width 142 height 16
click at [190, 234] on div at bounding box center [532, 287] width 1064 height 575
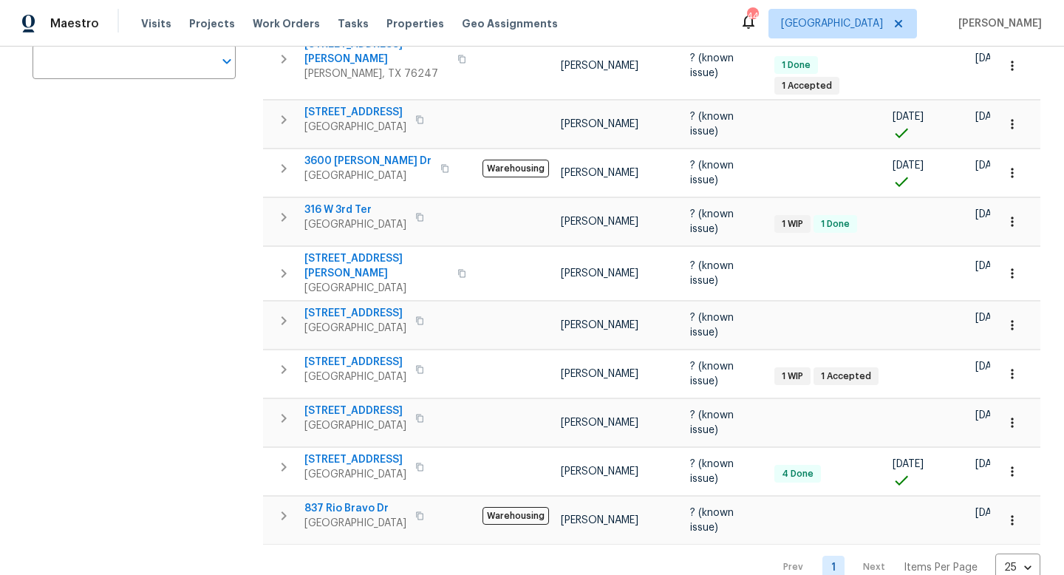
scroll to position [0, 0]
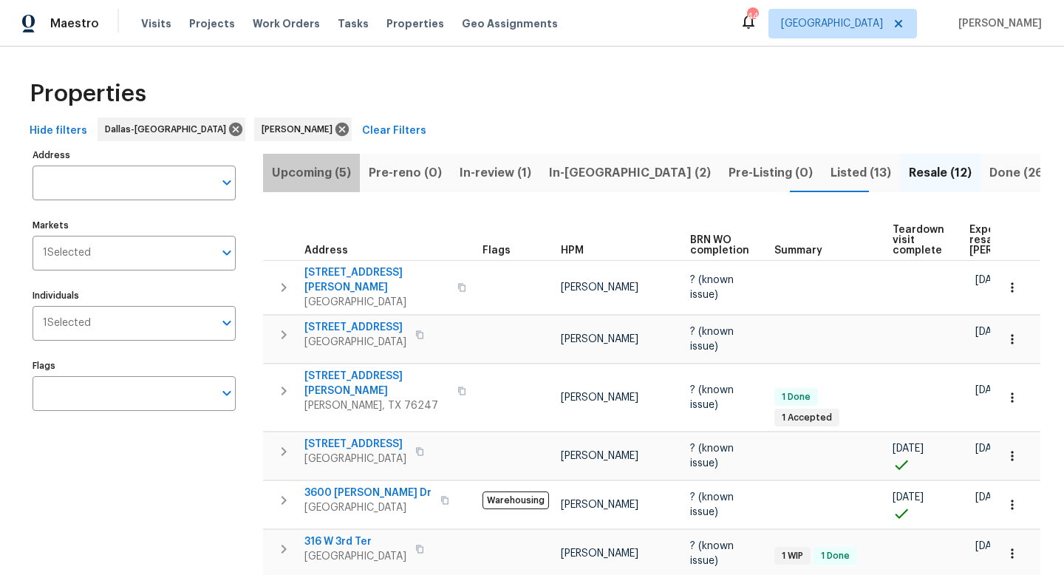
click at [331, 170] on span "Upcoming (5)" at bounding box center [311, 173] width 79 height 21
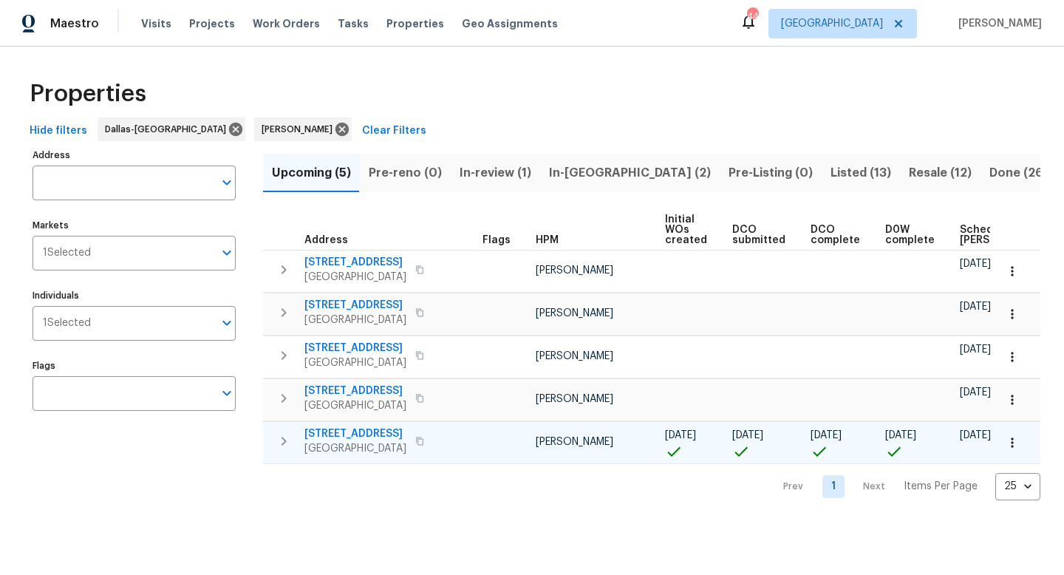
click at [366, 434] on span "7417 Cowhand Ct" at bounding box center [356, 434] width 102 height 15
click at [1010, 442] on icon "button" at bounding box center [1012, 442] width 15 height 15
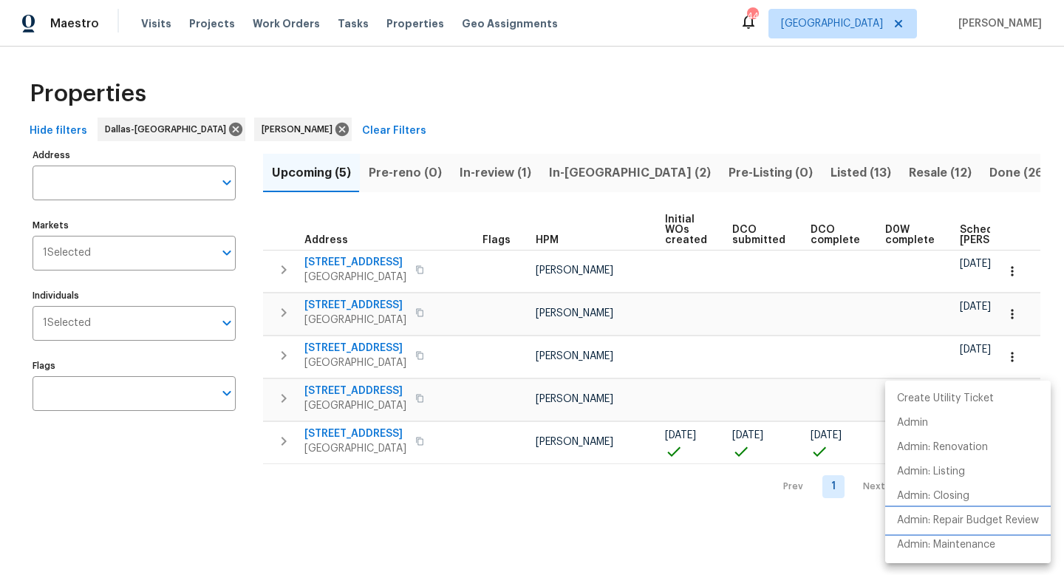
click at [948, 520] on p "Admin: Repair Budget Review" at bounding box center [968, 521] width 142 height 16
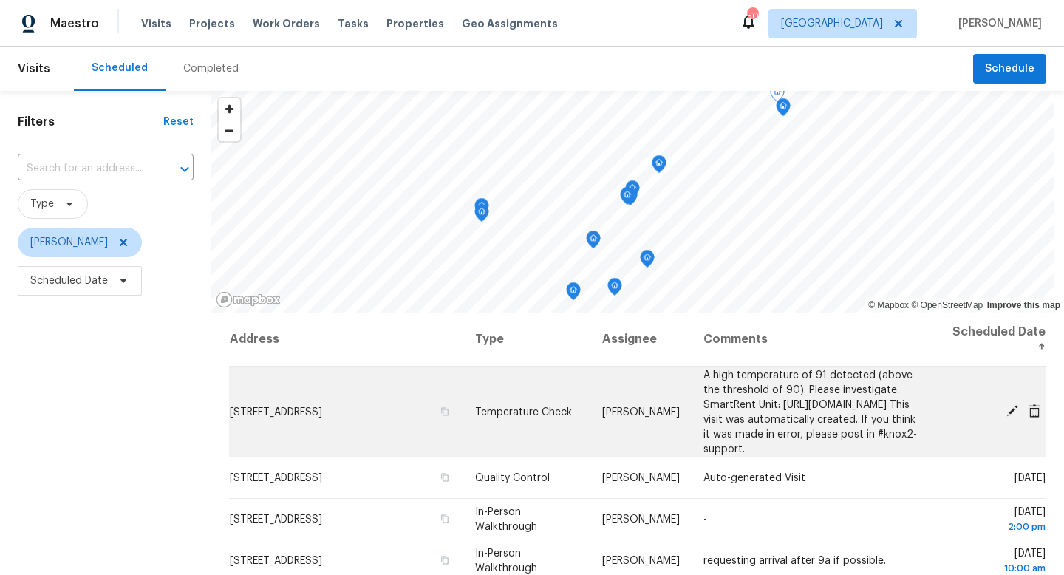
click at [1012, 412] on icon at bounding box center [1012, 410] width 13 height 13
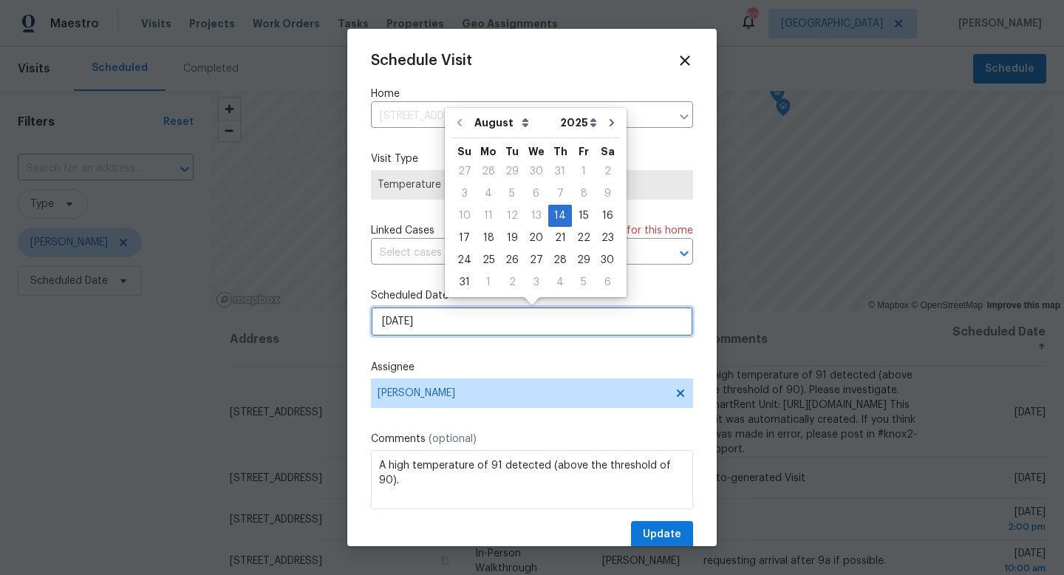
click at [437, 326] on input "8/14/2025" at bounding box center [532, 322] width 322 height 30
click at [577, 212] on div "15" at bounding box center [584, 215] width 24 height 21
type input "8/15/2025"
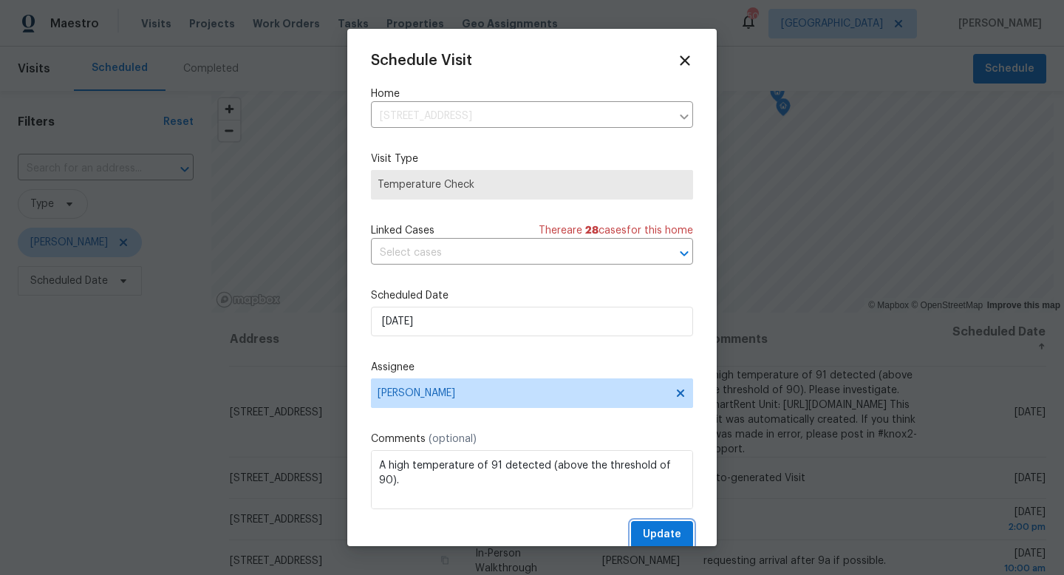
click at [659, 537] on span "Update" at bounding box center [662, 535] width 38 height 18
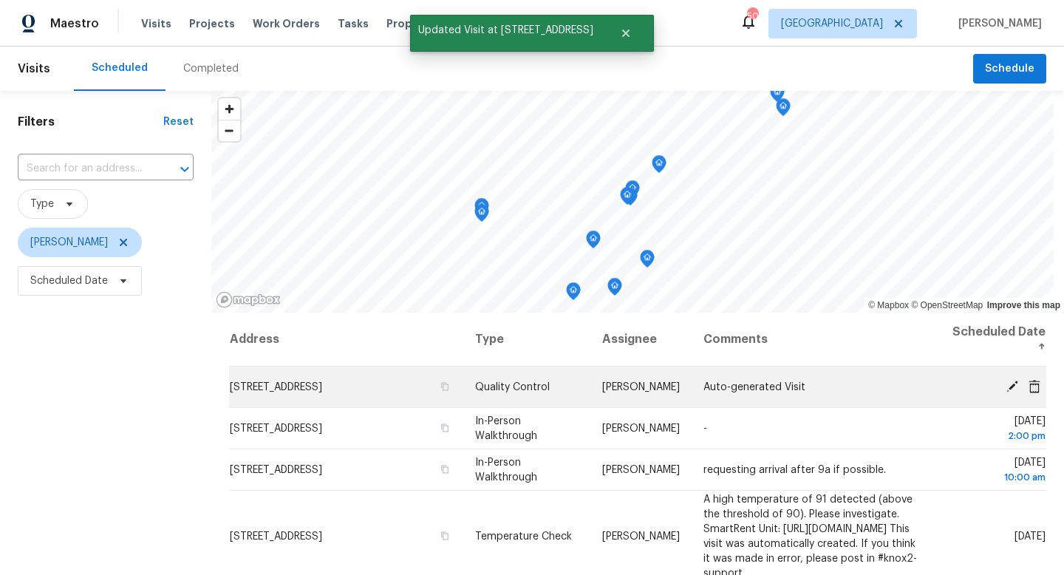
click at [1015, 379] on icon at bounding box center [1012, 385] width 13 height 13
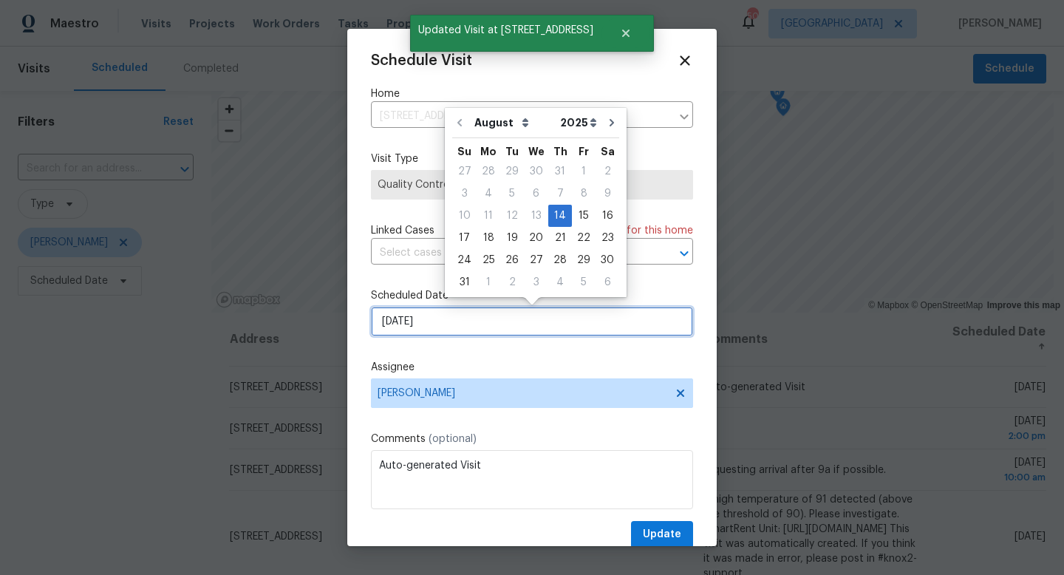
click at [426, 325] on input "8/14/2025" at bounding box center [532, 322] width 322 height 30
click at [572, 211] on div "15" at bounding box center [584, 215] width 24 height 21
type input "8/15/2025"
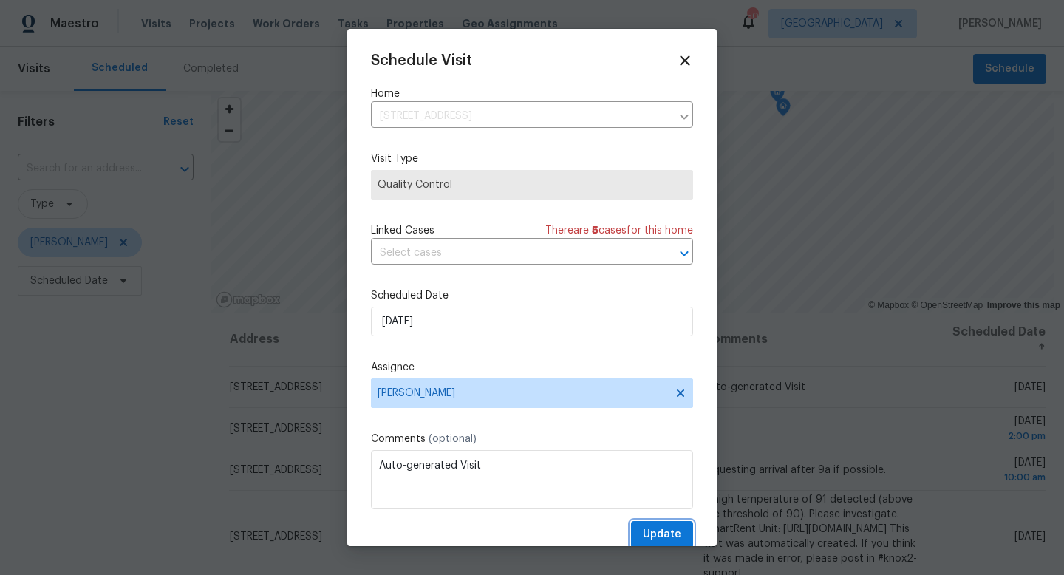
click at [662, 535] on span "Update" at bounding box center [662, 535] width 38 height 18
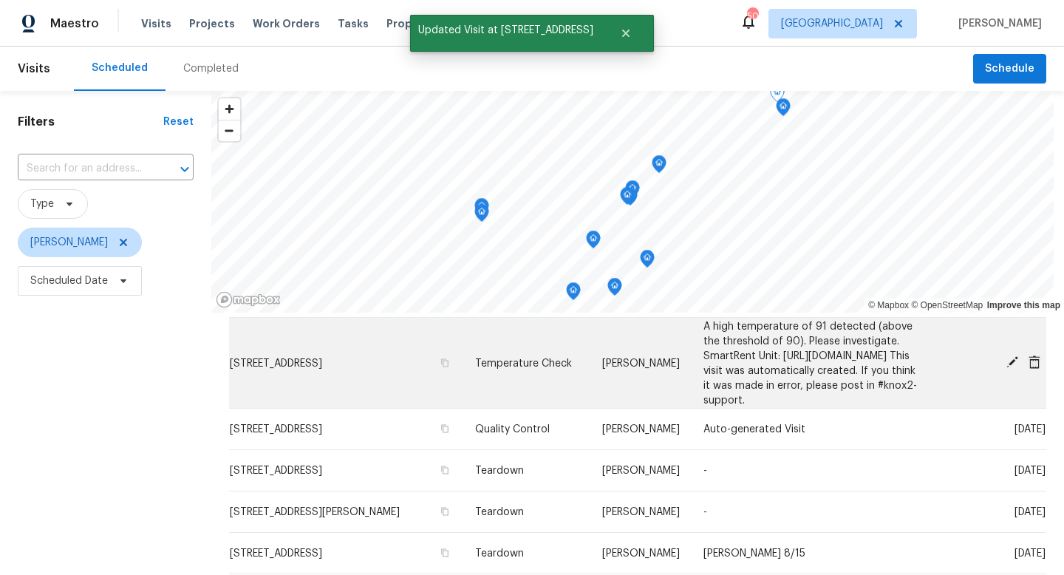
scroll to position [133, 0]
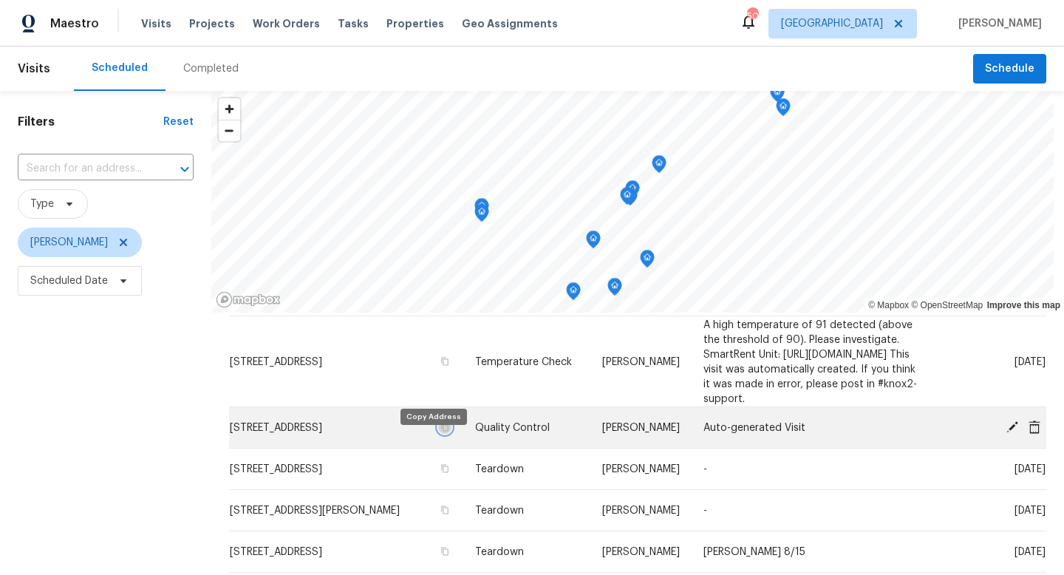
click at [441, 432] on icon "button" at bounding box center [445, 427] width 9 height 9
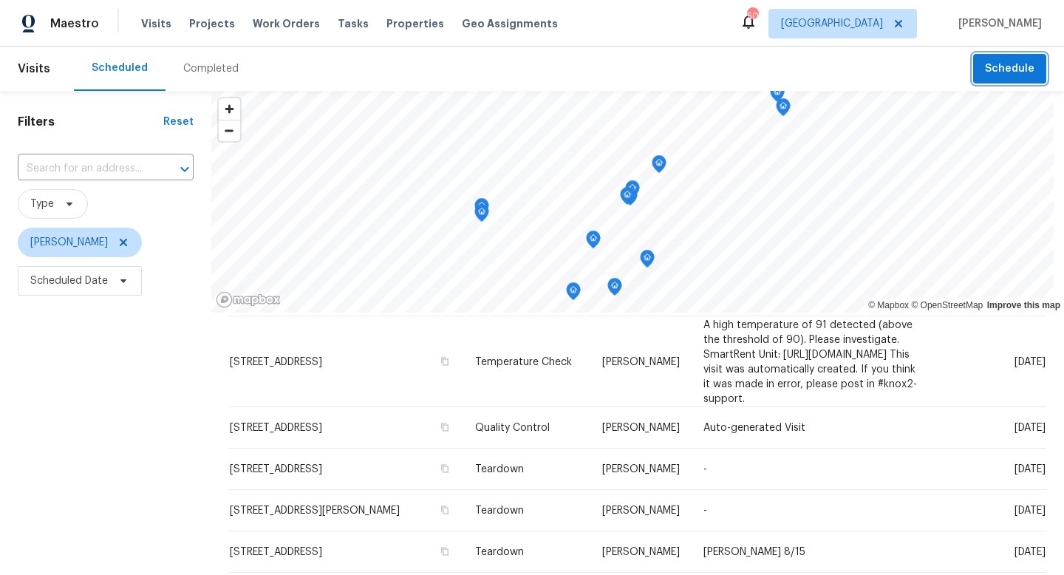
click at [1001, 66] on span "Schedule" at bounding box center [1010, 69] width 50 height 18
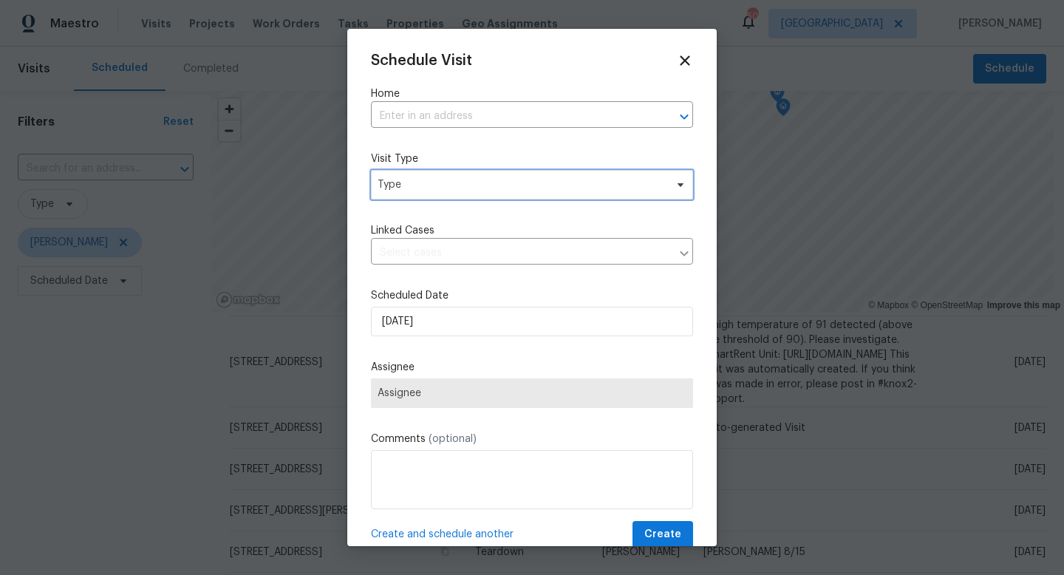
click at [418, 188] on span "Type" at bounding box center [522, 184] width 288 height 15
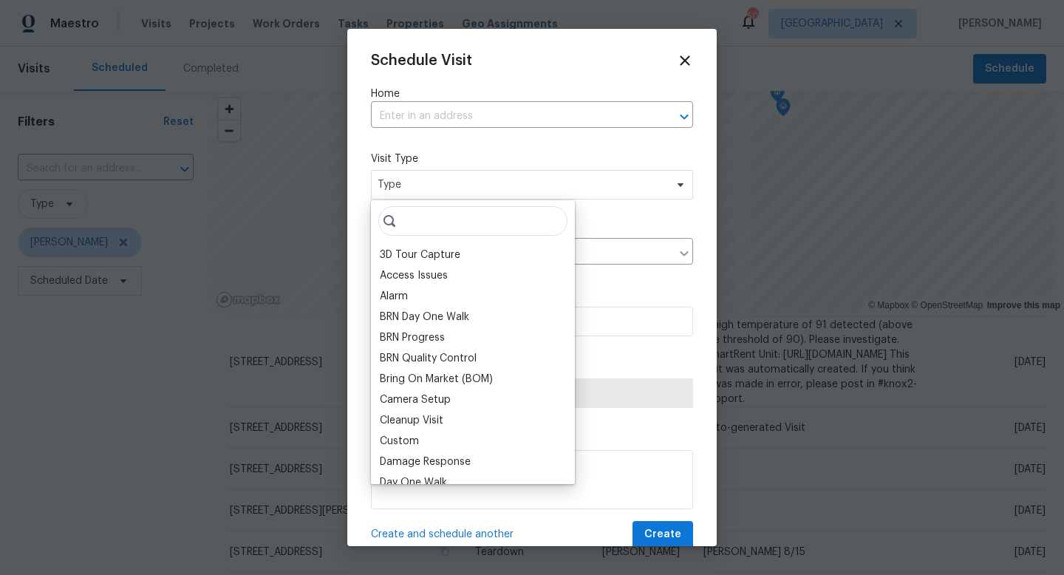
type input "10920 Fandor St, Fort Worth, TX 76108"
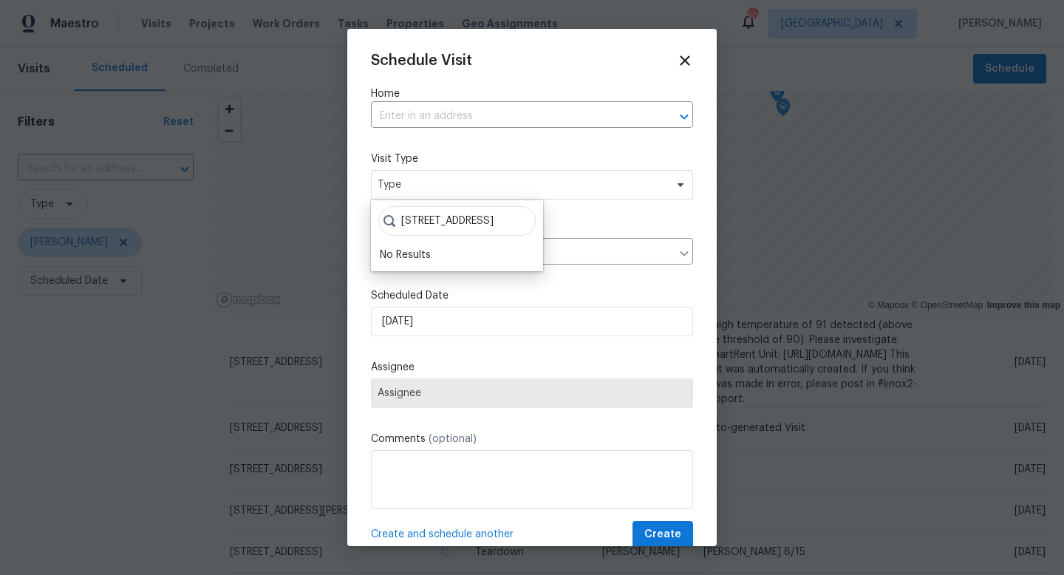
click at [510, 221] on input "10920 Fandor St, Fort Worth, TX 76108" at bounding box center [456, 221] width 157 height 30
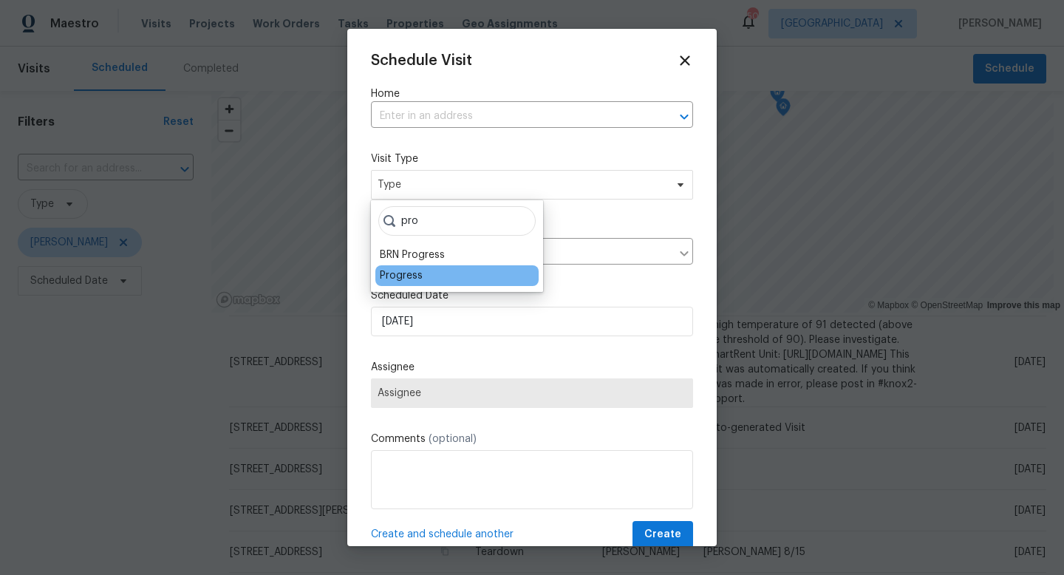
type input "pro"
click at [457, 279] on div "Progress" at bounding box center [457, 275] width 163 height 21
click at [404, 272] on div "Progress" at bounding box center [401, 275] width 43 height 15
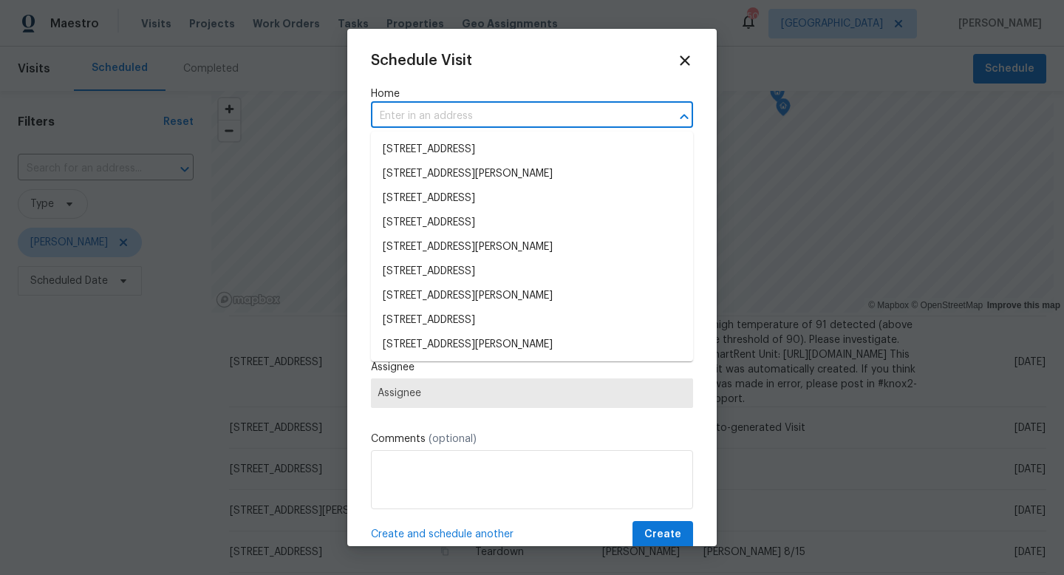
click at [425, 118] on input "text" at bounding box center [511, 116] width 281 height 23
paste input "10920 Fandor St, Fort Worth, TX 76108"
type input "10920 Fandor St, Fort Worth, TX 76108"
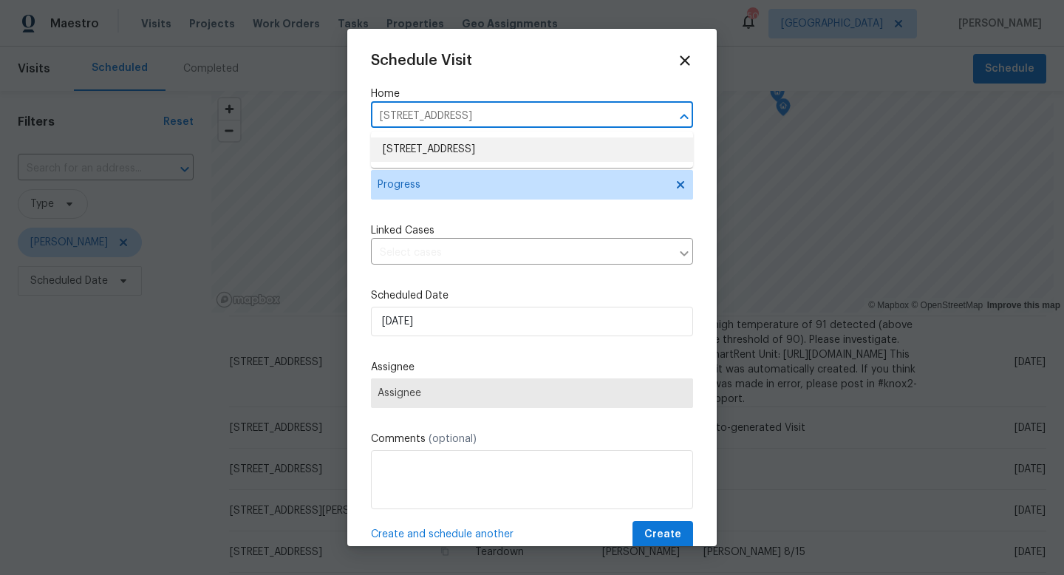
click at [419, 147] on li "10920 Fandor St, Fort Worth, TX 76108" at bounding box center [532, 149] width 322 height 24
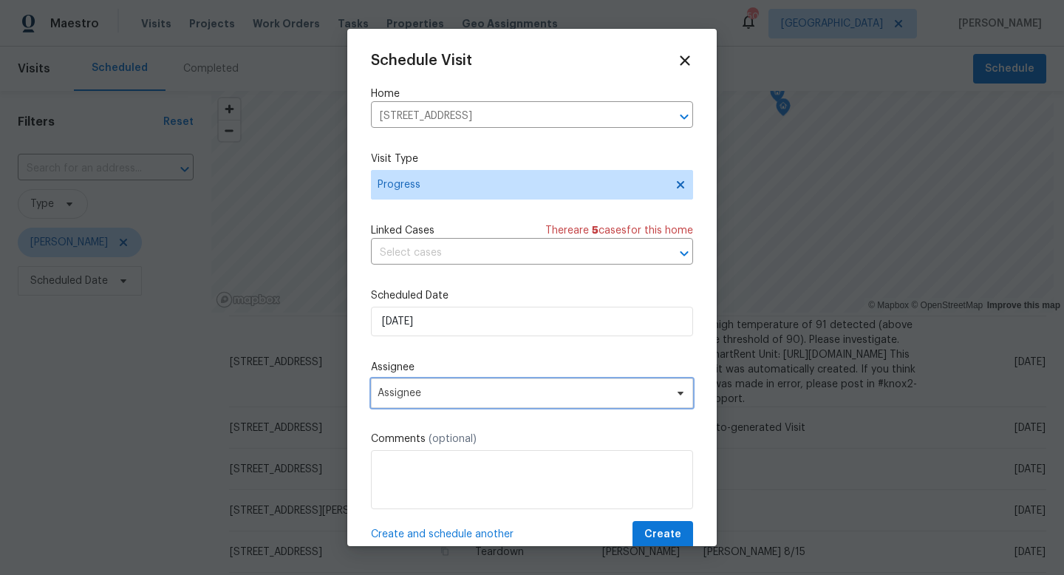
click at [408, 399] on span "Assignee" at bounding box center [523, 393] width 290 height 12
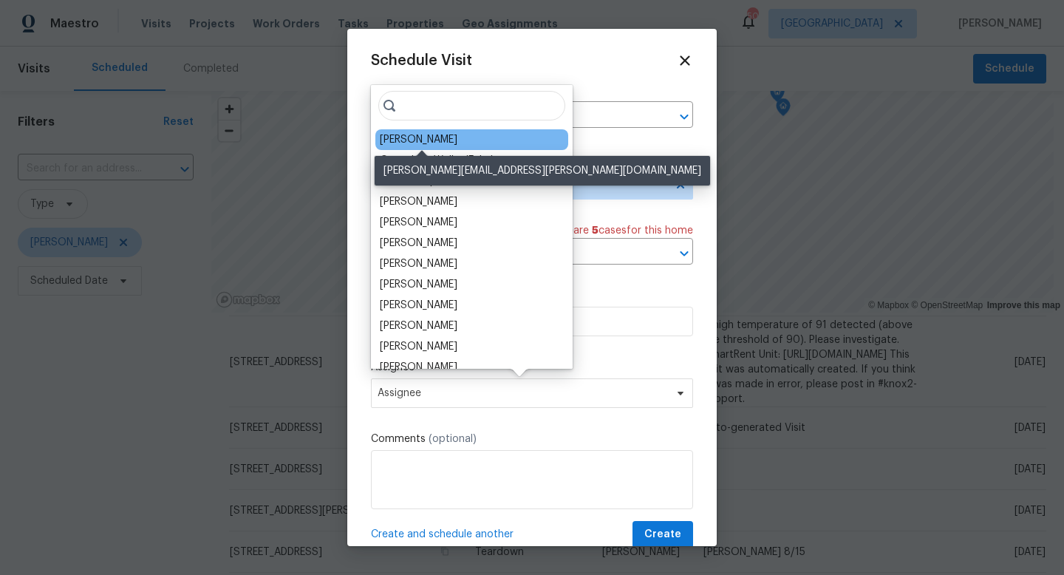
click at [435, 142] on div "[PERSON_NAME]" at bounding box center [419, 139] width 78 height 15
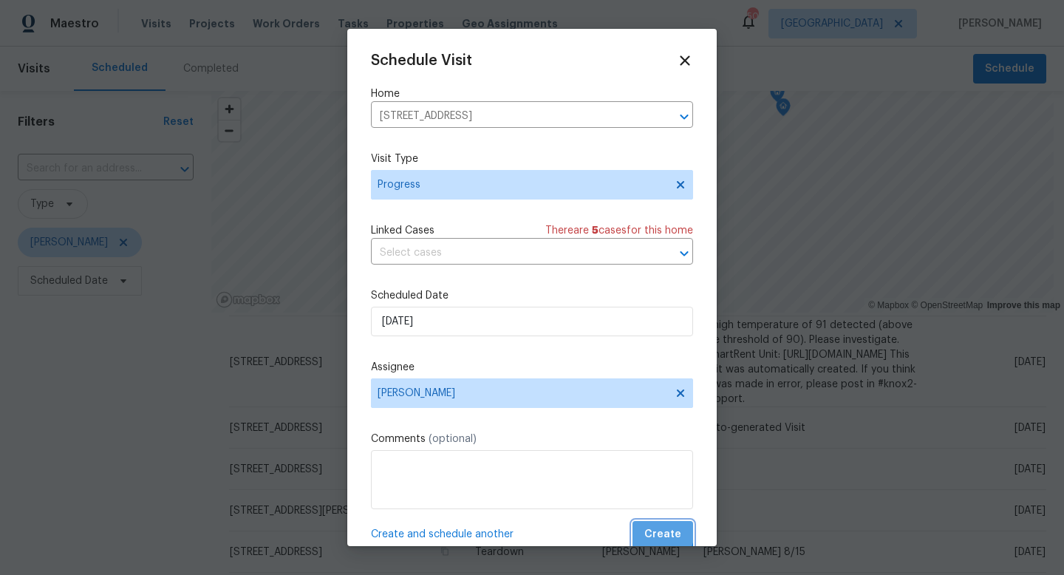
click at [662, 533] on span "Create" at bounding box center [663, 535] width 37 height 18
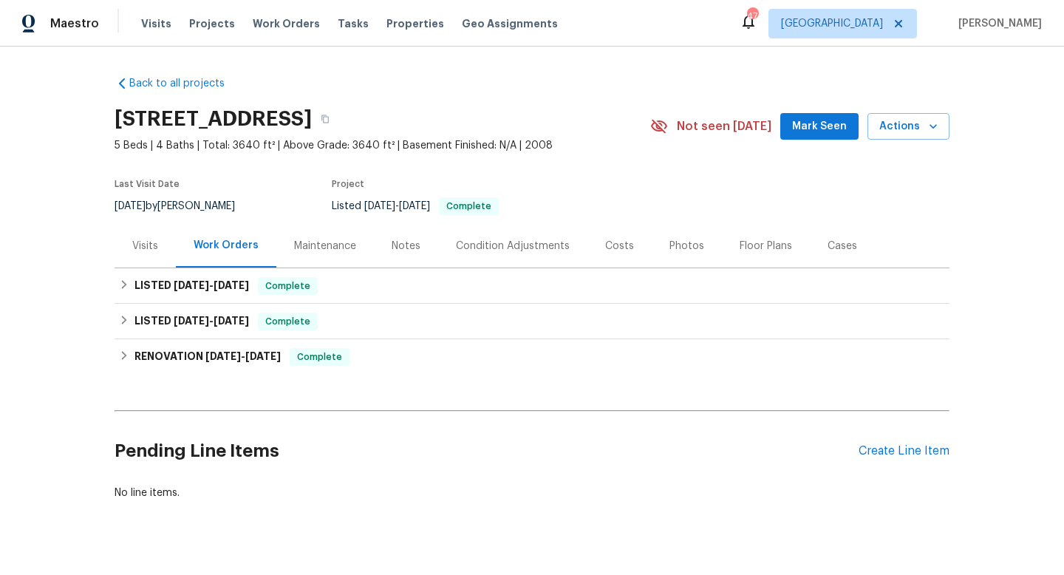
click at [675, 245] on div "Photos" at bounding box center [687, 246] width 35 height 15
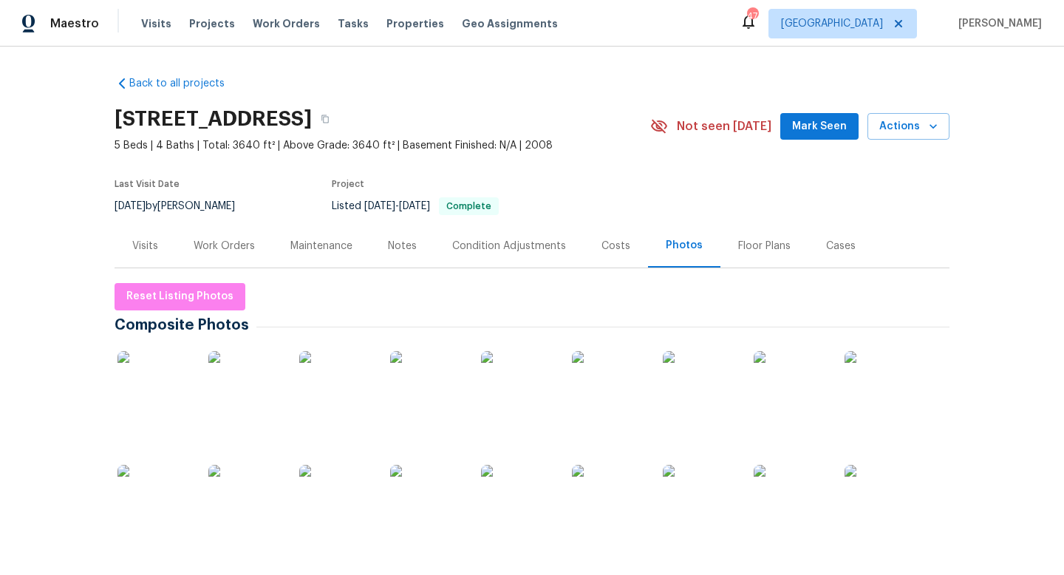
click at [395, 245] on div "Notes" at bounding box center [402, 246] width 29 height 15
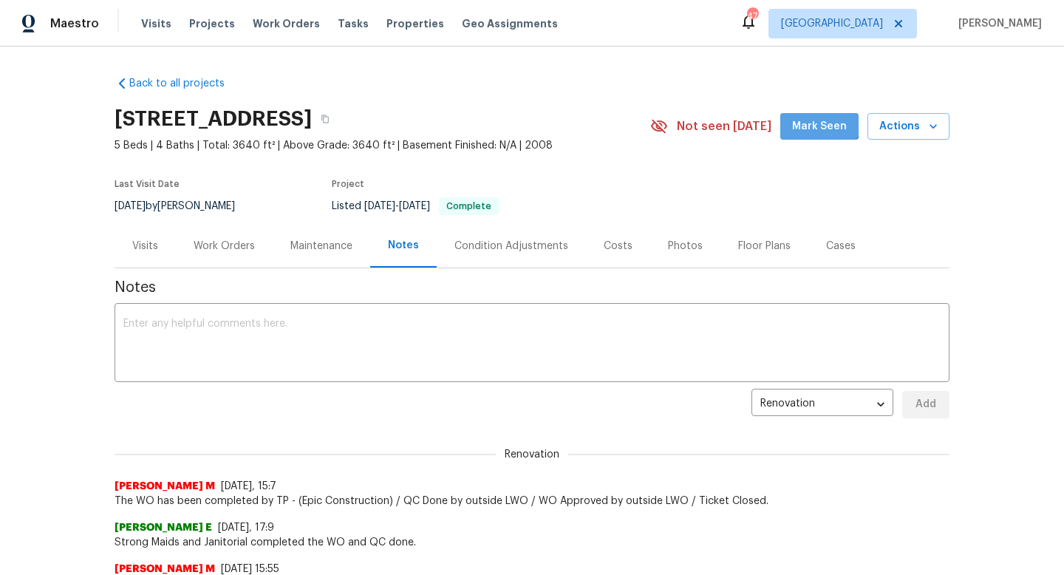
click at [815, 118] on span "Mark Seen" at bounding box center [819, 127] width 55 height 18
click at [656, 234] on div "Photos" at bounding box center [685, 246] width 70 height 44
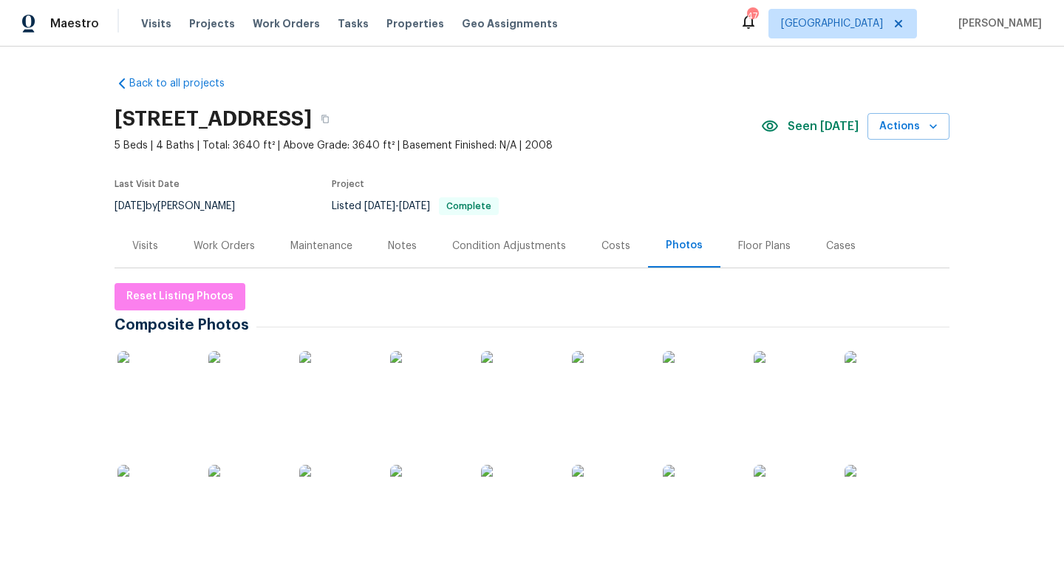
click at [240, 492] on img at bounding box center [245, 502] width 74 height 74
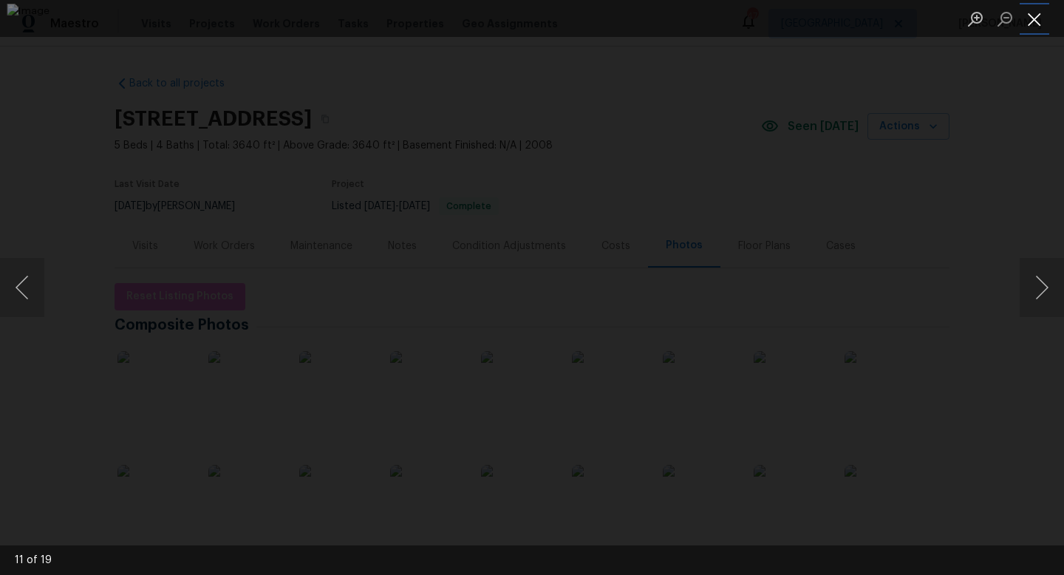
click at [1035, 17] on button "Close lightbox" at bounding box center [1035, 19] width 30 height 26
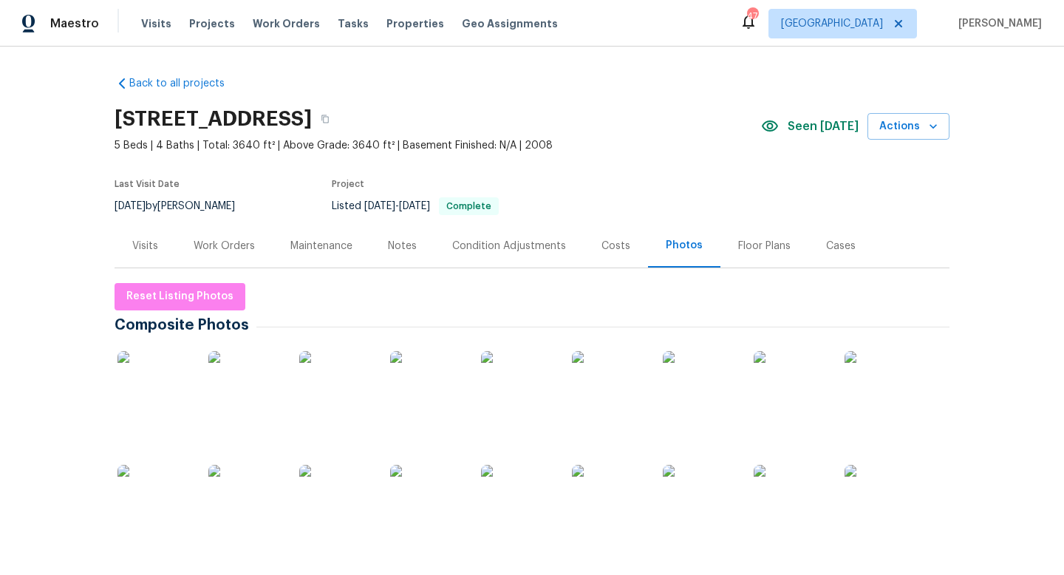
click at [146, 243] on div "Visits" at bounding box center [145, 246] width 26 height 15
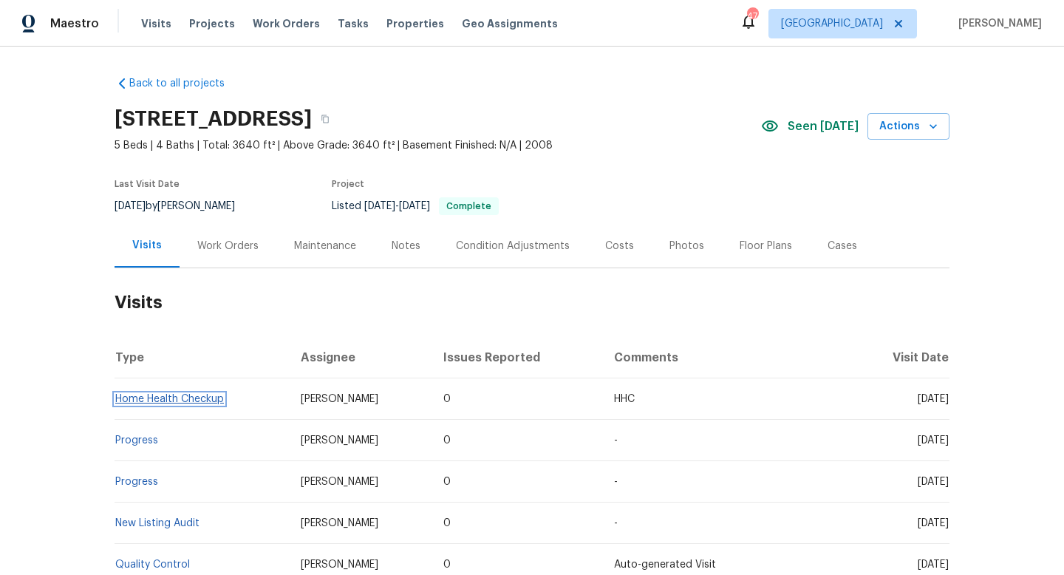
click at [202, 401] on link "Home Health Checkup" at bounding box center [169, 399] width 109 height 10
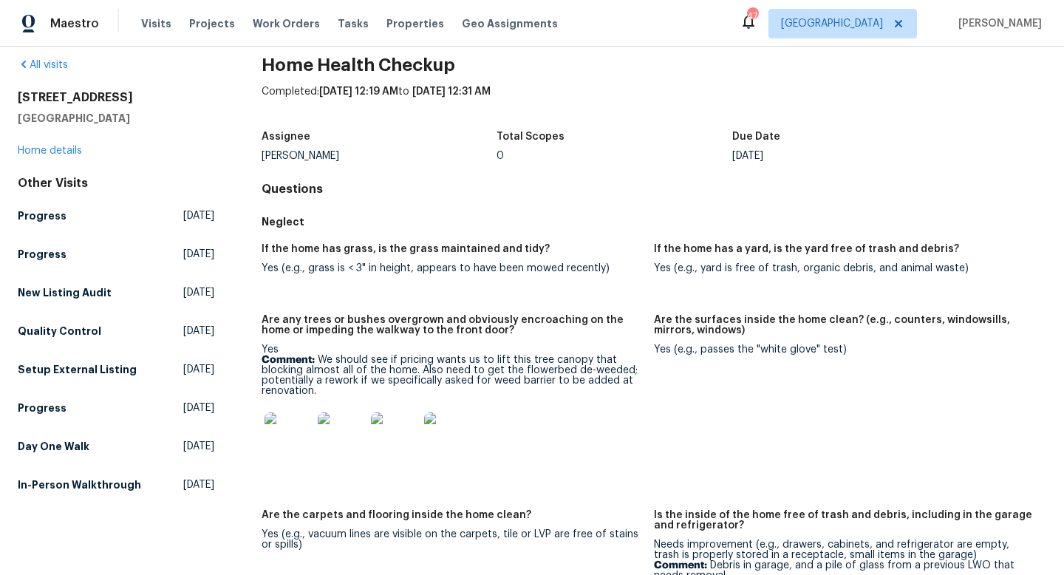
scroll to position [18, 0]
click at [292, 434] on img at bounding box center [288, 436] width 47 height 47
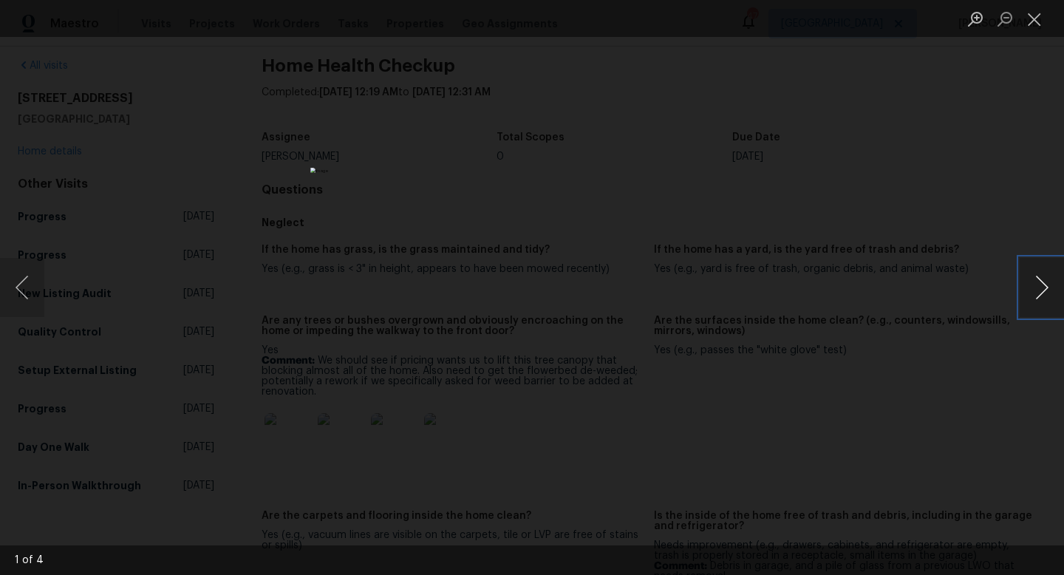
click at [1030, 291] on button "Next image" at bounding box center [1042, 287] width 44 height 59
click at [1034, 269] on button "Next image" at bounding box center [1042, 287] width 44 height 59
click at [1053, 290] on button "Next image" at bounding box center [1042, 287] width 44 height 59
click at [1031, 300] on button "Next image" at bounding box center [1042, 287] width 44 height 59
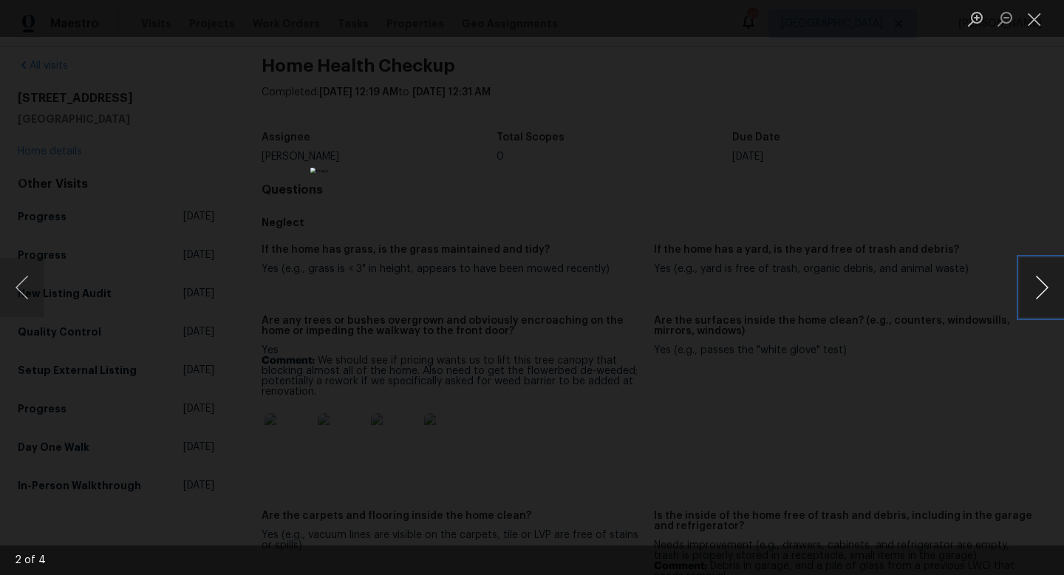
click at [1031, 300] on button "Next image" at bounding box center [1042, 287] width 44 height 59
click at [1033, 21] on button "Close lightbox" at bounding box center [1035, 19] width 30 height 26
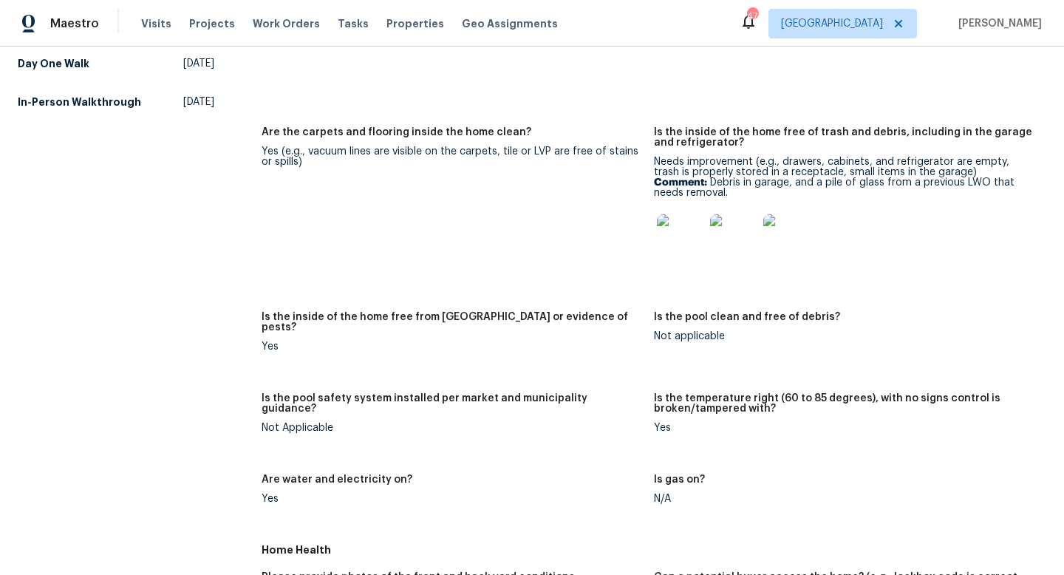
scroll to position [401, 0]
click at [684, 237] on img at bounding box center [680, 237] width 47 height 47
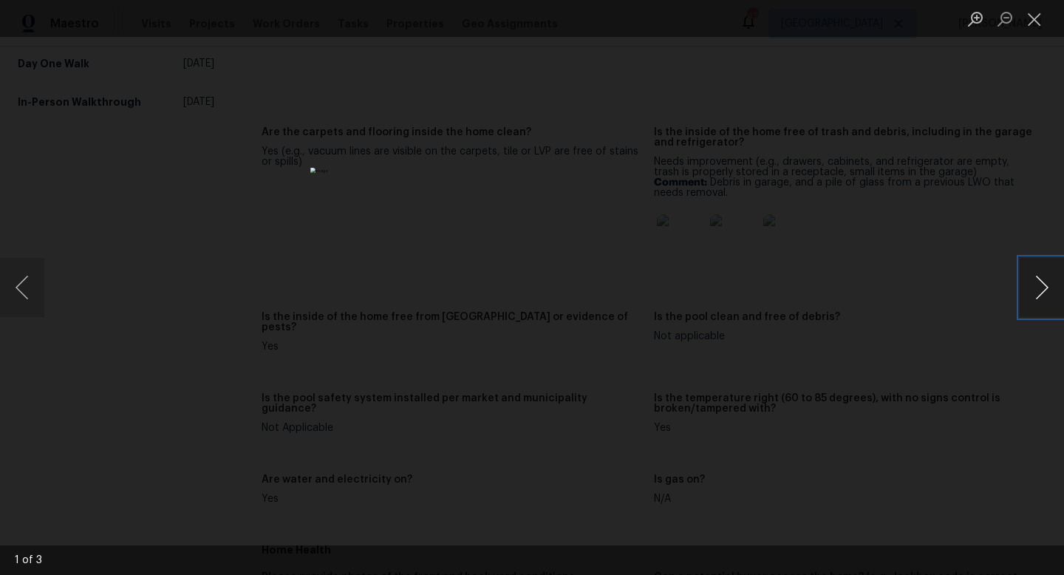
click at [1043, 293] on button "Next image" at bounding box center [1042, 287] width 44 height 59
click at [1036, 289] on button "Next image" at bounding box center [1042, 287] width 44 height 59
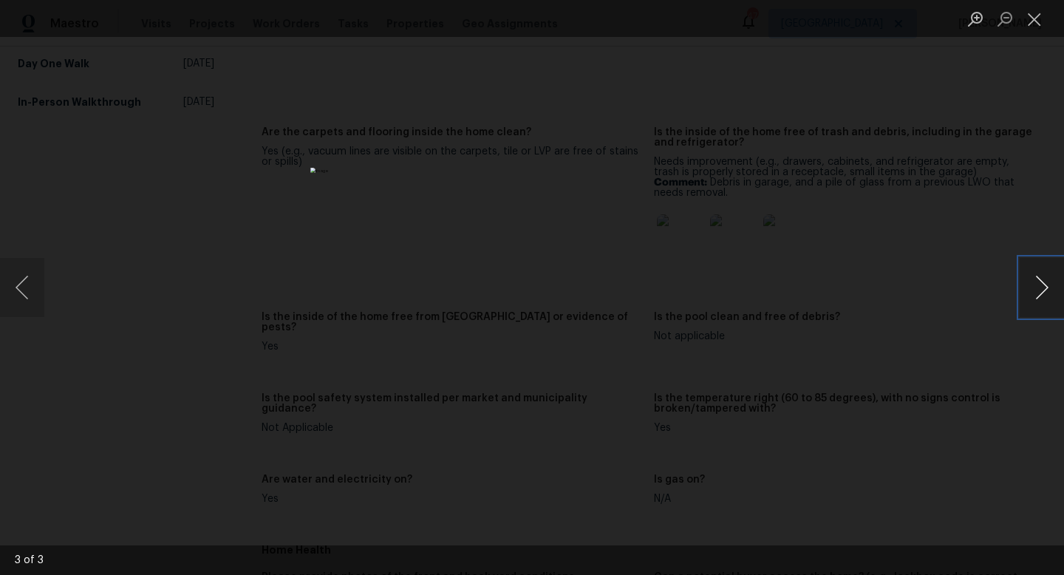
click at [1025, 295] on button "Next image" at bounding box center [1042, 287] width 44 height 59
click at [1051, 280] on button "Next image" at bounding box center [1042, 287] width 44 height 59
click at [1034, 16] on button "Close lightbox" at bounding box center [1035, 19] width 30 height 26
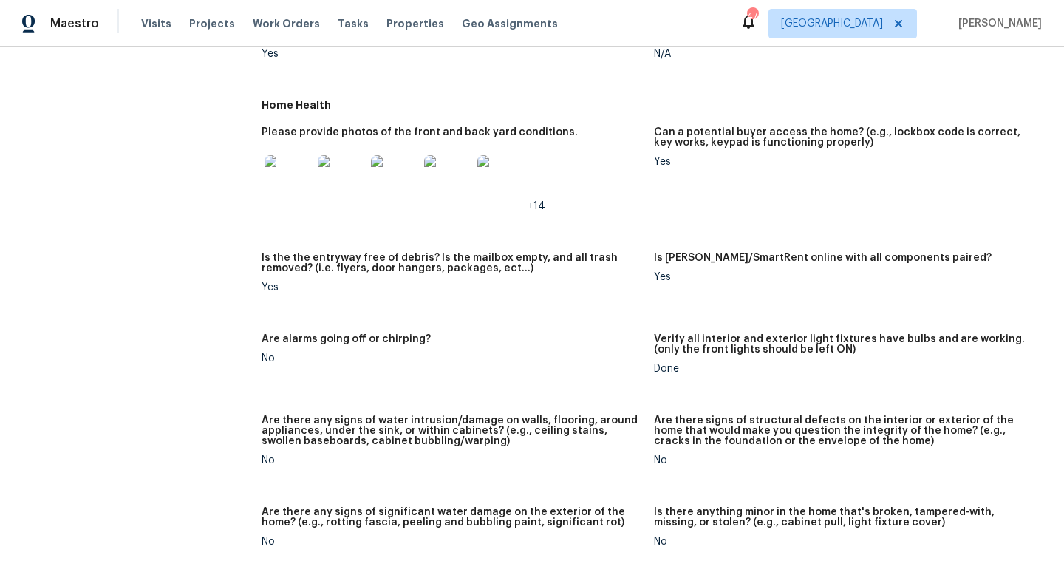
scroll to position [847, 0]
click at [293, 180] on img at bounding box center [288, 177] width 47 height 47
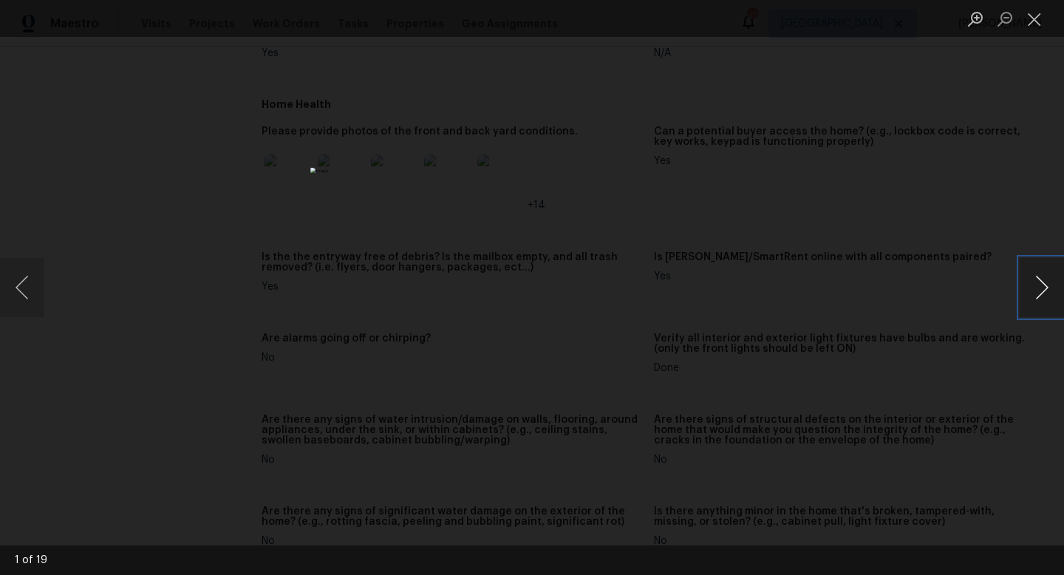
click at [1038, 293] on button "Next image" at bounding box center [1042, 287] width 44 height 59
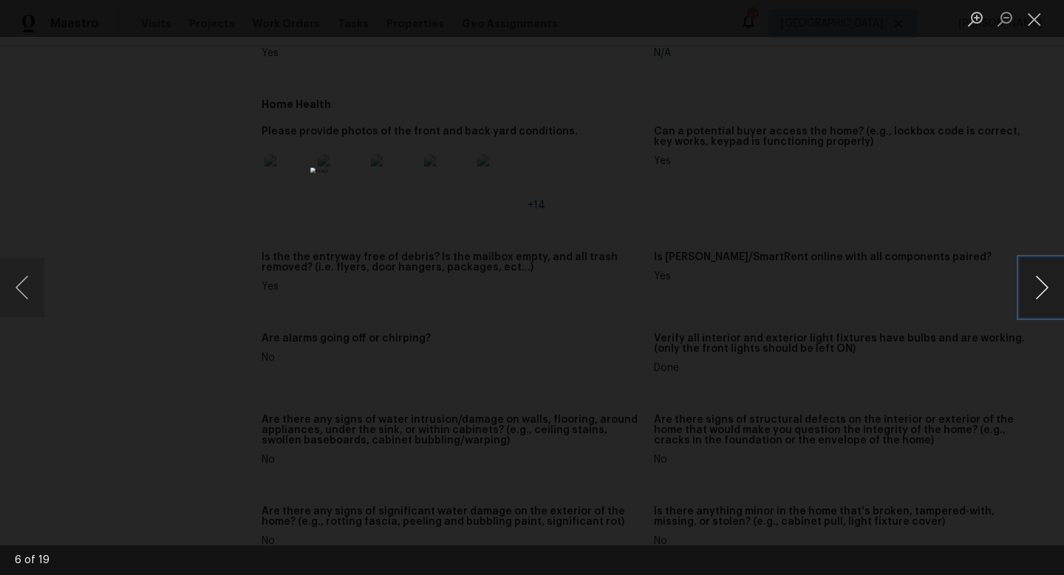
click at [1038, 293] on button "Next image" at bounding box center [1042, 287] width 44 height 59
click at [1026, 3] on li "Lightbox" at bounding box center [1035, 18] width 30 height 37
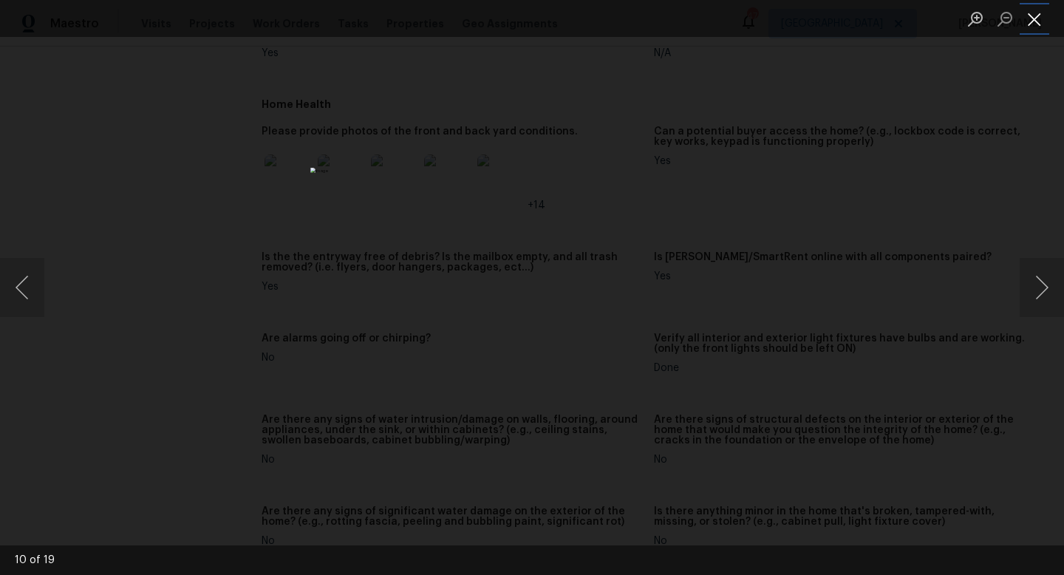
click at [1027, 18] on button "Close lightbox" at bounding box center [1035, 19] width 30 height 26
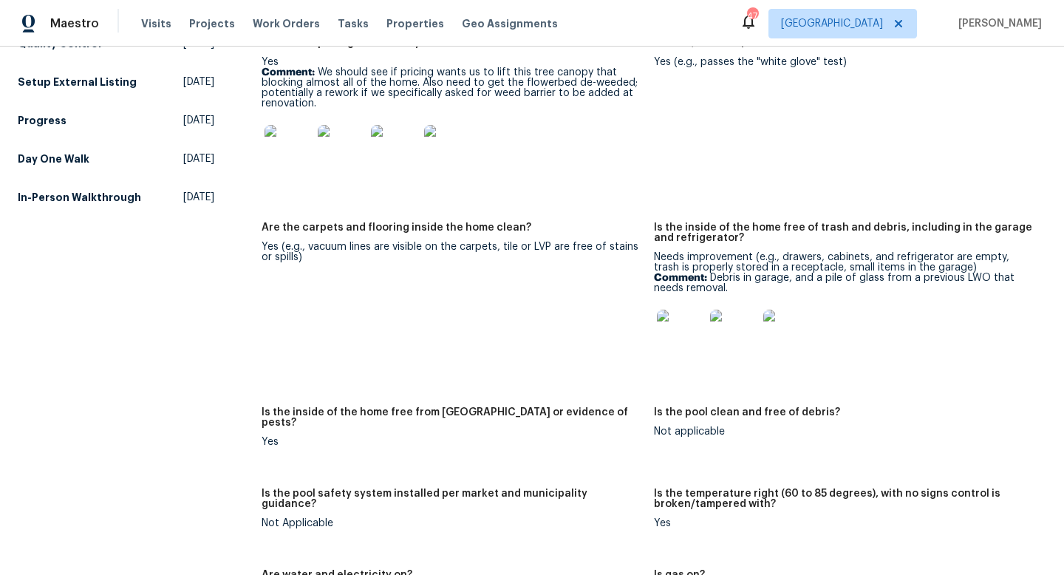
scroll to position [42, 0]
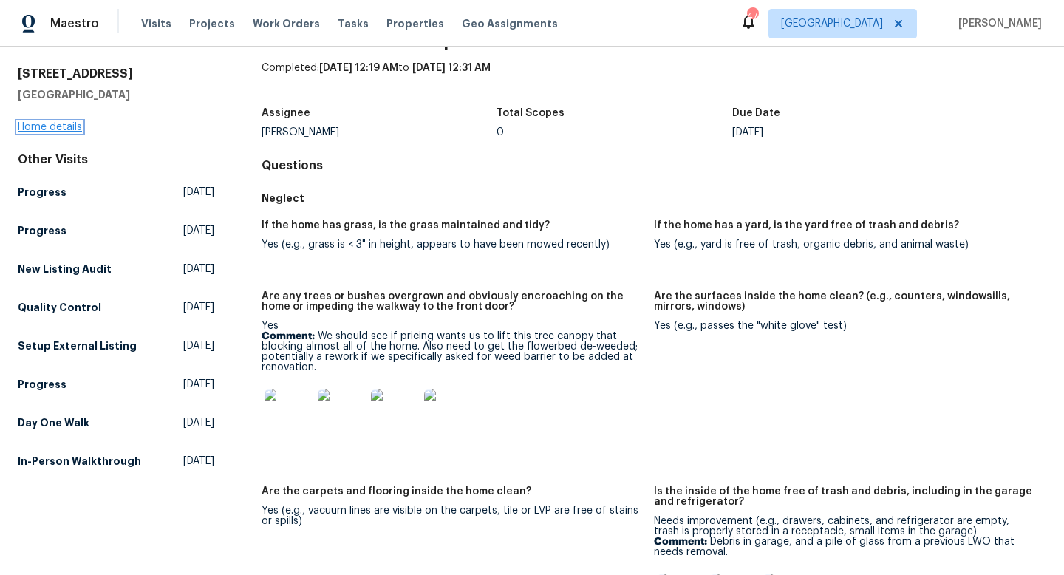
click at [63, 128] on link "Home details" at bounding box center [50, 127] width 64 height 10
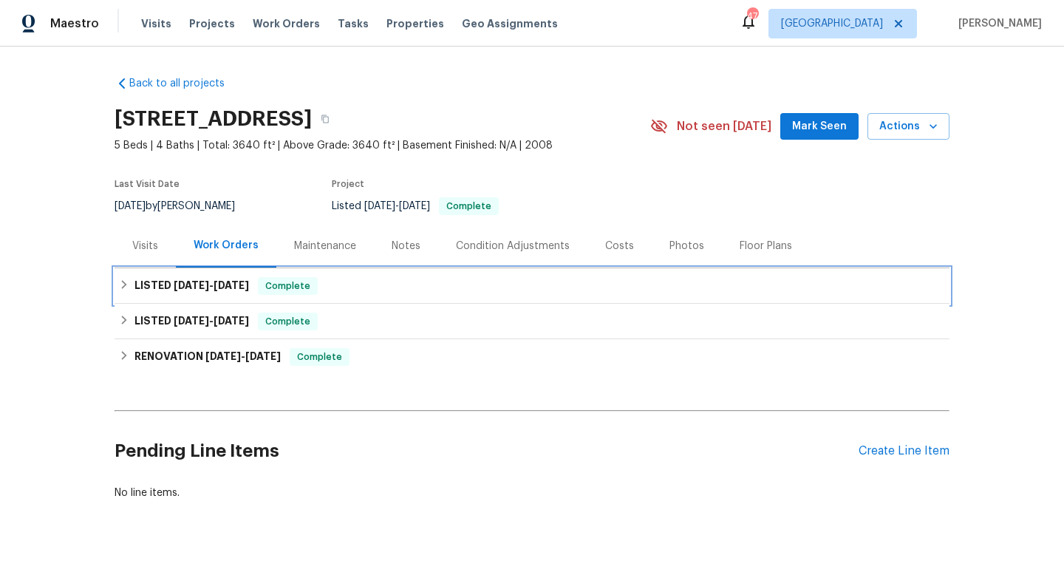
click at [211, 292] on h6 "LISTED 5/27/25 - 6/2/25" at bounding box center [192, 286] width 115 height 18
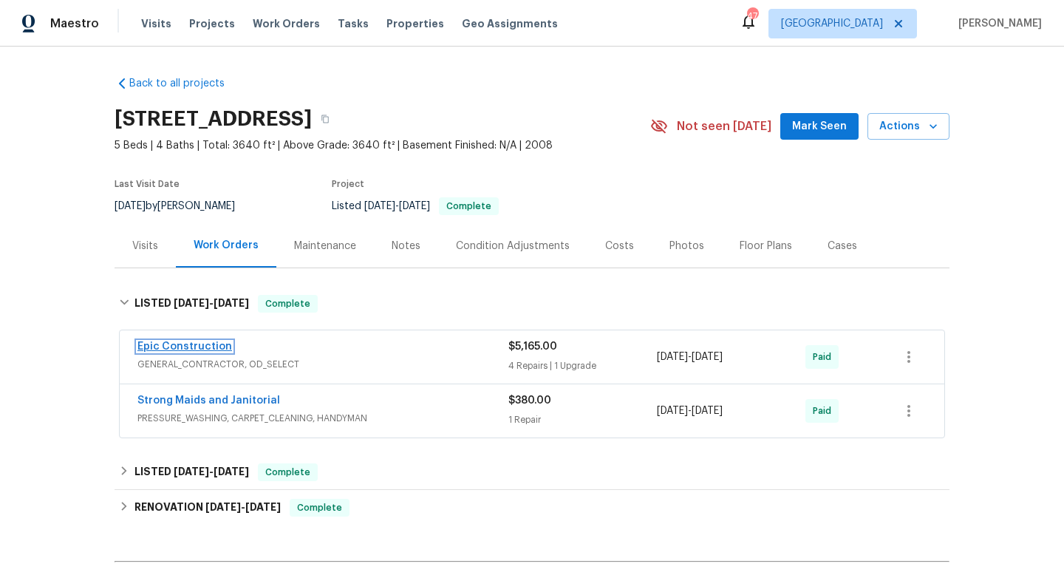
click at [188, 348] on link "Epic Construction" at bounding box center [184, 347] width 95 height 10
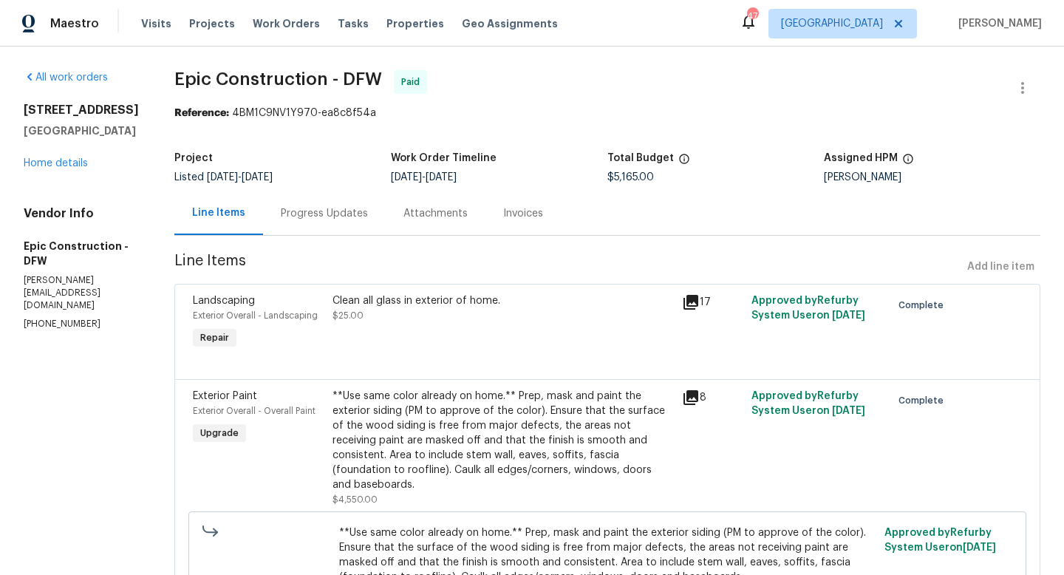
click at [684, 297] on icon at bounding box center [691, 302] width 15 height 15
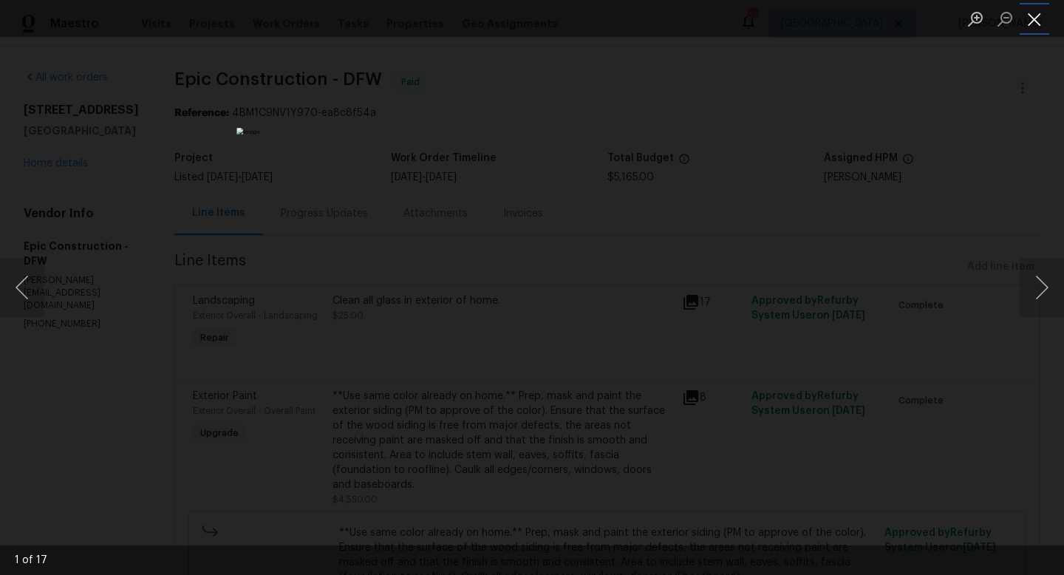
click at [1036, 23] on button "Close lightbox" at bounding box center [1035, 19] width 30 height 26
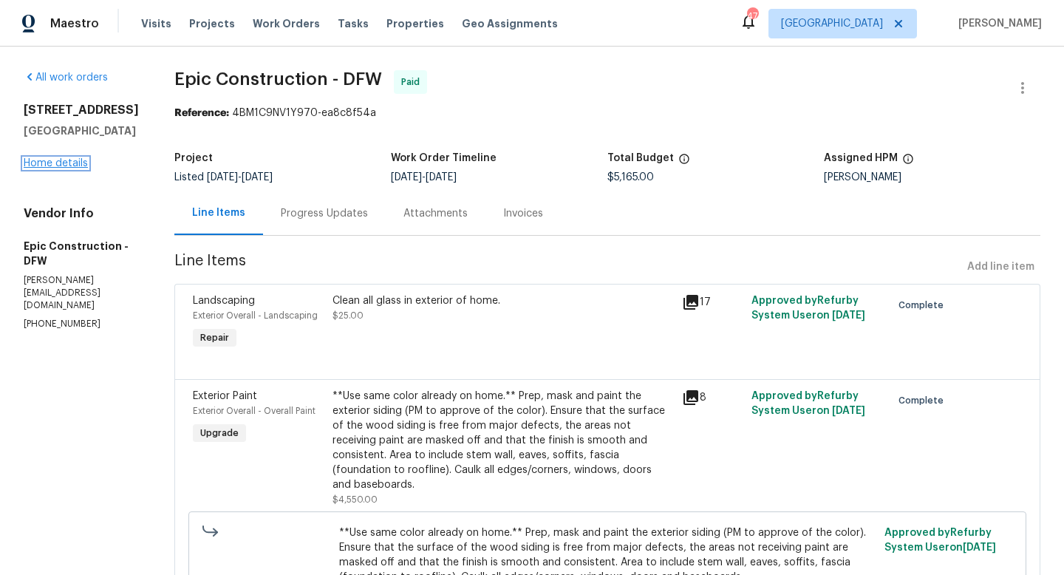
click at [69, 169] on link "Home details" at bounding box center [56, 163] width 64 height 10
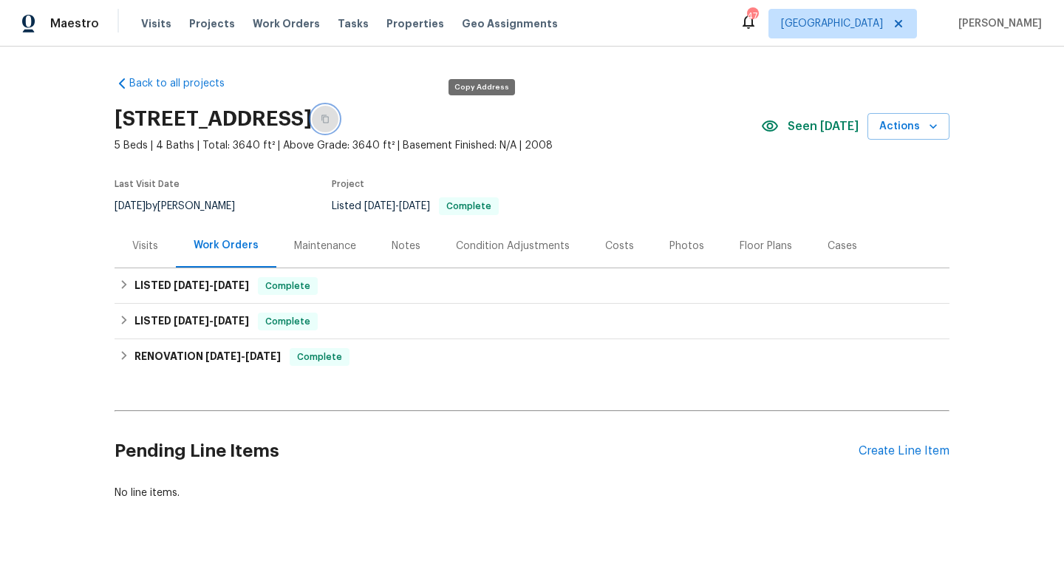
click at [339, 118] on button "button" at bounding box center [325, 119] width 27 height 27
click at [395, 245] on div "Notes" at bounding box center [406, 246] width 29 height 15
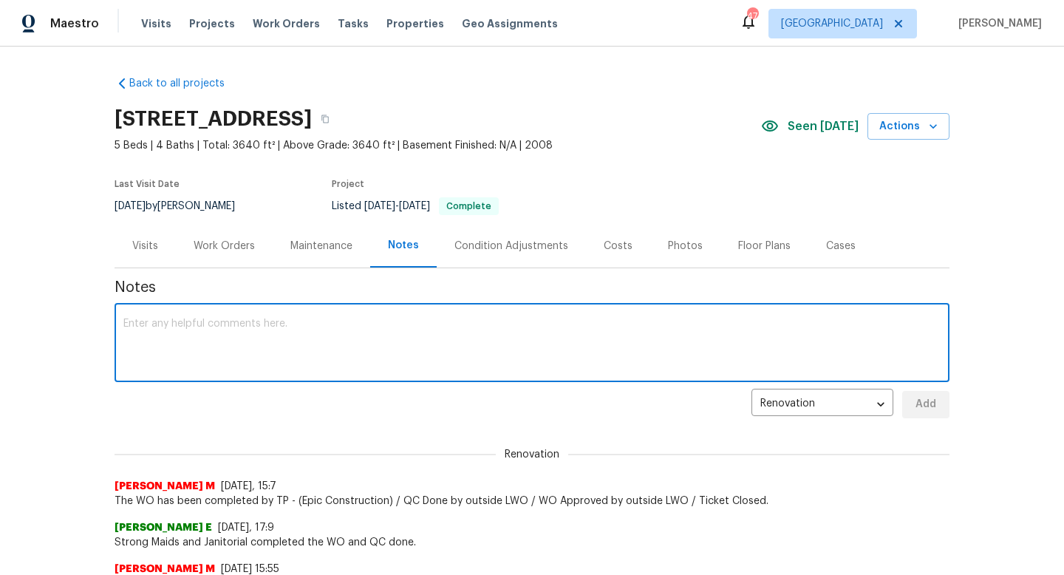
click at [299, 364] on textarea at bounding box center [532, 345] width 818 height 52
paste textarea "https://opendoor.slack.com/archives/C06FV3G6Z2P/p1755194145477969"
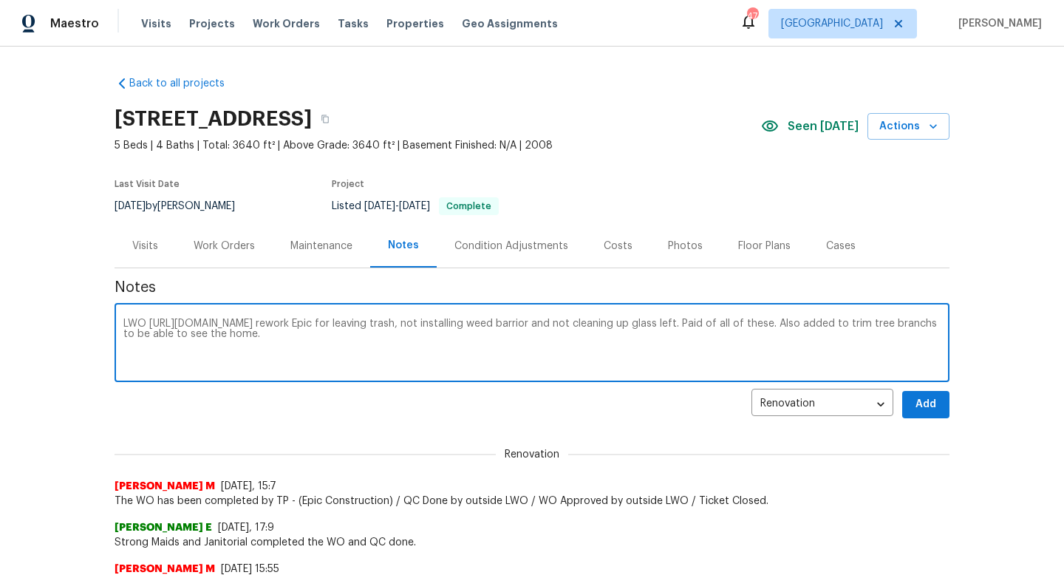
type textarea "LWO https://opendoor.slack.com/archives/C06FV3G6Z2P/p1755194145477969 rework Ep…"
click at [915, 404] on span "Add" at bounding box center [926, 404] width 24 height 18
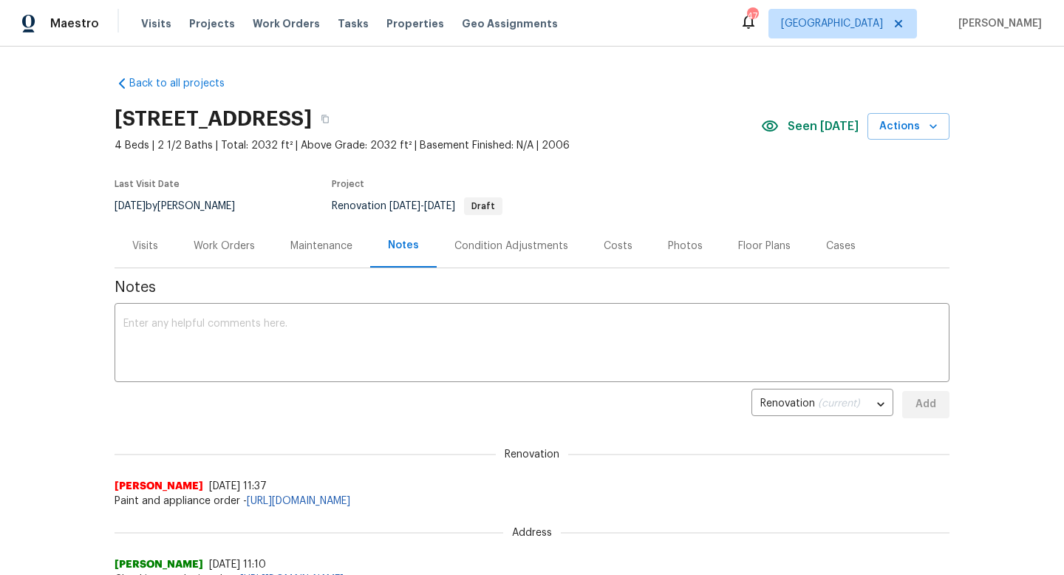
click at [427, 350] on textarea at bounding box center [532, 345] width 818 height 52
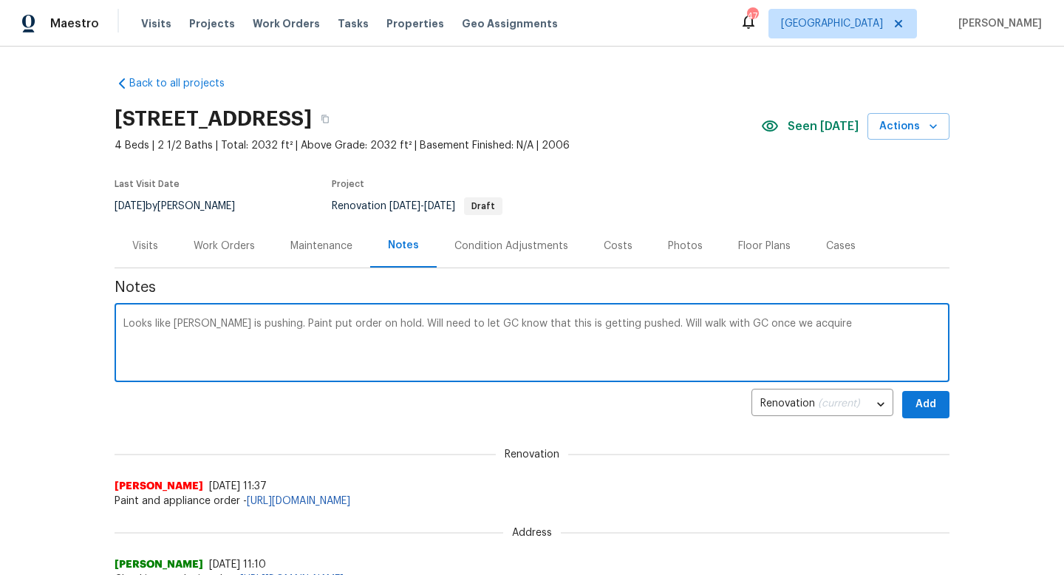
type textarea "Looks like [PERSON_NAME] is pushing. Paint put order on hold. Will need to let …"
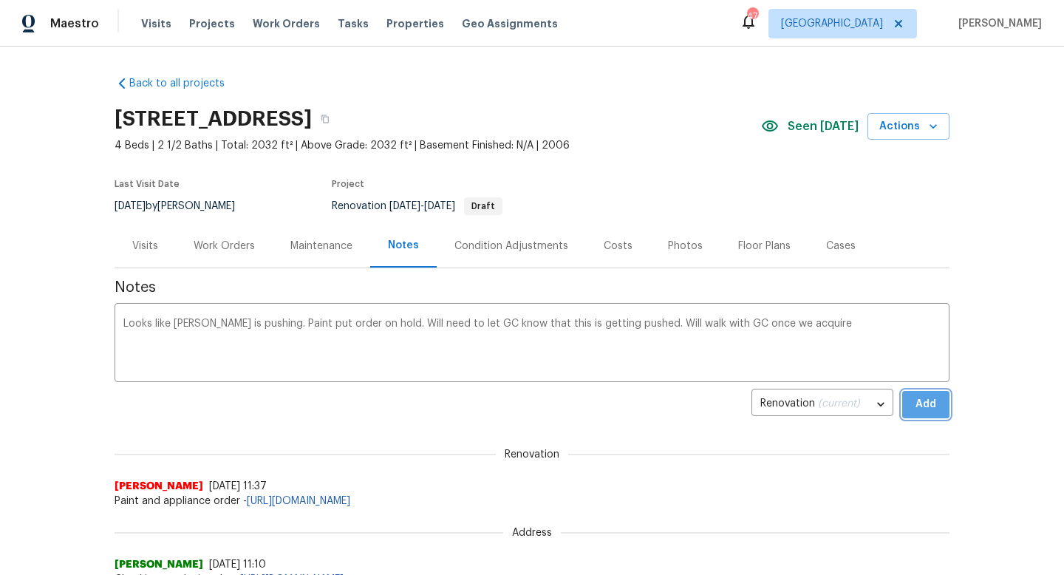
click at [931, 410] on span "Add" at bounding box center [926, 404] width 24 height 18
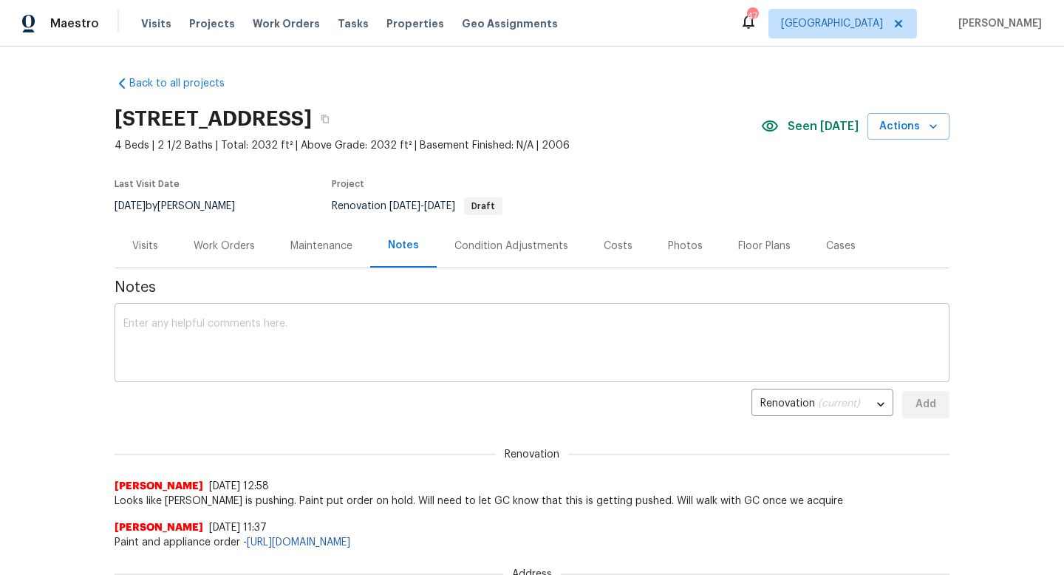
click at [366, 342] on textarea at bounding box center [532, 345] width 818 height 52
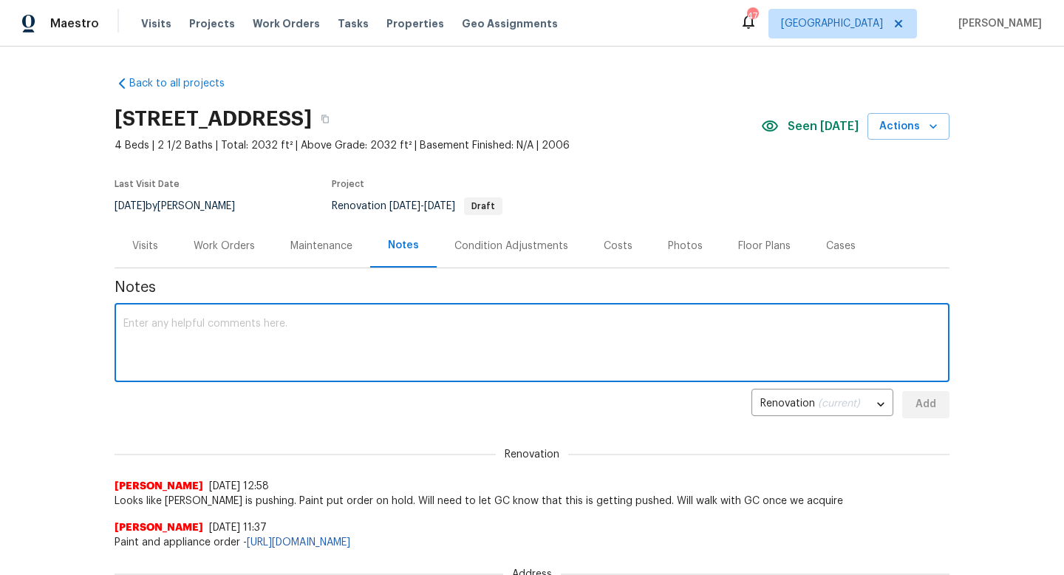
type textarea "ç"
paste textarea "[URL][DOMAIN_NAME]"
type textarea "[URL][DOMAIN_NAME] pushing to [DATE] it appears."
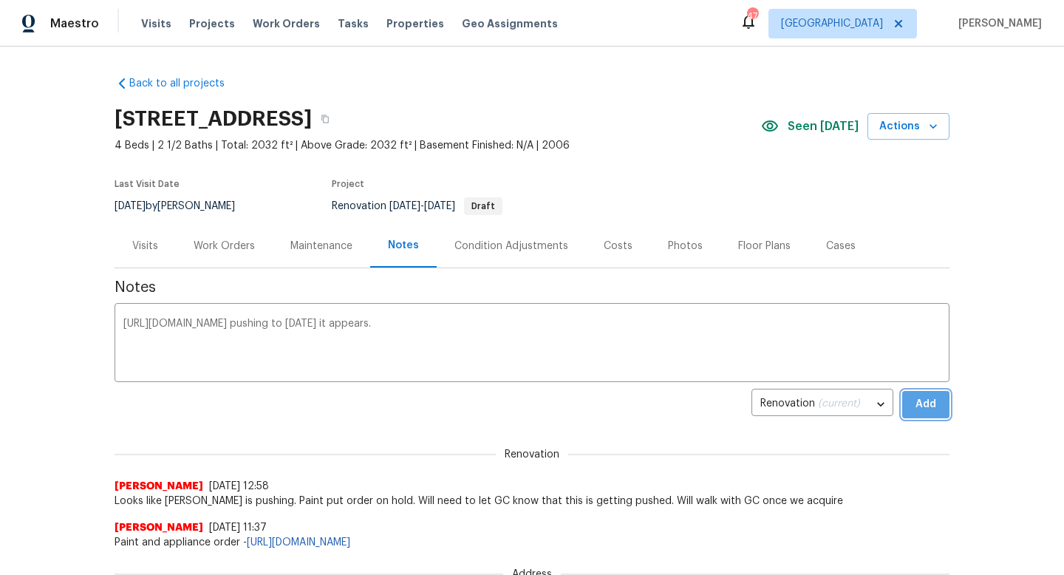
click at [933, 405] on span "Add" at bounding box center [926, 404] width 24 height 18
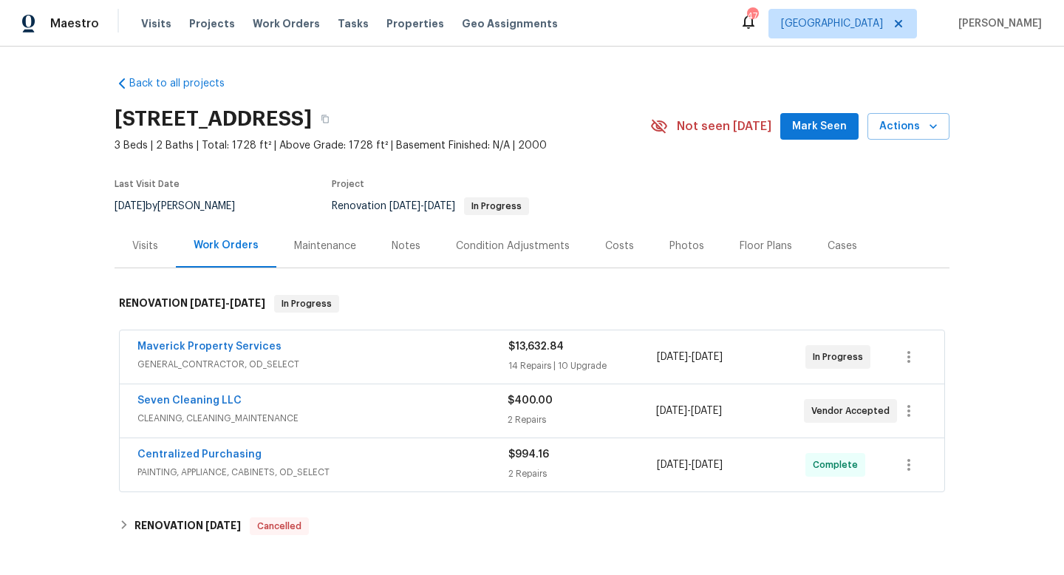
click at [830, 123] on span "Mark Seen" at bounding box center [819, 127] width 55 height 18
click at [399, 239] on div "Notes" at bounding box center [406, 246] width 29 height 15
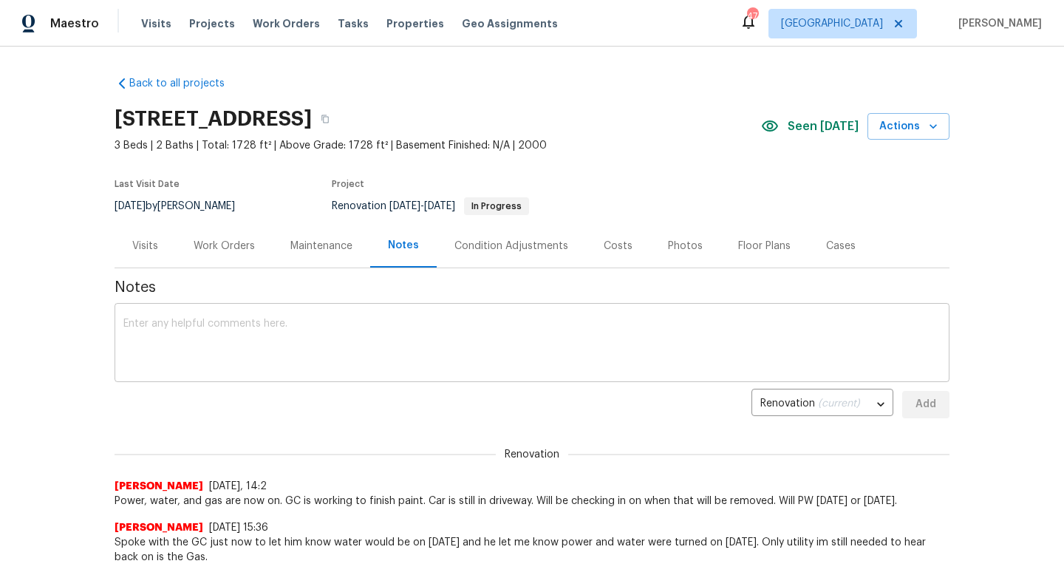
click at [323, 337] on textarea at bounding box center [532, 345] width 818 height 52
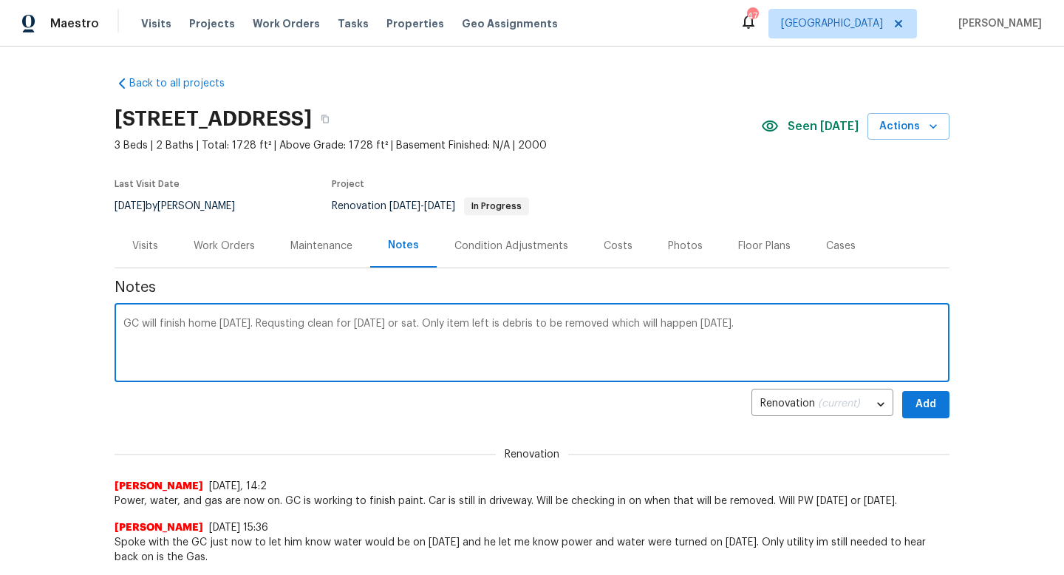
type textarea "GC will finish home [DATE]. Requsting clean for [DATE] or sat. Only item left i…"
click at [934, 397] on span "Add" at bounding box center [926, 404] width 24 height 18
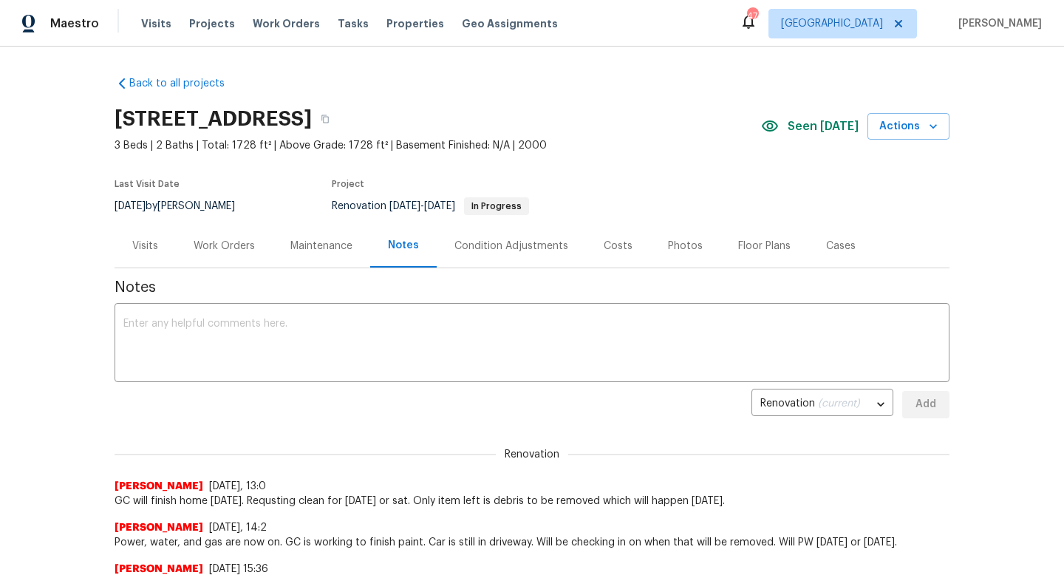
click at [239, 254] on div "Work Orders" at bounding box center [224, 246] width 97 height 44
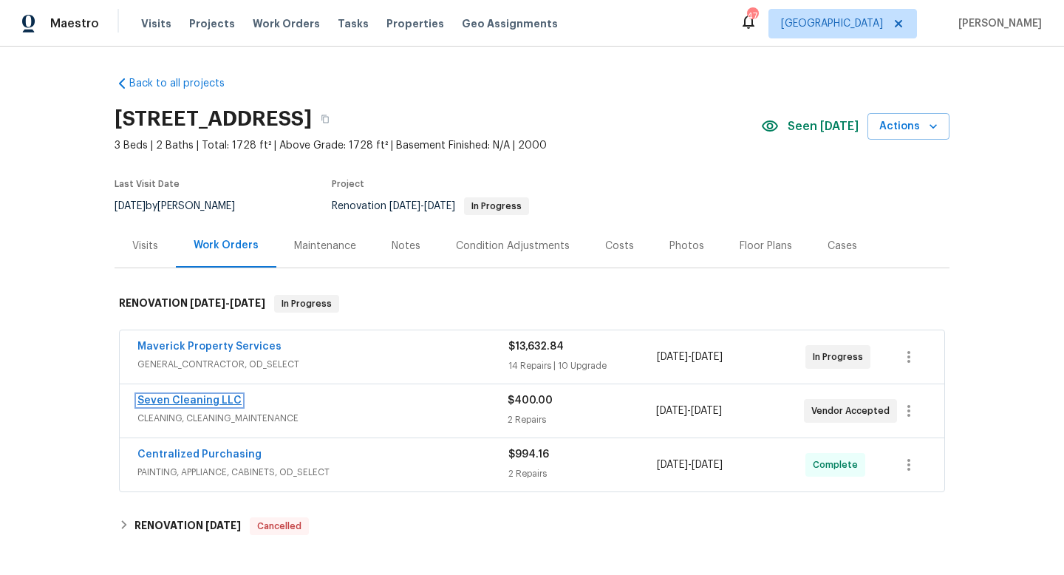
click at [194, 397] on link "Seven Cleaning LLC" at bounding box center [189, 400] width 104 height 10
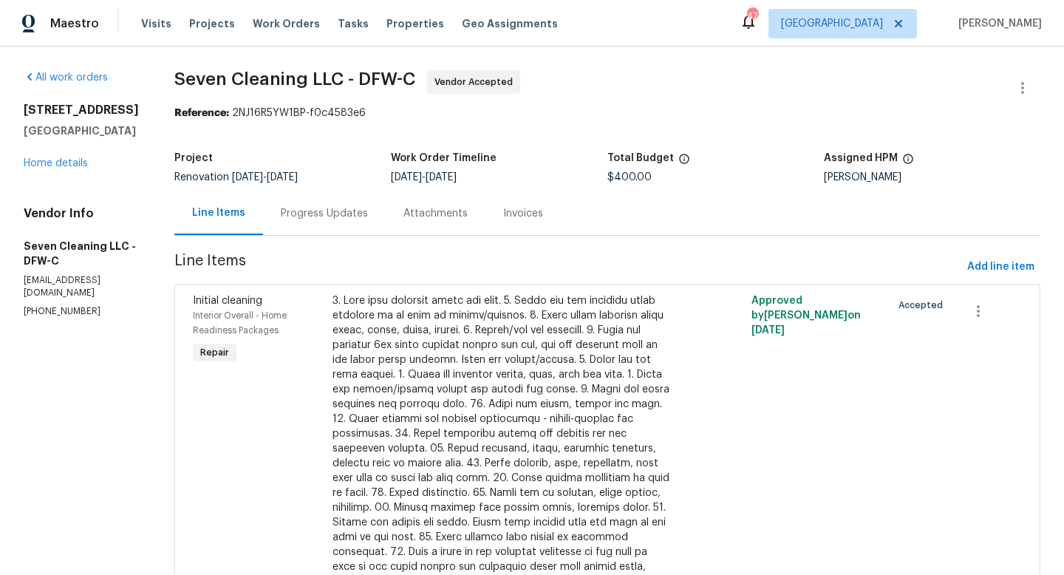
click at [346, 203] on div "Progress Updates" at bounding box center [324, 213] width 123 height 44
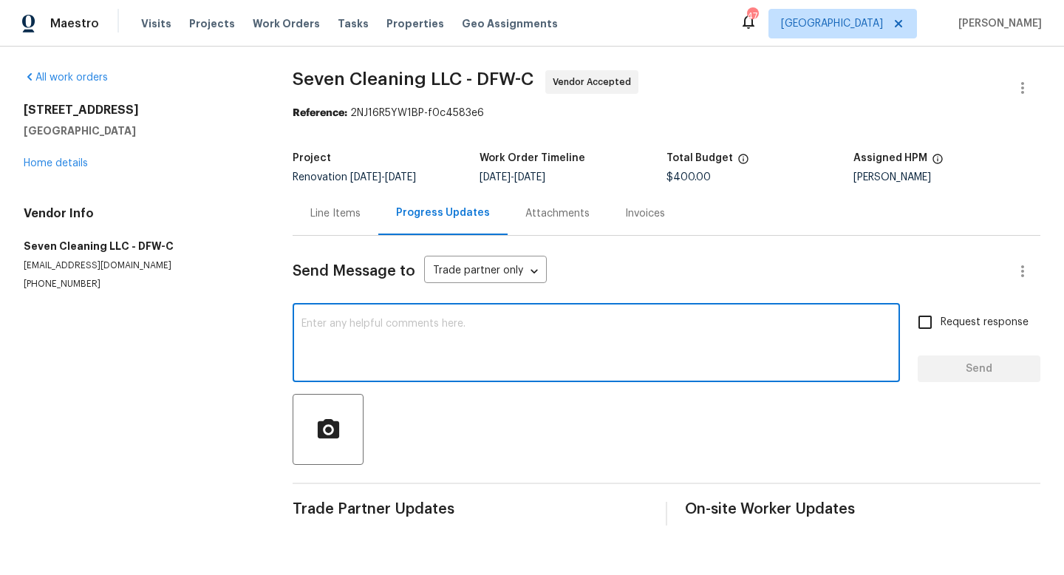
click at [363, 332] on textarea at bounding box center [597, 345] width 590 height 52
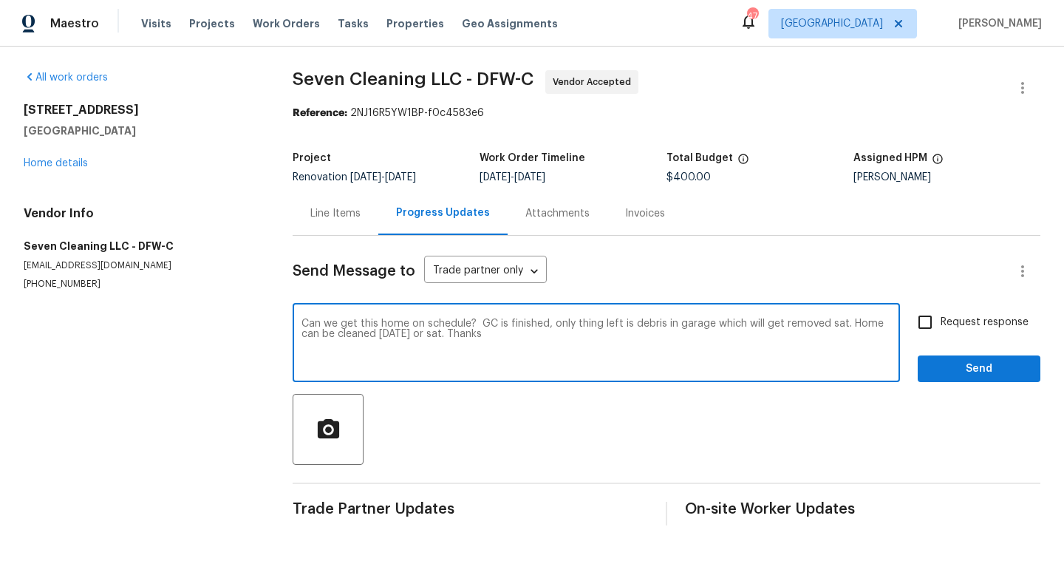
type textarea "Can we get this home on schedule? GC is finished, only thing left is debris in …"
click at [917, 325] on input "Request response" at bounding box center [925, 322] width 31 height 31
checkbox input "true"
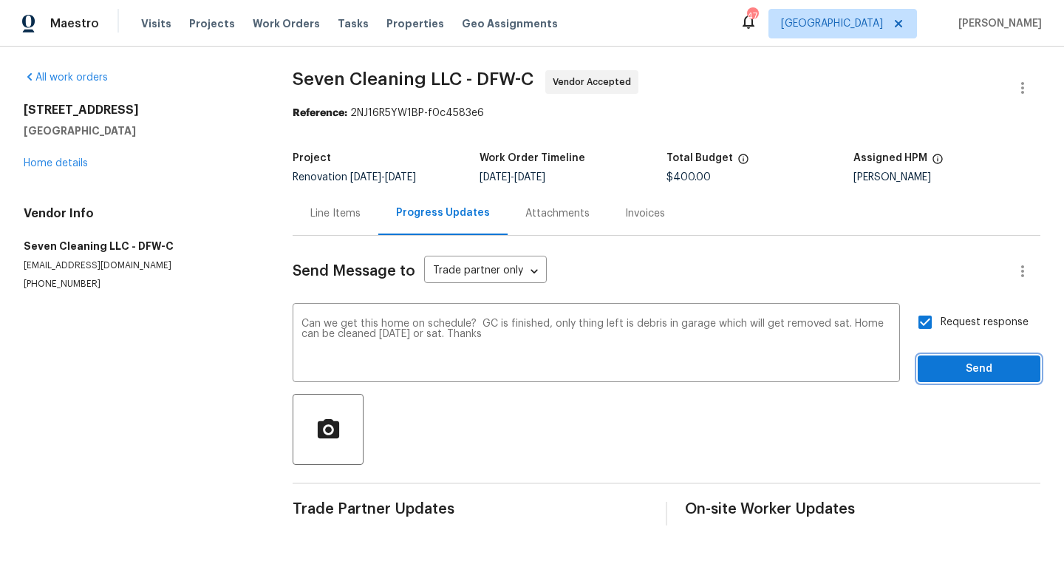
click at [974, 375] on span "Send" at bounding box center [979, 369] width 99 height 18
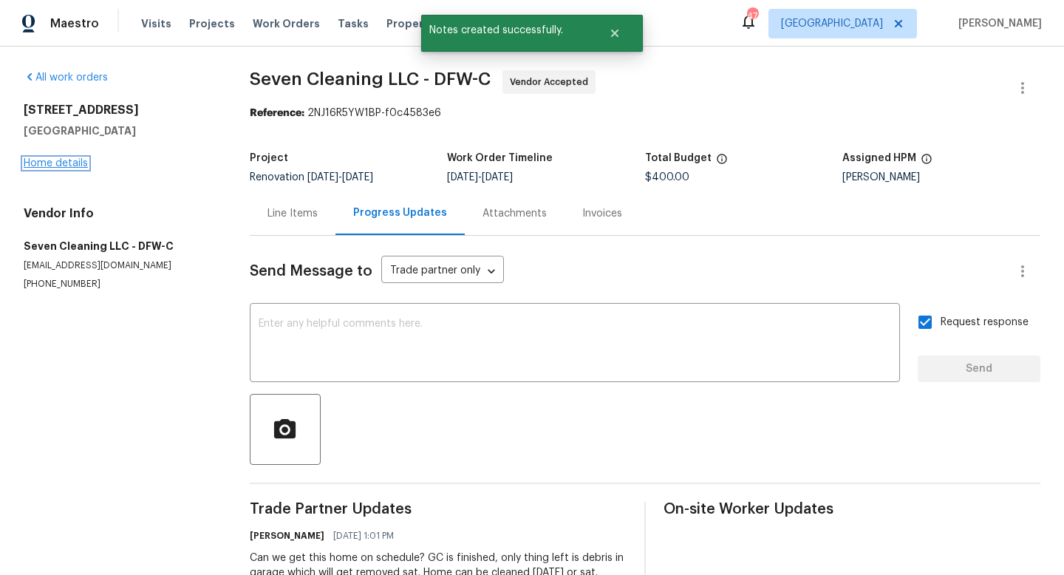
click at [49, 166] on link "Home details" at bounding box center [56, 163] width 64 height 10
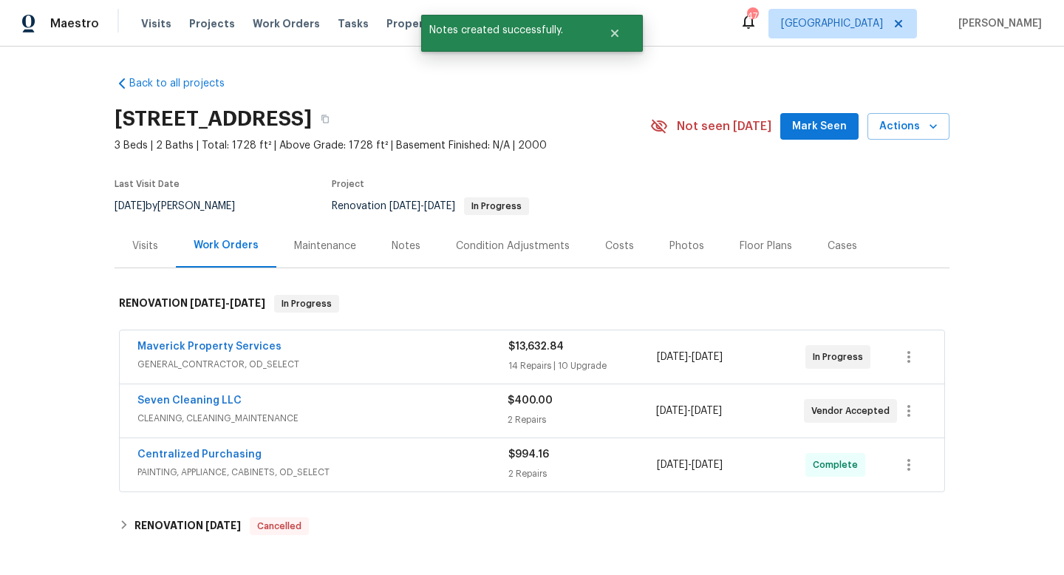
click at [806, 137] on button "Mark Seen" at bounding box center [820, 126] width 78 height 27
click at [422, 253] on div "Notes" at bounding box center [406, 246] width 64 height 44
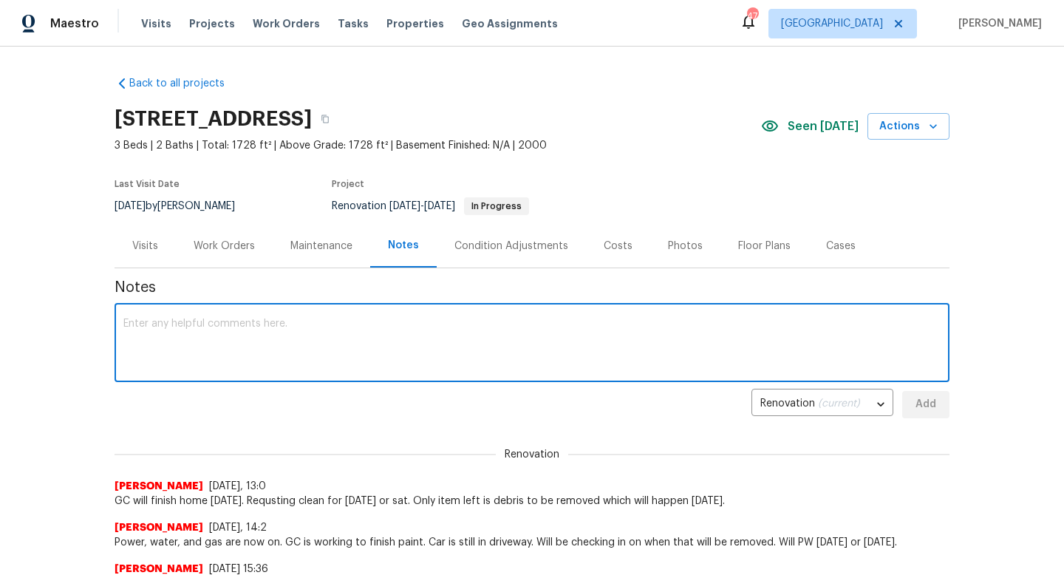
click at [299, 347] on textarea at bounding box center [532, 345] width 818 height 52
type textarea "Car has been removed."
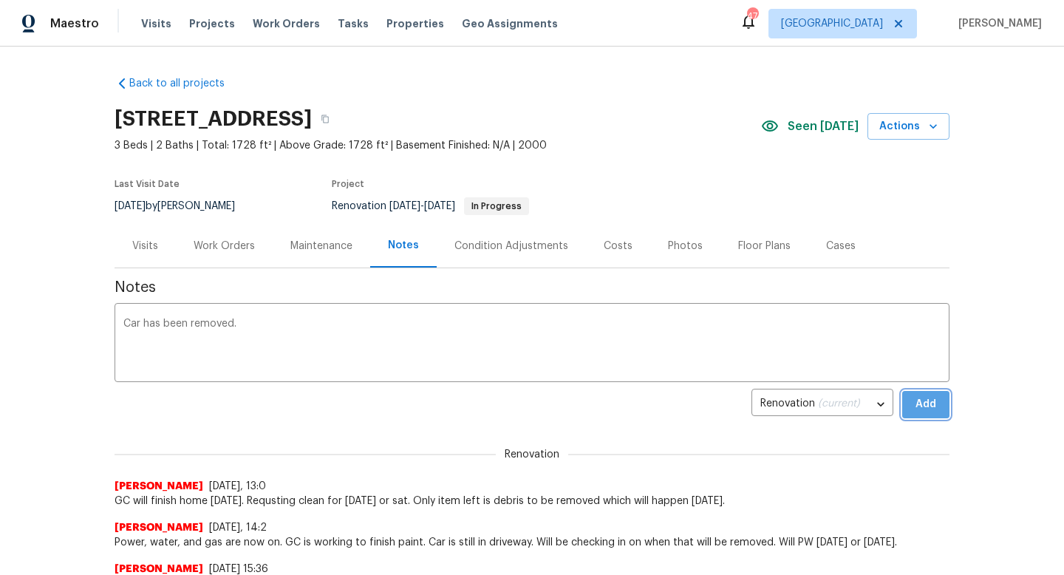
click at [915, 396] on span "Add" at bounding box center [926, 404] width 24 height 18
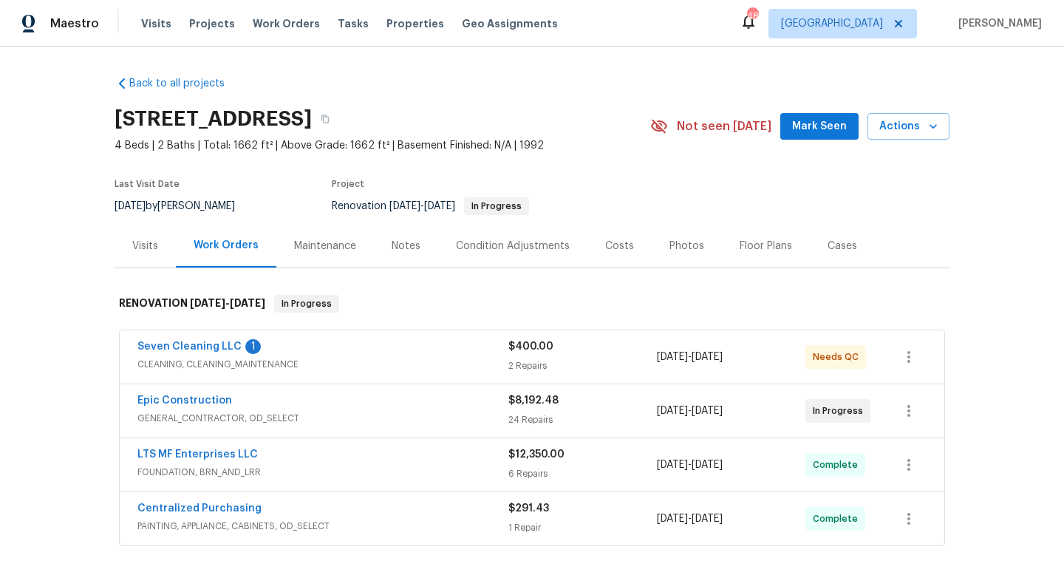
click at [289, 359] on span "CLEANING, CLEANING_MAINTENANCE" at bounding box center [322, 364] width 371 height 15
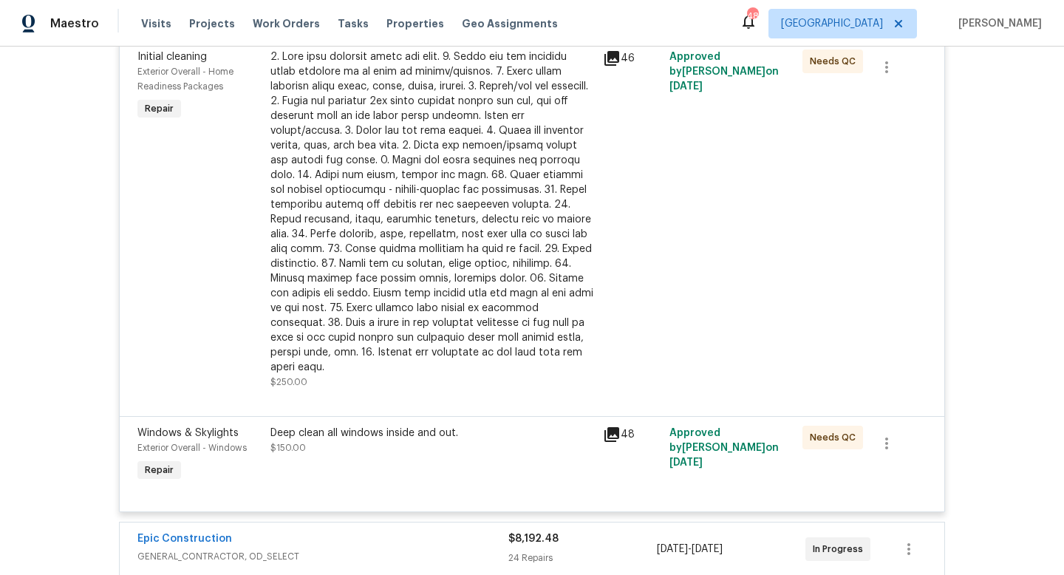
scroll to position [385, 0]
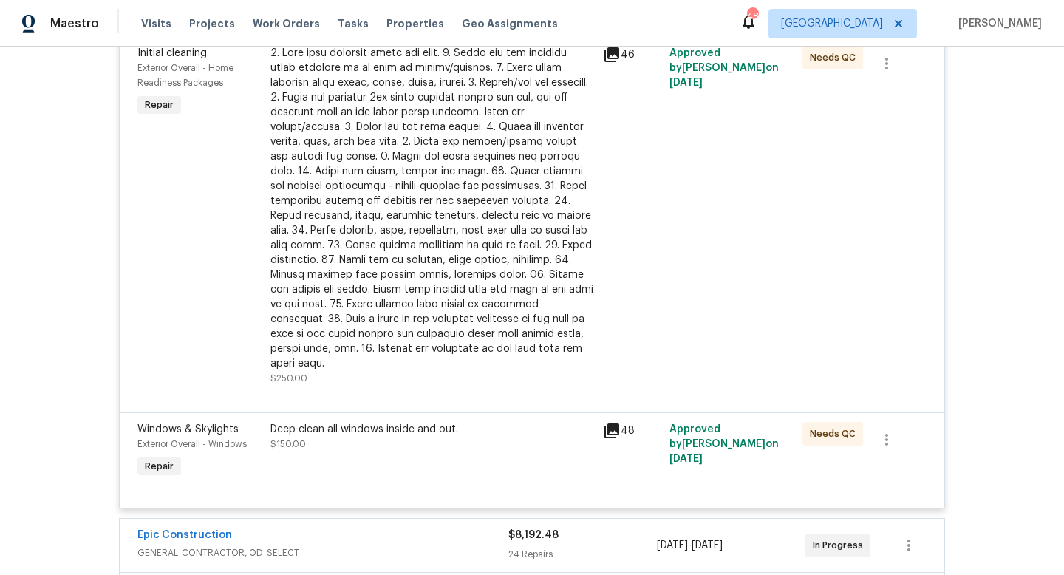
click at [397, 422] on div "Deep clean all windows inside and out." at bounding box center [433, 429] width 324 height 15
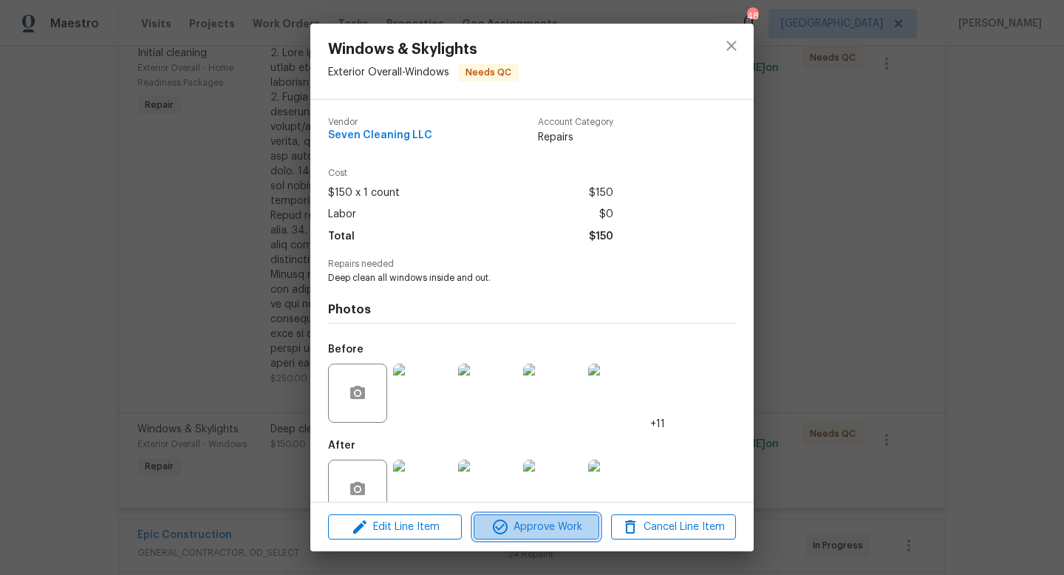
click at [526, 524] on span "Approve Work" at bounding box center [536, 527] width 116 height 18
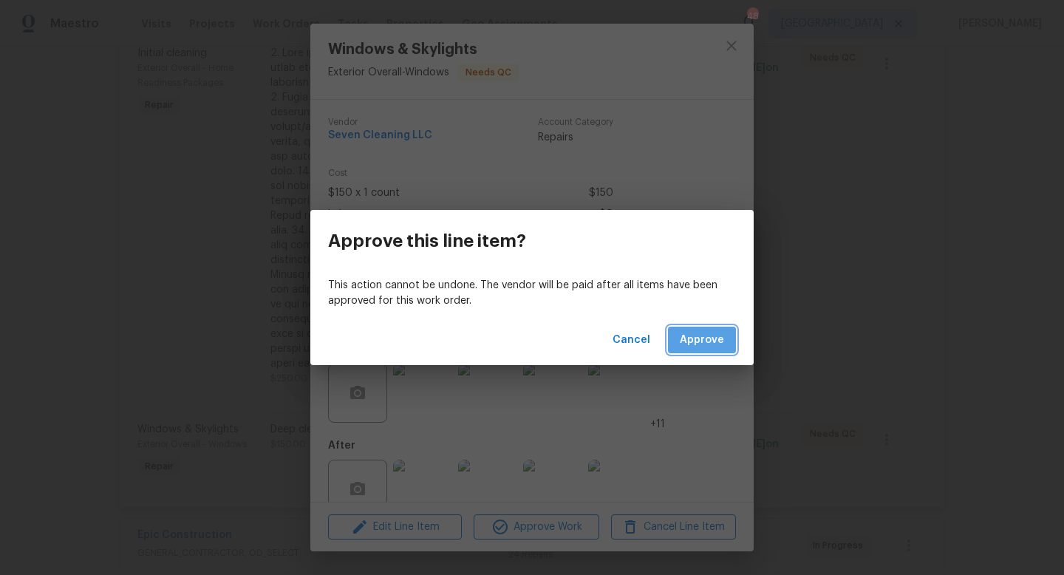
click at [707, 334] on span "Approve" at bounding box center [702, 340] width 44 height 18
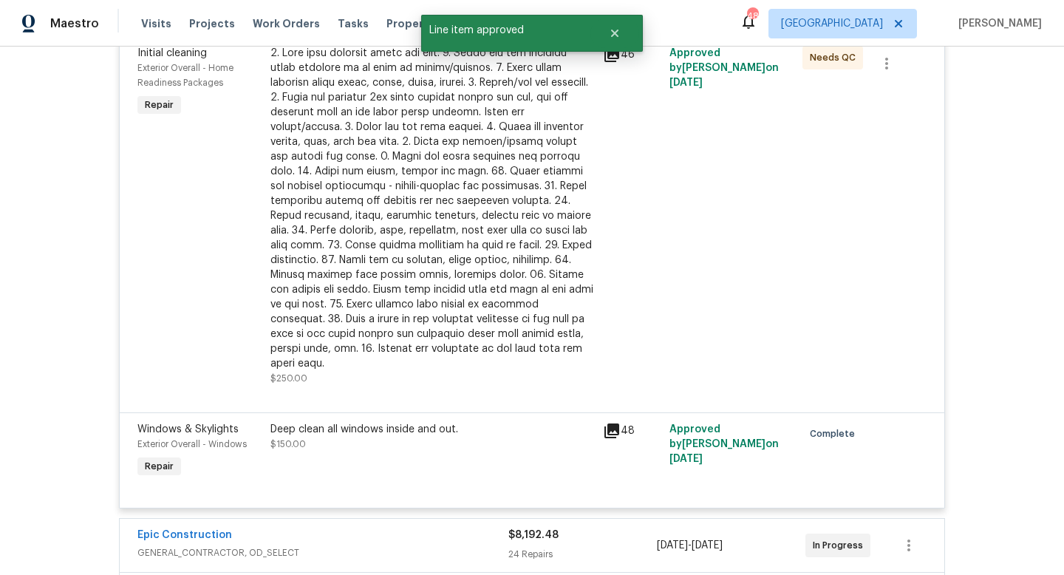
click at [469, 264] on div at bounding box center [433, 208] width 324 height 325
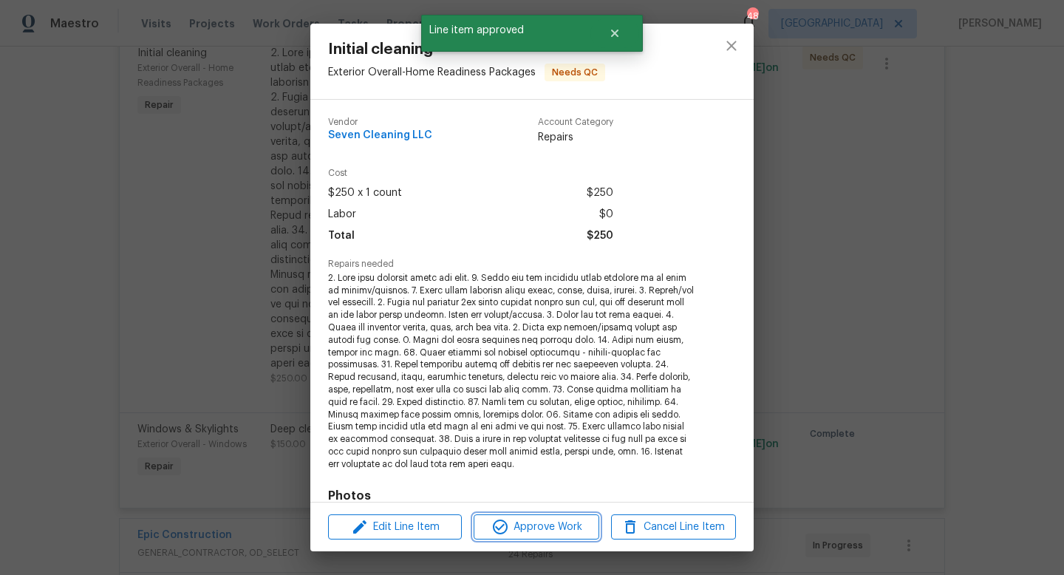
click at [517, 529] on span "Approve Work" at bounding box center [536, 527] width 116 height 18
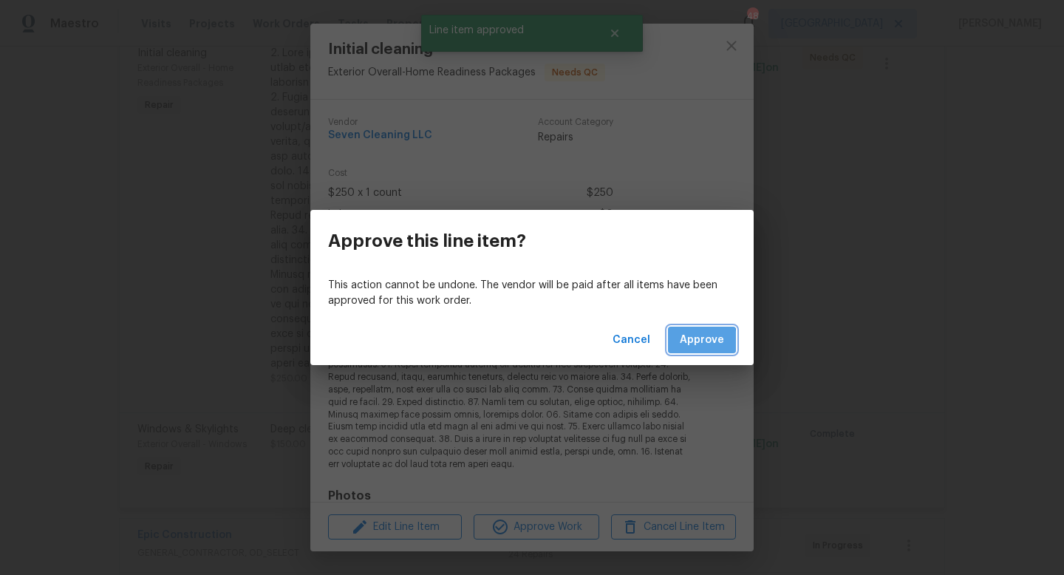
click at [675, 342] on button "Approve" at bounding box center [702, 340] width 68 height 27
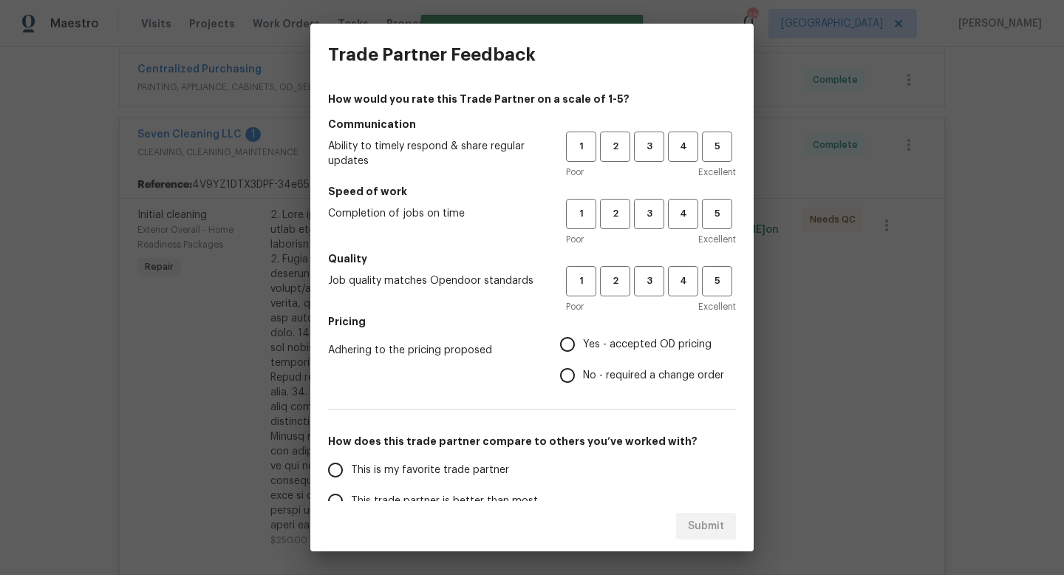
scroll to position [0, 0]
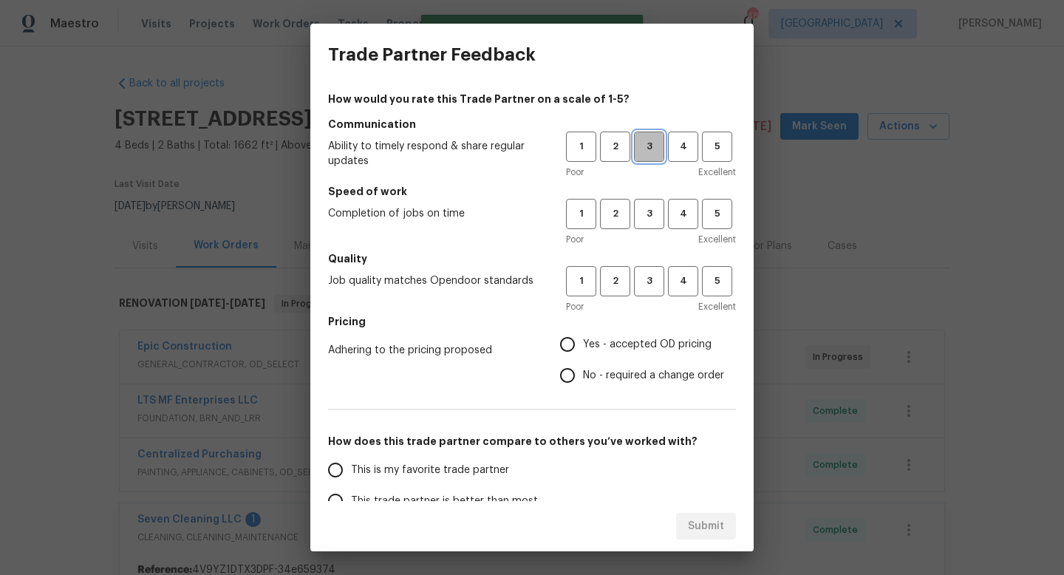
click at [642, 159] on button "3" at bounding box center [649, 147] width 30 height 30
click at [642, 211] on span "3" at bounding box center [649, 213] width 27 height 17
click at [642, 291] on button "3" at bounding box center [649, 281] width 30 height 30
click at [567, 349] on input "Yes - accepted OD pricing" at bounding box center [567, 344] width 31 height 31
radio input "true"
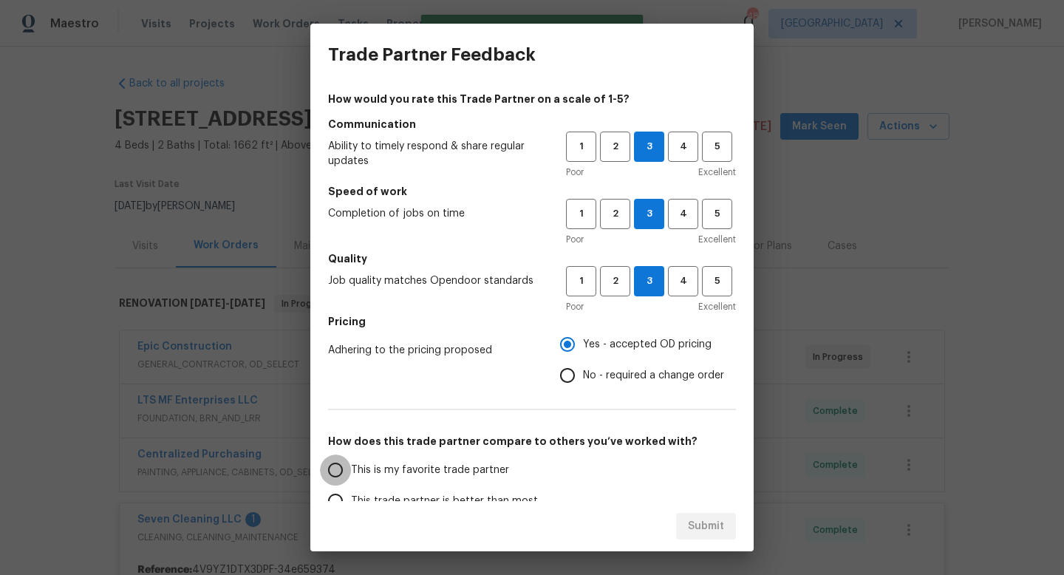
click at [325, 475] on input "This is my favorite trade partner" at bounding box center [335, 470] width 31 height 31
click at [703, 532] on span "Submit" at bounding box center [706, 526] width 36 height 18
radio input "true"
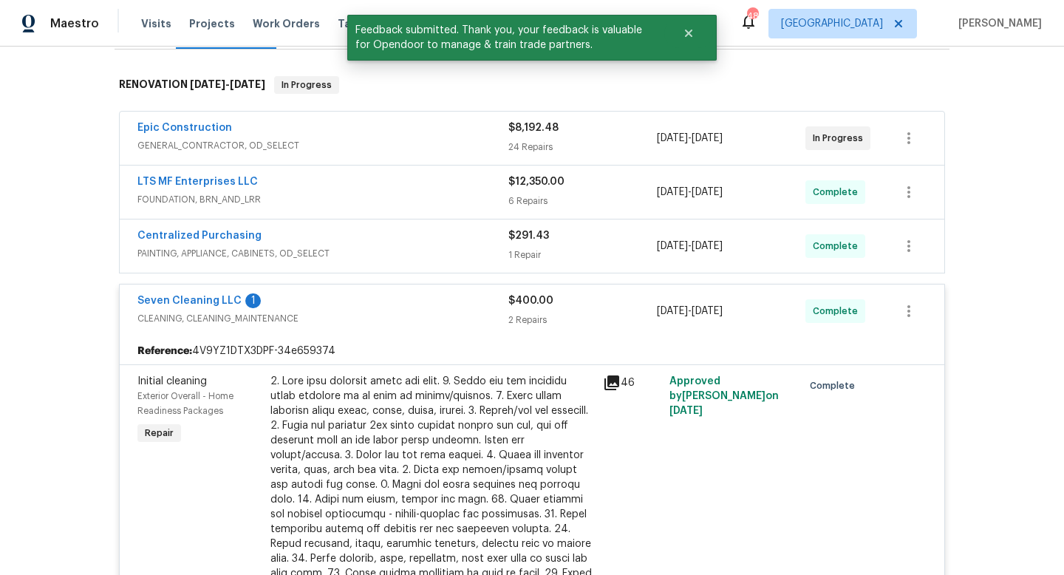
scroll to position [217, 0]
click at [330, 306] on div "Seven Cleaning LLC 1" at bounding box center [322, 304] width 371 height 18
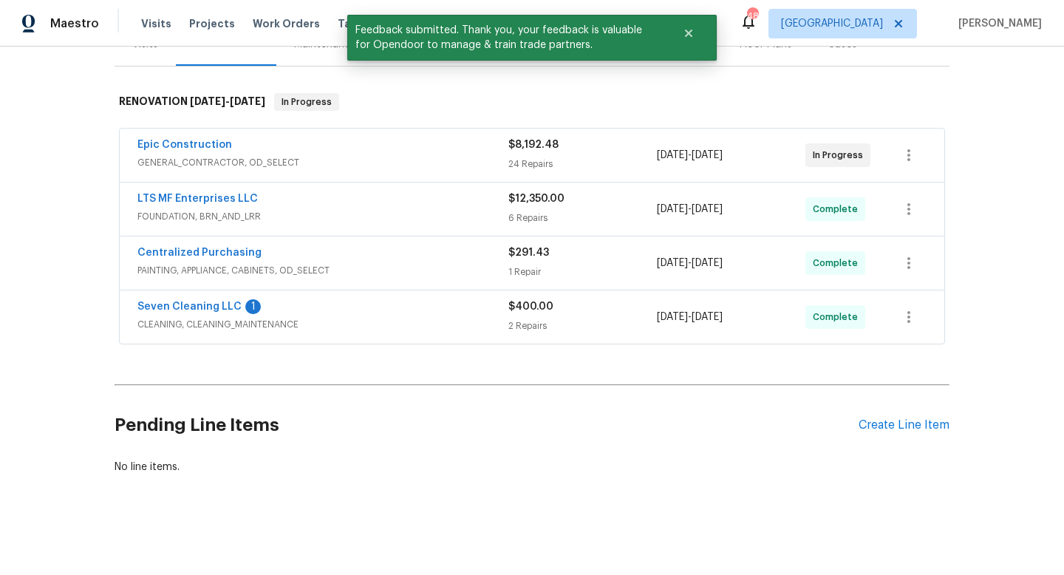
scroll to position [0, 0]
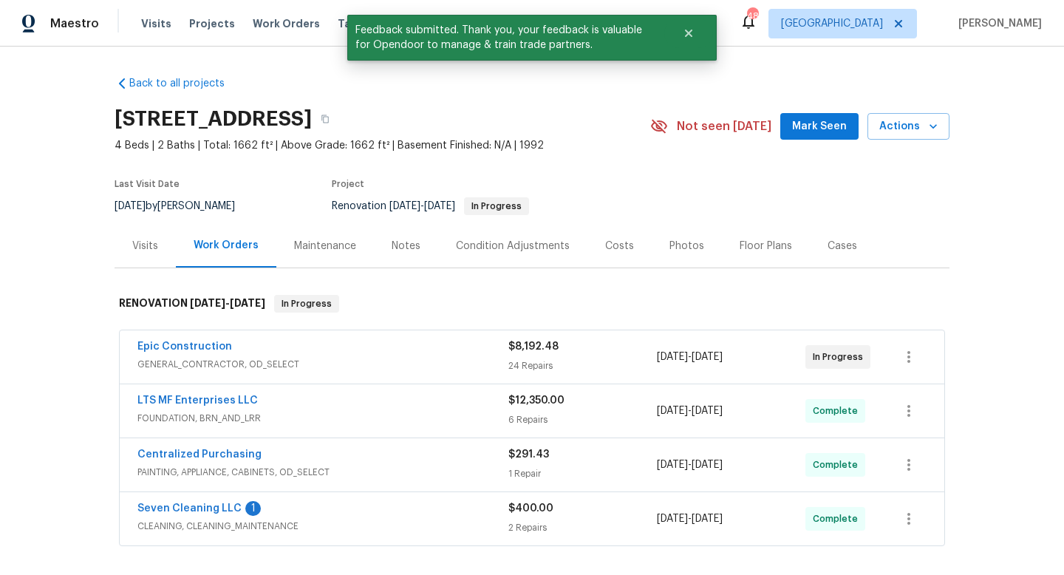
click at [842, 123] on span "Mark Seen" at bounding box center [819, 127] width 55 height 18
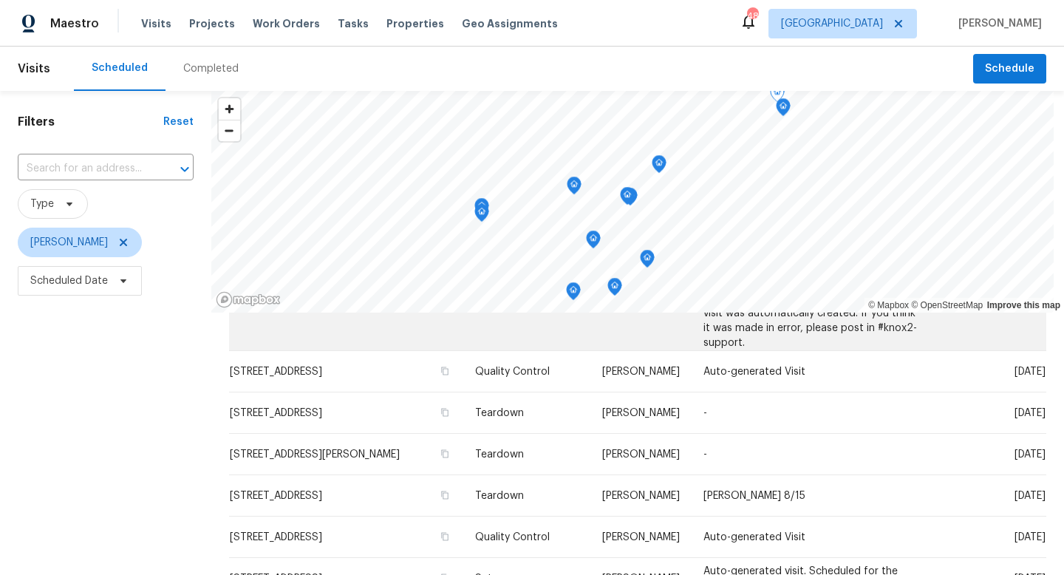
scroll to position [157, 0]
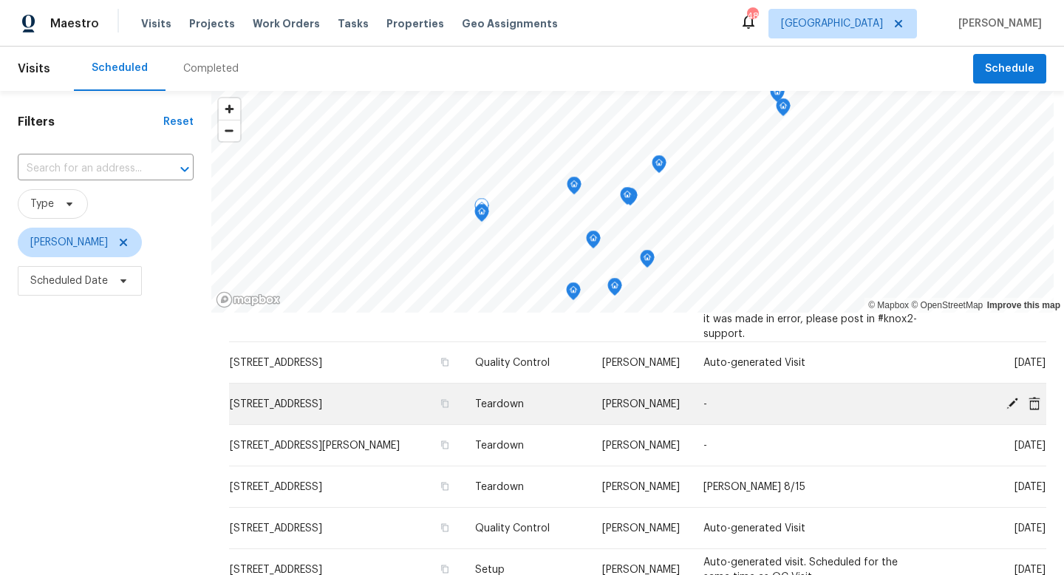
click at [1011, 410] on icon at bounding box center [1012, 402] width 13 height 13
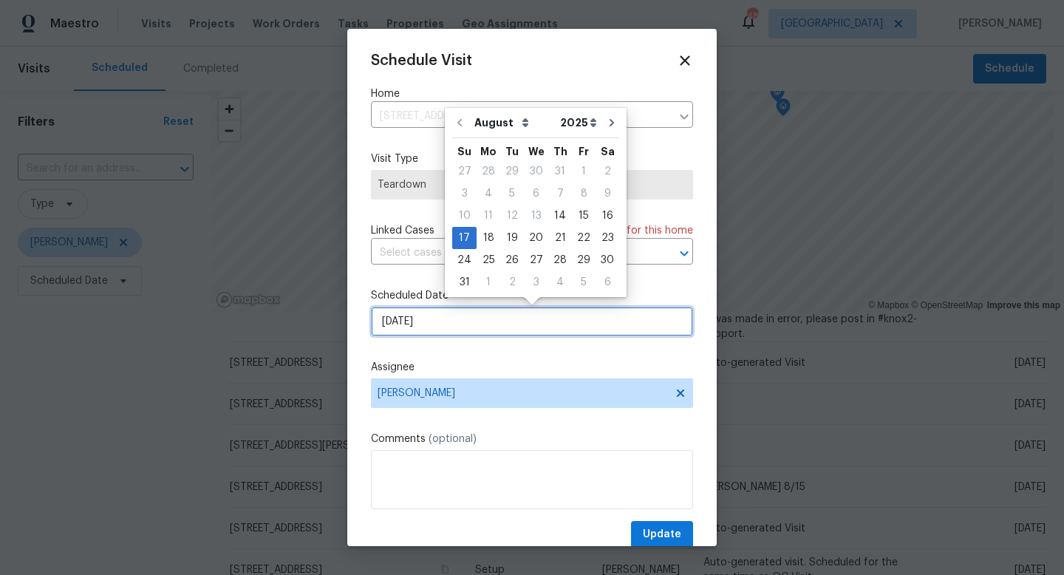
click at [475, 325] on input "[DATE]" at bounding box center [532, 322] width 322 height 30
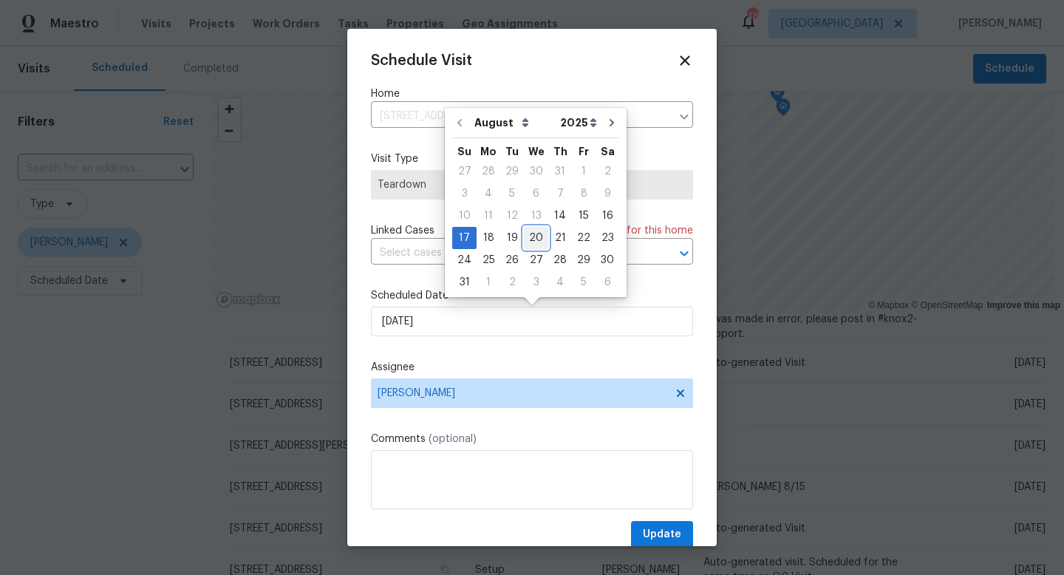
click at [535, 236] on div "20" at bounding box center [536, 238] width 24 height 21
type input "[DATE]"
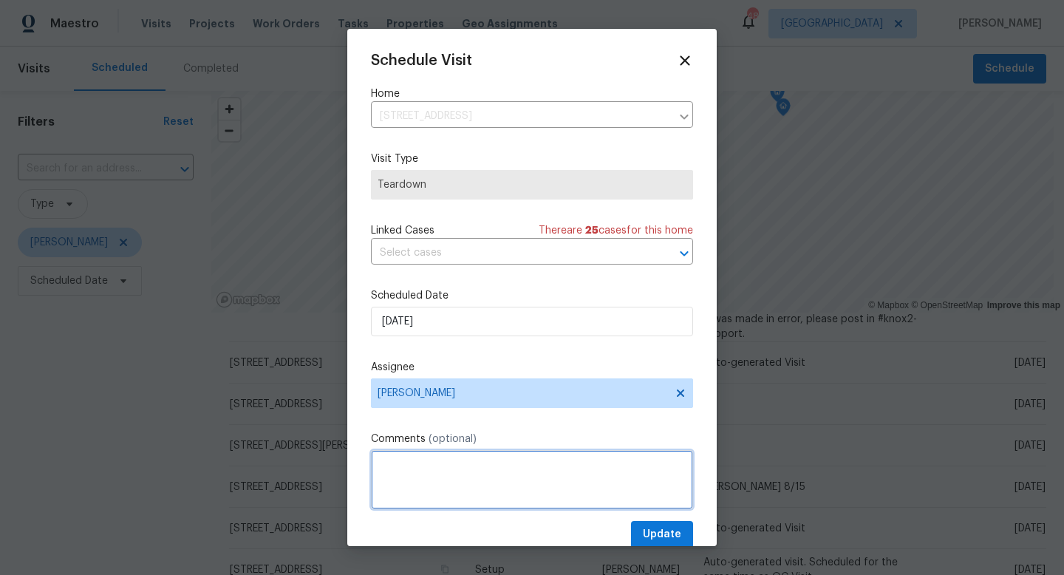
click at [458, 461] on textarea at bounding box center [532, 479] width 322 height 59
type textarea "[PERSON_NAME] 8/21"
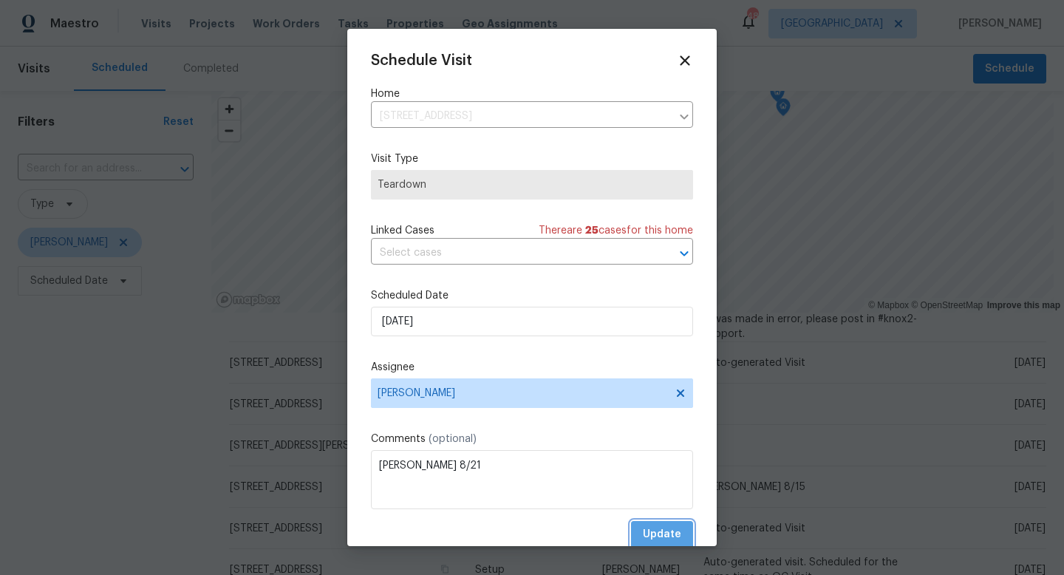
click at [648, 529] on span "Update" at bounding box center [662, 535] width 38 height 18
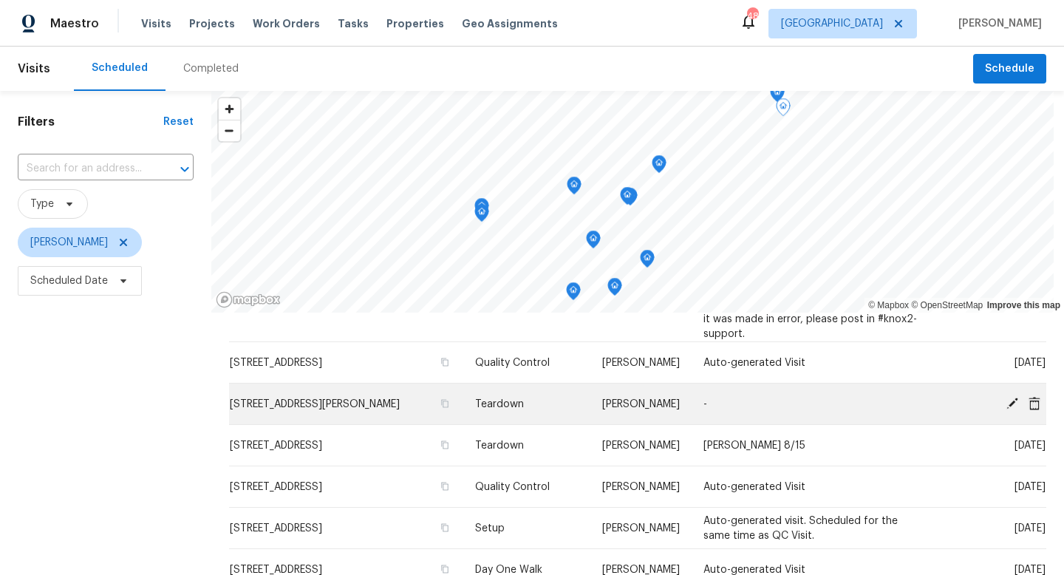
click at [1014, 409] on icon at bounding box center [1013, 403] width 12 height 12
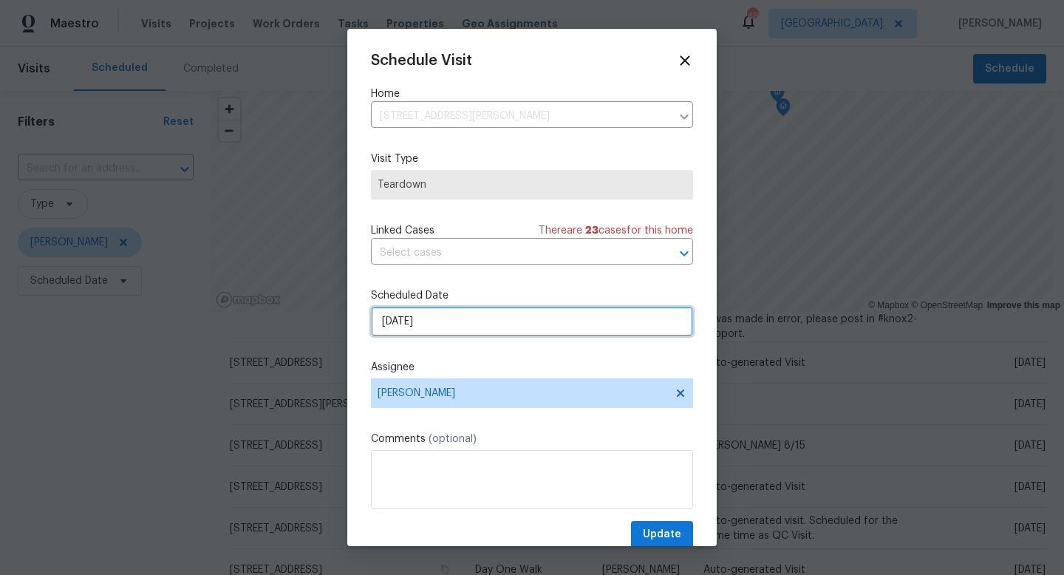
click at [448, 325] on input "[DATE]" at bounding box center [532, 322] width 322 height 30
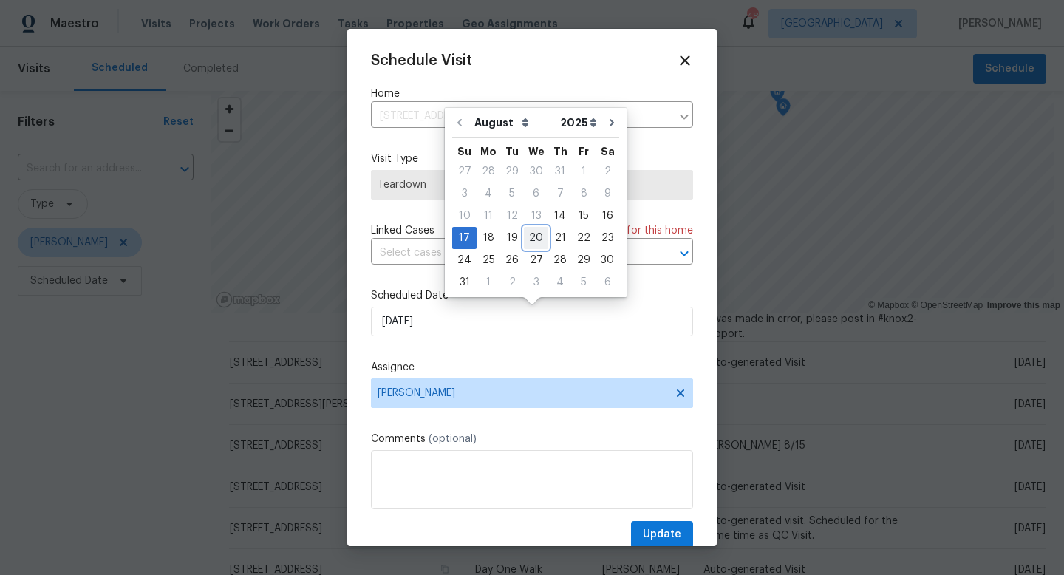
click at [527, 235] on div "20" at bounding box center [536, 238] width 24 height 21
type input "8/20/2025"
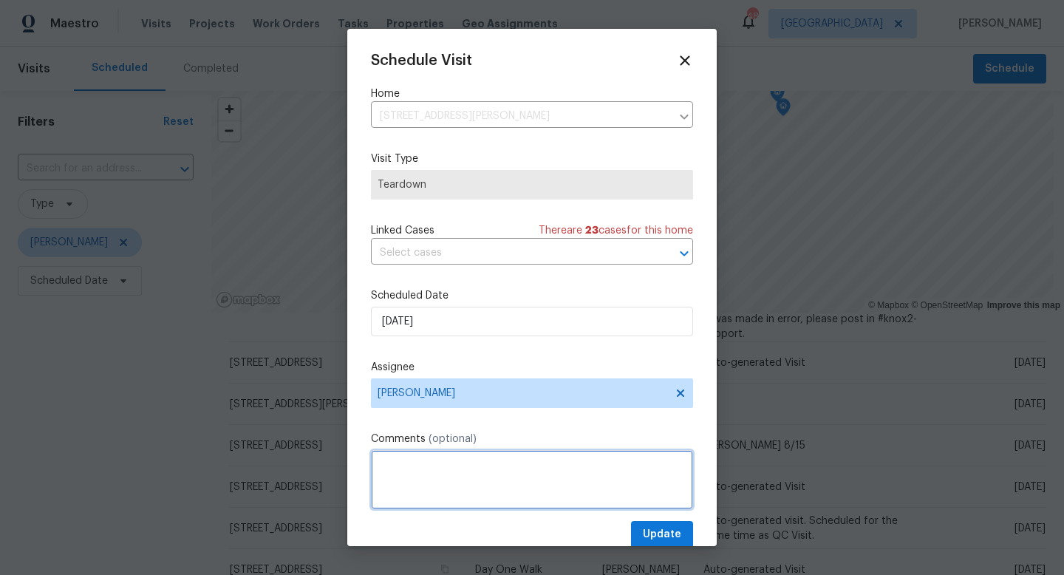
click at [427, 477] on textarea at bounding box center [532, 479] width 322 height 59
type textarea "COE 8/21"
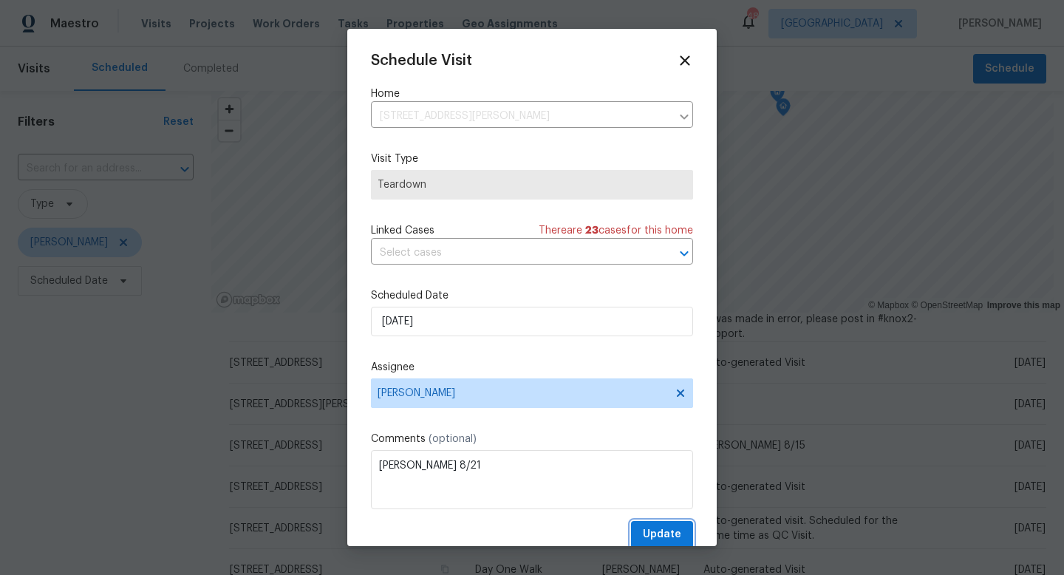
click at [673, 537] on span "Update" at bounding box center [662, 535] width 38 height 18
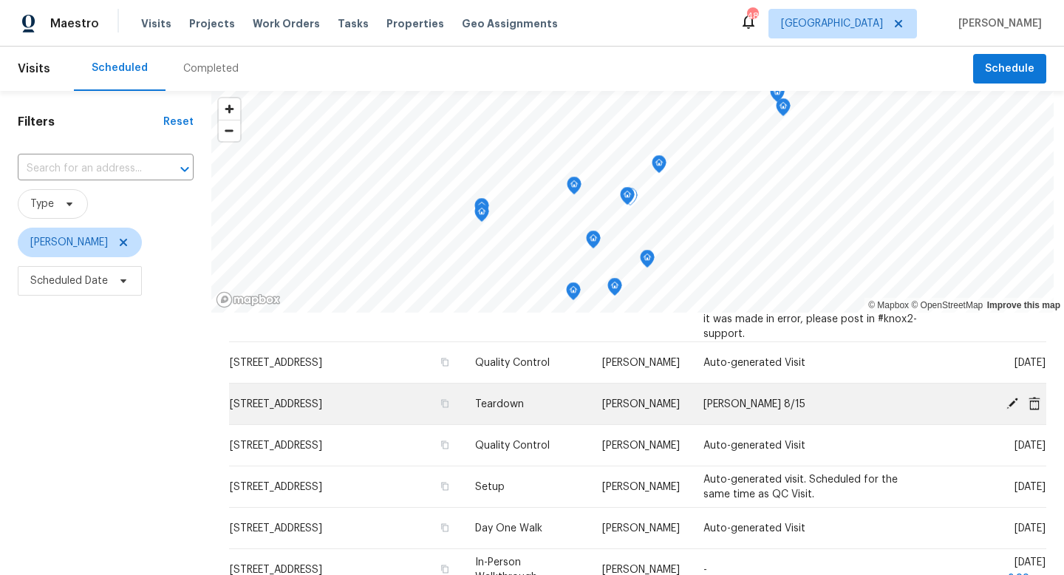
click at [1010, 410] on icon at bounding box center [1012, 402] width 13 height 13
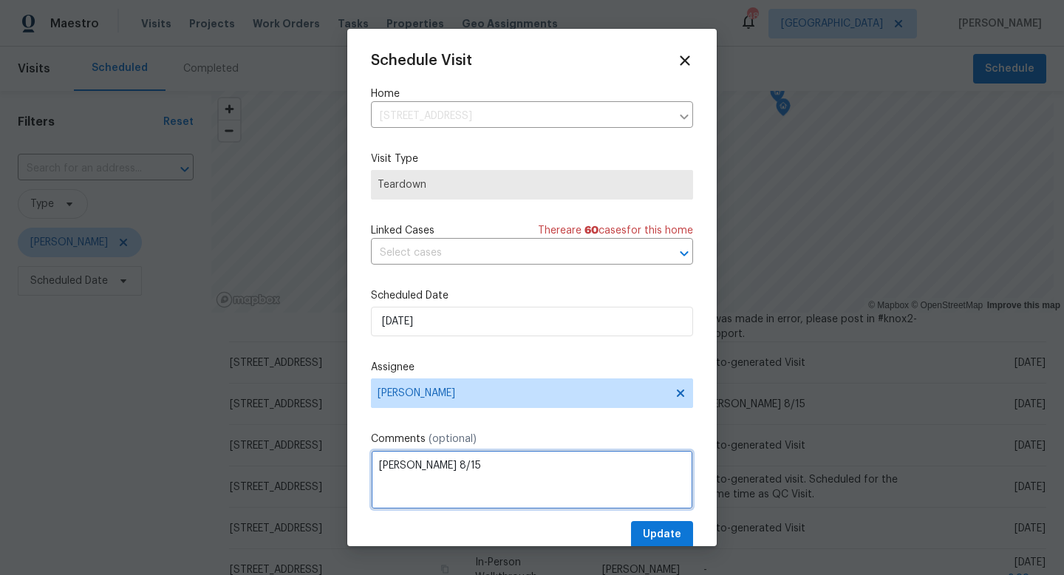
click at [449, 473] on textarea "COE 8/15" at bounding box center [532, 479] width 322 height 59
type textarea "COE 8/22"
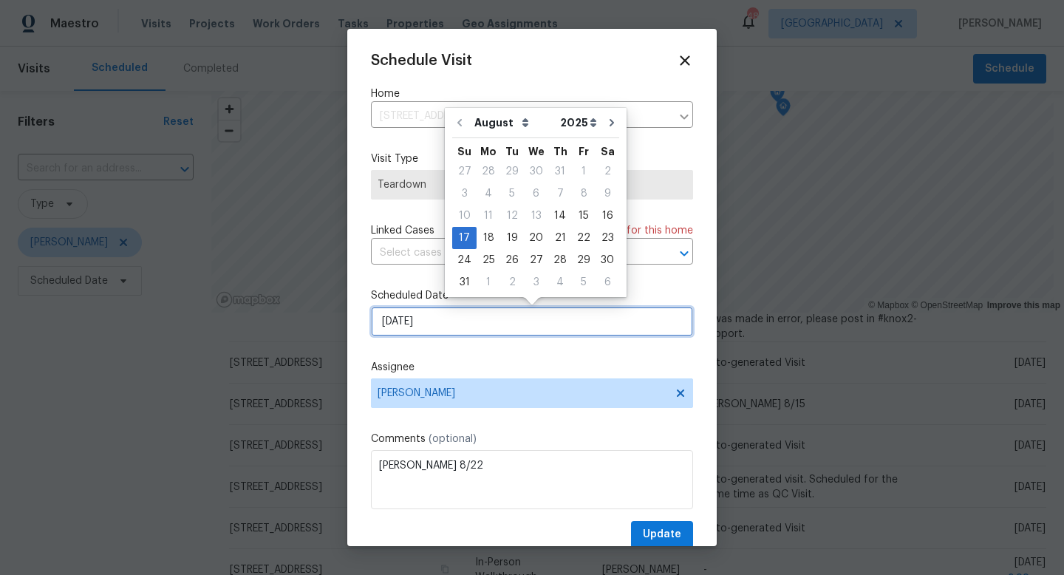
click at [509, 334] on input "8/17/2025" at bounding box center [532, 322] width 322 height 30
click at [554, 242] on div "21" at bounding box center [560, 238] width 24 height 21
type input "8/21/2025"
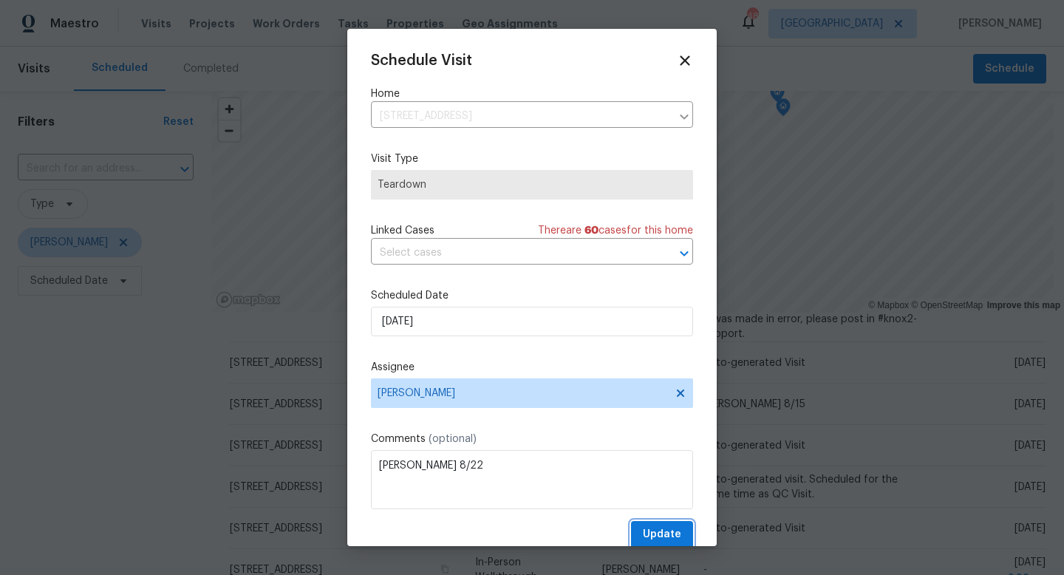
click at [664, 534] on span "Update" at bounding box center [662, 535] width 38 height 18
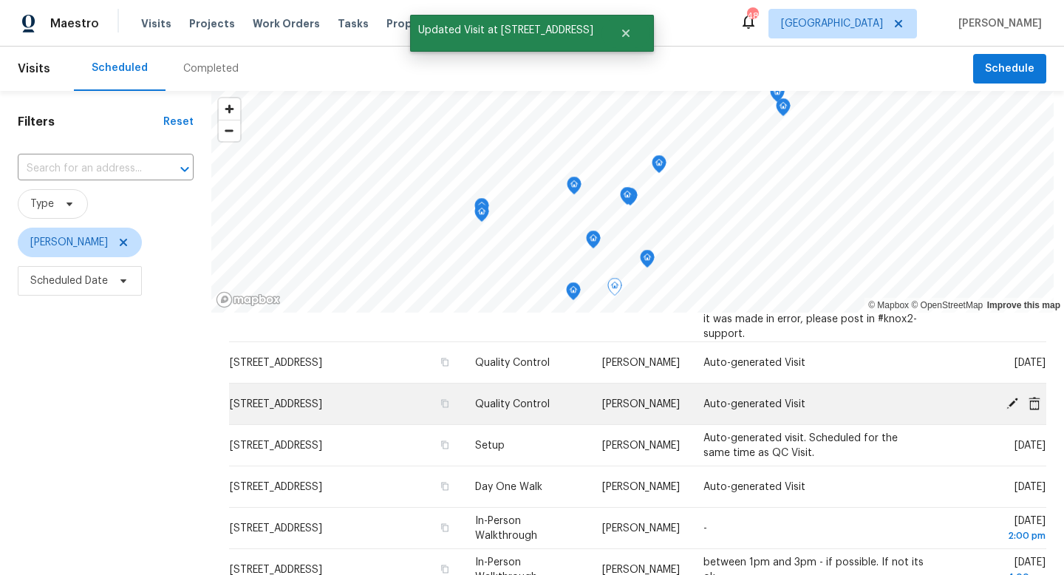
scroll to position [0, 0]
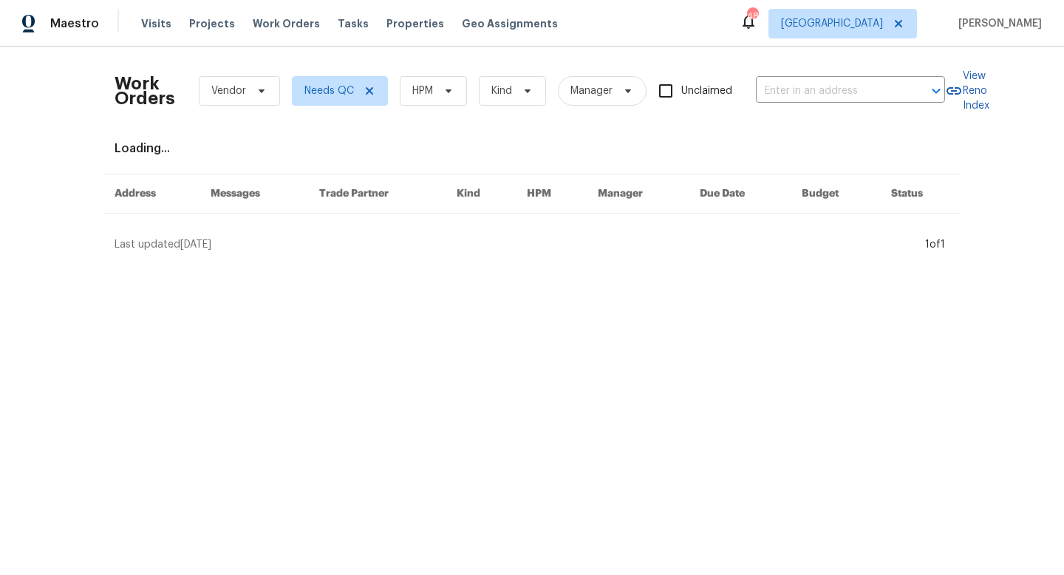
click at [424, 112] on div "Work Orders Vendor Needs QC HPM Kind Manager Unclaimed ​" at bounding box center [530, 90] width 831 height 65
click at [429, 100] on span "HPM" at bounding box center [433, 91] width 67 height 30
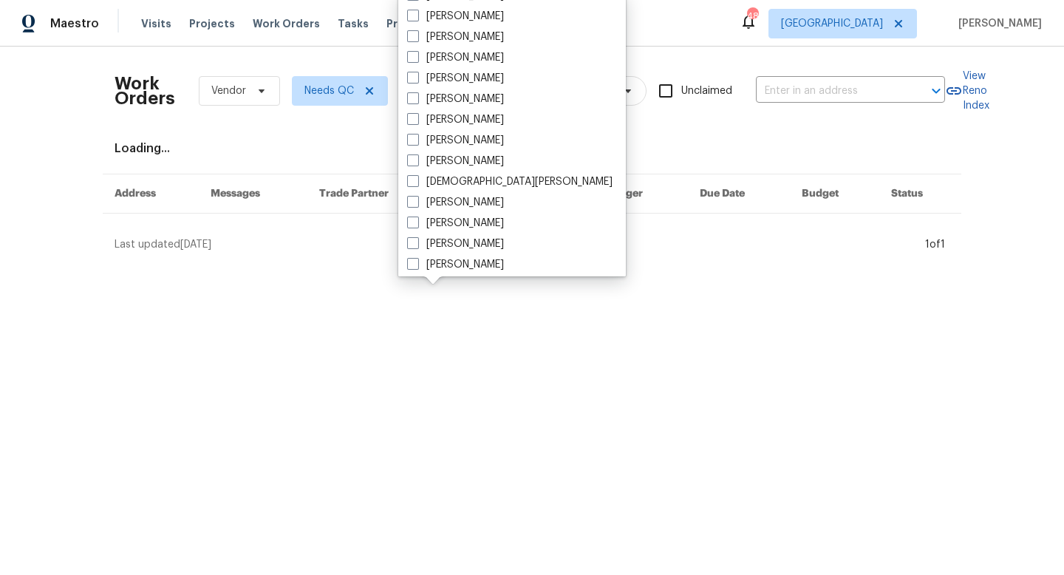
scroll to position [825, 0]
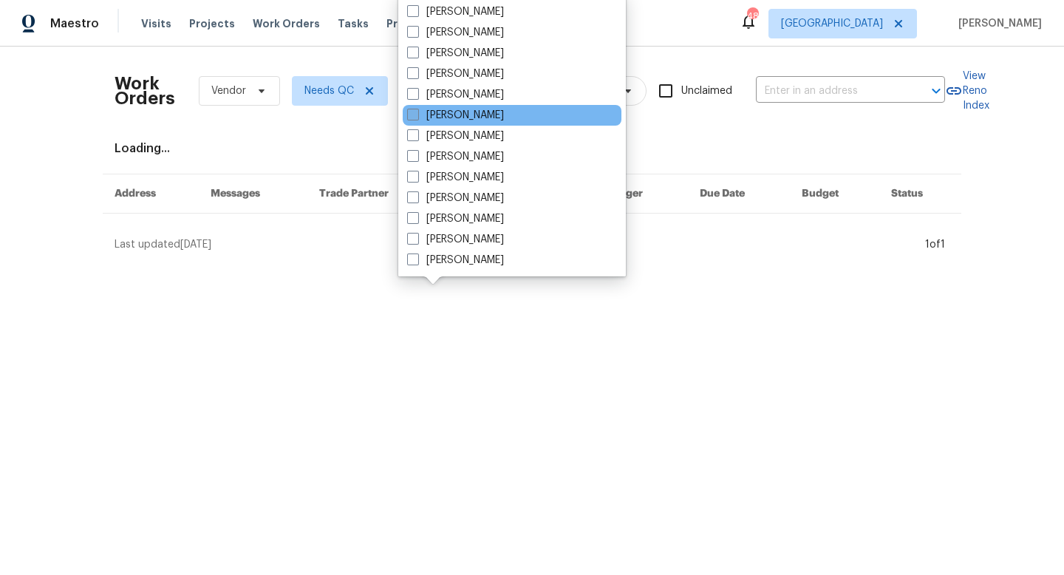
click at [442, 120] on label "[PERSON_NAME]" at bounding box center [455, 115] width 97 height 15
click at [417, 118] on input "[PERSON_NAME]" at bounding box center [412, 113] width 10 height 10
checkbox input "true"
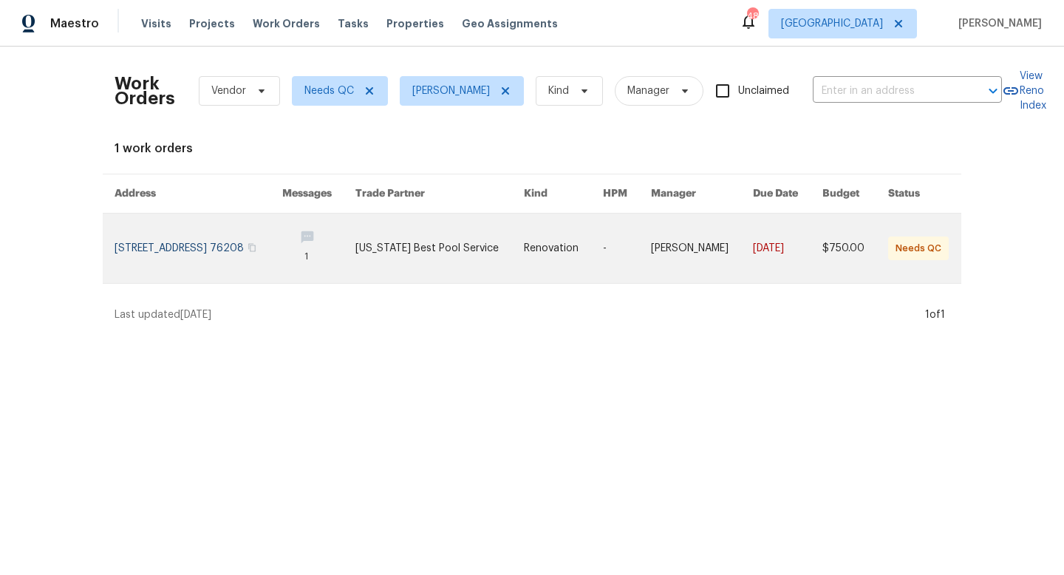
click at [241, 254] on link at bounding box center [199, 248] width 168 height 69
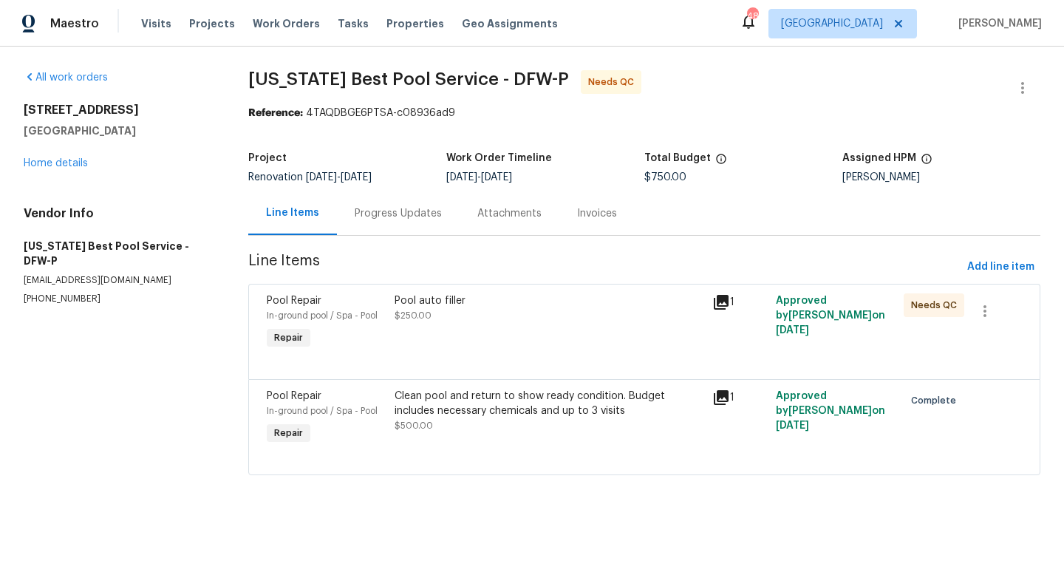
click at [550, 314] on div "Pool auto filler $250.00" at bounding box center [550, 308] width 310 height 30
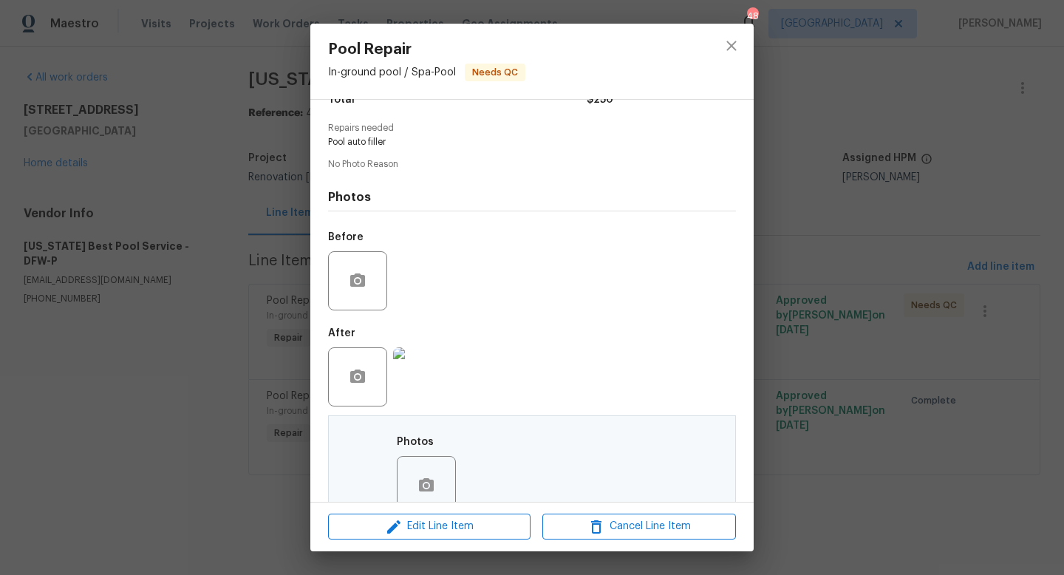
scroll to position [407, 0]
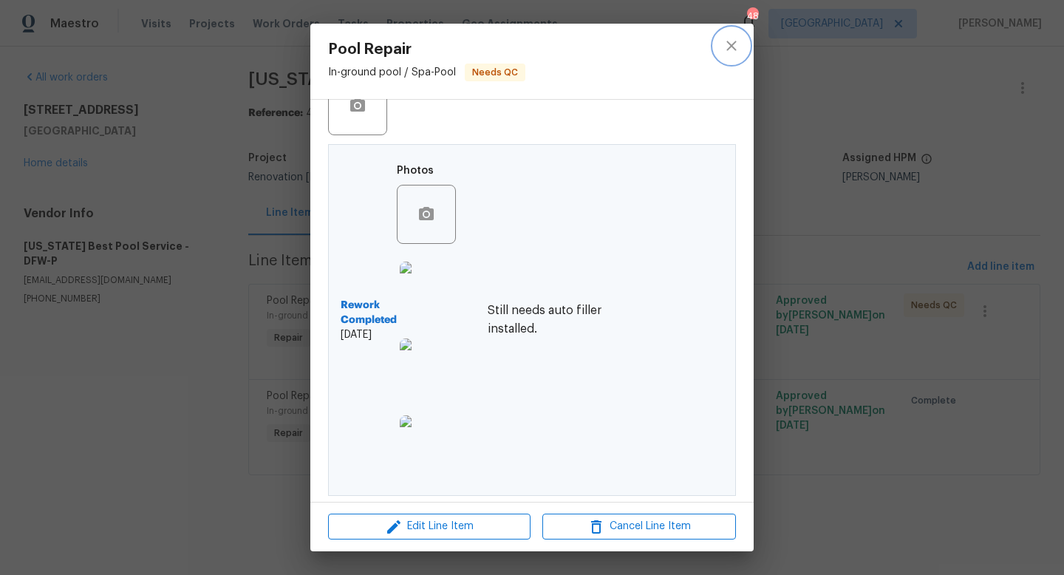
click at [735, 58] on button "close" at bounding box center [731, 45] width 35 height 35
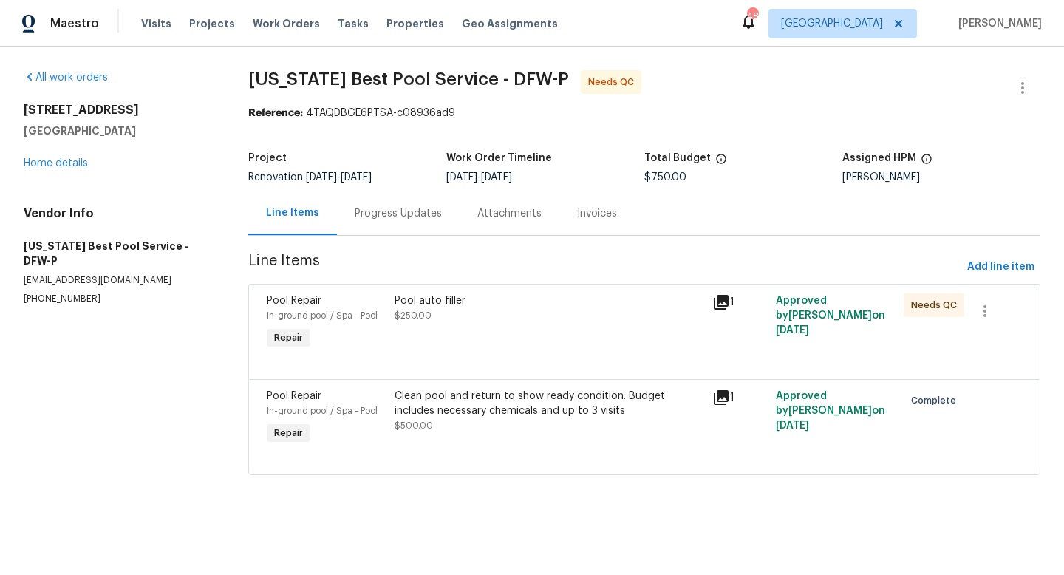
click at [411, 302] on div "Pool auto filler" at bounding box center [550, 300] width 310 height 15
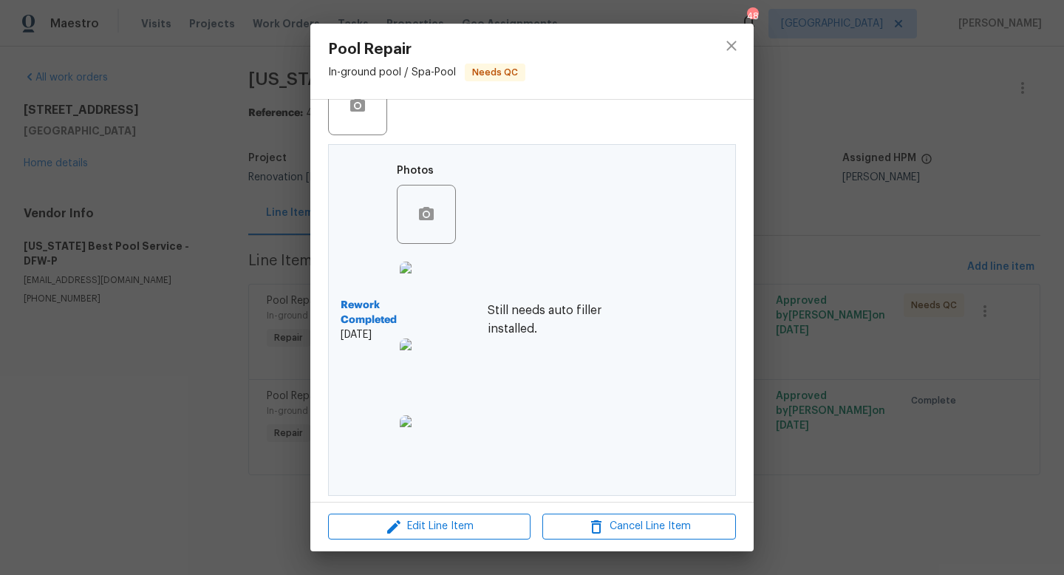
click at [367, 322] on b "Rework Completed" at bounding box center [369, 313] width 56 height 30
click at [521, 316] on h6 "Still needs auto filler installed." at bounding box center [568, 320] width 160 height 37
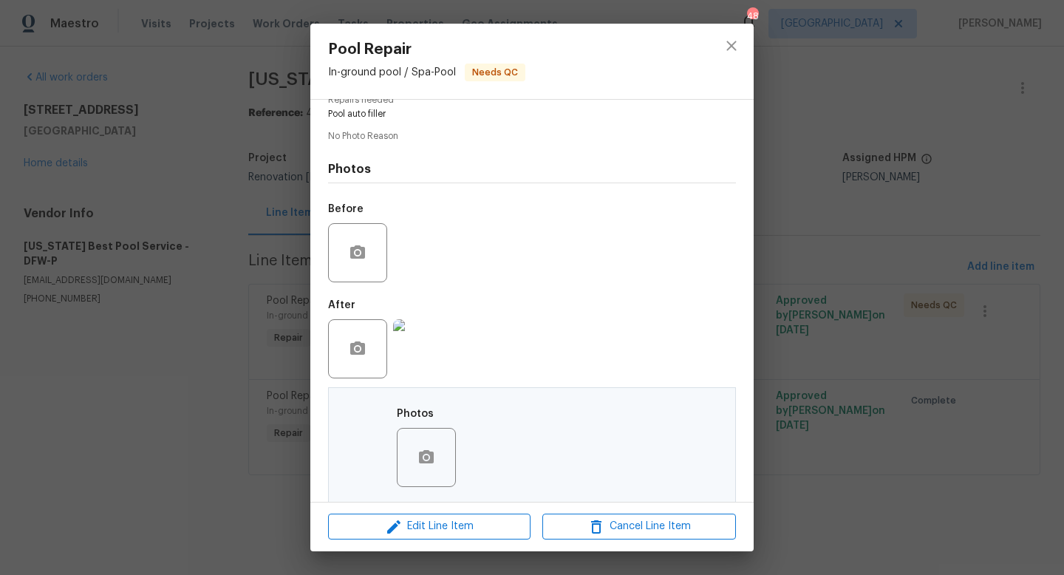
scroll to position [0, 0]
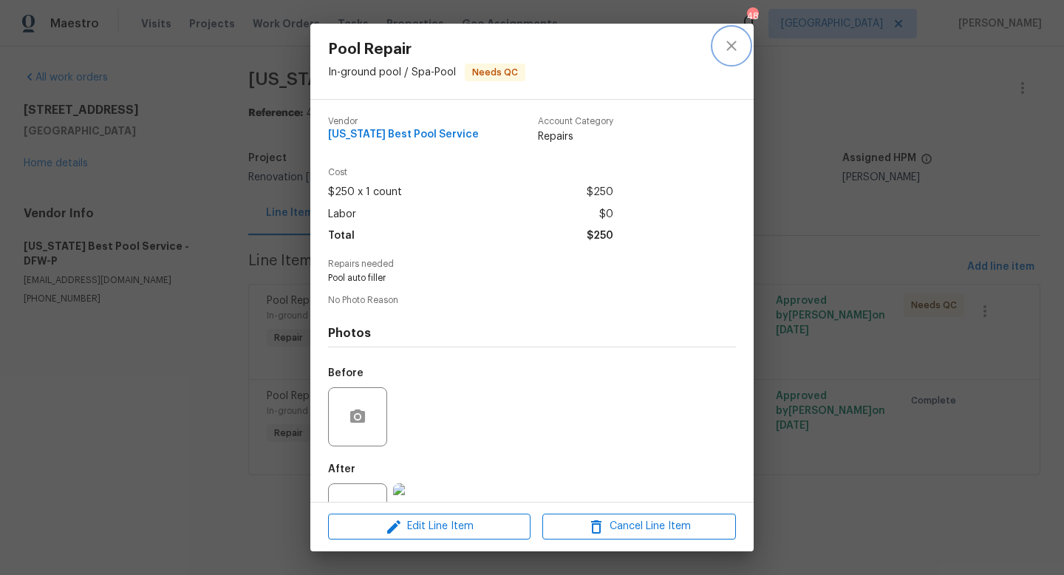
click at [724, 44] on icon "close" at bounding box center [732, 46] width 18 height 18
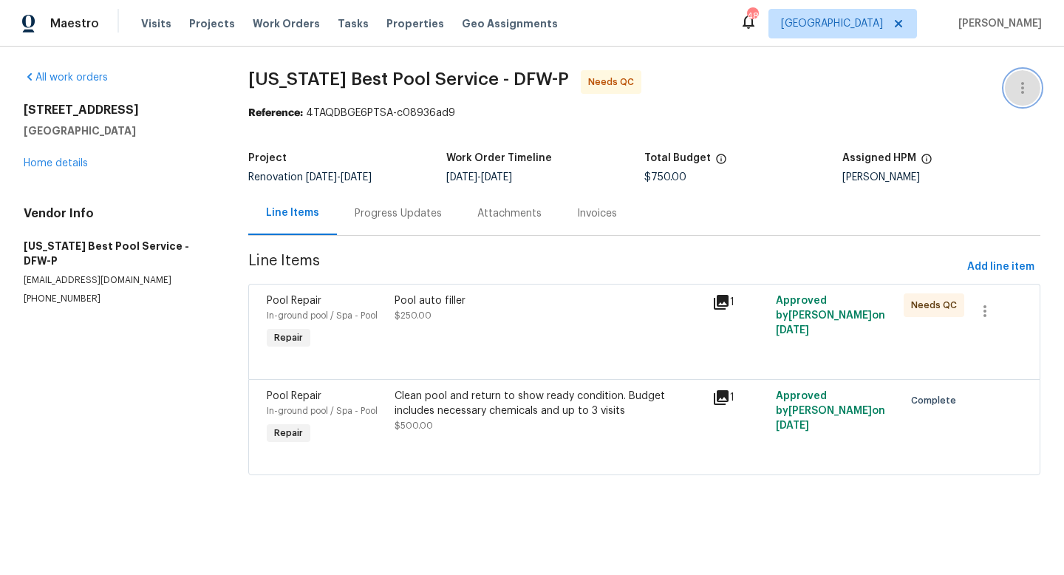
click at [1019, 84] on icon "button" at bounding box center [1023, 88] width 18 height 18
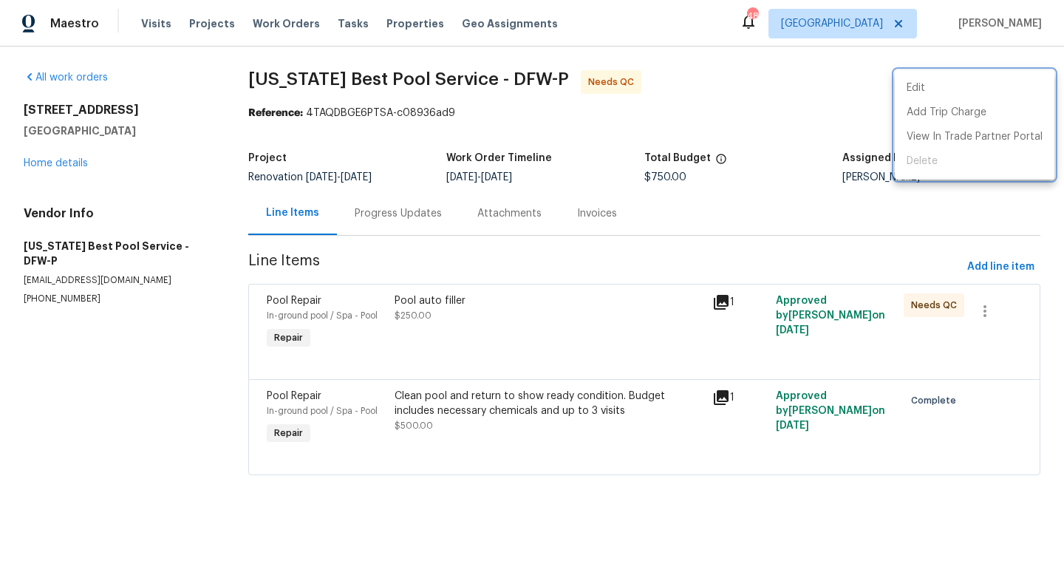
click at [775, 139] on div at bounding box center [532, 287] width 1064 height 575
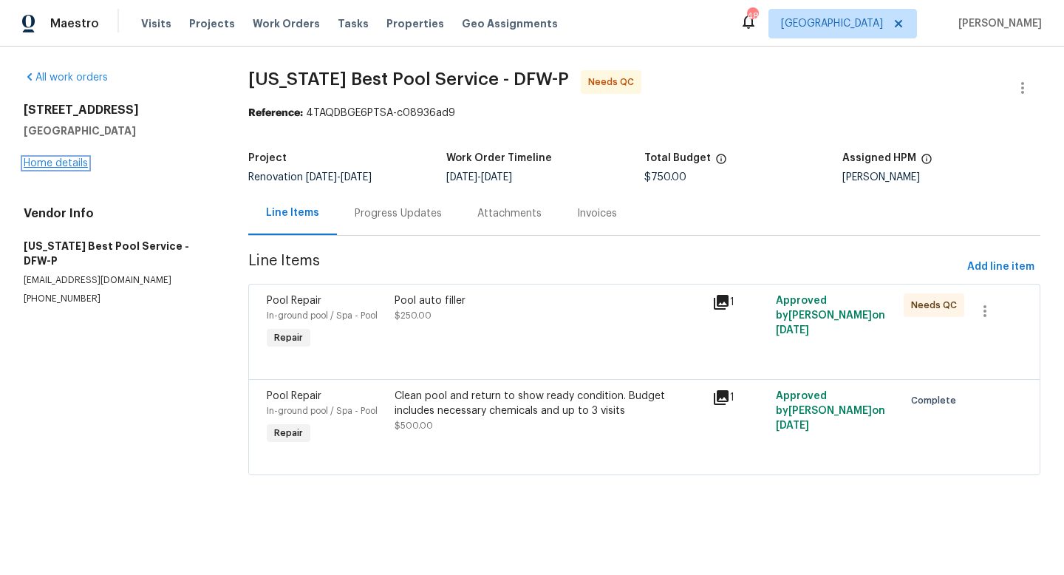
click at [76, 163] on link "Home details" at bounding box center [56, 163] width 64 height 10
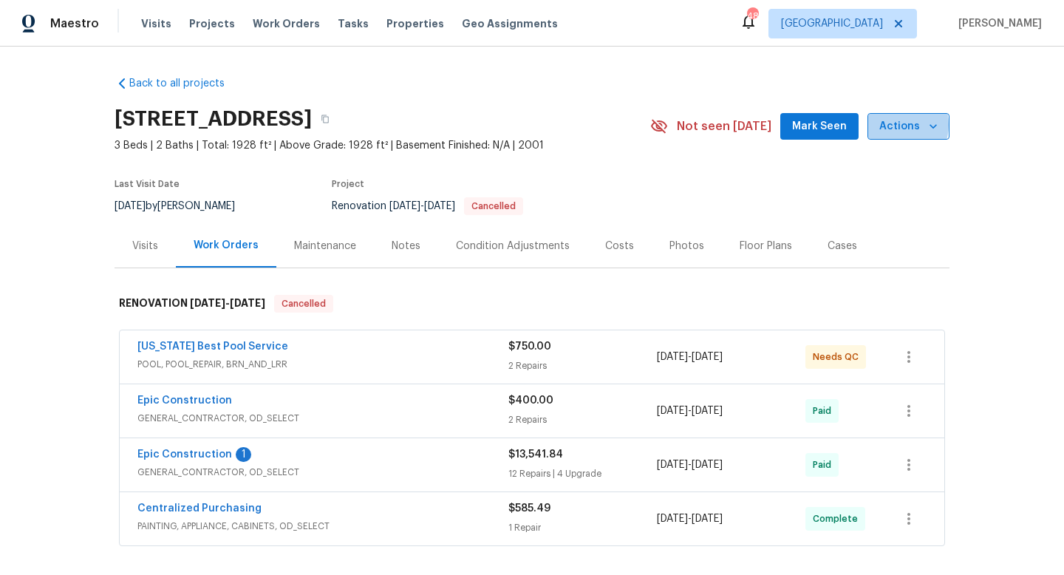
click at [900, 125] on span "Actions" at bounding box center [909, 127] width 58 height 18
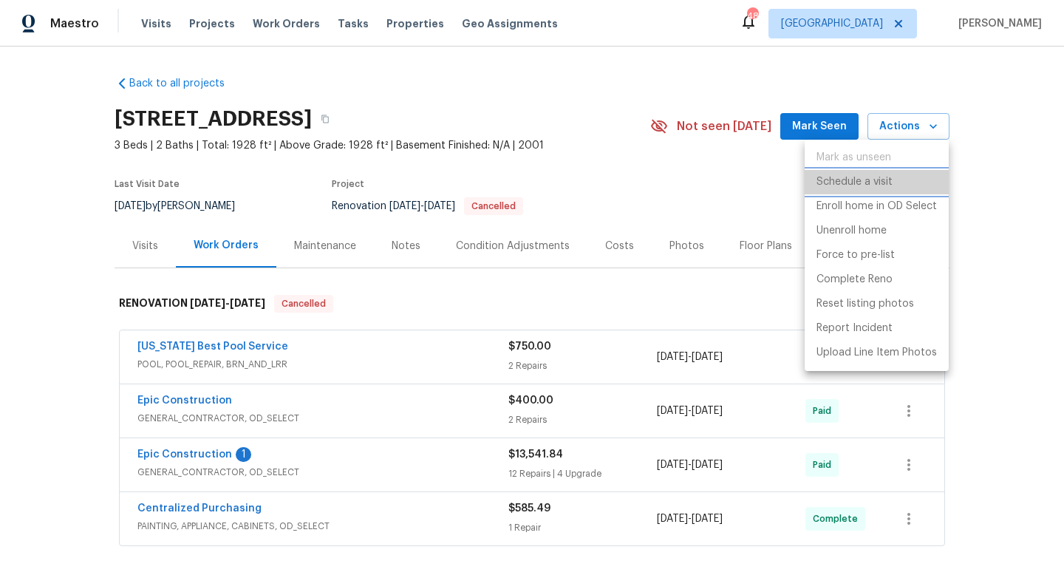
click at [886, 187] on p "Schedule a visit" at bounding box center [855, 182] width 76 height 16
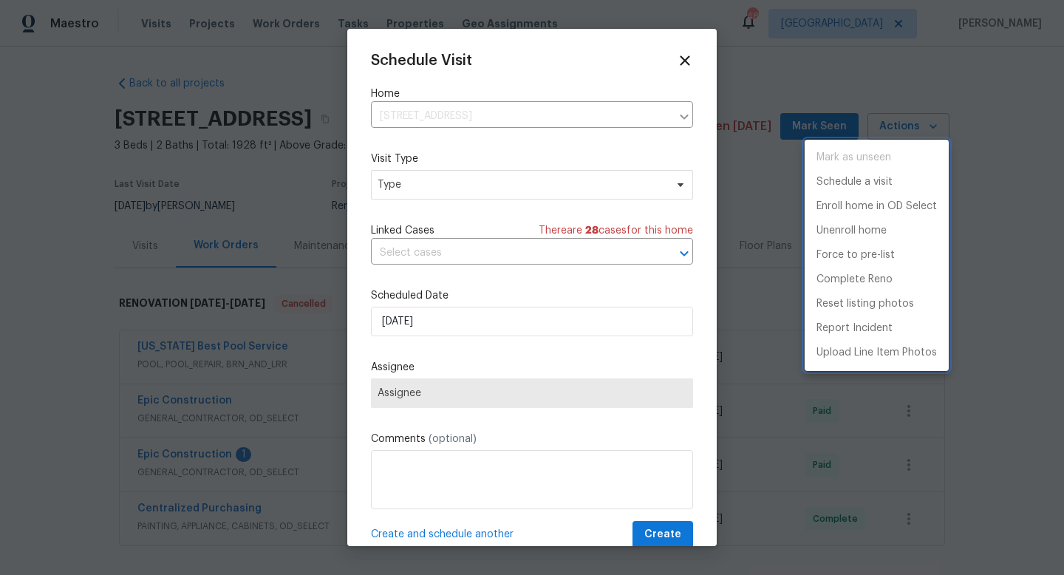
click at [461, 195] on div at bounding box center [532, 287] width 1064 height 575
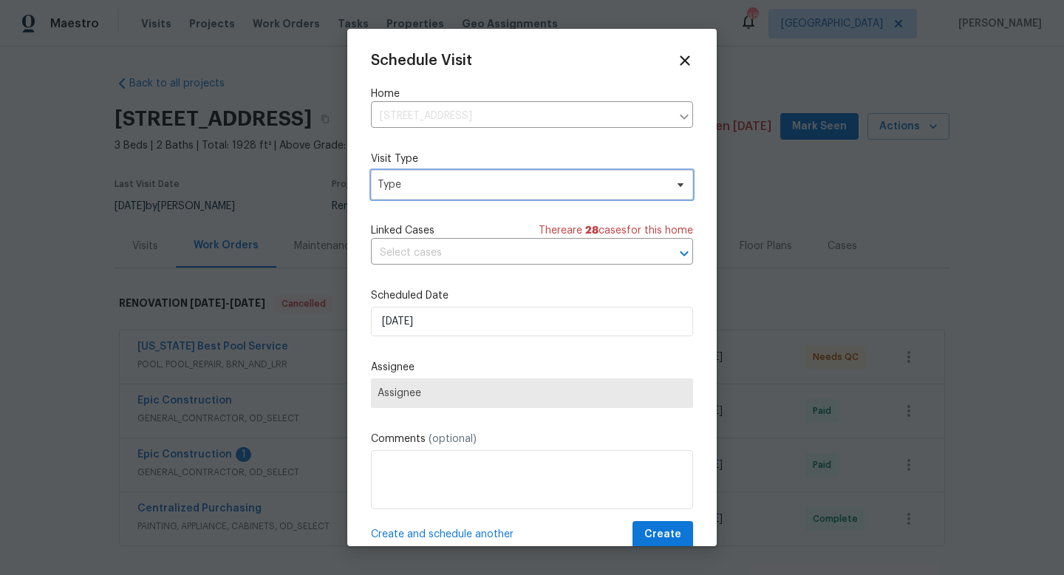
click at [461, 195] on span "Type" at bounding box center [532, 185] width 322 height 30
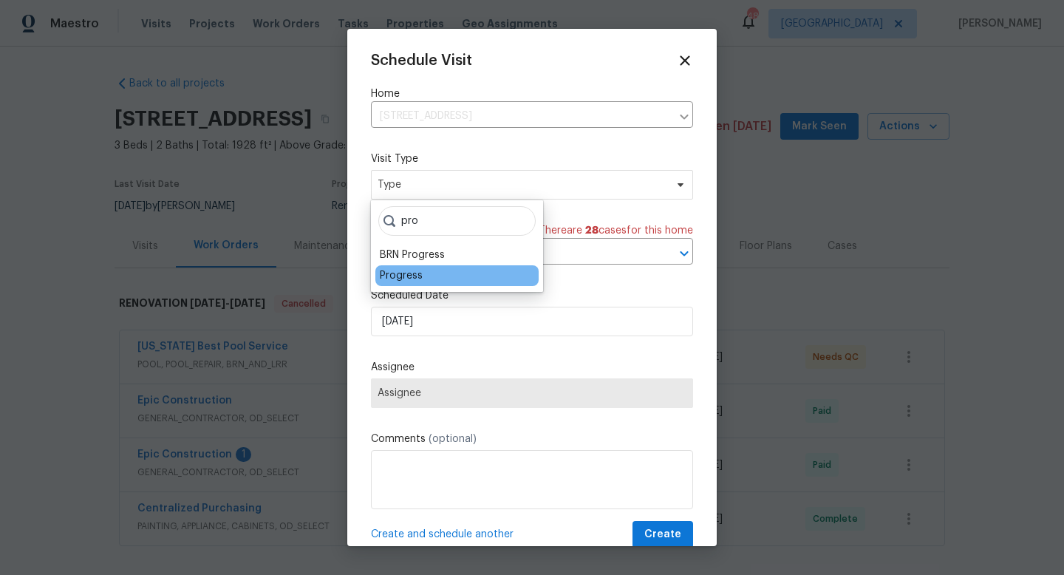
type input "pro"
click at [407, 279] on div "Progress" at bounding box center [401, 275] width 43 height 15
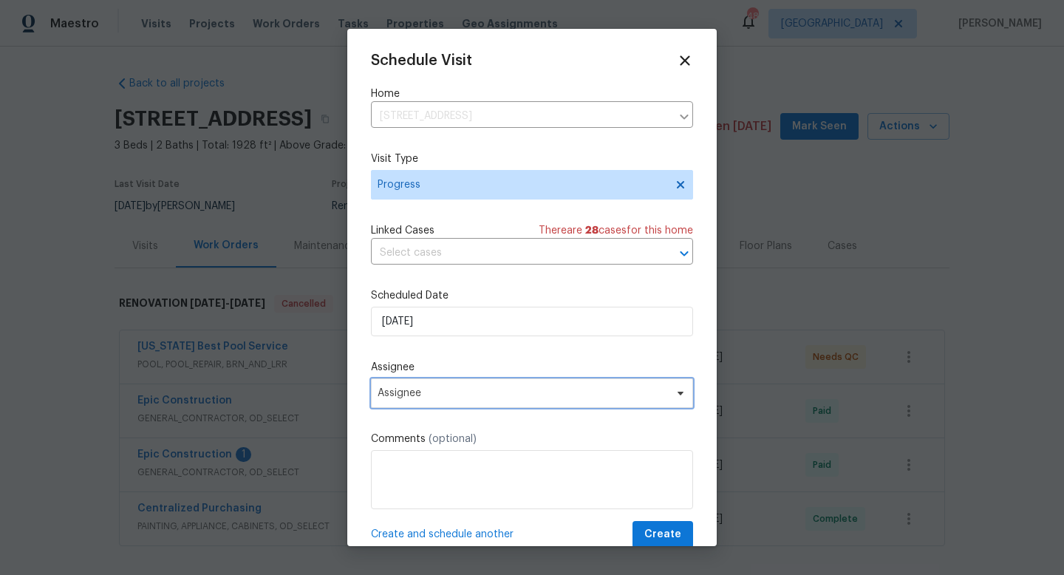
click at [437, 384] on span "Assignee" at bounding box center [532, 393] width 322 height 30
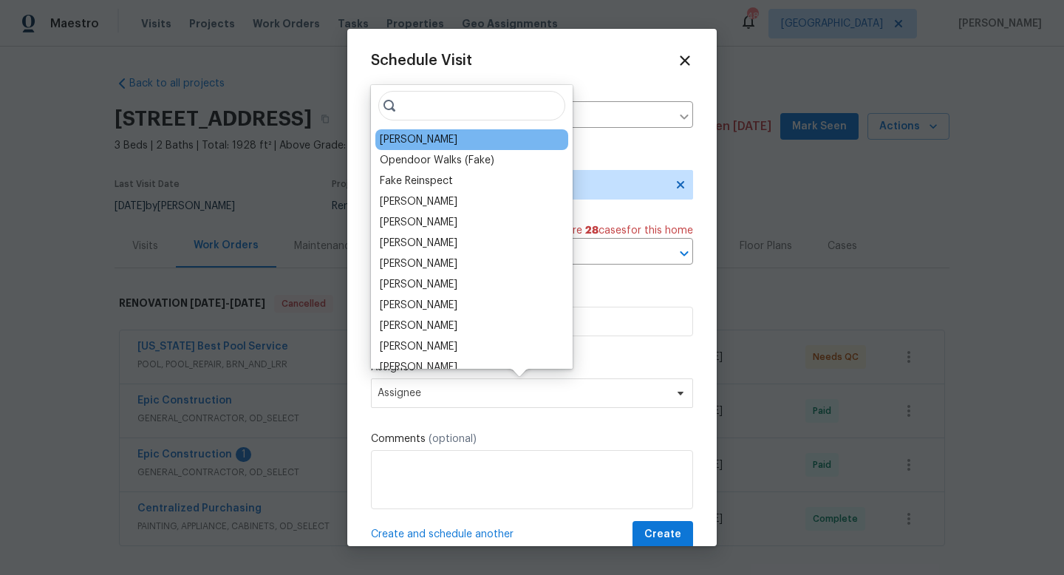
click at [401, 135] on div "[PERSON_NAME]" at bounding box center [419, 139] width 78 height 15
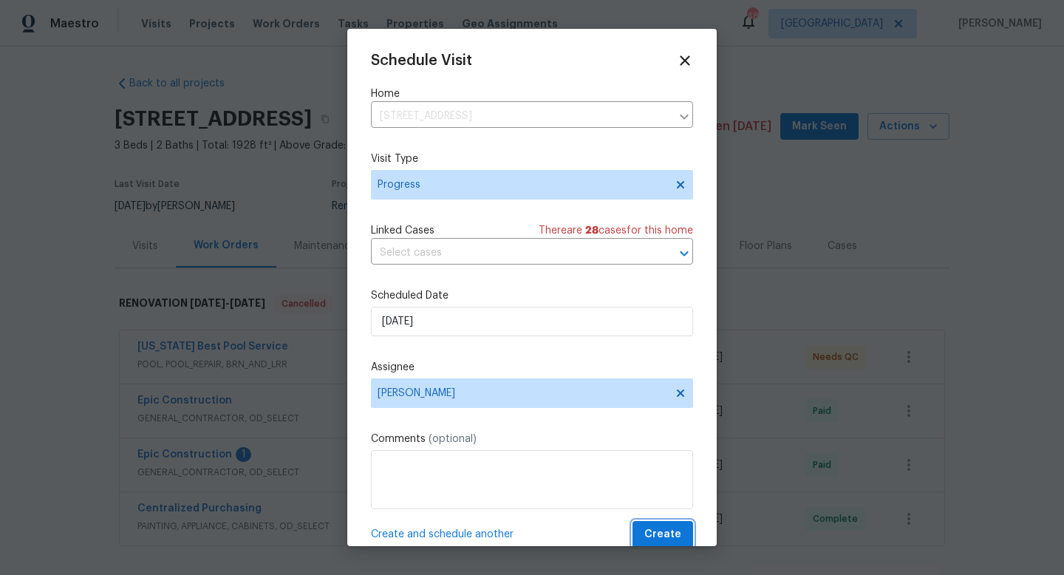
click at [684, 531] on button "Create" at bounding box center [663, 534] width 61 height 27
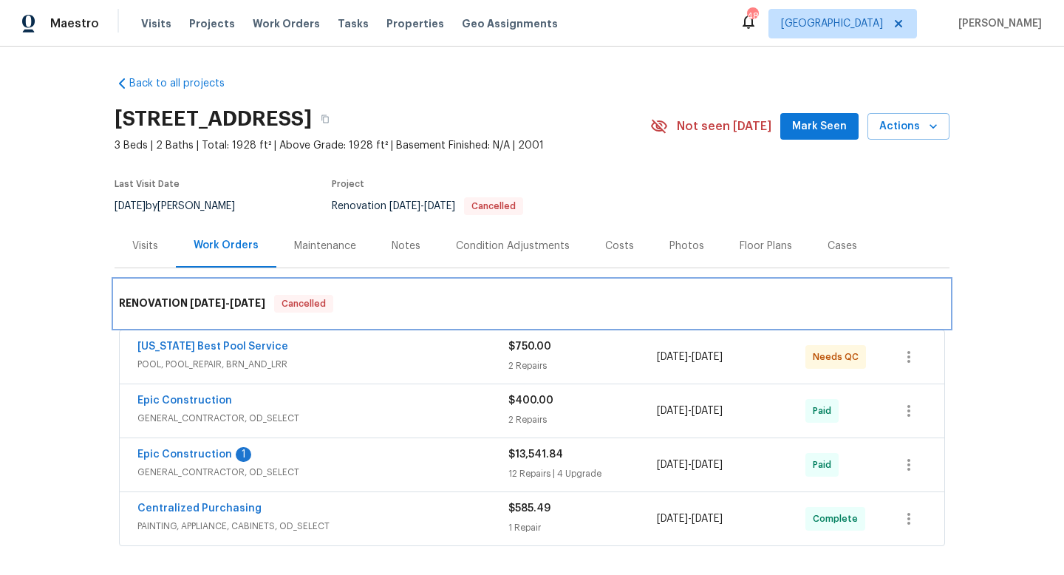
click at [237, 292] on div "RENOVATION [DATE] - [DATE] Cancelled" at bounding box center [532, 303] width 835 height 47
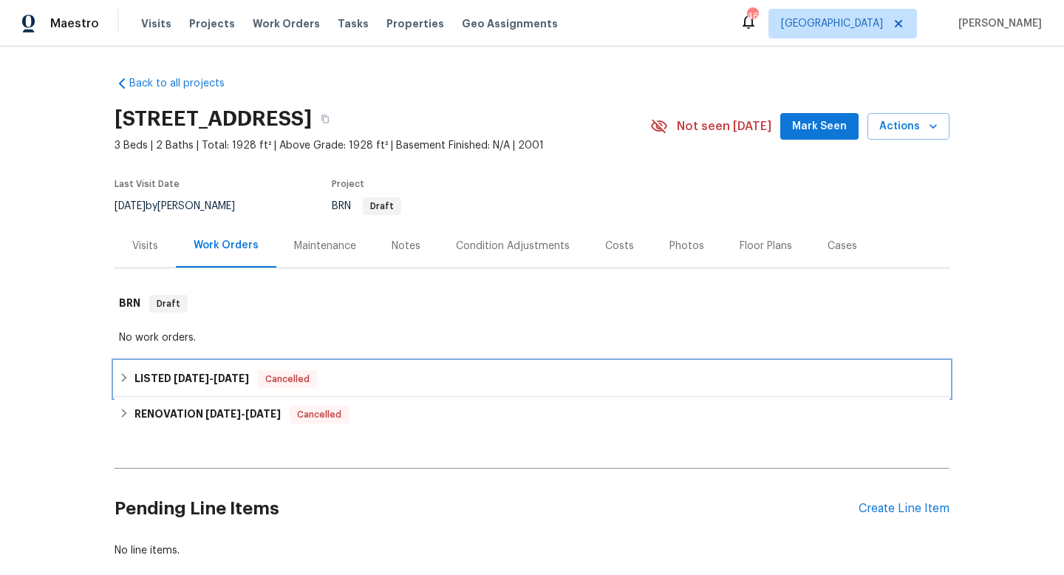
click at [190, 370] on h6 "LISTED [DATE] - [DATE]" at bounding box center [192, 379] width 115 height 18
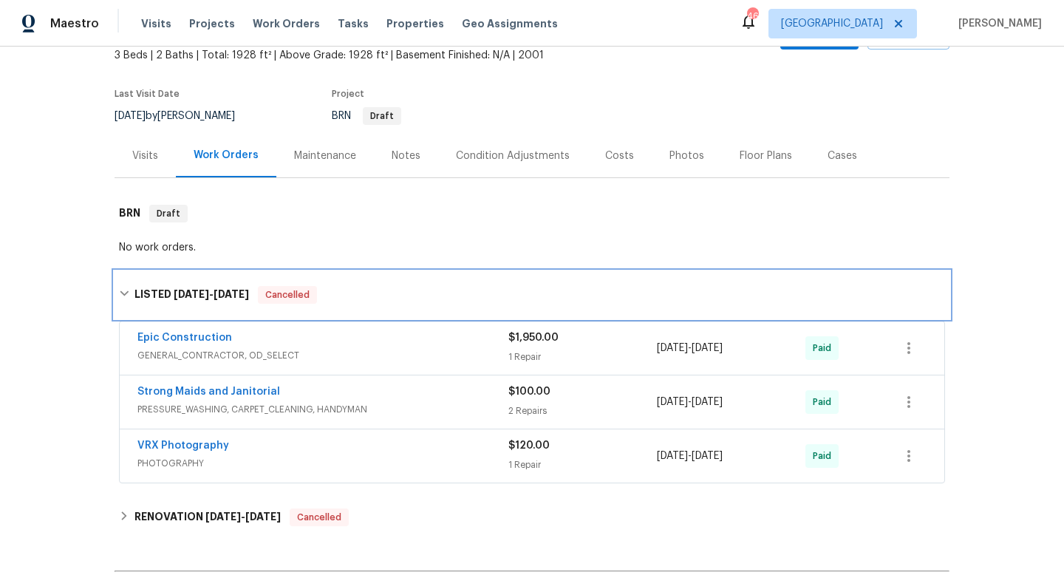
scroll to position [97, 0]
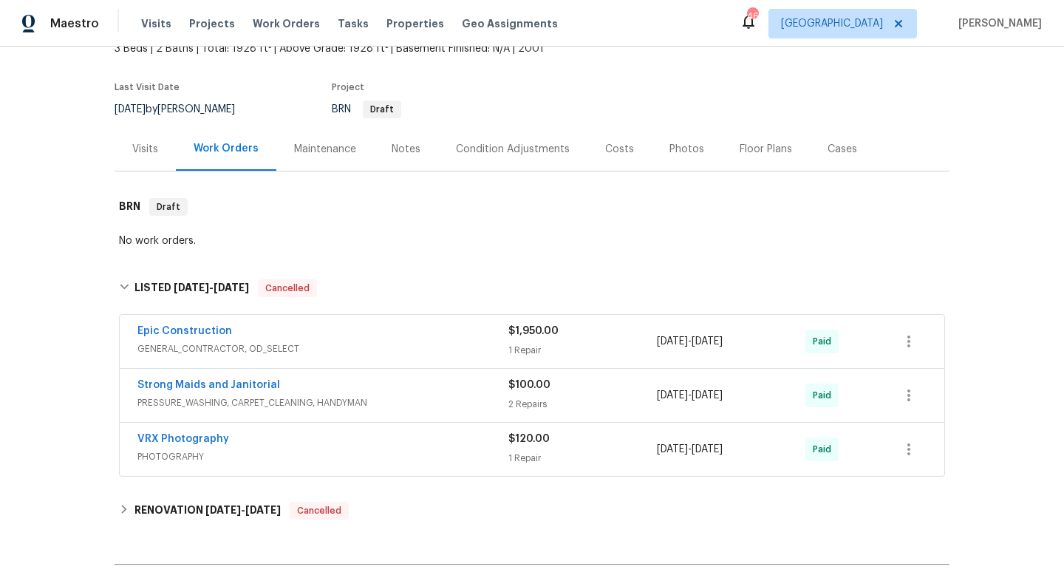
click at [288, 334] on div "Epic Construction" at bounding box center [322, 333] width 371 height 18
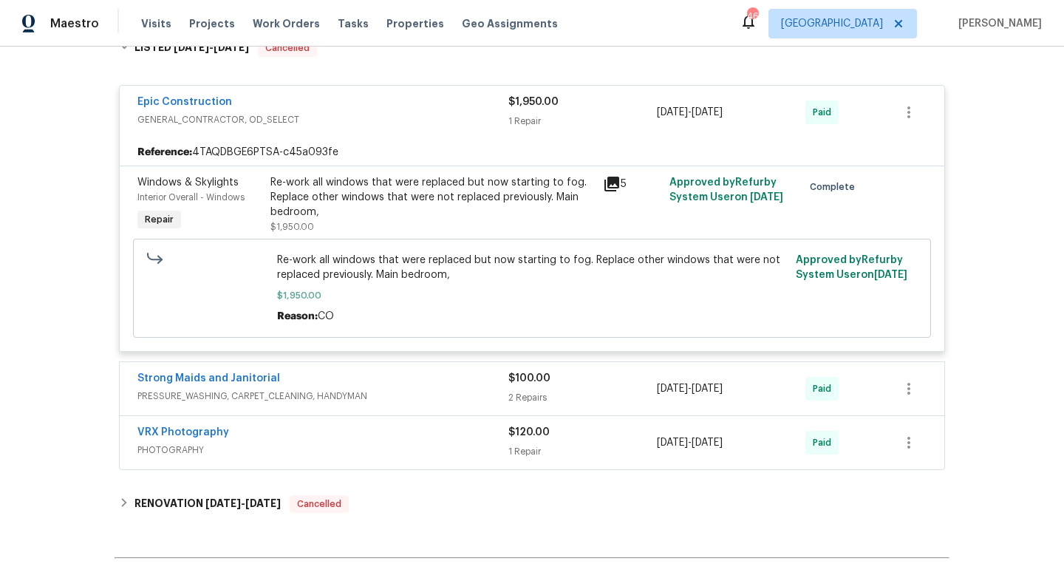
scroll to position [338, 0]
click at [279, 376] on div "Strong Maids and Janitorial" at bounding box center [322, 379] width 371 height 18
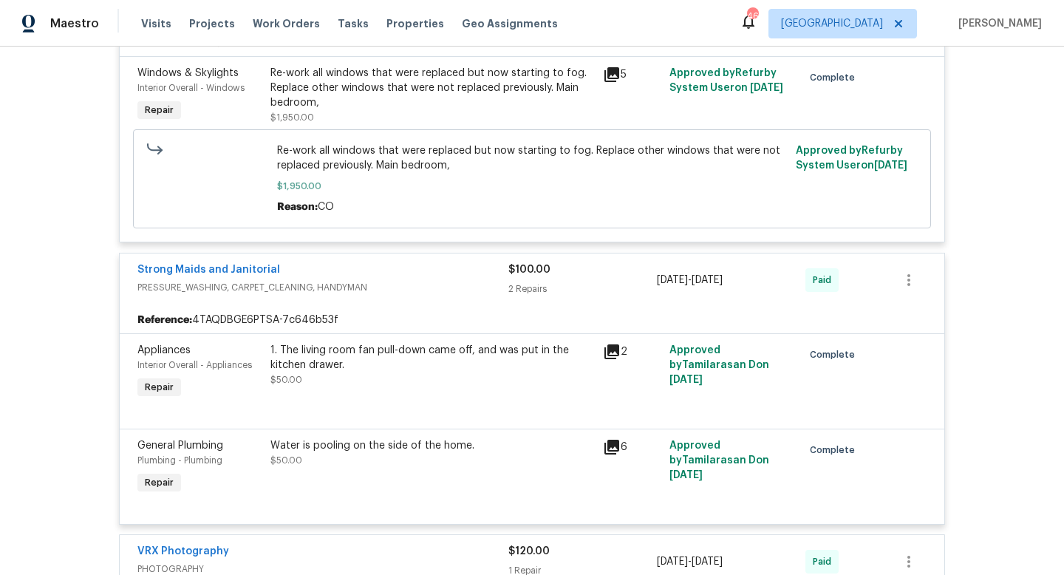
scroll to position [448, 0]
click at [374, 276] on div "Strong Maids and Janitorial" at bounding box center [322, 270] width 371 height 18
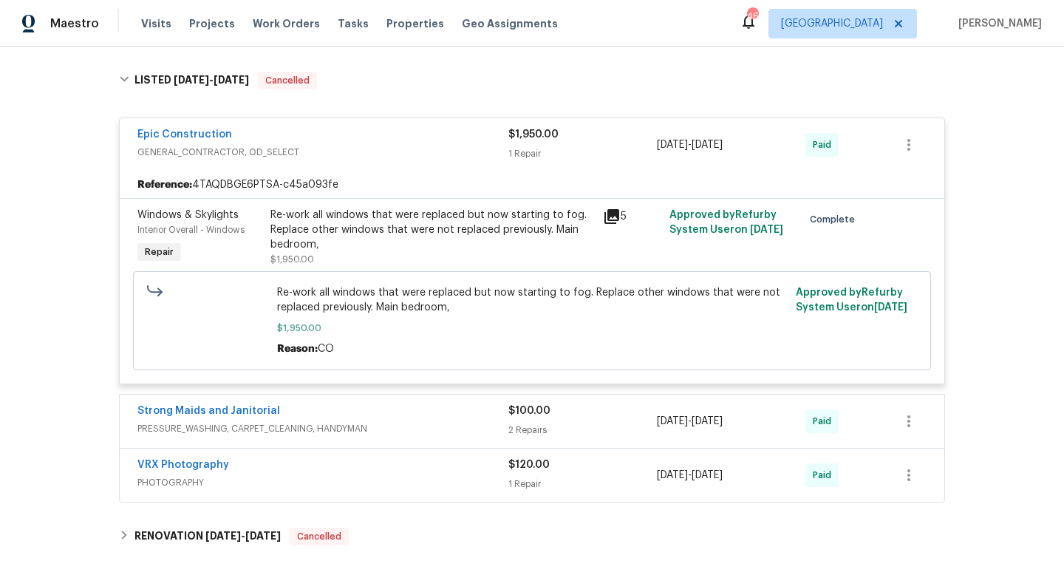
scroll to position [291, 0]
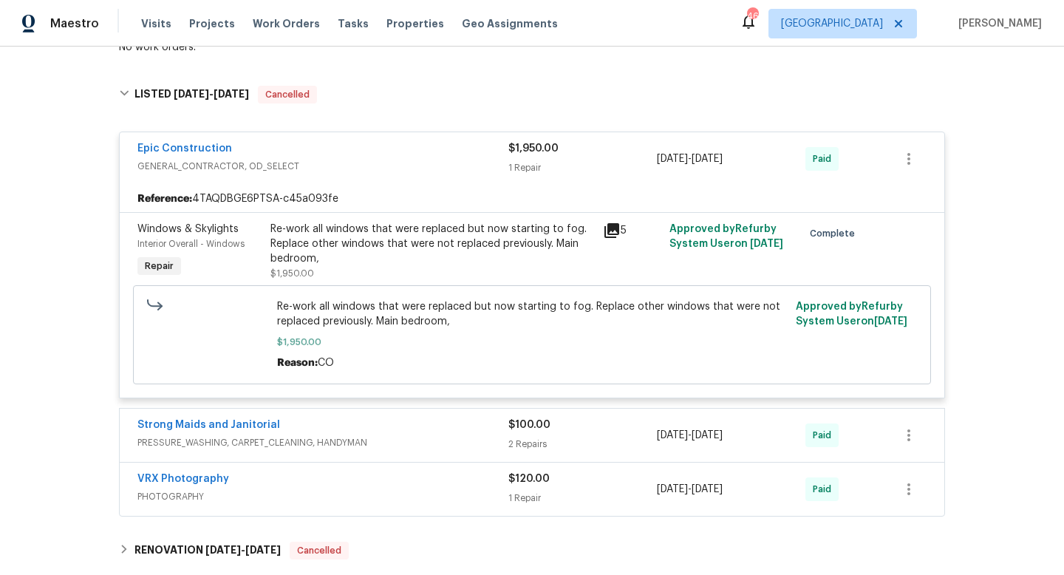
click at [305, 426] on div "Strong Maids and Janitorial" at bounding box center [322, 427] width 371 height 18
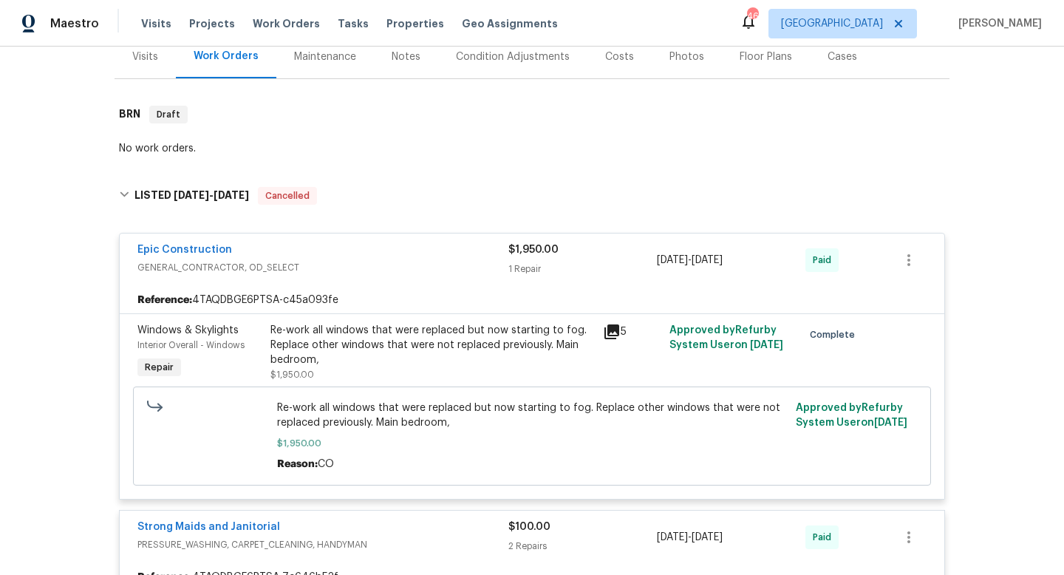
scroll to position [35, 0]
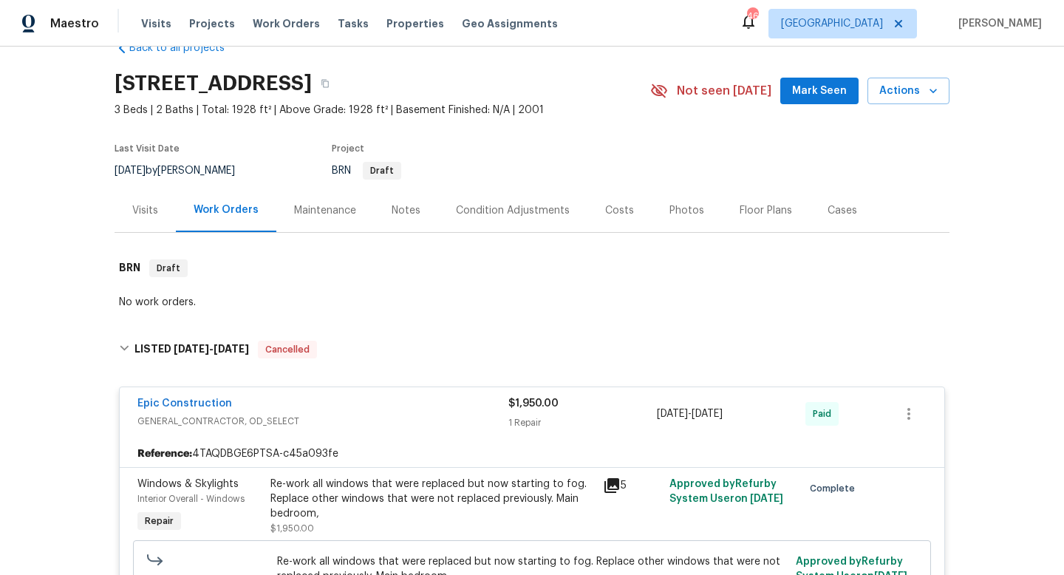
click at [314, 418] on span "GENERAL_CONTRACTOR, OD_SELECT" at bounding box center [322, 421] width 371 height 15
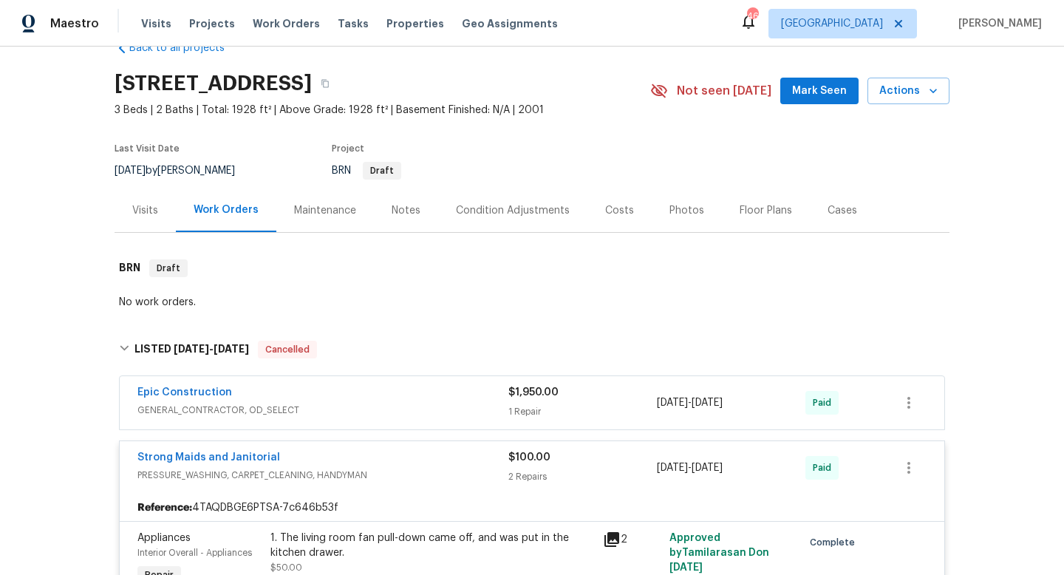
click at [302, 458] on div "Strong Maids and Janitorial" at bounding box center [322, 459] width 371 height 18
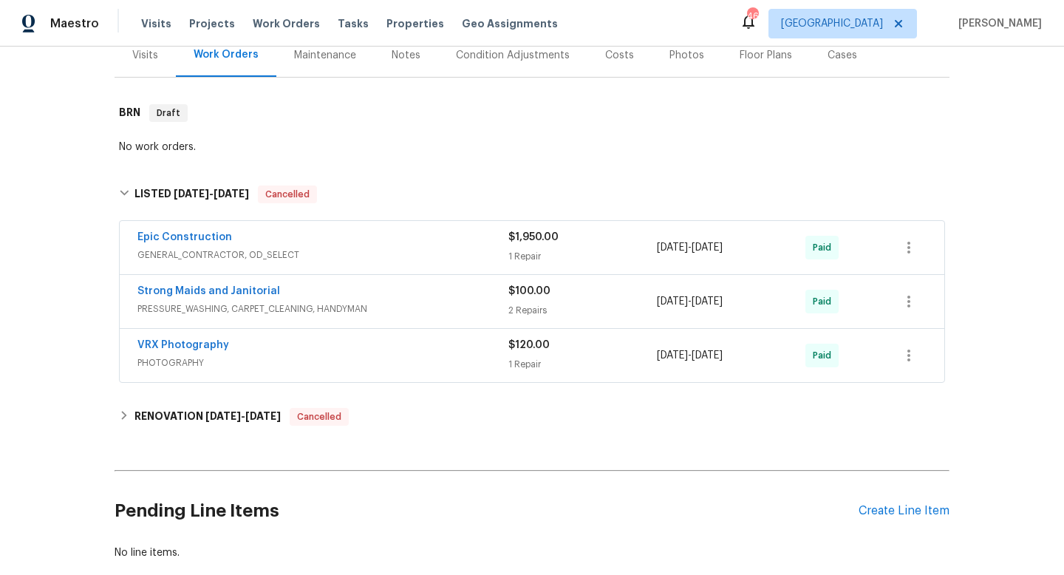
scroll to position [0, 0]
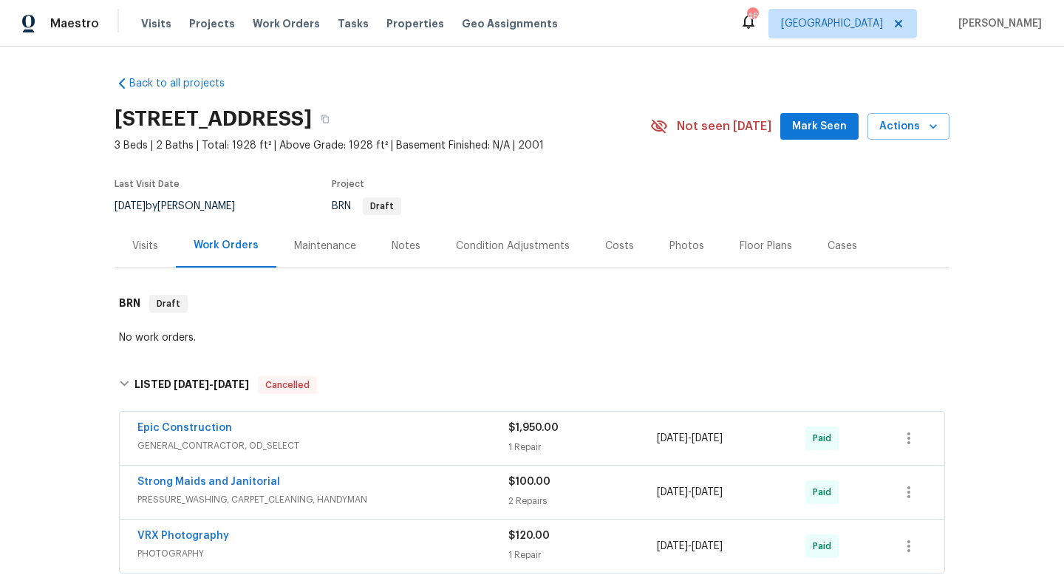
click at [393, 254] on div "Notes" at bounding box center [406, 246] width 64 height 44
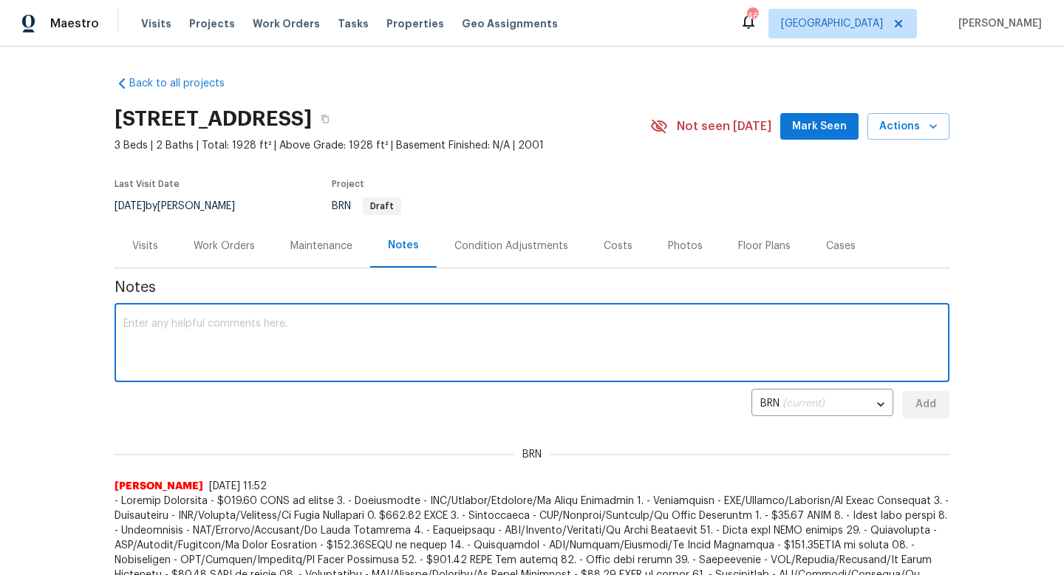
click at [520, 323] on textarea at bounding box center [532, 345] width 818 height 52
type textarea "Have a temp visit for home and"
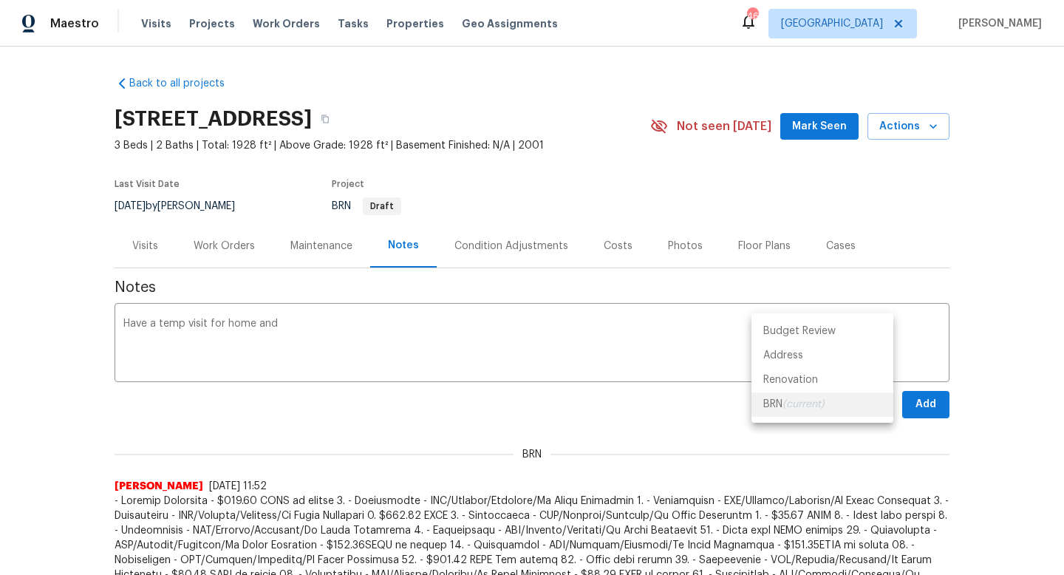
click at [803, 402] on body "Maestro Visits Projects Work Orders Tasks Properties Geo Assignments 46 Dallas …" at bounding box center [532, 287] width 1064 height 575
click at [781, 376] on li "Renovation" at bounding box center [823, 380] width 142 height 24
type input "a6a6bace-bb50-4518-9897-e05f190dac9d"
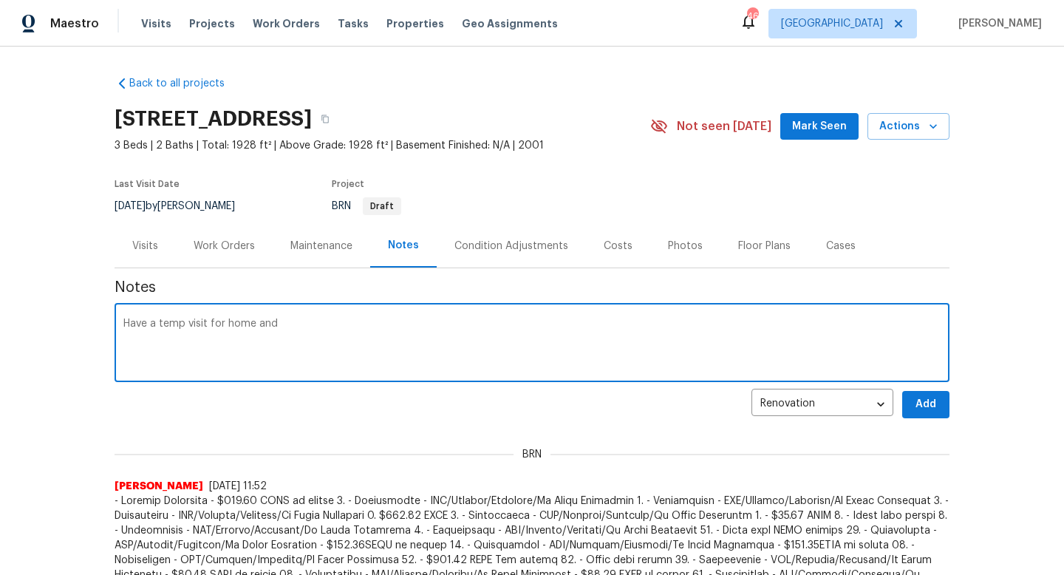
click at [601, 336] on textarea "Have a temp visit for home and" at bounding box center [532, 345] width 818 height 52
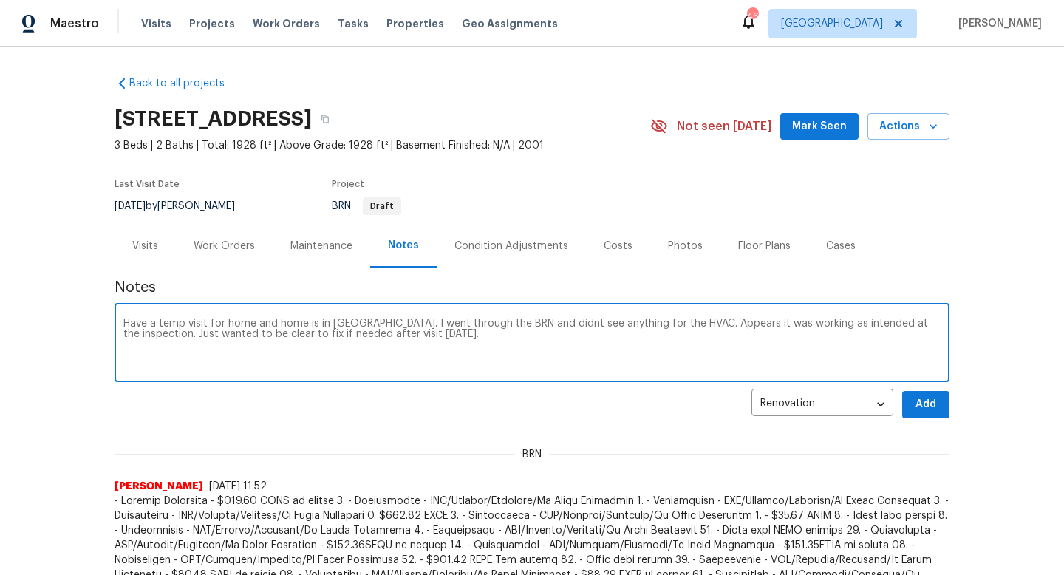
paste textarea "https://opendoor.slack.com/archives/CH357Q869/p1755195404930169"
type textarea "Have a temp visit for home and home is in resale. I went through the BRN and di…"
click at [928, 401] on span "Add" at bounding box center [926, 404] width 24 height 18
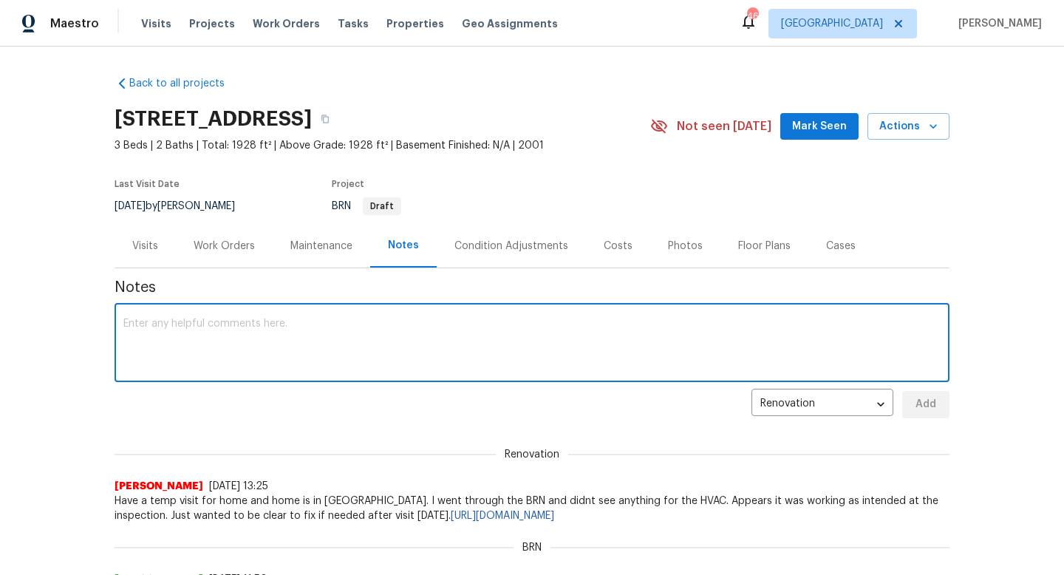
click at [359, 342] on textarea at bounding box center [532, 345] width 818 height 52
type textarea "We did not credit for HVAC, I will stop by tomorrow to confirm the issue and ge…"
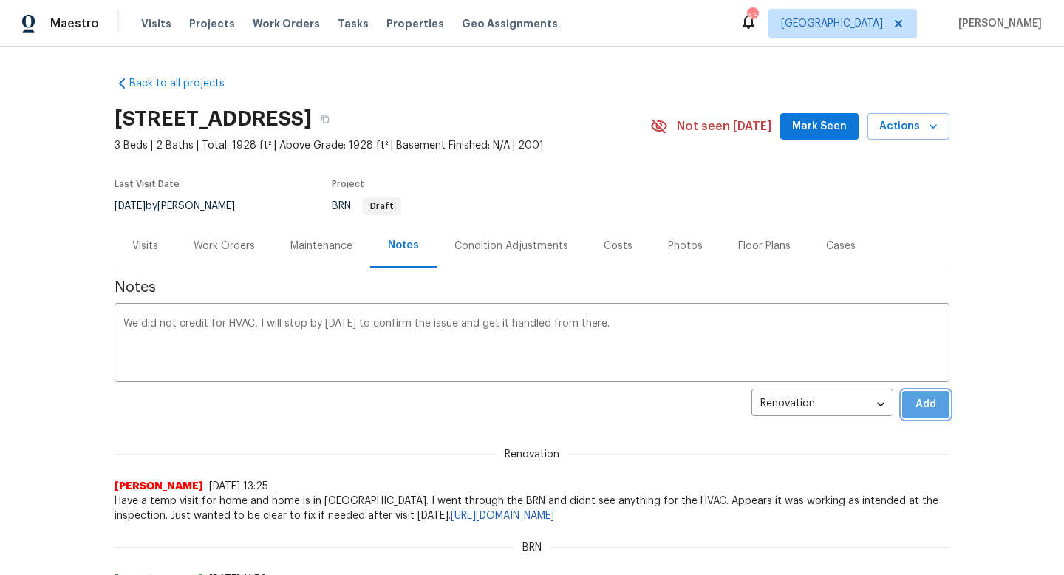
click at [926, 413] on span "Add" at bounding box center [926, 404] width 24 height 18
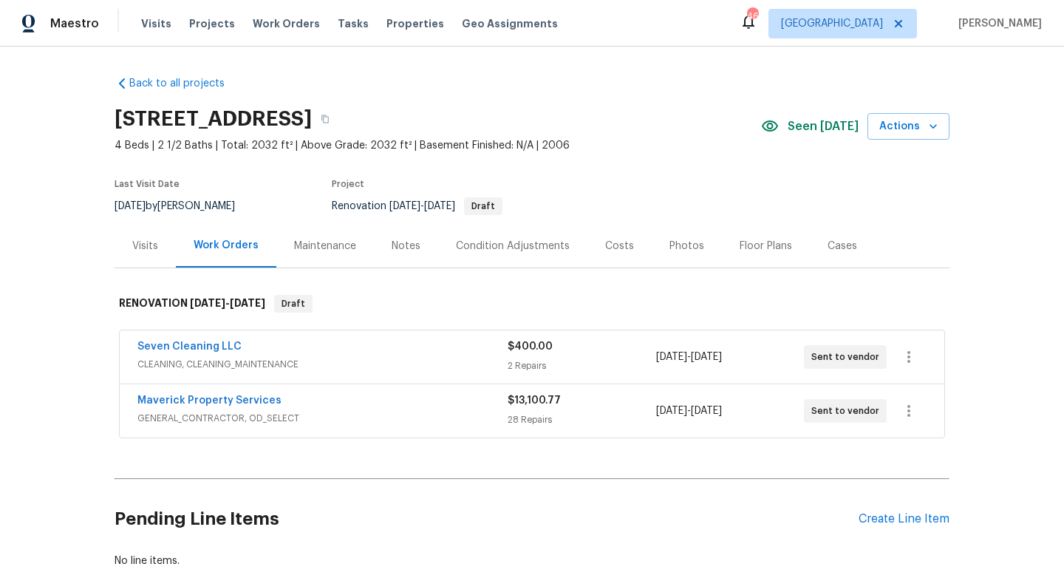
click at [149, 250] on div "Visits" at bounding box center [145, 246] width 26 height 15
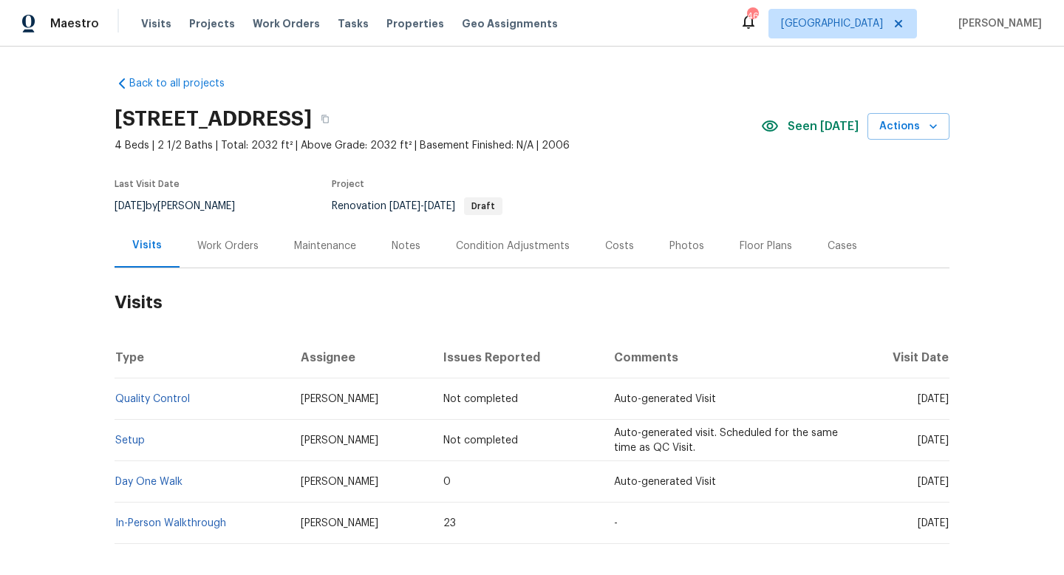
scroll to position [69, 0]
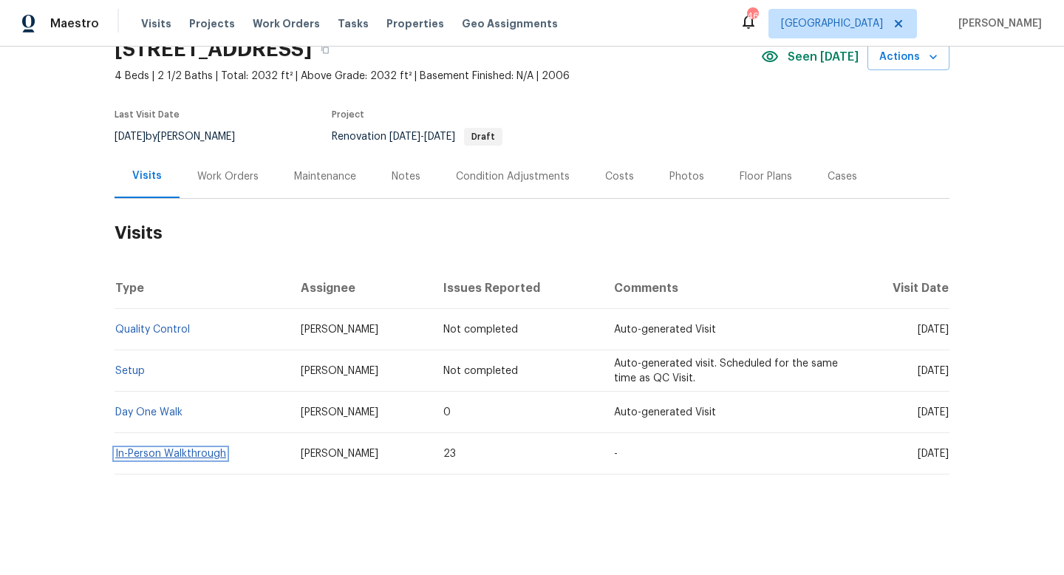
click at [160, 454] on link "In-Person Walkthrough" at bounding box center [170, 454] width 111 height 10
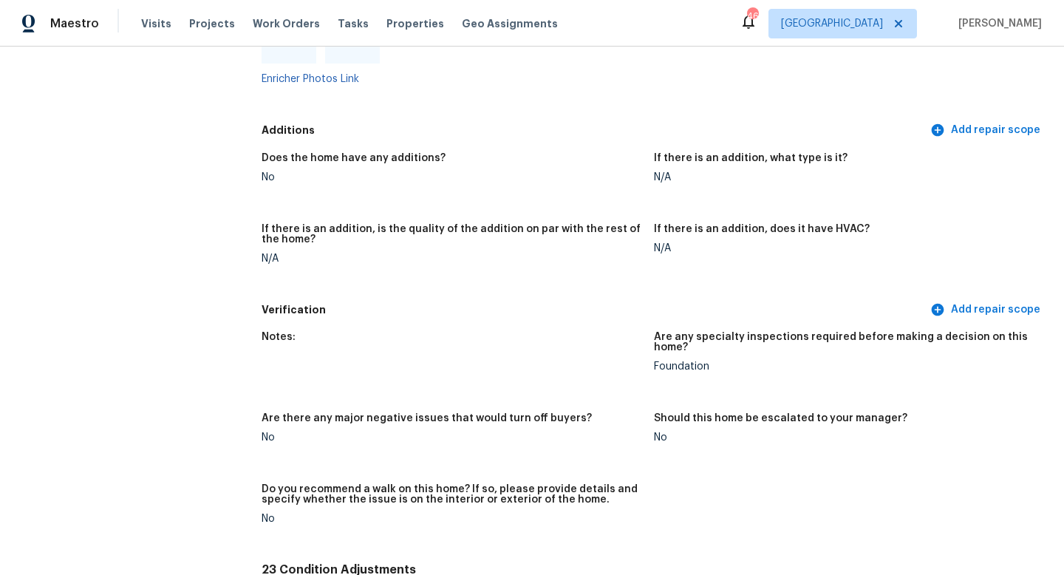
scroll to position [3203, 0]
